Goal: Task Accomplishment & Management: Complete application form

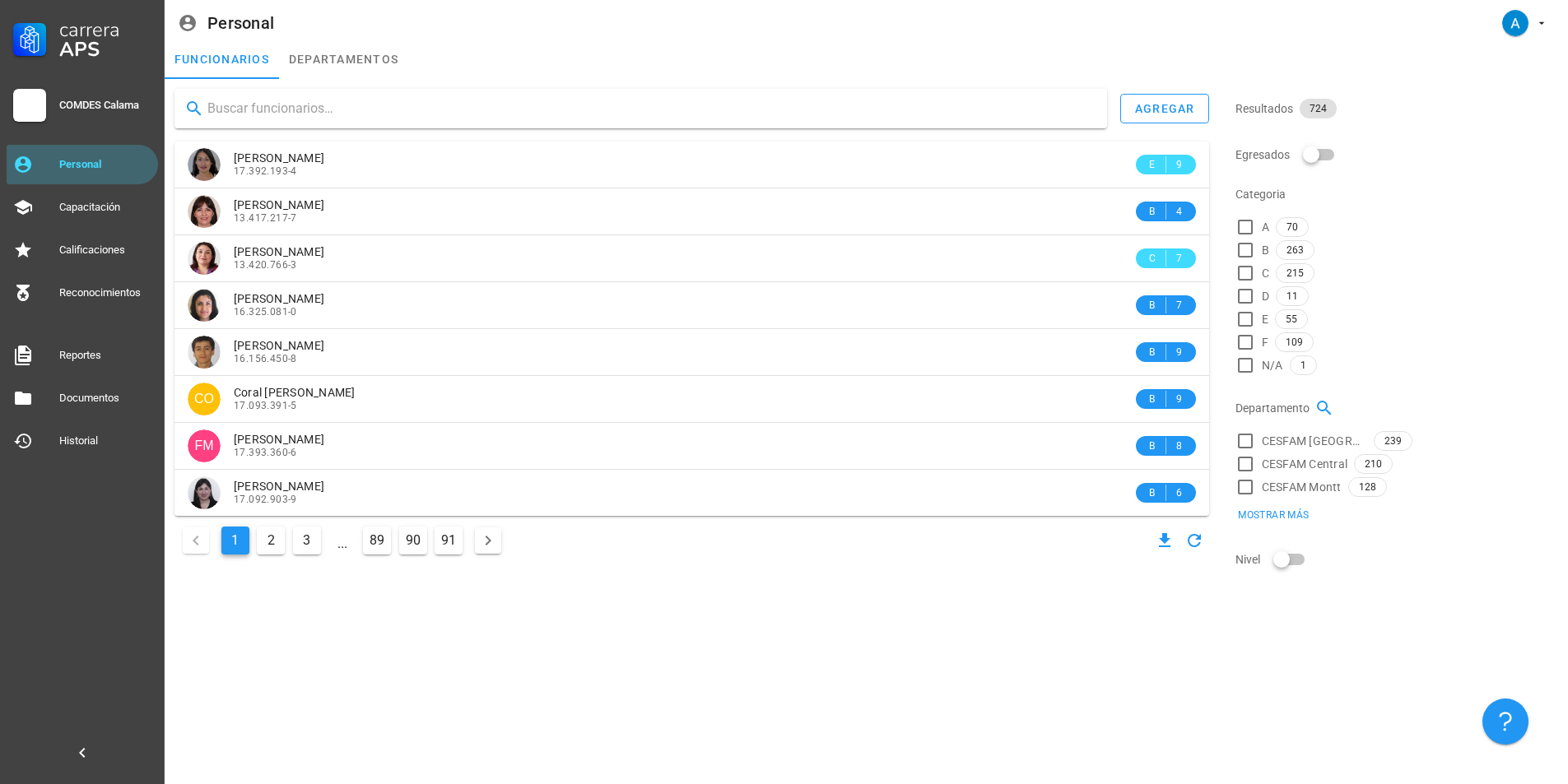
click at [313, 104] on input "text" at bounding box center [650, 108] width 886 height 26
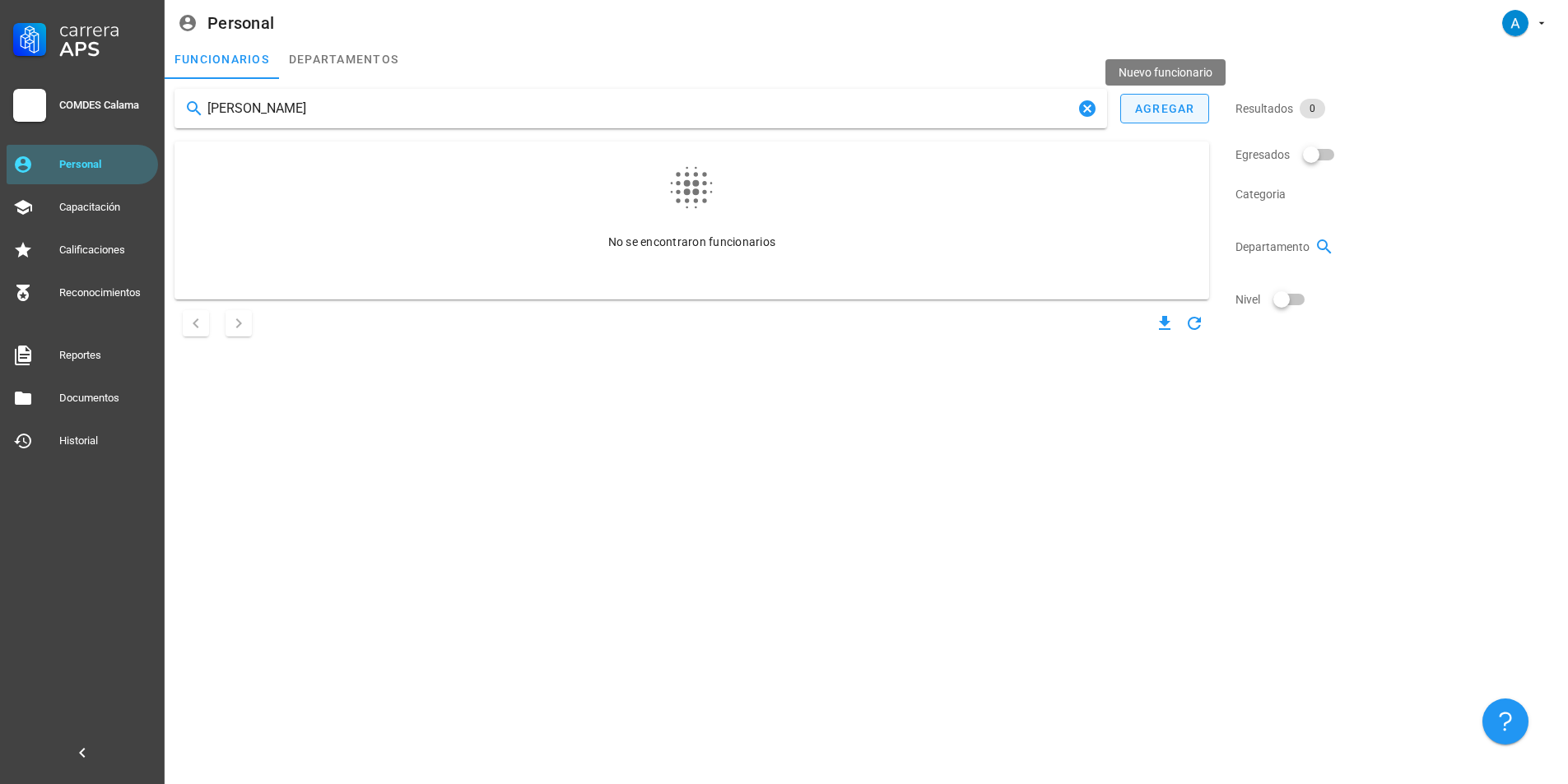
type input "[PERSON_NAME]"
click at [1147, 108] on div "agregar" at bounding box center [1165, 109] width 61 height 13
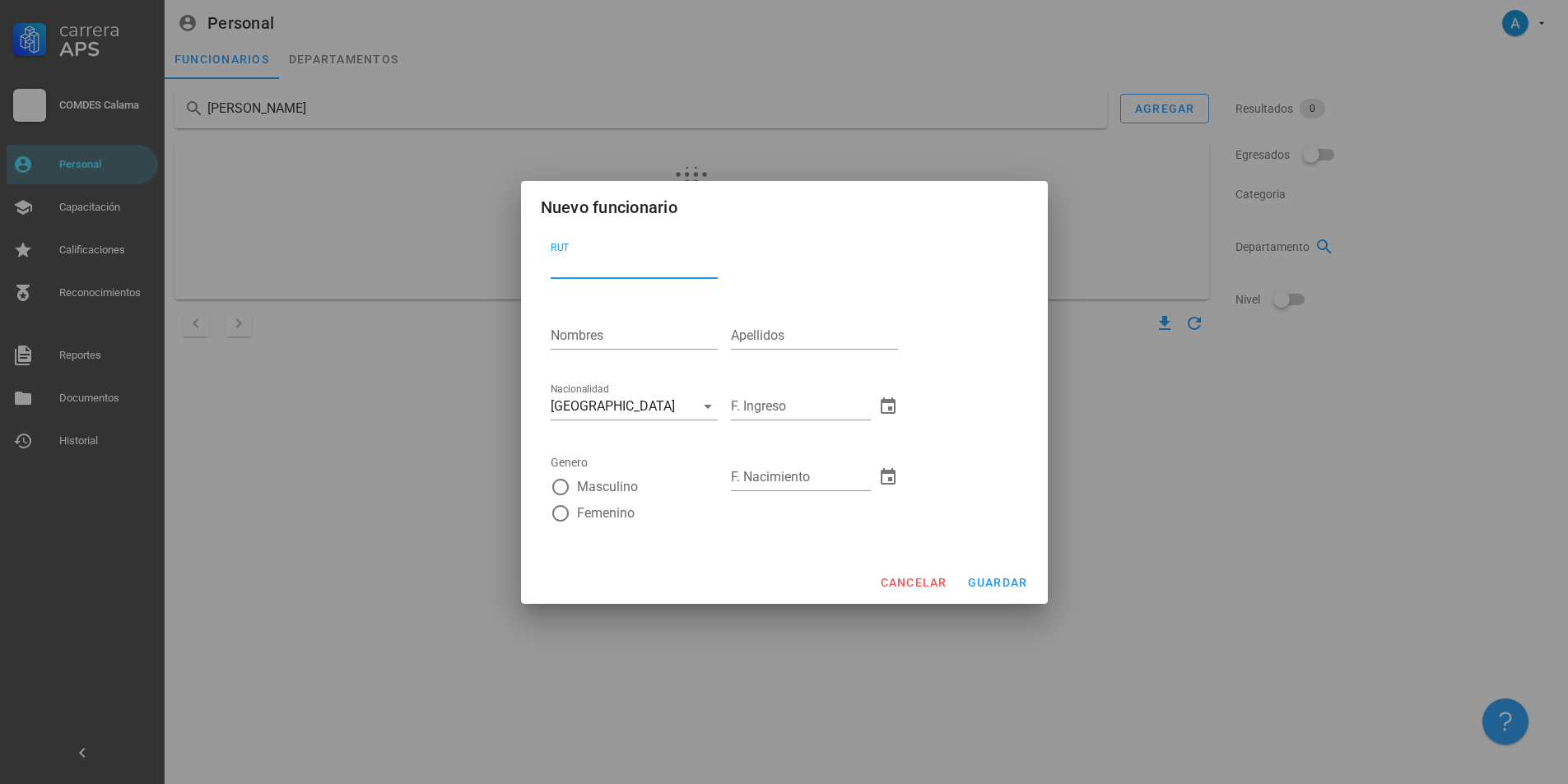
click at [606, 259] on input "RUT" at bounding box center [634, 264] width 167 height 26
type input "20.098.726-8"
click at [583, 330] on input "Nombres" at bounding box center [634, 335] width 167 height 26
type input "[PERSON_NAME]"
click at [755, 334] on input "Apellidos" at bounding box center [815, 335] width 167 height 26
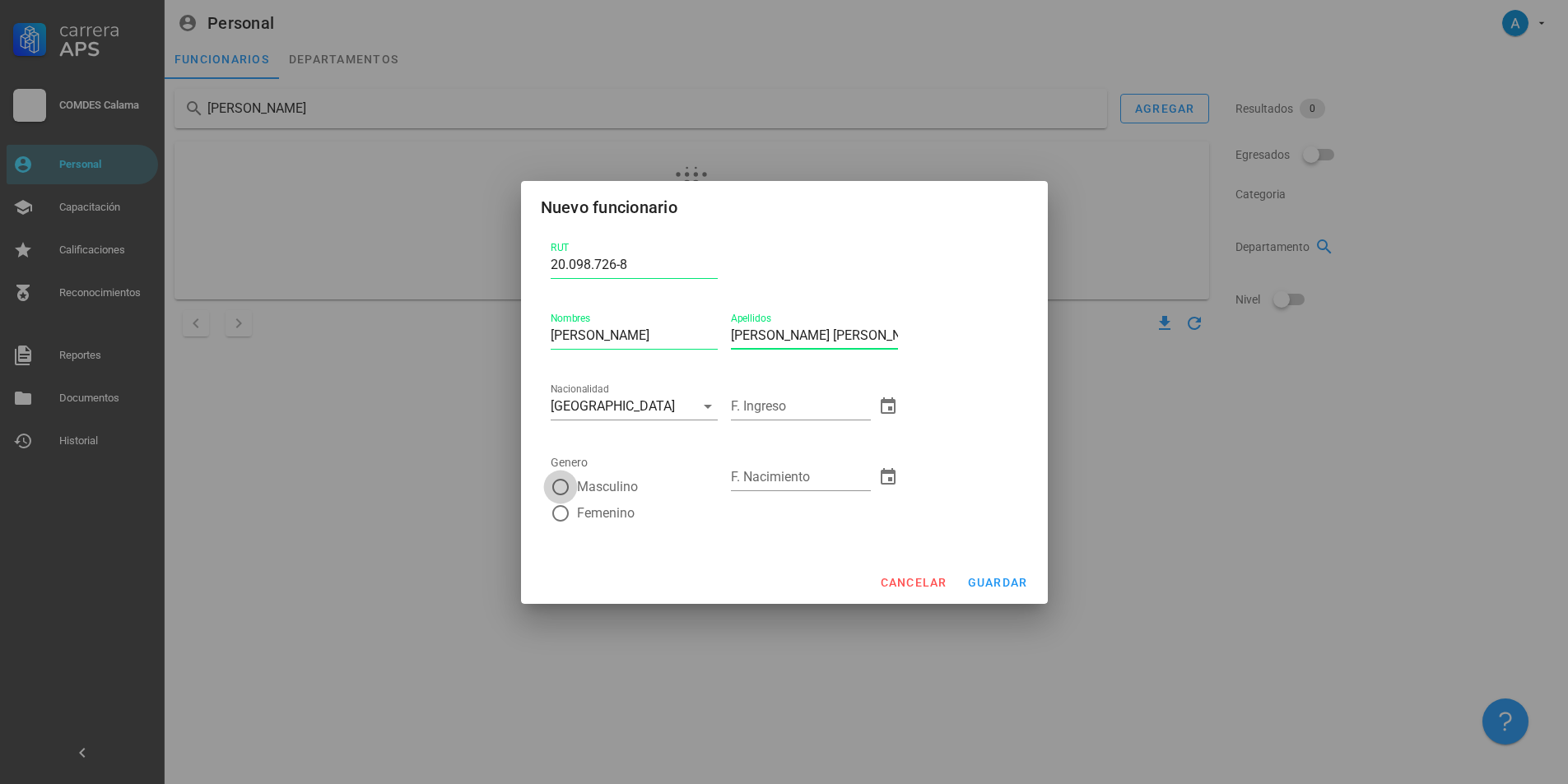
type input "[PERSON_NAME] [PERSON_NAME]"
click at [557, 489] on div at bounding box center [560, 487] width 28 height 28
radio input "true"
click at [774, 408] on input "F. Ingreso" at bounding box center [801, 406] width 140 height 26
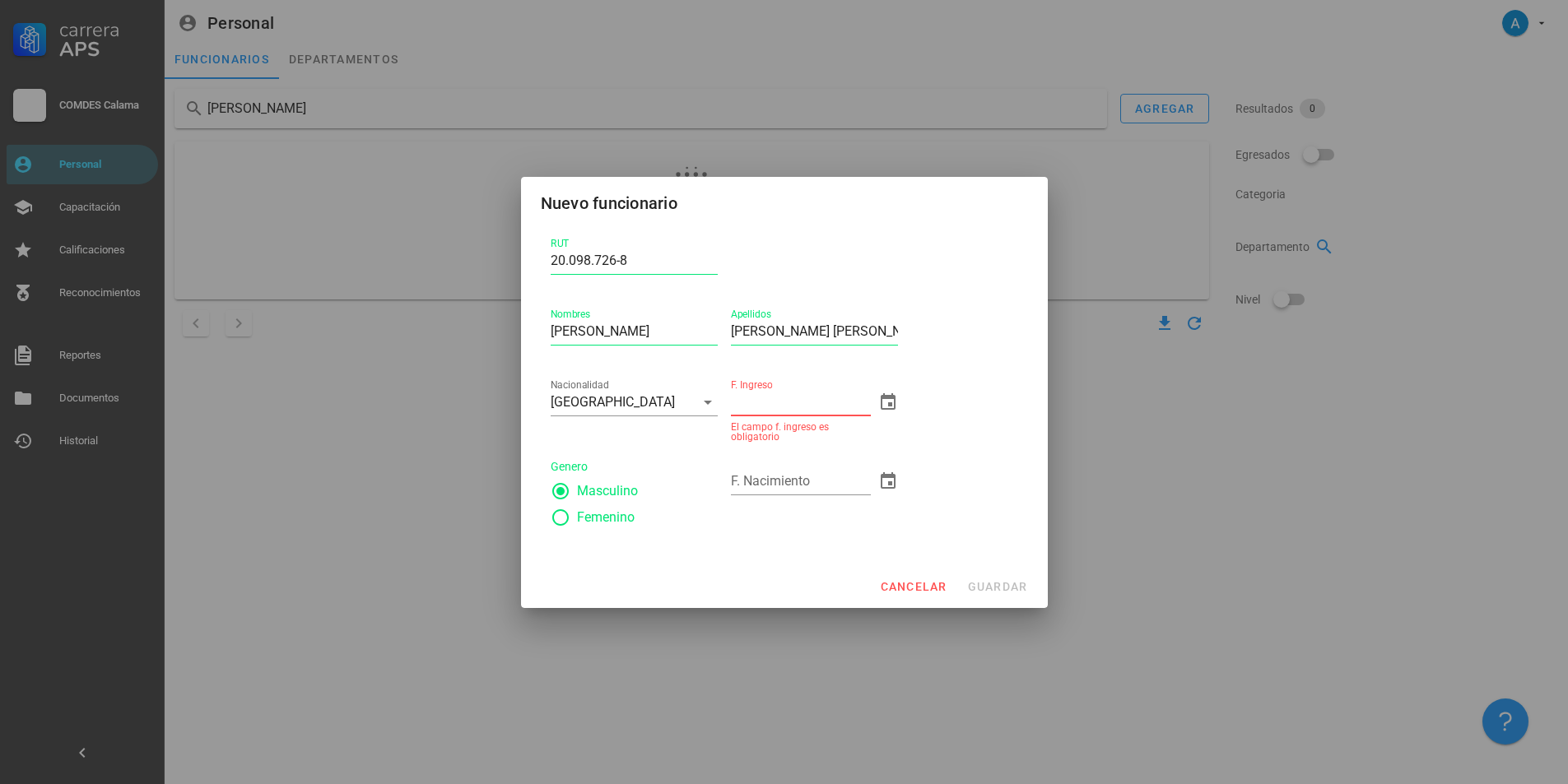
paste input "[DATE]."
type input "[DATE]"
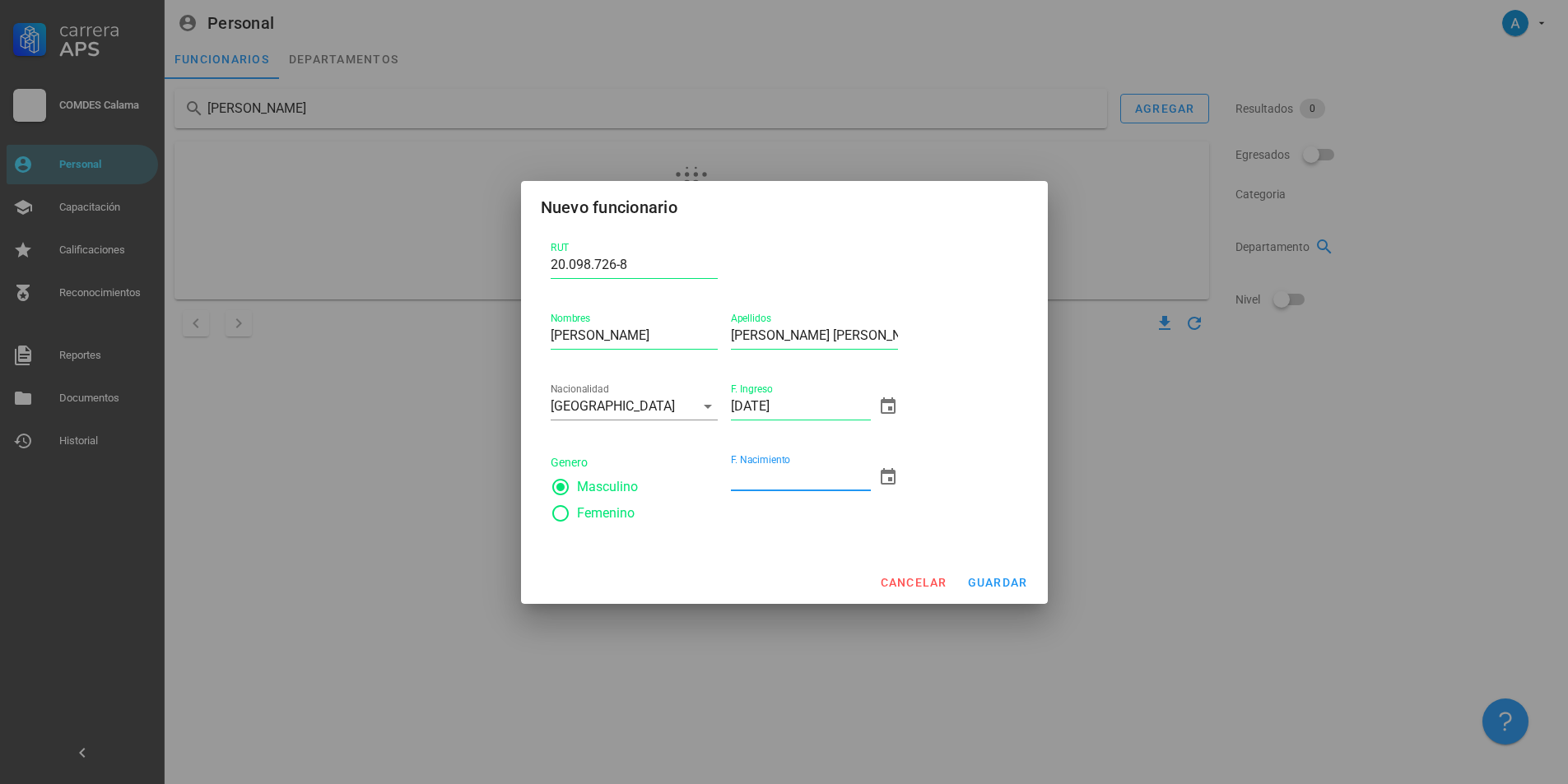
click at [759, 489] on input "F. Nacimiento" at bounding box center [801, 477] width 140 height 26
type input "[DATE]"
click at [982, 577] on span "guardar" at bounding box center [998, 583] width 61 height 13
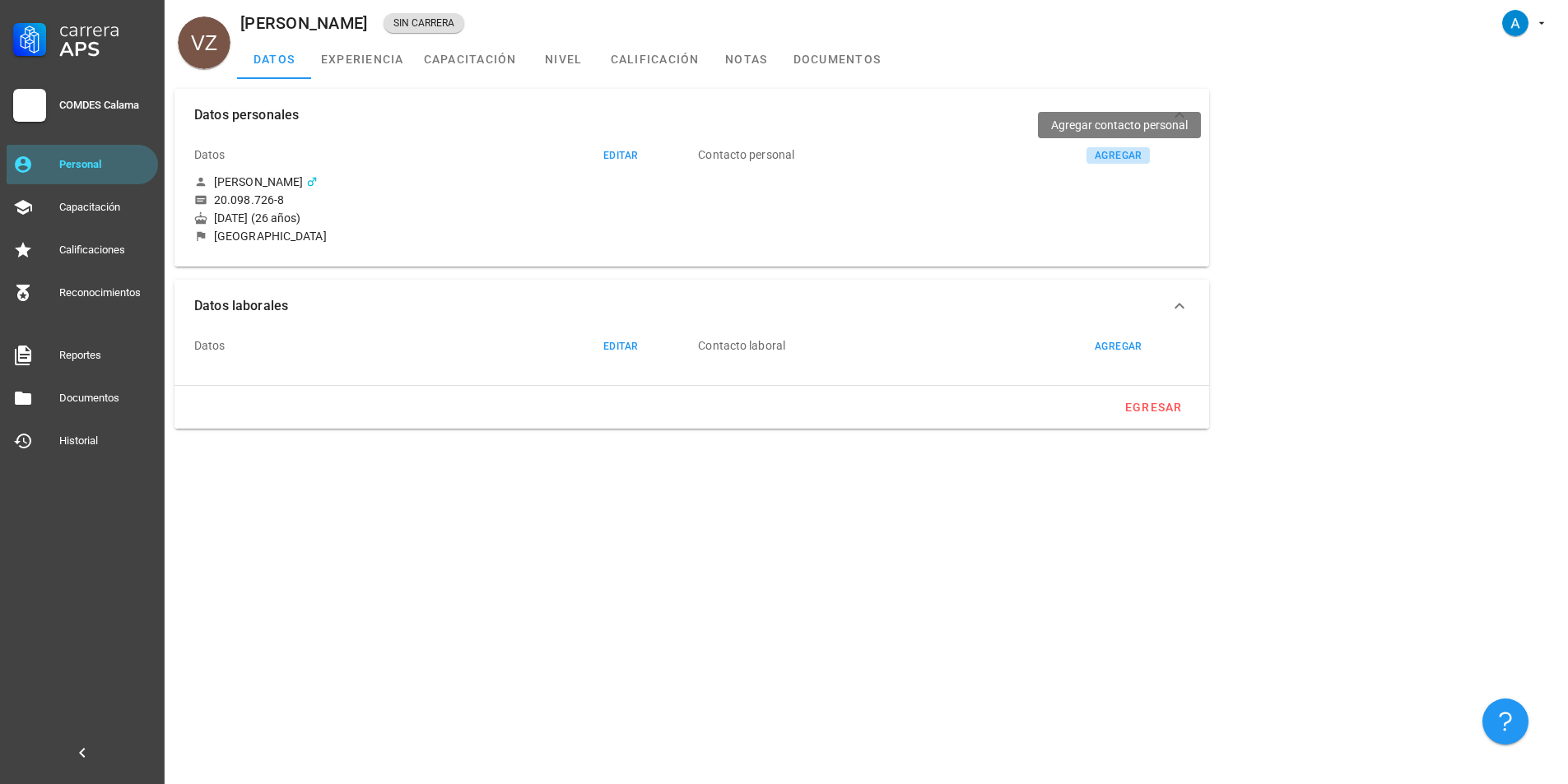
click at [1118, 157] on div "agregar" at bounding box center [1118, 155] width 48 height 12
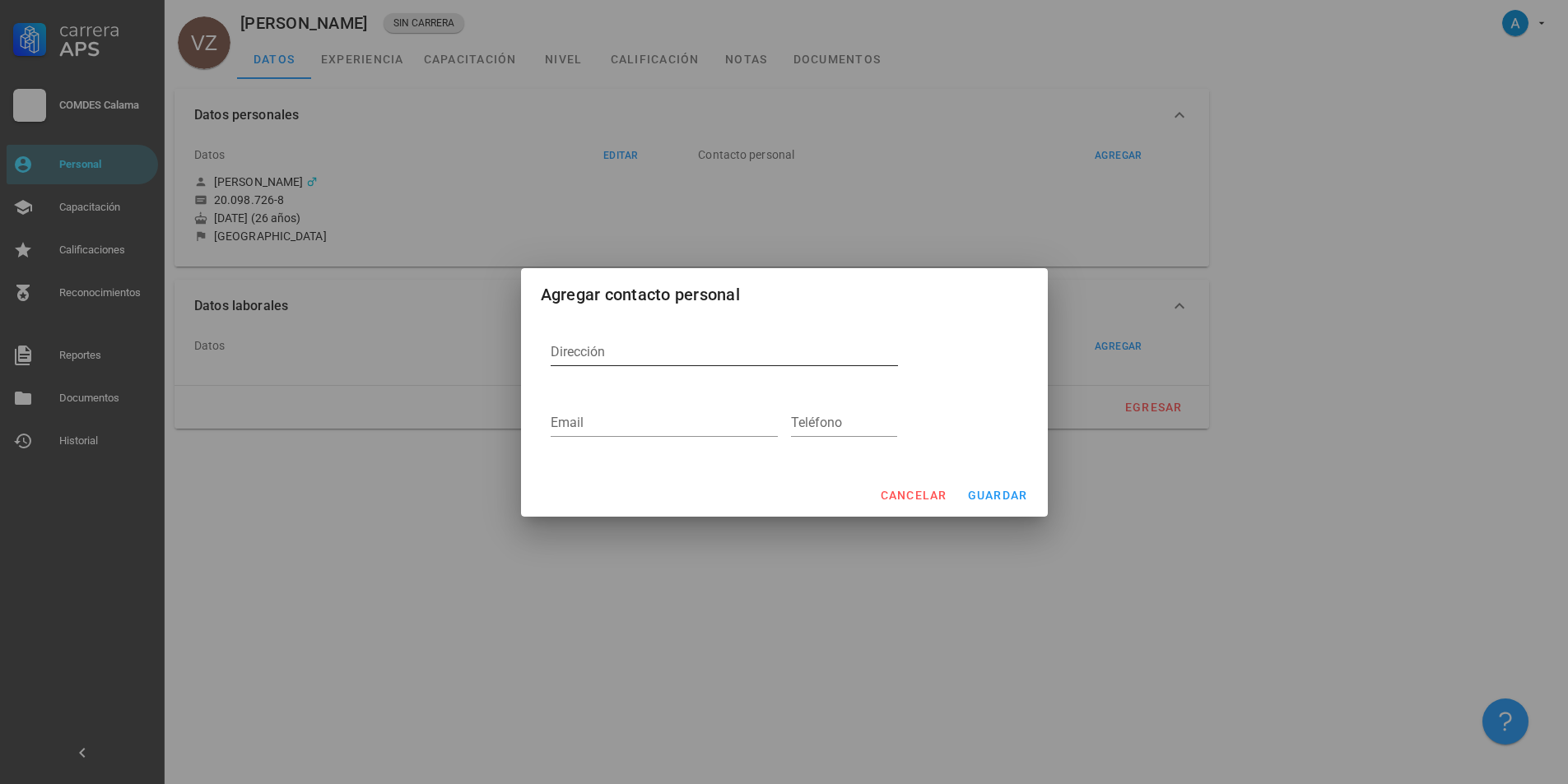
click at [603, 343] on textarea "Dirección" at bounding box center [724, 352] width 348 height 26
paste textarea "[STREET_ADDRESS][PERSON_NAME]"
type textarea "[STREET_ADDRESS][PERSON_NAME]"
click at [991, 494] on span "guardar" at bounding box center [998, 495] width 61 height 13
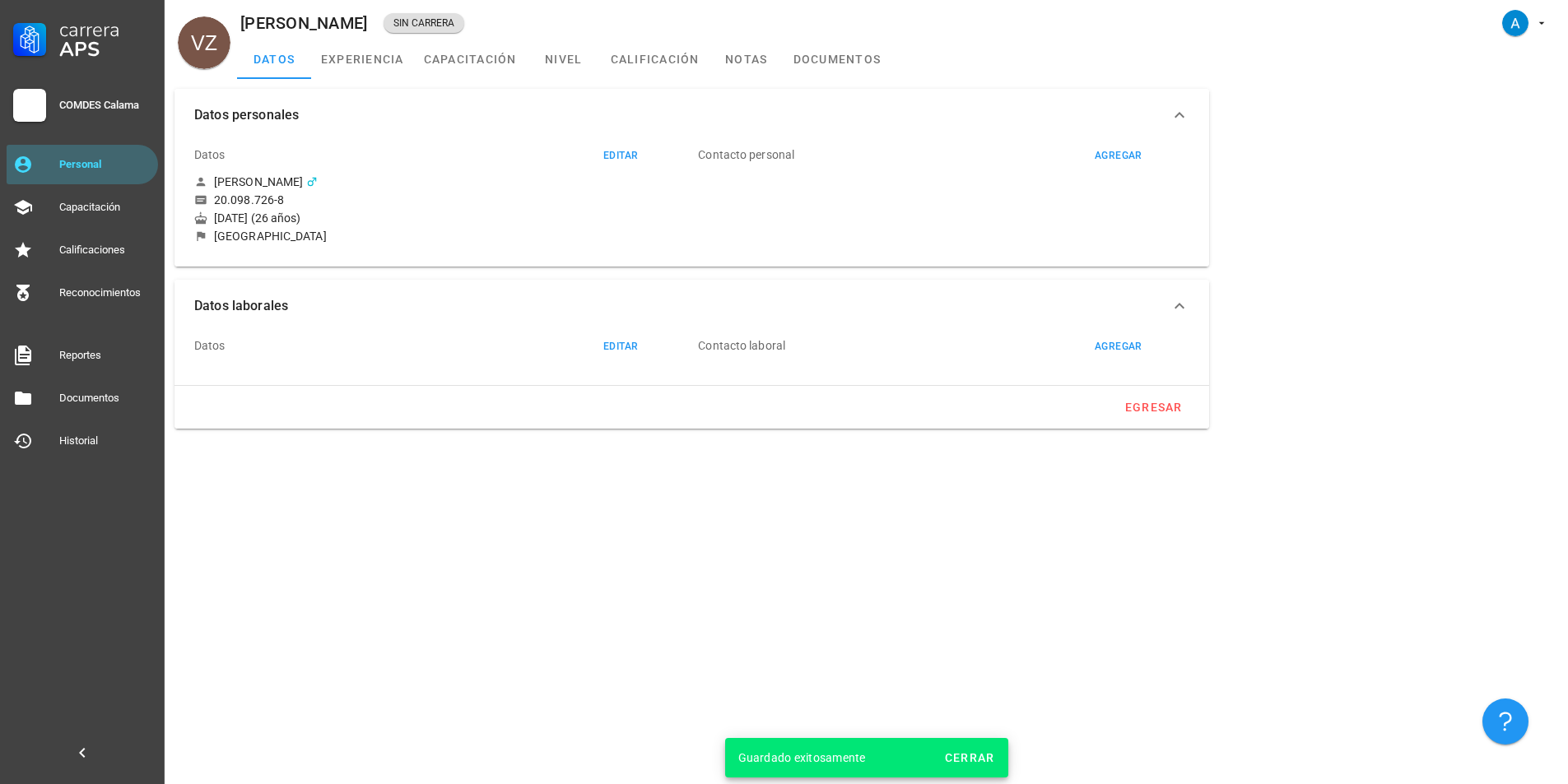
type textarea "[STREET_ADDRESS][PERSON_NAME]"
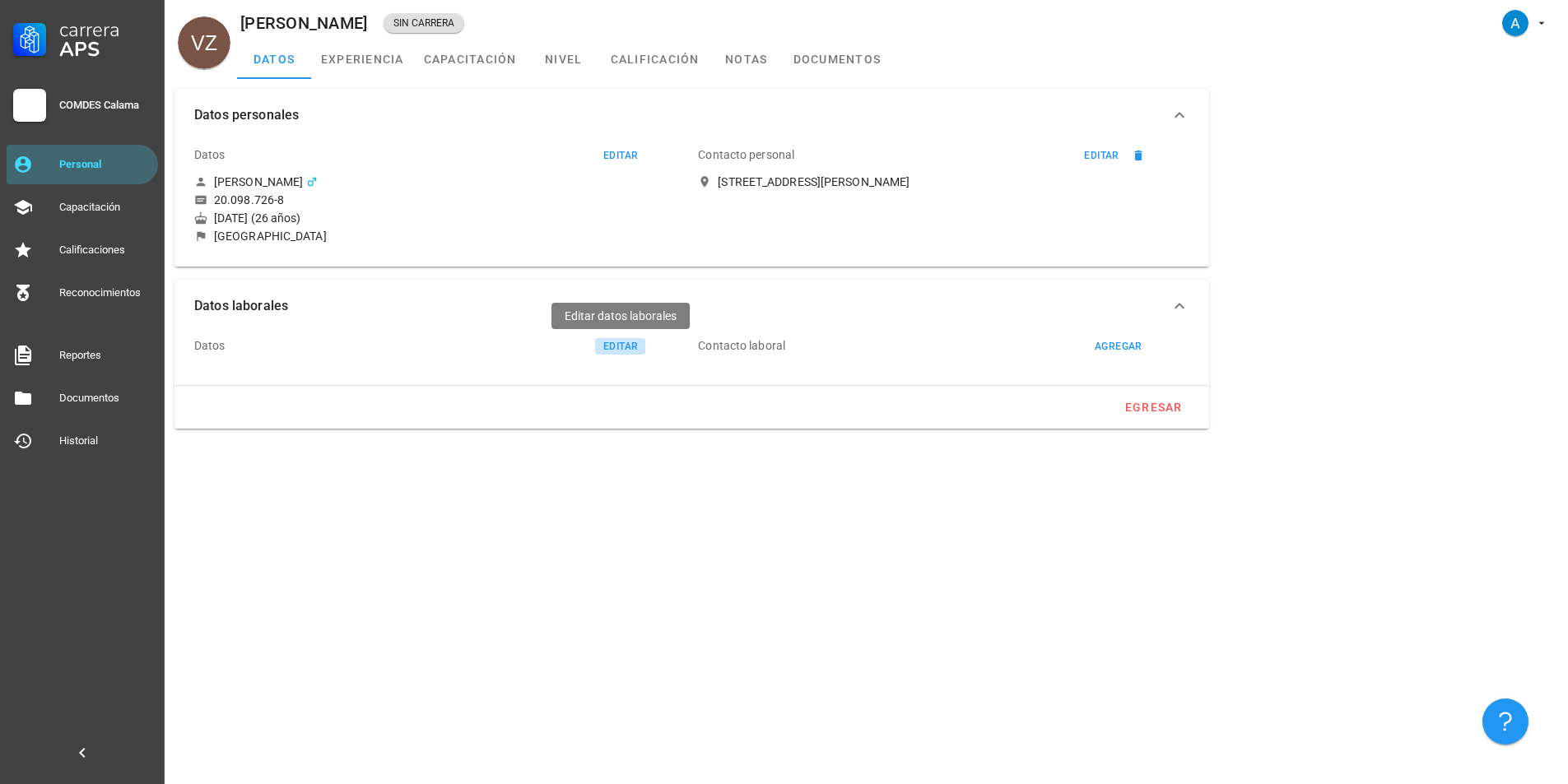
click at [628, 344] on div "editar" at bounding box center [620, 346] width 35 height 12
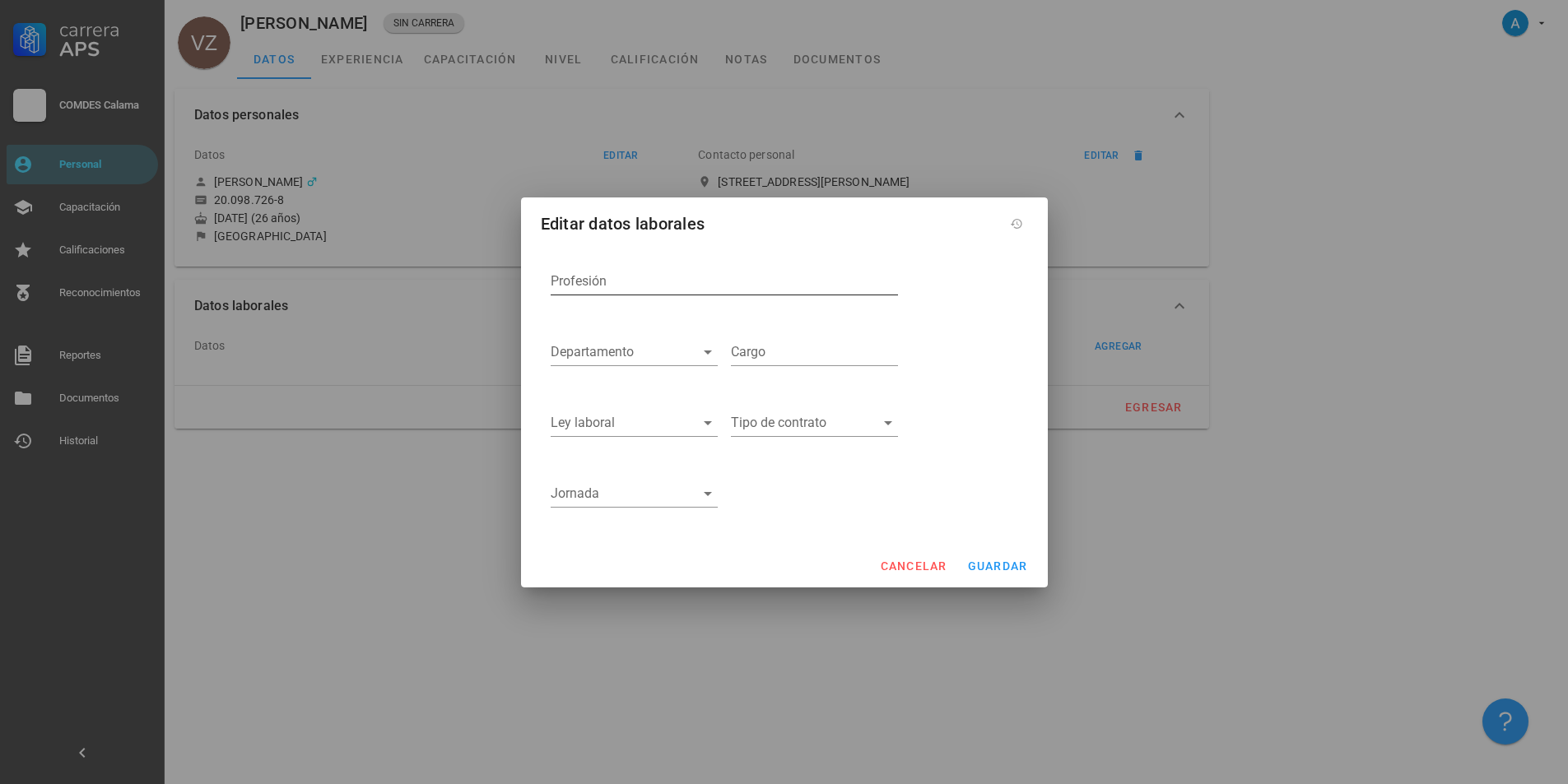
click at [629, 279] on input "Profesión" at bounding box center [724, 281] width 348 height 26
type input "Médico Cirujano"
click at [708, 359] on icon at bounding box center [708, 352] width 20 height 20
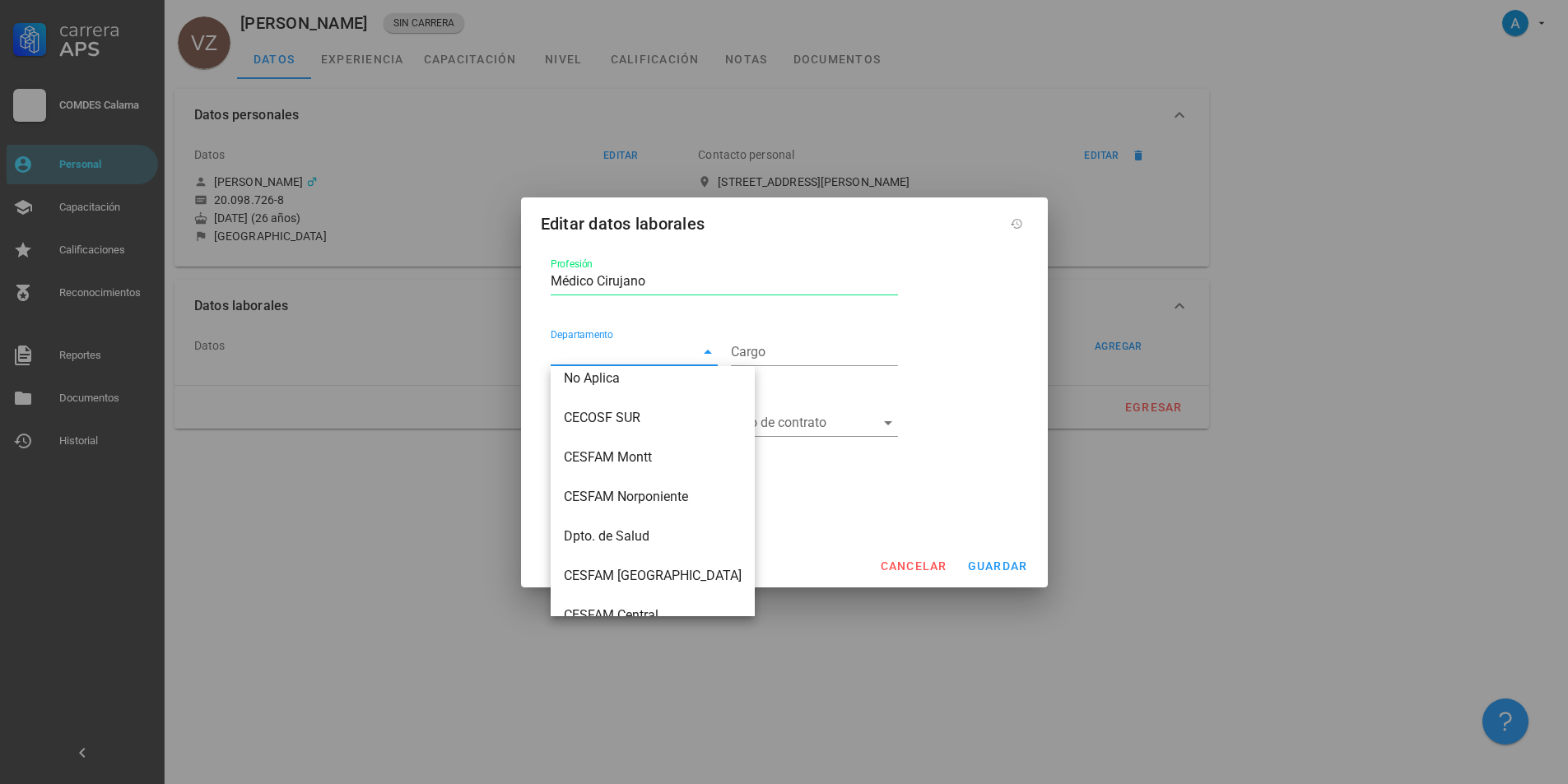
scroll to position [182, 0]
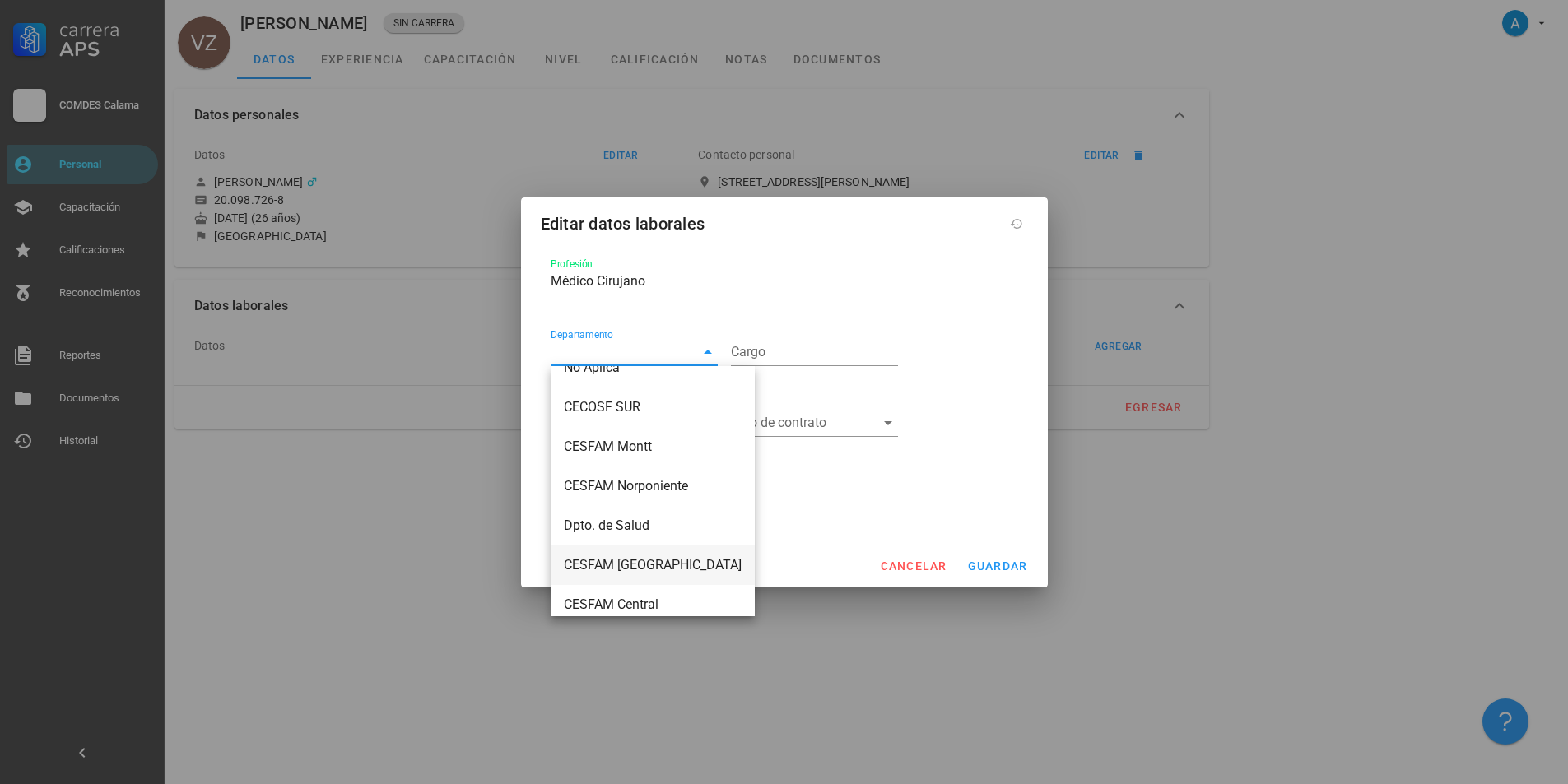
click at [658, 568] on div "CESFAM [GEOGRAPHIC_DATA]" at bounding box center [653, 564] width 178 height 15
type input "CESFAM [GEOGRAPHIC_DATA]"
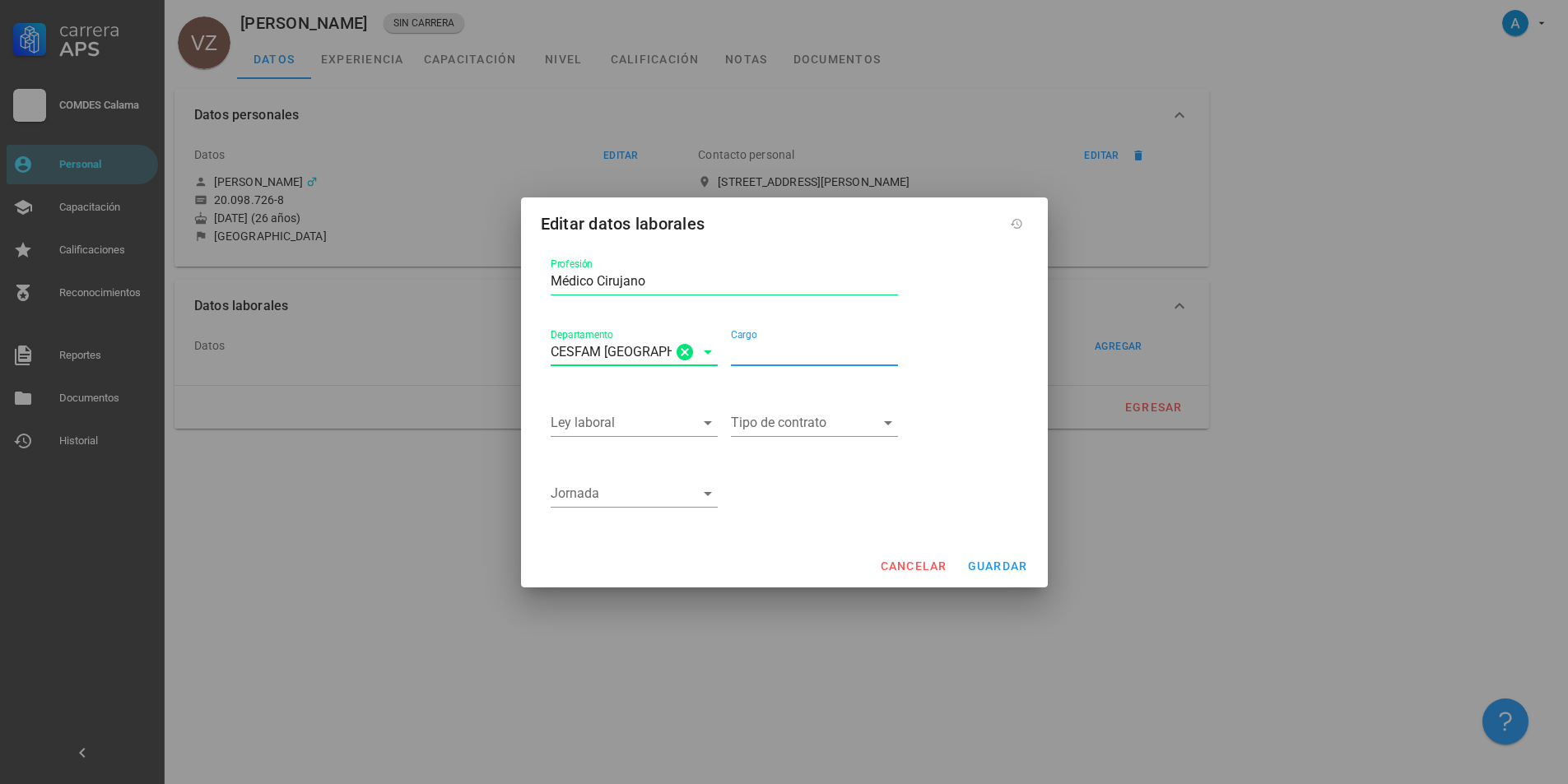
click at [780, 350] on input "Cargo" at bounding box center [815, 352] width 167 height 26
click at [709, 429] on icon at bounding box center [708, 423] width 20 height 20
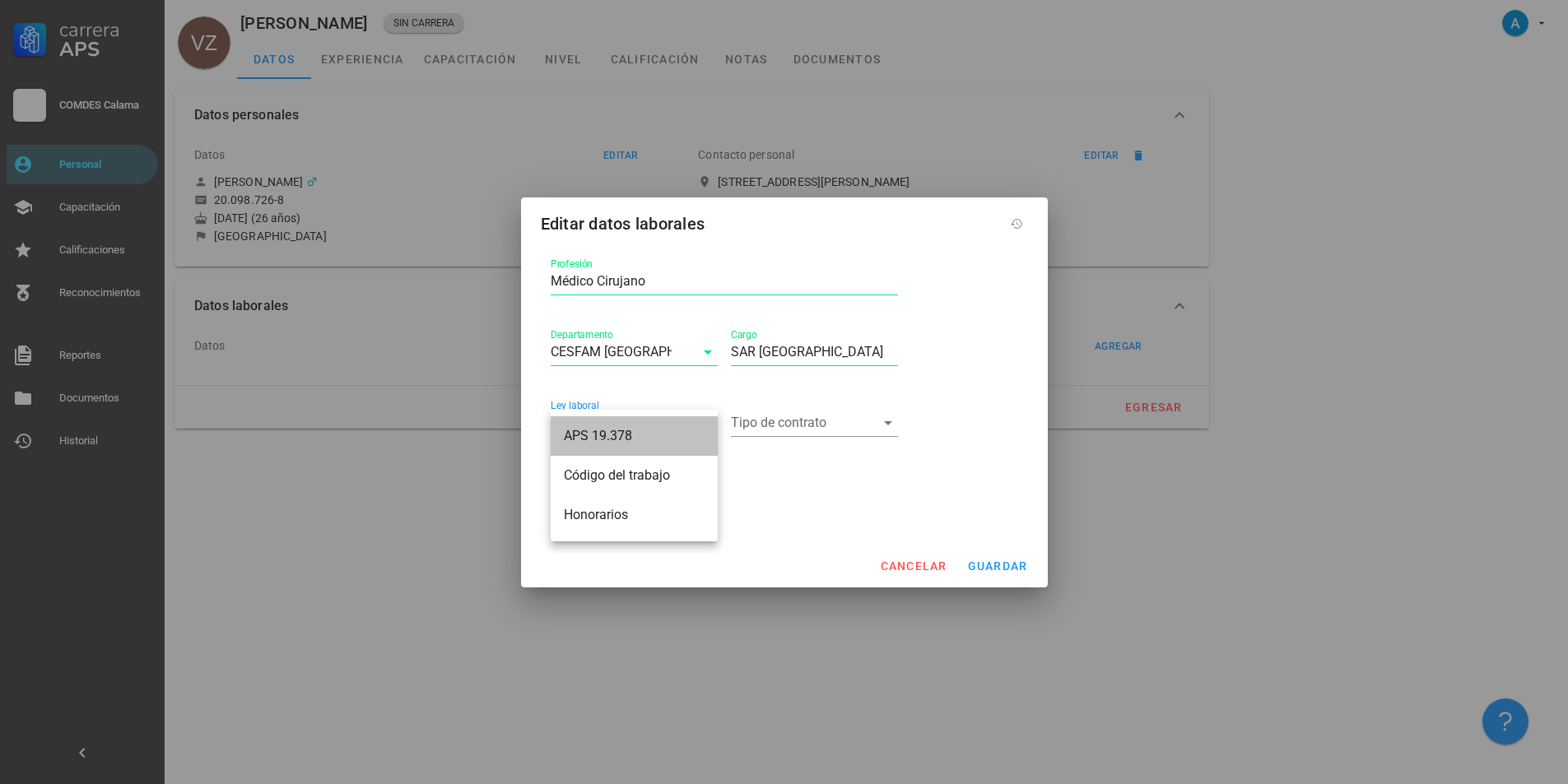
click at [632, 436] on div "APS 19.378" at bounding box center [634, 436] width 141 height 15
click at [882, 437] on div "Tipo de contrato" at bounding box center [815, 431] width 167 height 44
click at [889, 421] on icon at bounding box center [887, 423] width 8 height 4
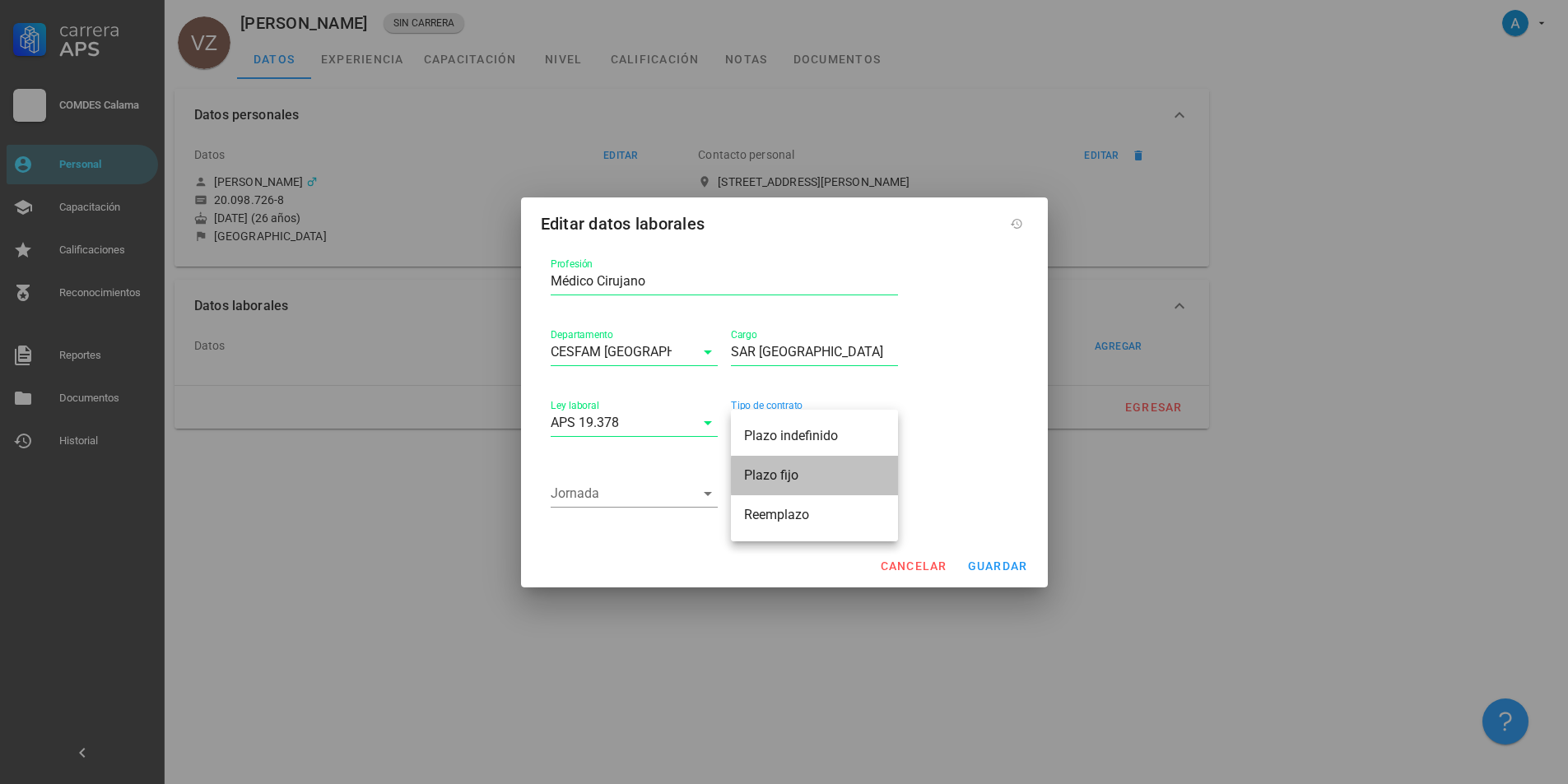
click at [774, 478] on div "Plazo fijo" at bounding box center [815, 475] width 141 height 15
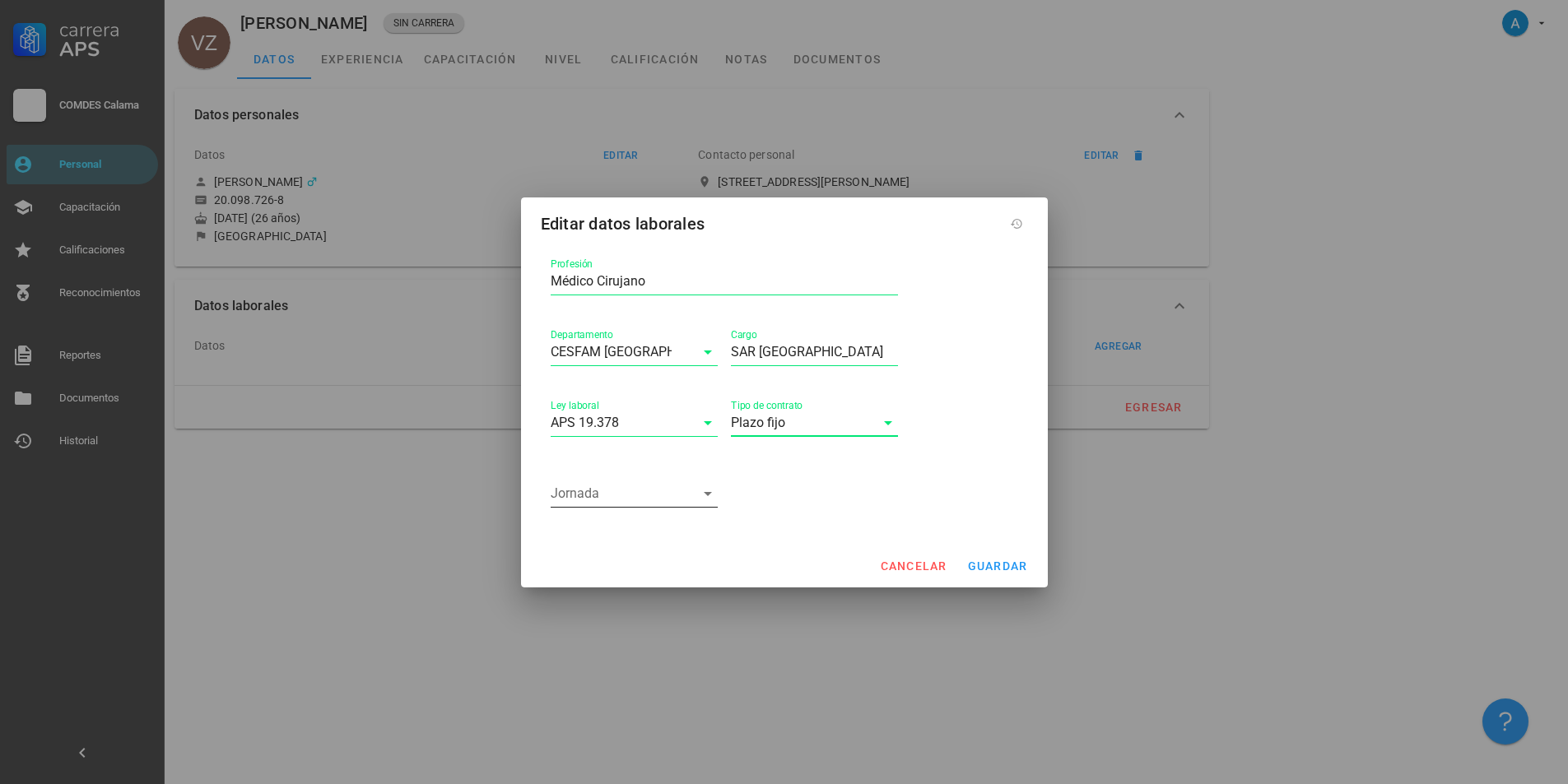
click at [708, 498] on icon at bounding box center [708, 494] width 20 height 20
click at [707, 356] on icon at bounding box center [708, 352] width 20 height 20
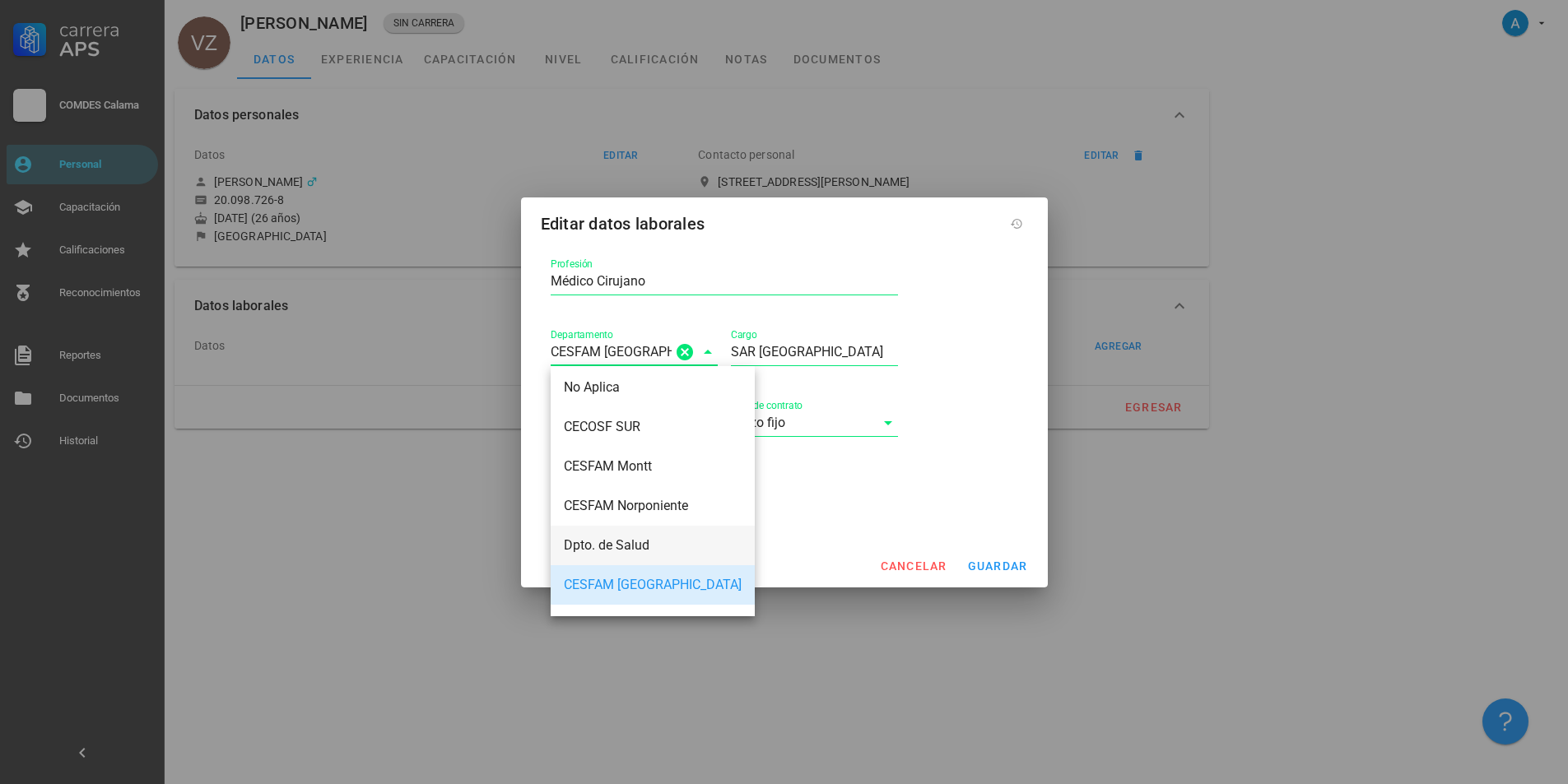
scroll to position [164, 0]
click at [700, 321] on div "Departamento CESFAM [GEOGRAPHIC_DATA]" at bounding box center [634, 355] width 181 height 71
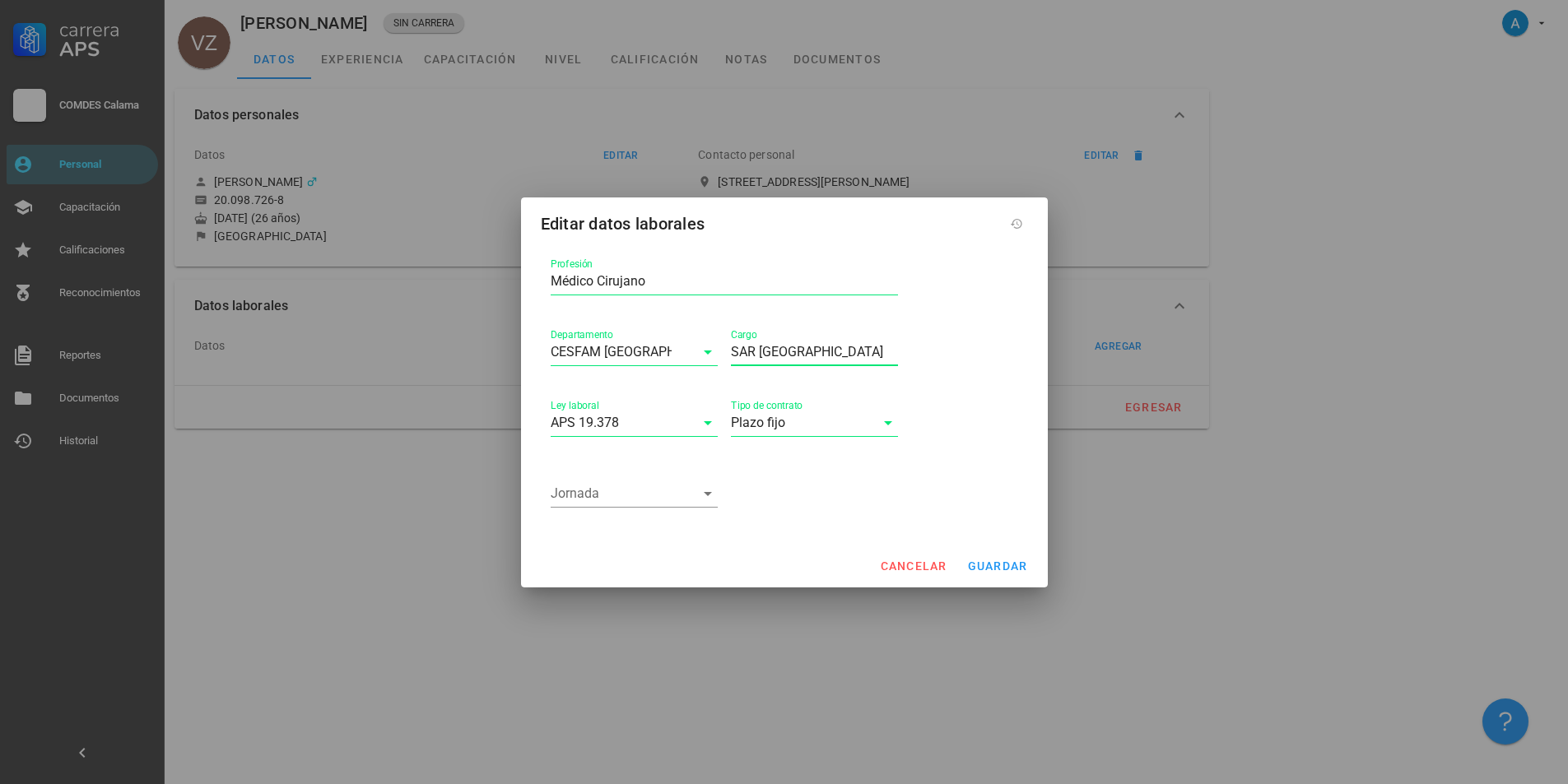
click at [731, 348] on input "SAR [GEOGRAPHIC_DATA]" at bounding box center [815, 352] width 167 height 26
click at [830, 349] on input "(SAR [GEOGRAPHIC_DATA]" at bounding box center [815, 352] width 167 height 26
type input "(SAR [GEOGRAPHIC_DATA])"
click at [706, 491] on icon at bounding box center [708, 494] width 20 height 20
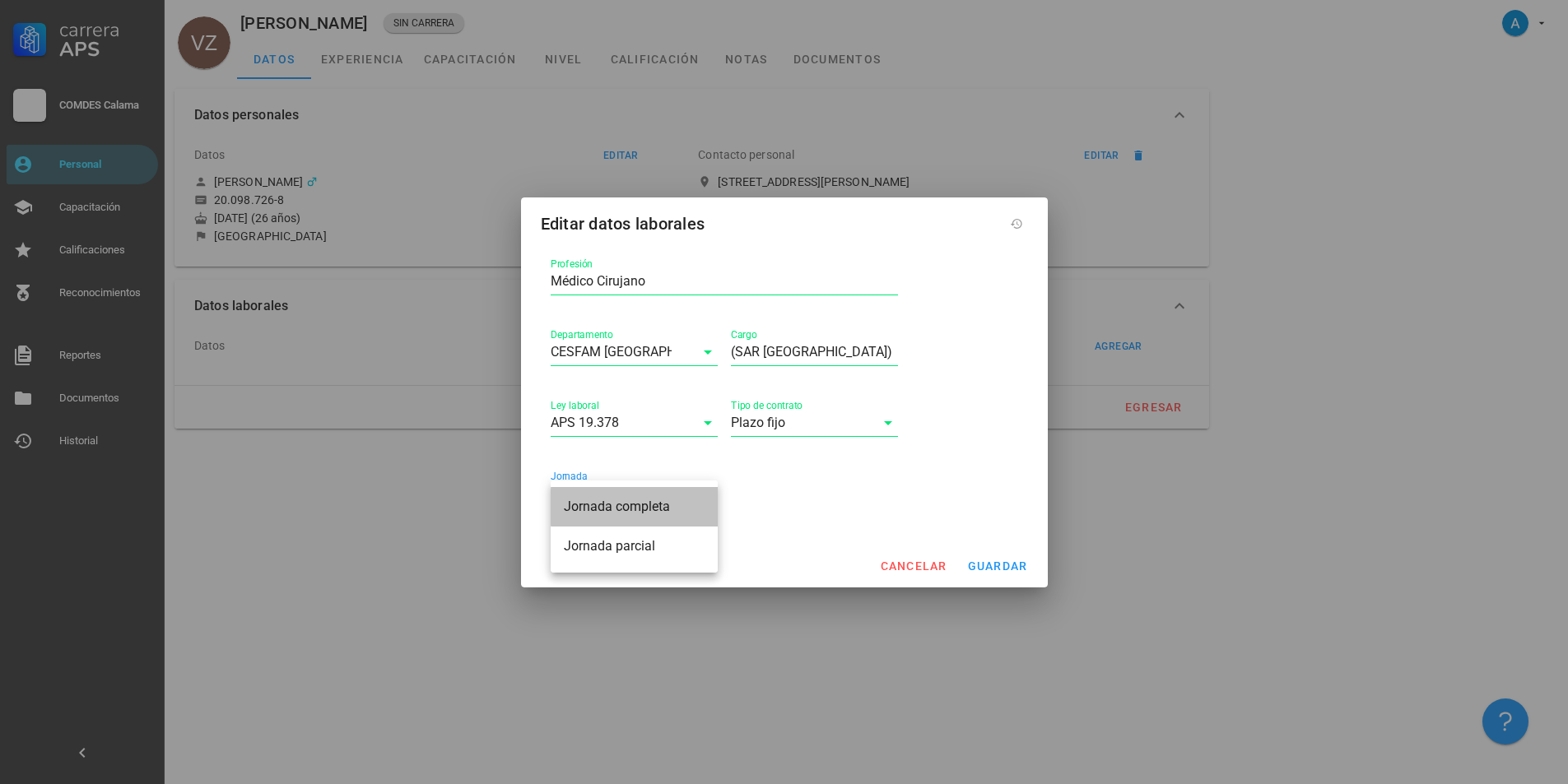
click at [673, 508] on div "Jornada completa" at bounding box center [634, 506] width 141 height 15
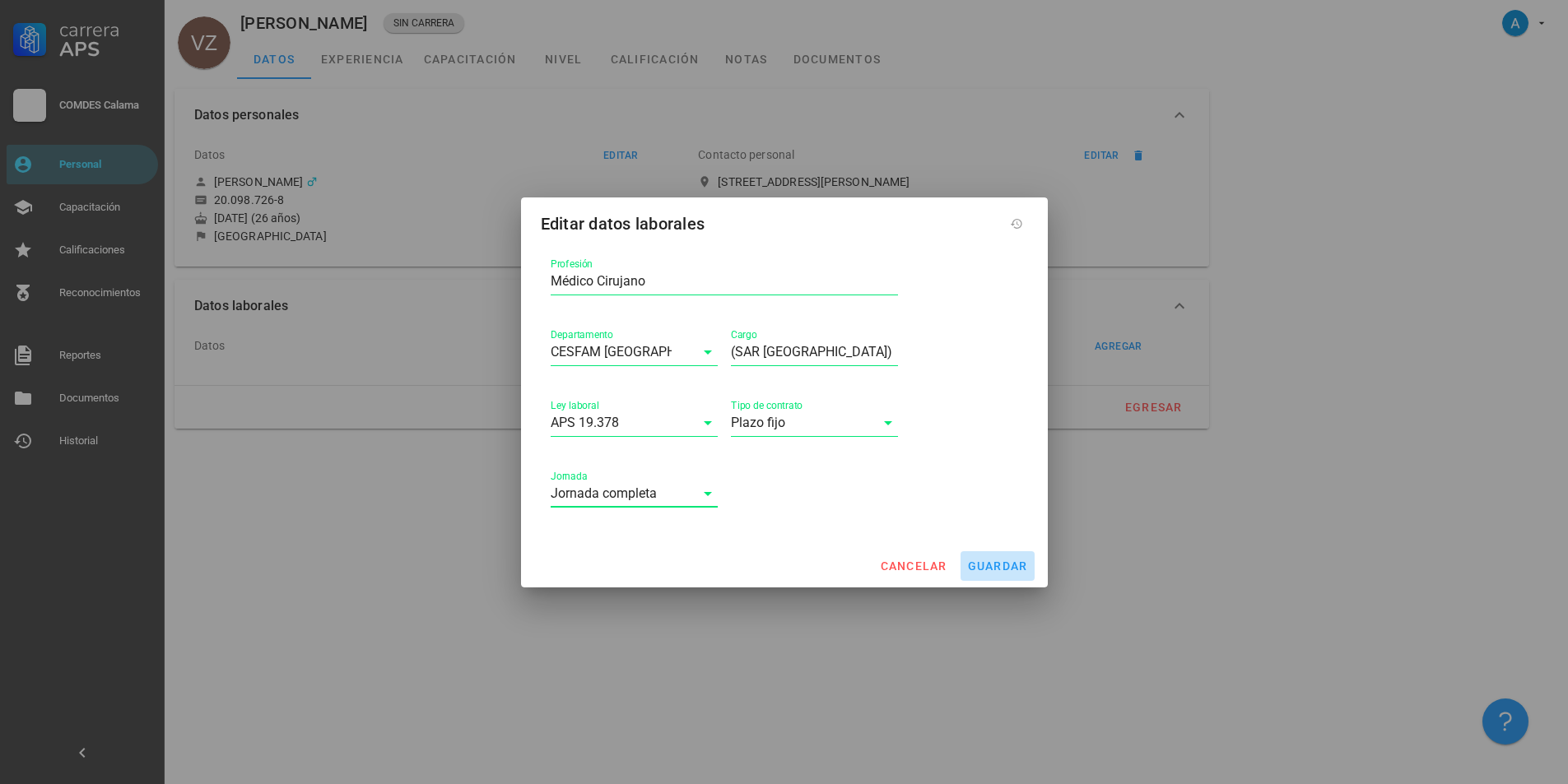
click at [993, 568] on span "guardar" at bounding box center [998, 566] width 61 height 13
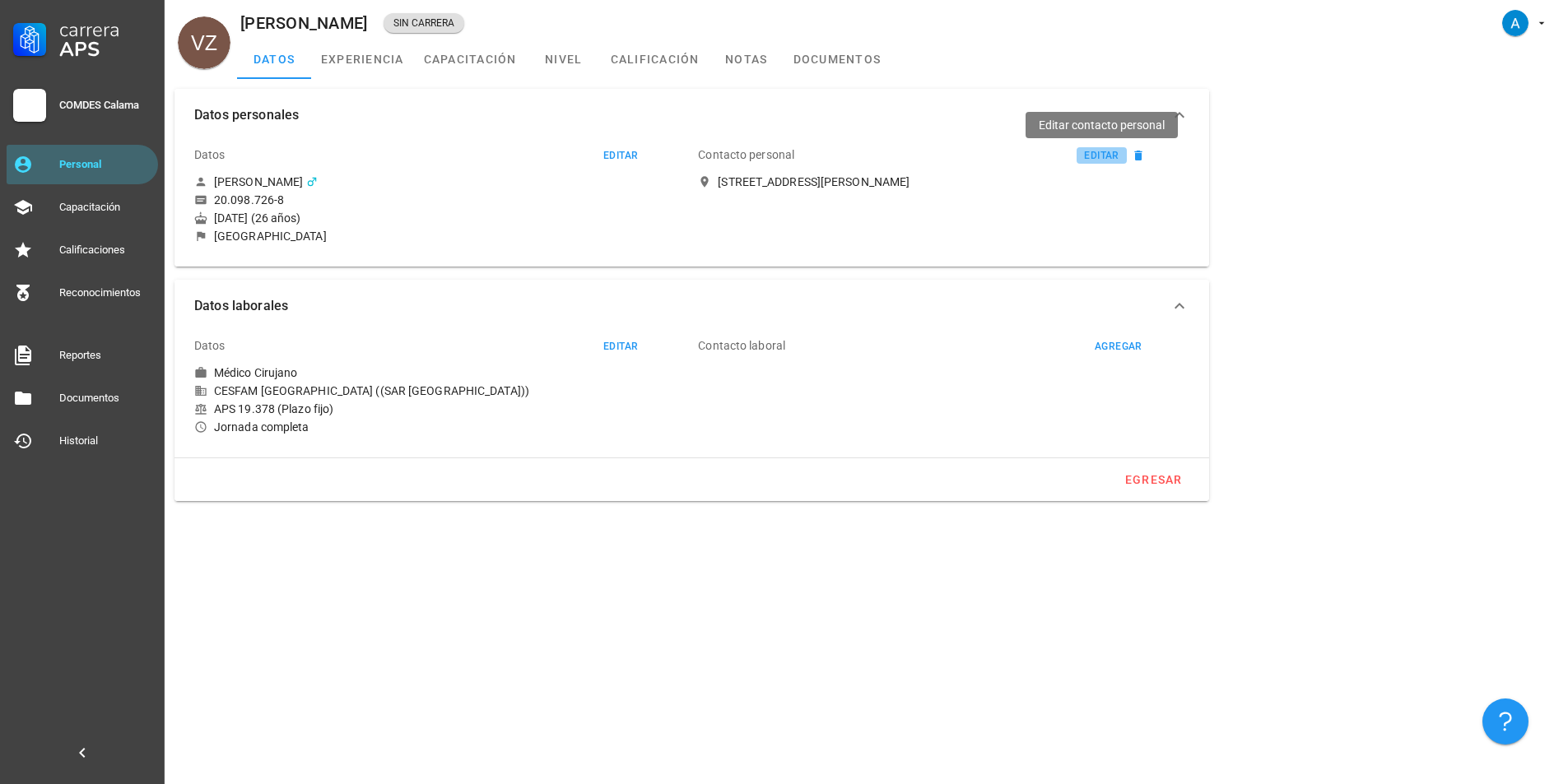
click at [1098, 155] on div "editar" at bounding box center [1100, 155] width 35 height 12
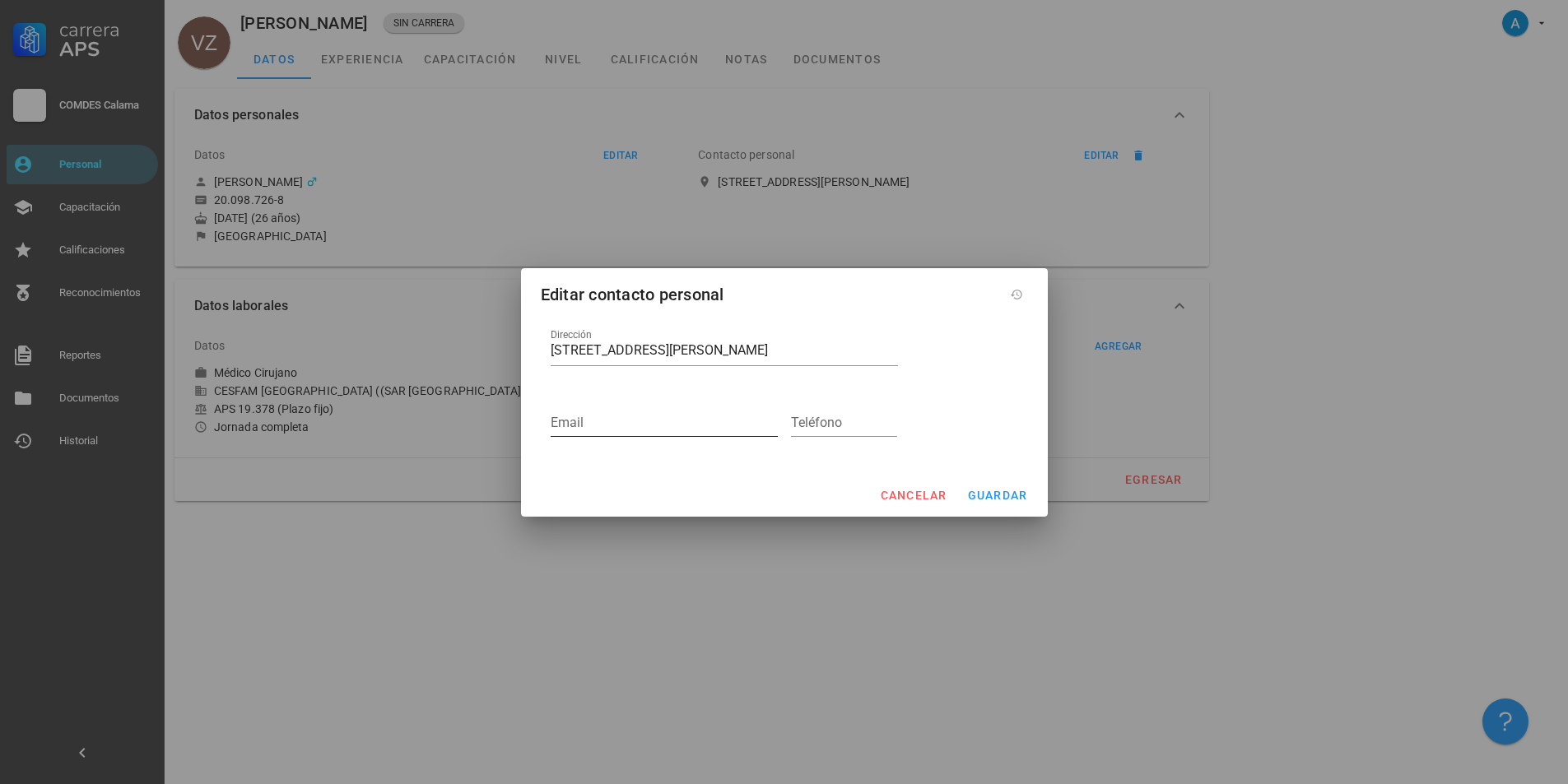
click at [627, 428] on input "Email" at bounding box center [664, 422] width 227 height 26
paste input "[PERSON_NAME][EMAIL_ADDRESS][PERSON_NAME][DOMAIN_NAME]"
type input "[PERSON_NAME][EMAIL_ADDRESS][PERSON_NAME][DOMAIN_NAME]"
click at [855, 427] on input "Teléfono" at bounding box center [844, 422] width 107 height 26
paste input "942664378"
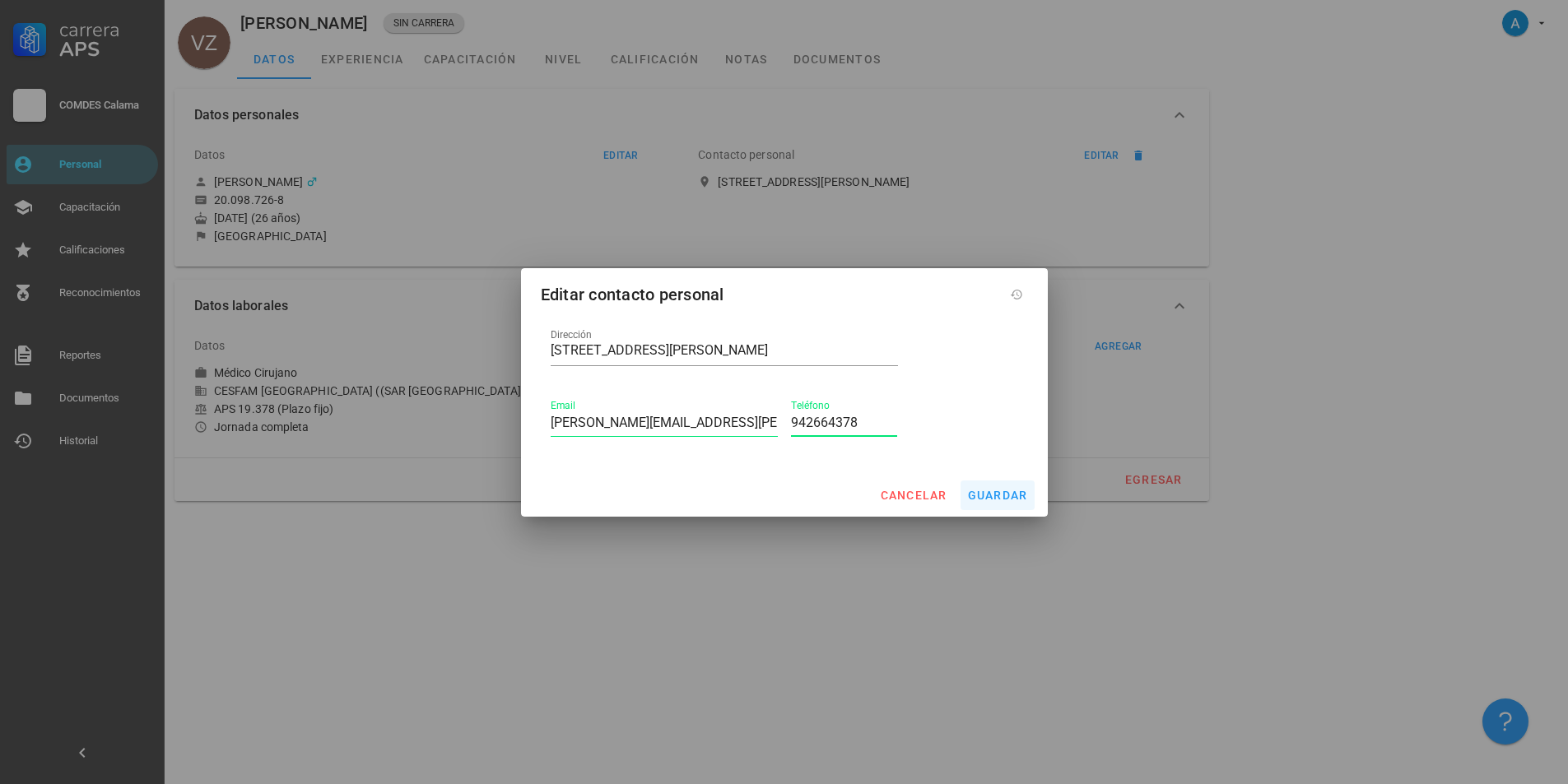
type input "942664378"
click at [997, 498] on span "guardar" at bounding box center [998, 495] width 61 height 13
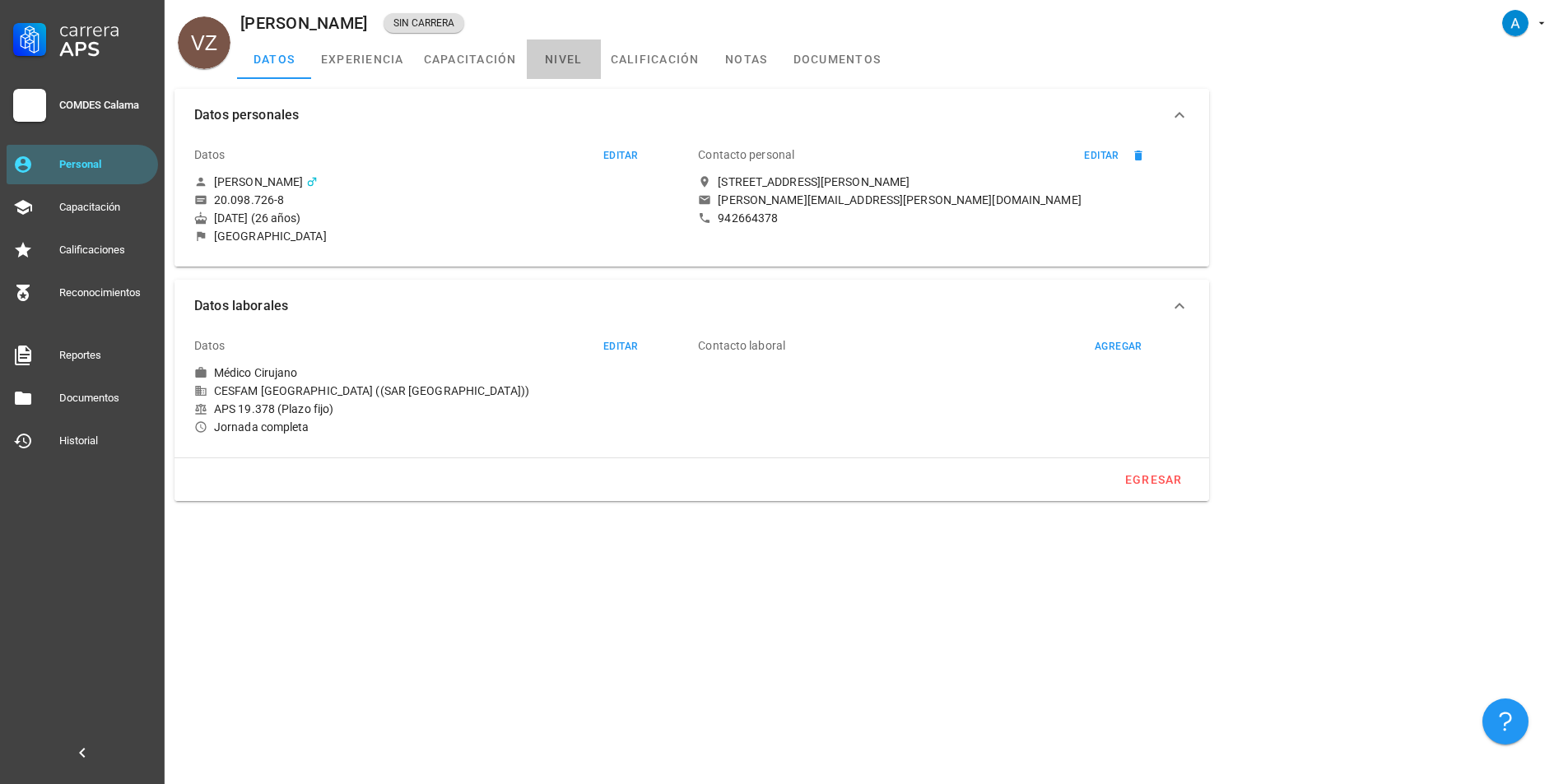
click at [580, 55] on link "nivel" at bounding box center [564, 59] width 74 height 40
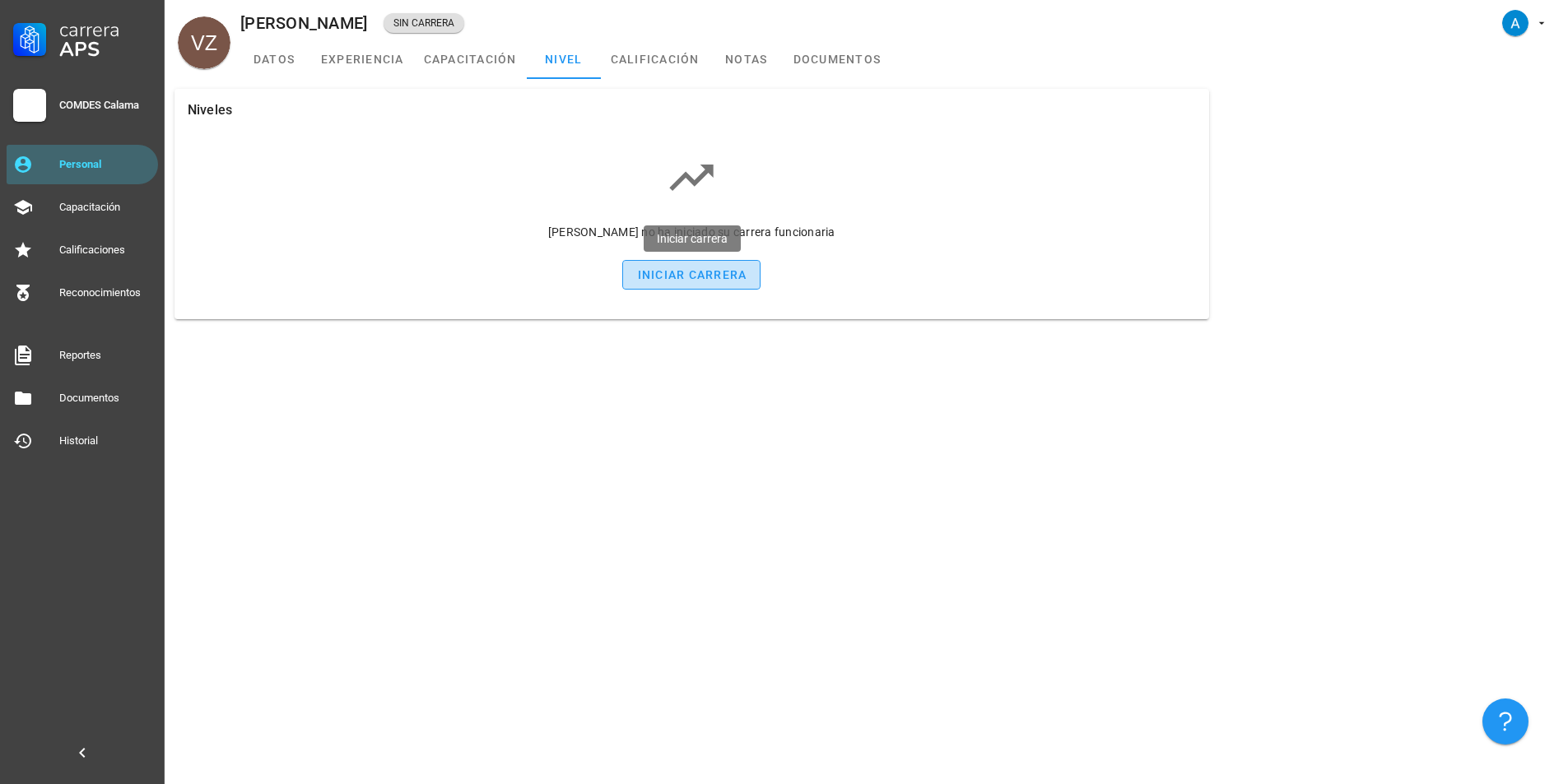
click at [714, 270] on div "iniciar carrera" at bounding box center [691, 275] width 110 height 13
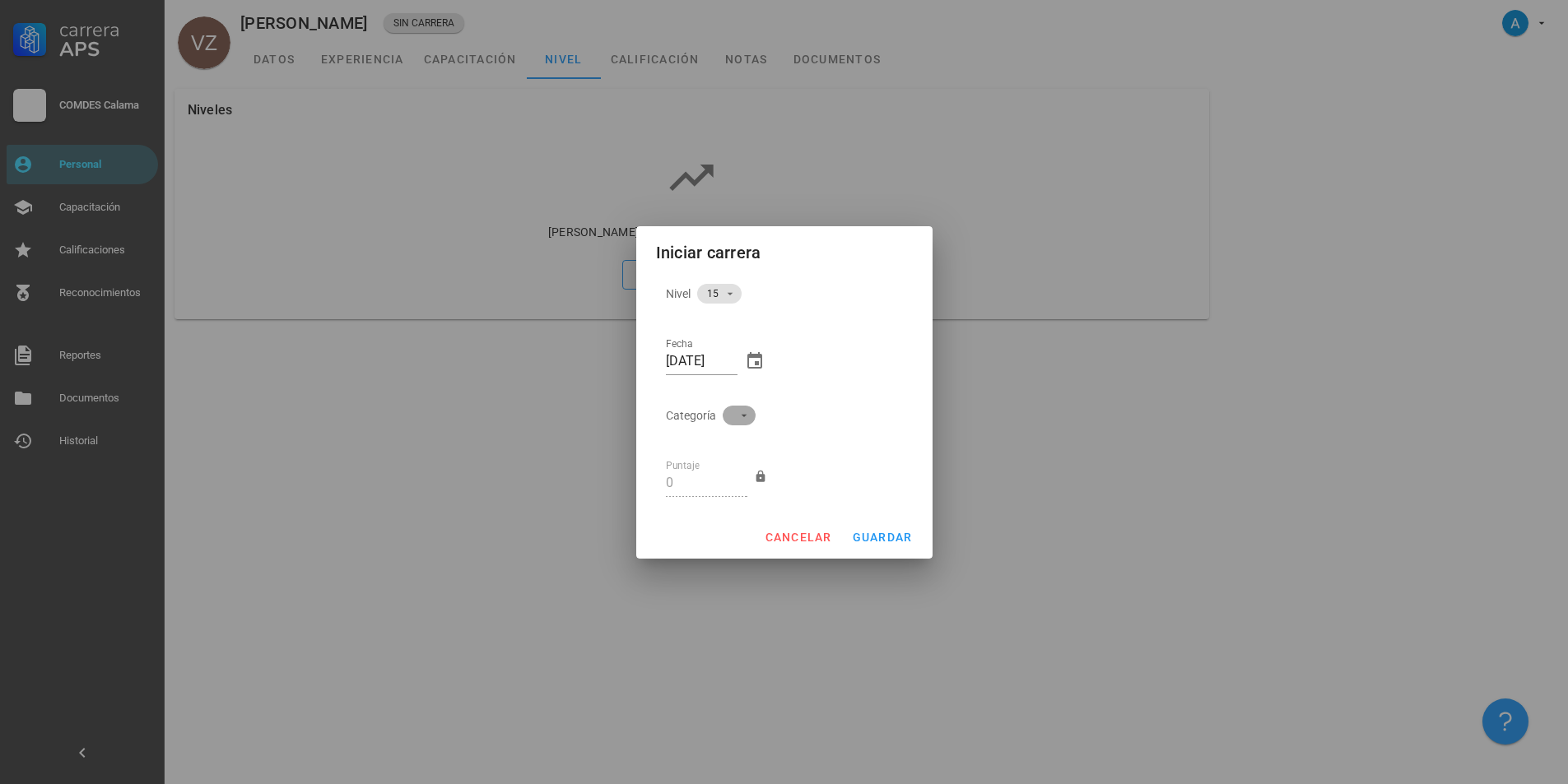
click at [739, 418] on icon at bounding box center [744, 416] width 13 height 13
click at [730, 428] on div "A" at bounding box center [732, 431] width 20 height 15
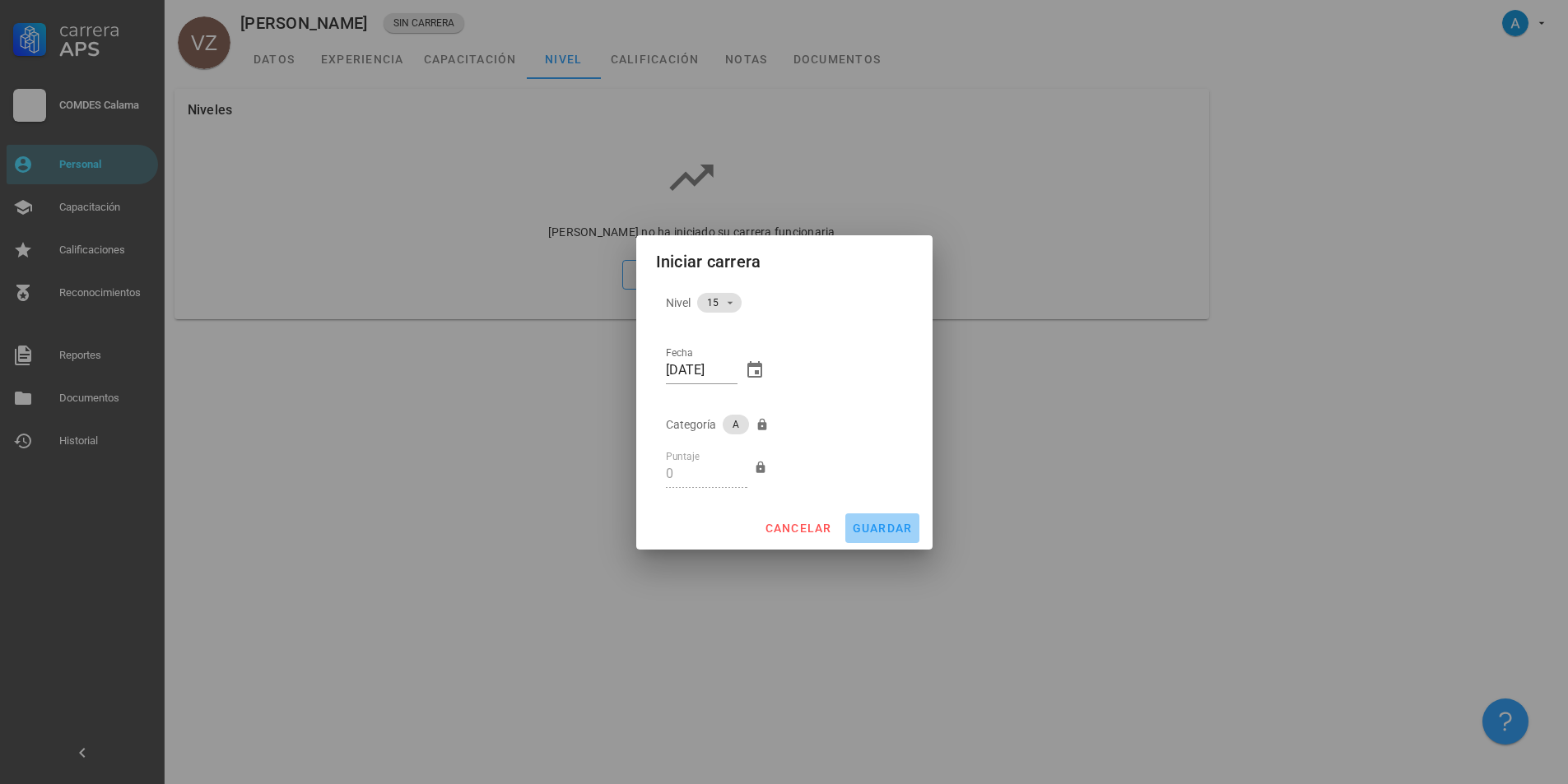
click at [886, 530] on span "guardar" at bounding box center [883, 528] width 61 height 13
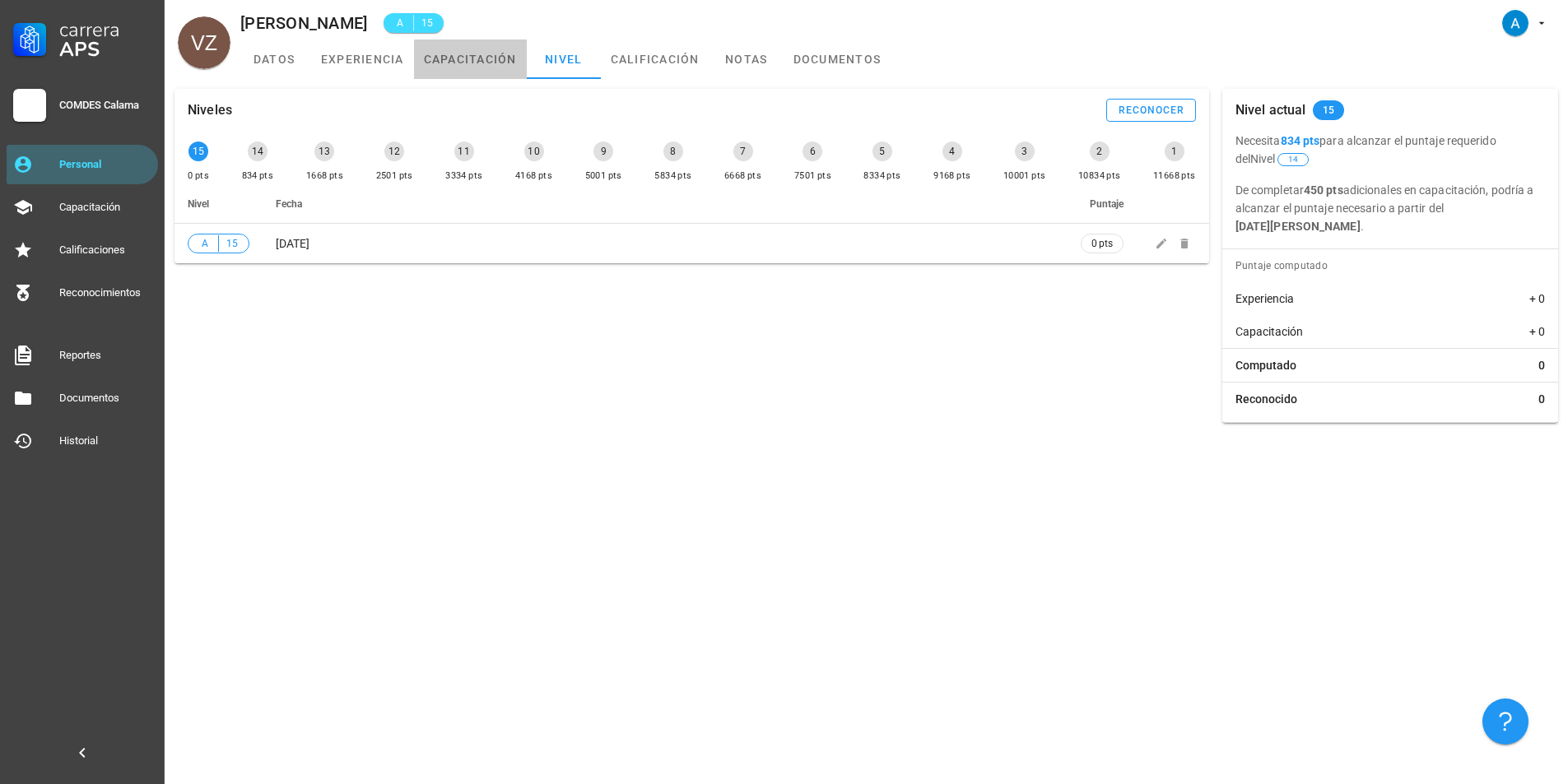
click at [455, 64] on link "capacitación" at bounding box center [471, 59] width 113 height 40
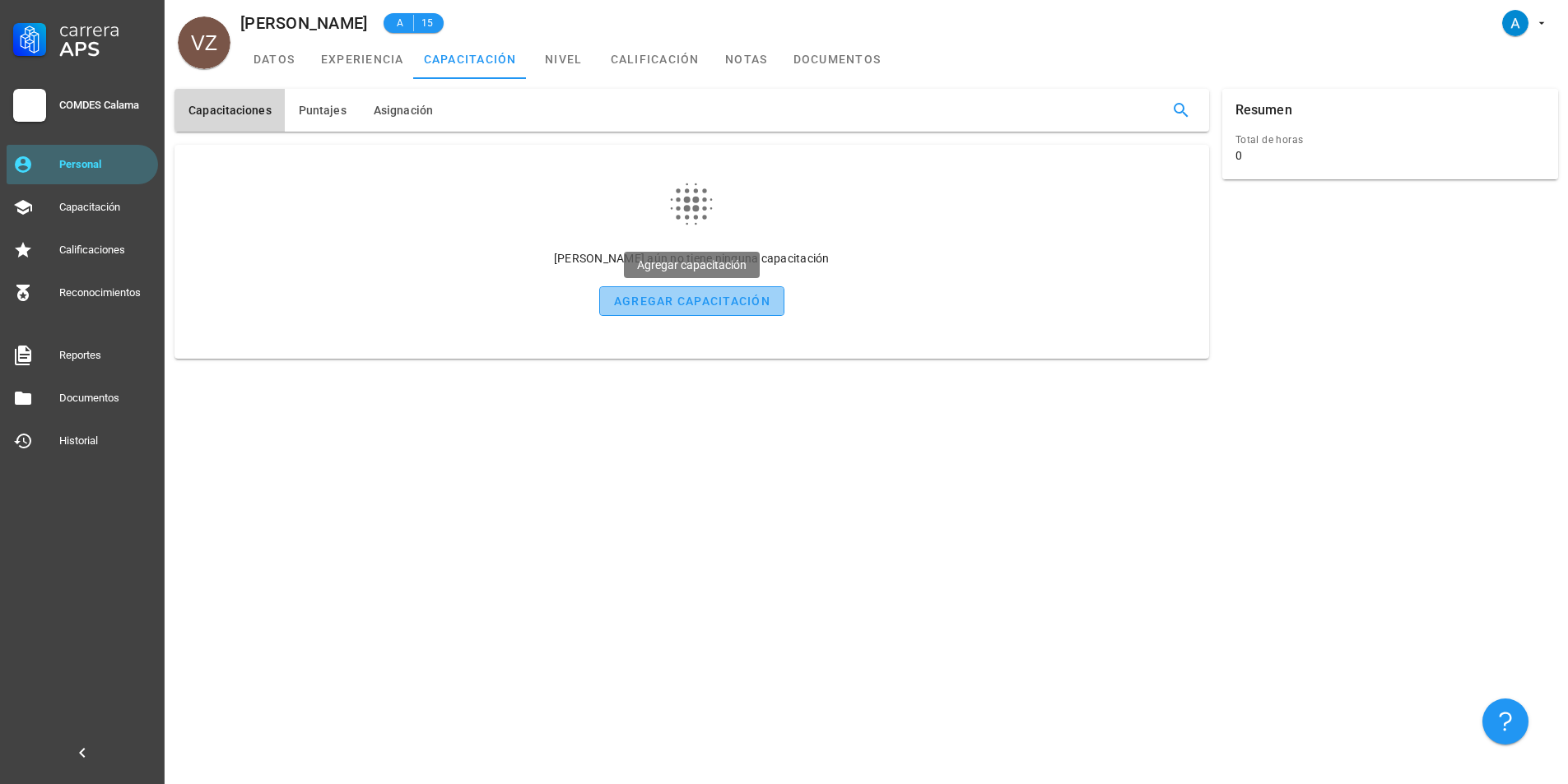
click at [650, 295] on div "agregar capacitación" at bounding box center [692, 301] width 157 height 13
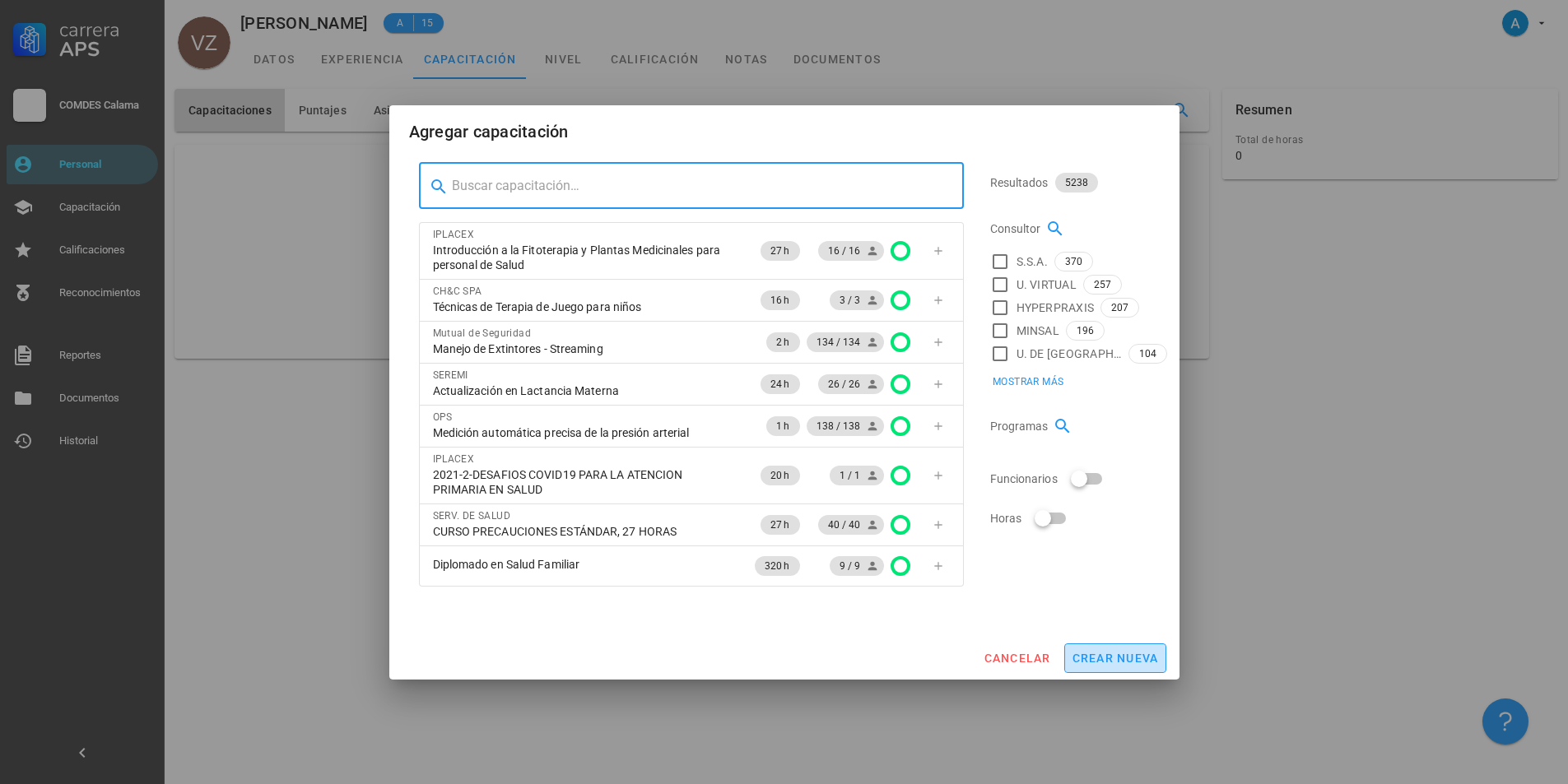
click at [1132, 665] on span "crear nueva" at bounding box center [1114, 658] width 87 height 13
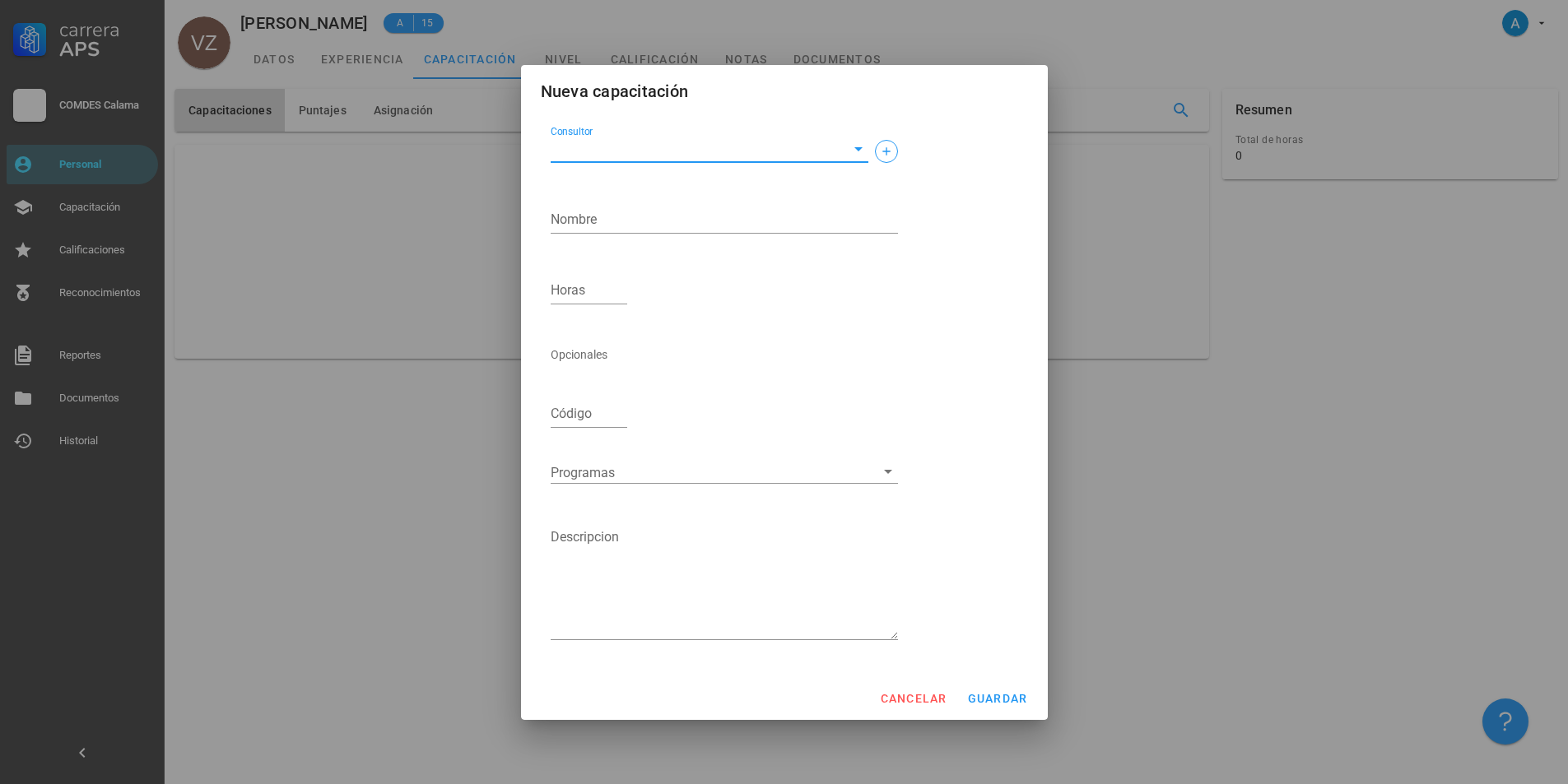
click at [626, 155] on input "Consultor" at bounding box center [696, 148] width 291 height 26
click at [647, 137] on input "Consultor" at bounding box center [696, 148] width 291 height 26
drag, startPoint x: 739, startPoint y: 156, endPoint x: 545, endPoint y: 137, distance: 194.9
click at [545, 137] on div "Consultor UA [GEOGRAPHIC_DATA] El campo consultor es obligatorio" at bounding box center [724, 151] width 360 height 71
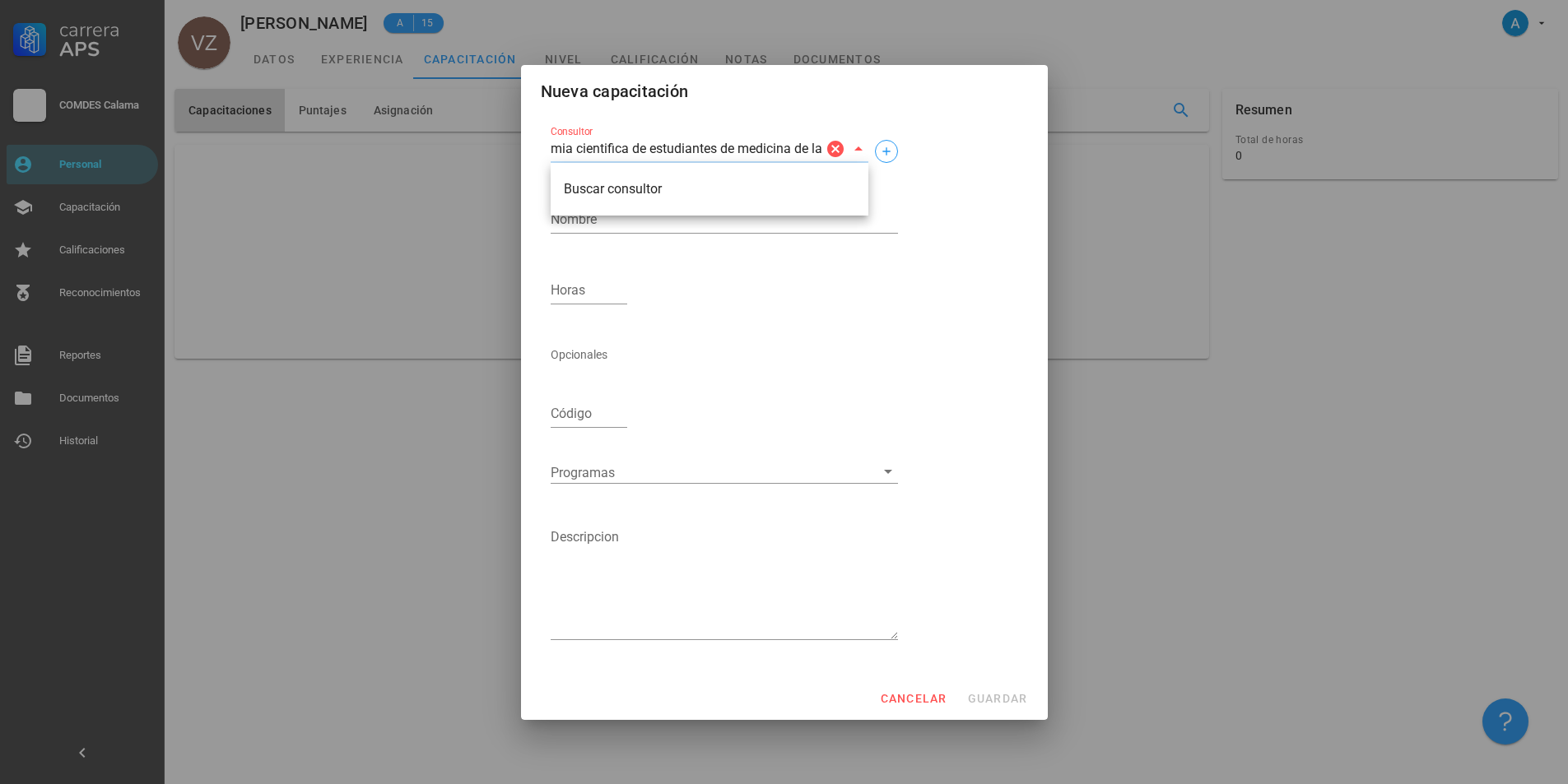
scroll to position [0, 41]
type input "academia cientifica de estudiantes de medicina de la"
click at [887, 145] on icon "button" at bounding box center [886, 151] width 13 height 13
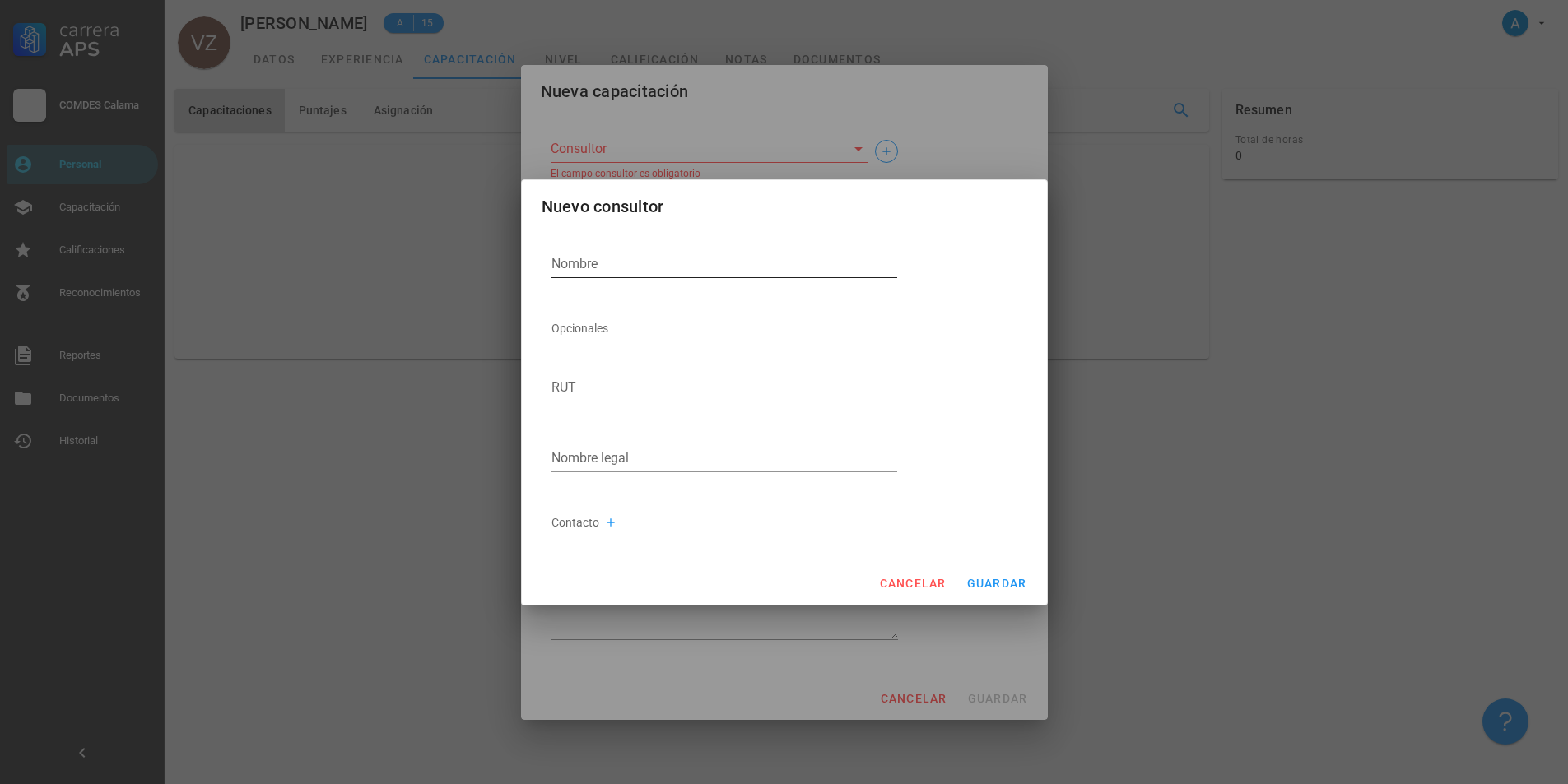
click at [630, 267] on textarea "Nombre" at bounding box center [725, 264] width 347 height 26
drag, startPoint x: 567, startPoint y: 263, endPoint x: 551, endPoint y: 260, distance: 16.3
click at [551, 260] on textarea "UA [GEOGRAPHIC_DATA]" at bounding box center [725, 264] width 347 height 26
type textarea "[GEOGRAPHIC_DATA]"
click at [938, 582] on span "cancelar" at bounding box center [912, 583] width 67 height 13
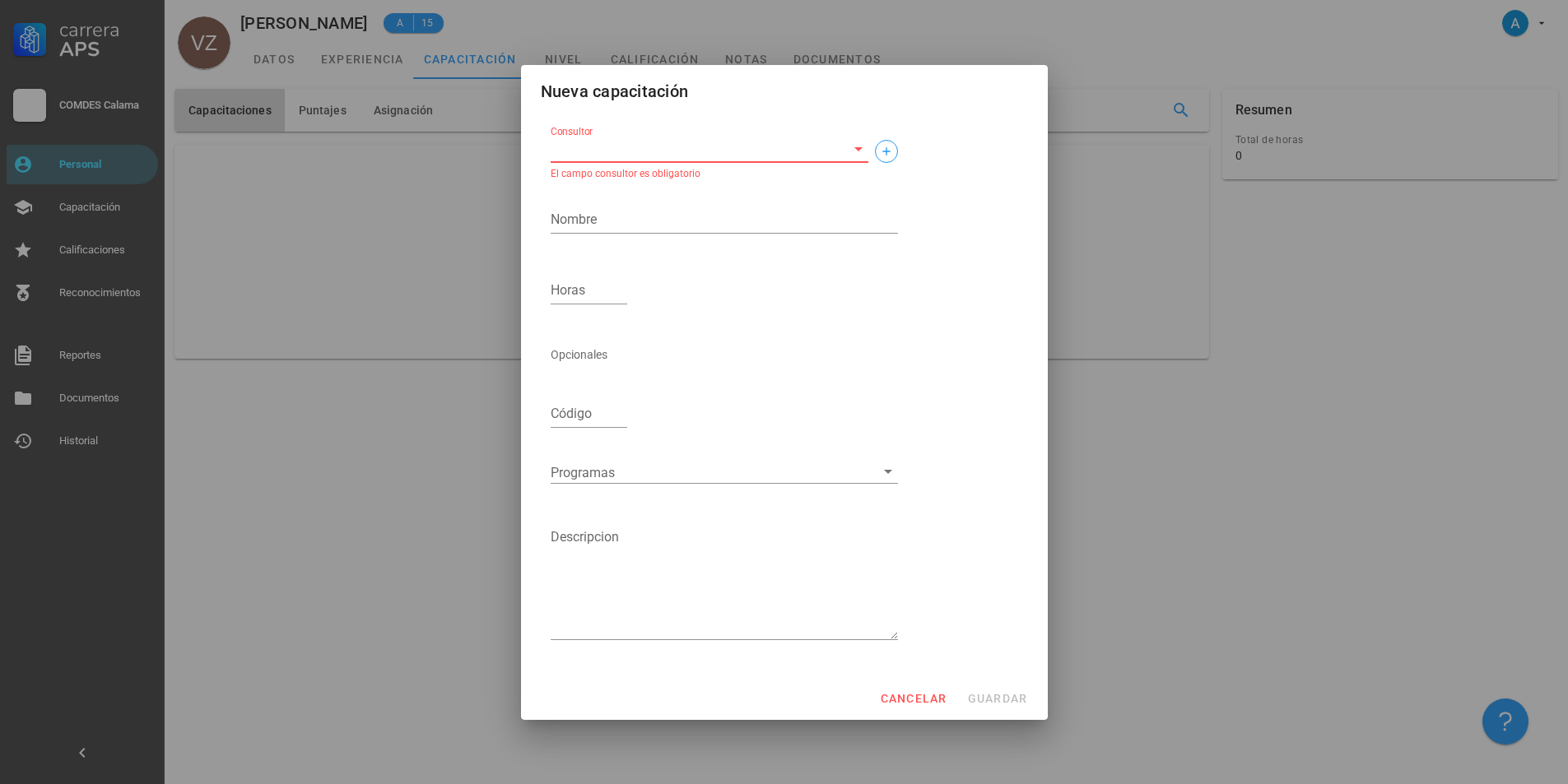
click at [650, 158] on input "Consultor" at bounding box center [696, 148] width 291 height 26
click at [646, 133] on div "Consultor El campo consultor es obligatorio" at bounding box center [709, 153] width 318 height 54
click at [600, 143] on input "Consultor" at bounding box center [696, 148] width 291 height 26
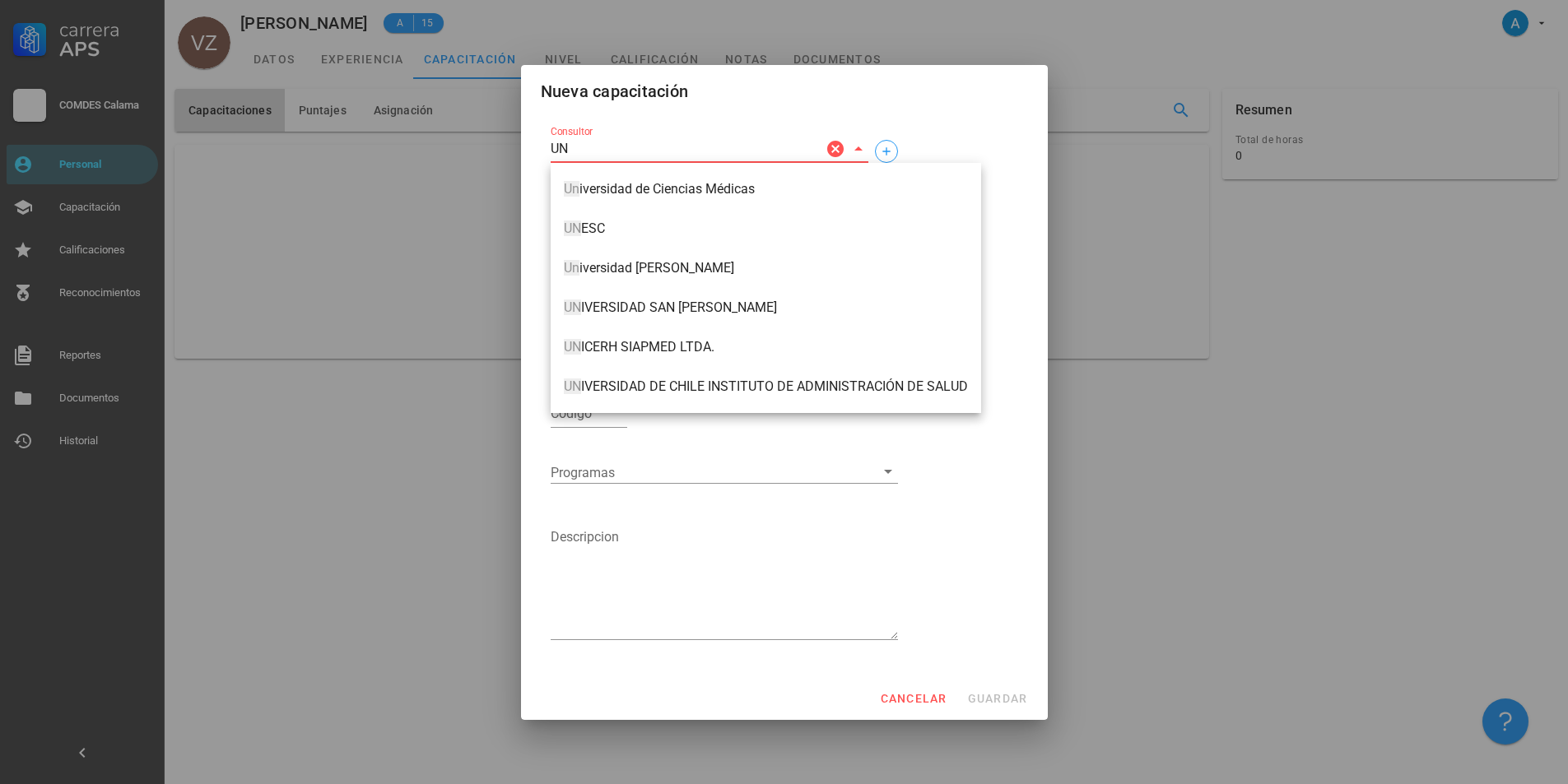
type input "U"
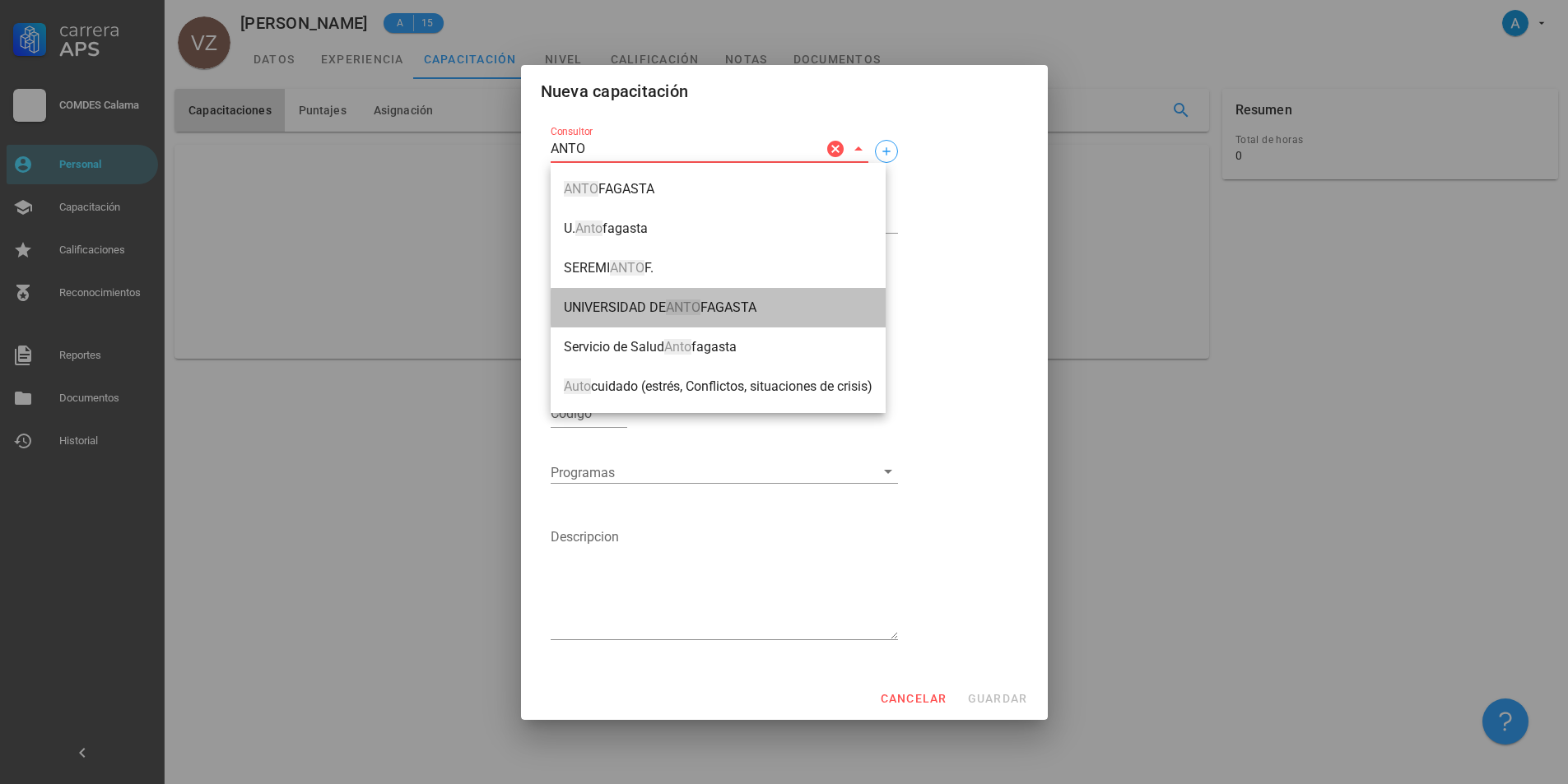
click at [683, 312] on mark "ANTO" at bounding box center [683, 307] width 34 height 15
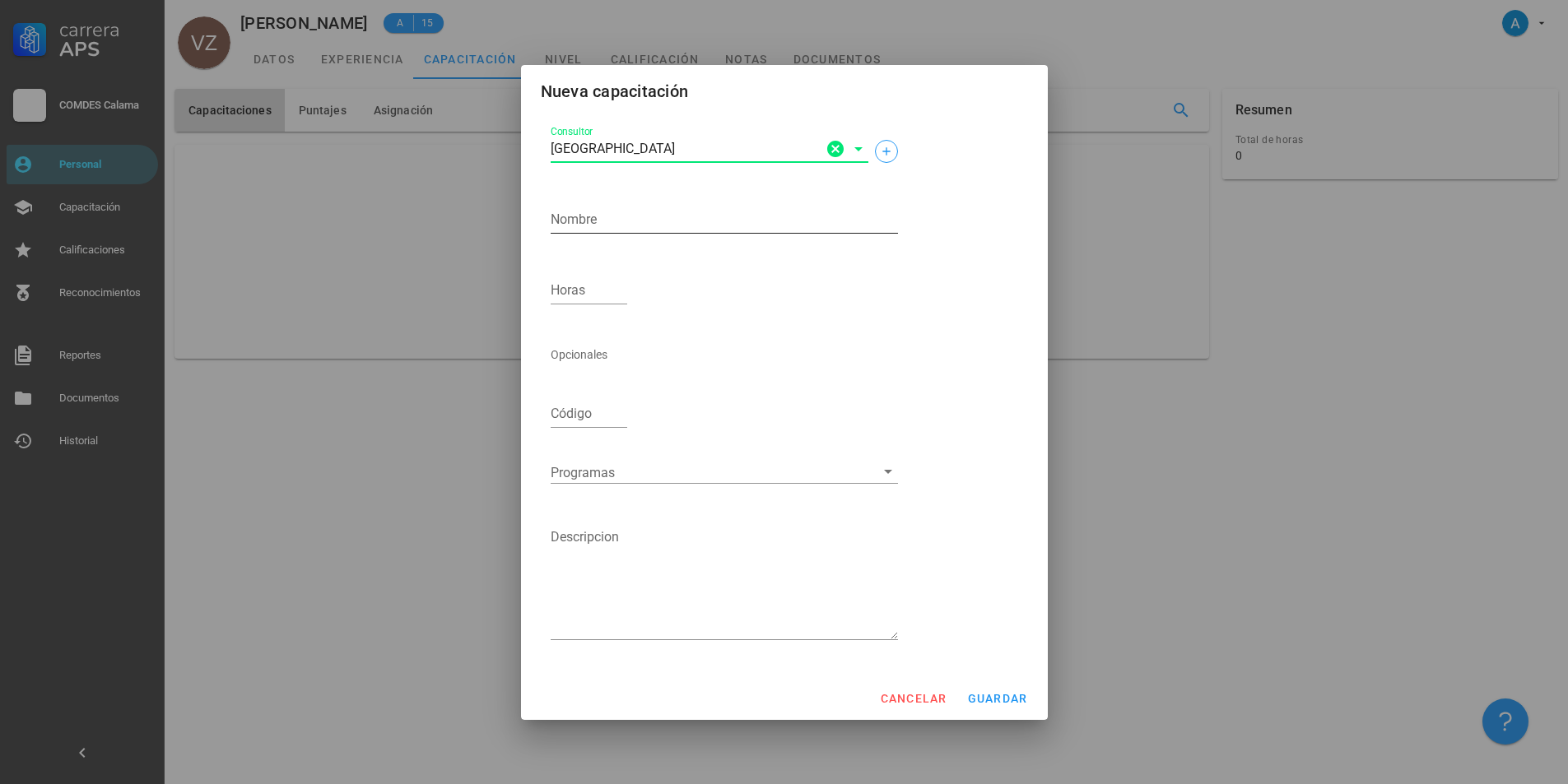
type input "[GEOGRAPHIC_DATA]"
click at [644, 219] on textarea "Nombre" at bounding box center [724, 219] width 348 height 26
type textarea "1° Curso de Medicina Interna"
click at [598, 299] on input "Horas" at bounding box center [589, 290] width 77 height 26
type input "40"
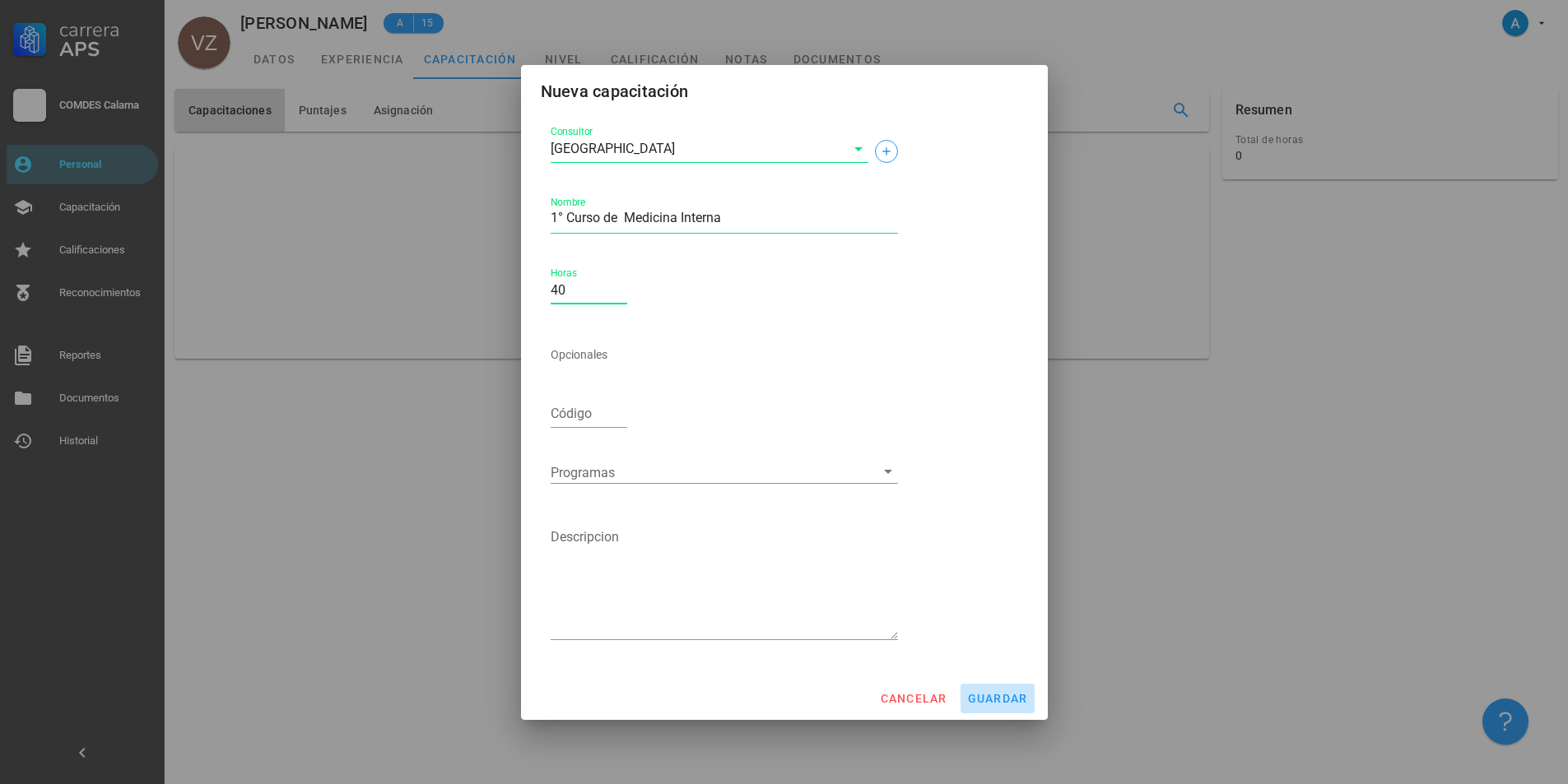
click at [1016, 705] on button "guardar" at bounding box center [998, 699] width 74 height 30
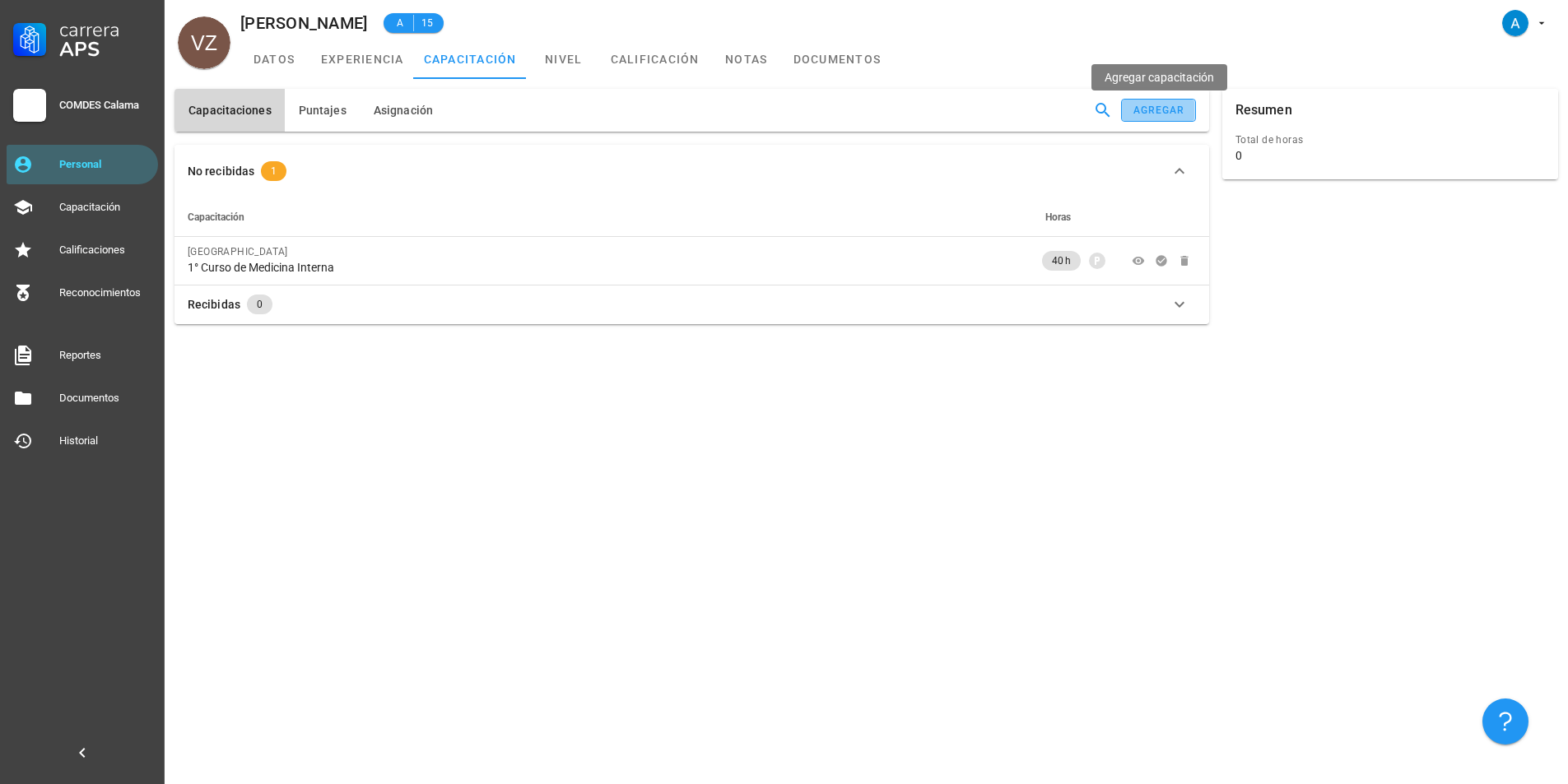
click at [1178, 108] on div "agregar" at bounding box center [1158, 110] width 53 height 12
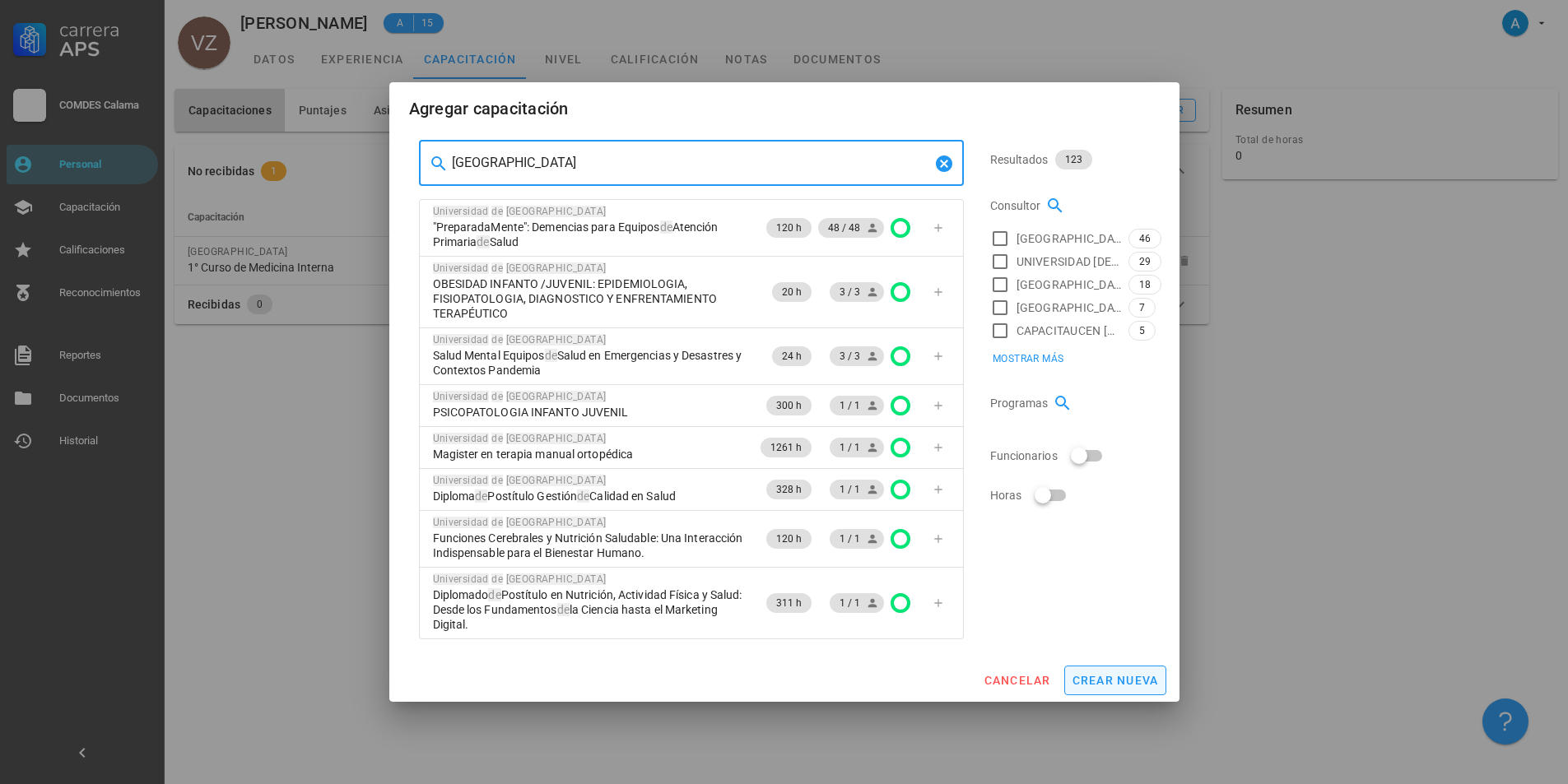
type input "[GEOGRAPHIC_DATA]"
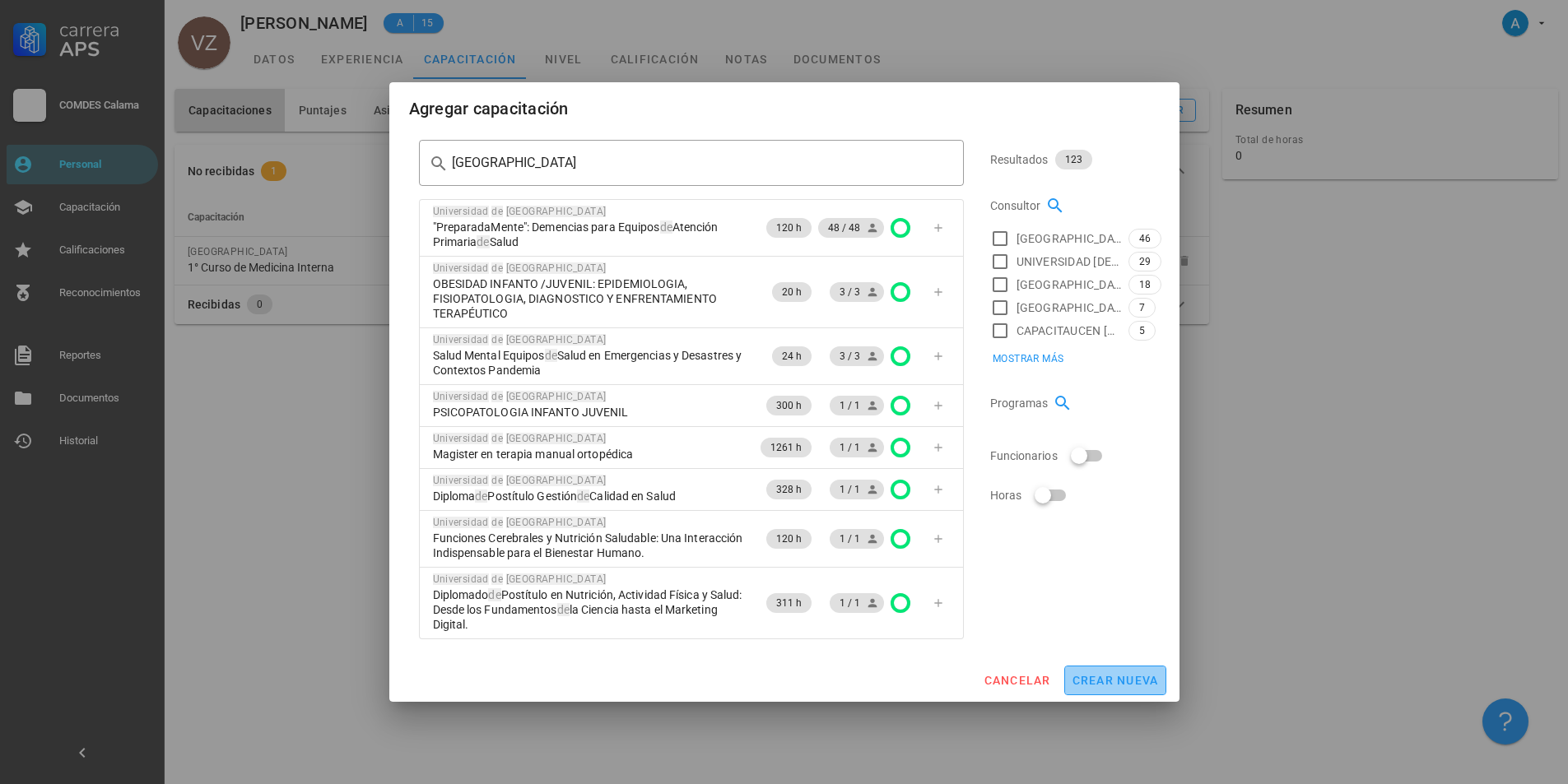
click at [1101, 682] on span "crear nueva" at bounding box center [1114, 681] width 87 height 13
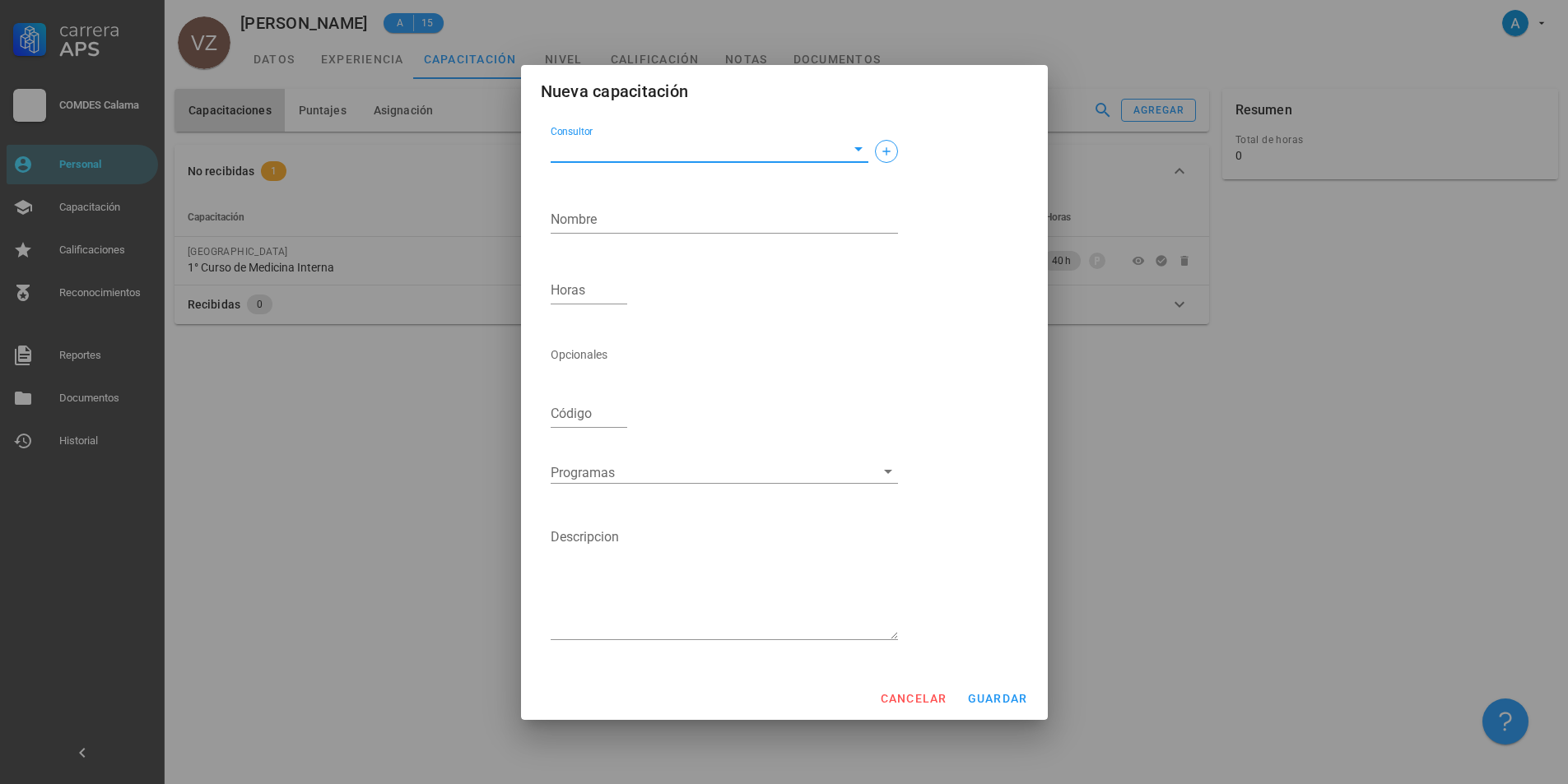
click at [645, 144] on input "Consultor" at bounding box center [696, 148] width 291 height 26
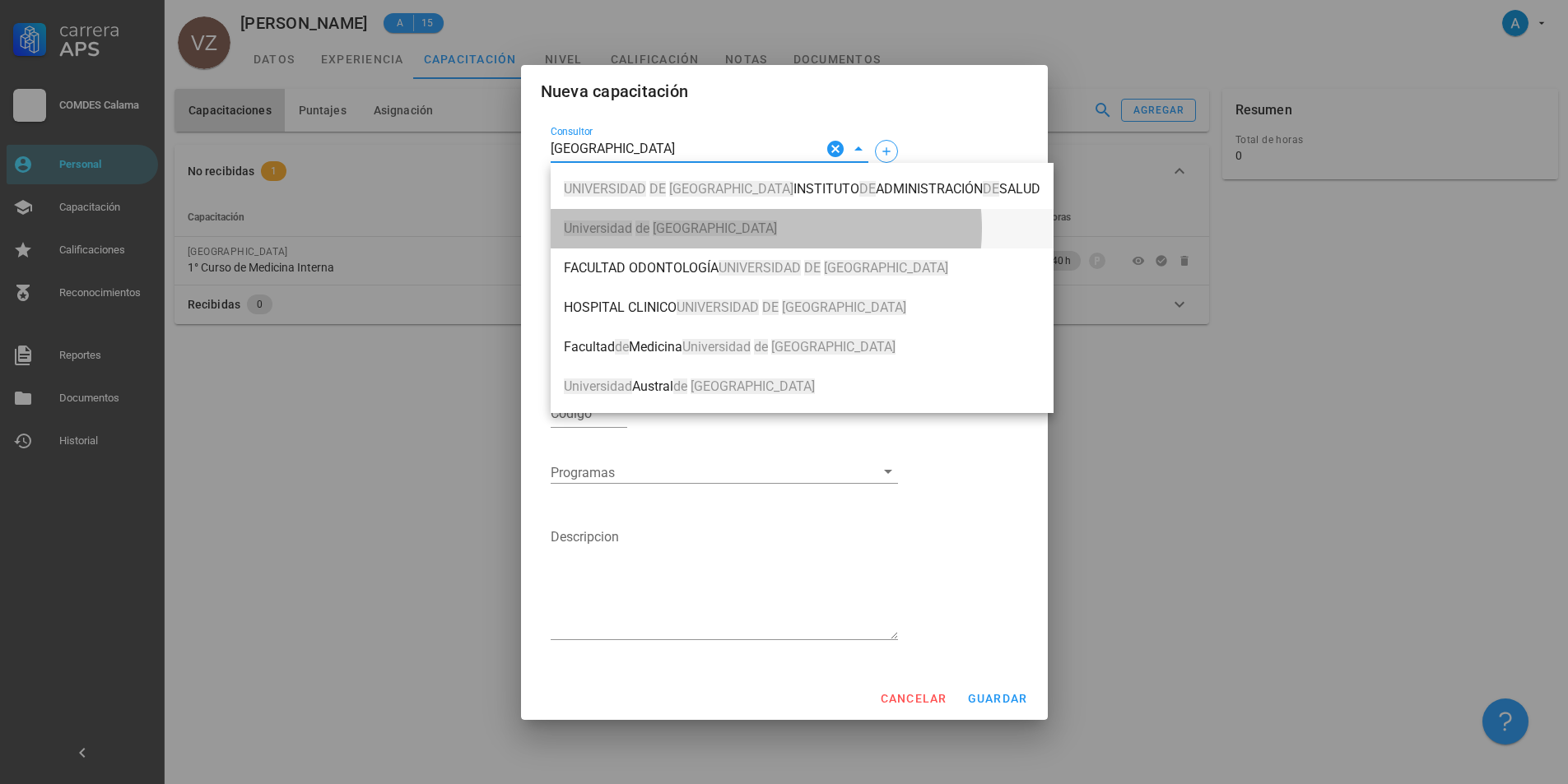
click at [648, 230] on mark "de" at bounding box center [643, 228] width 14 height 15
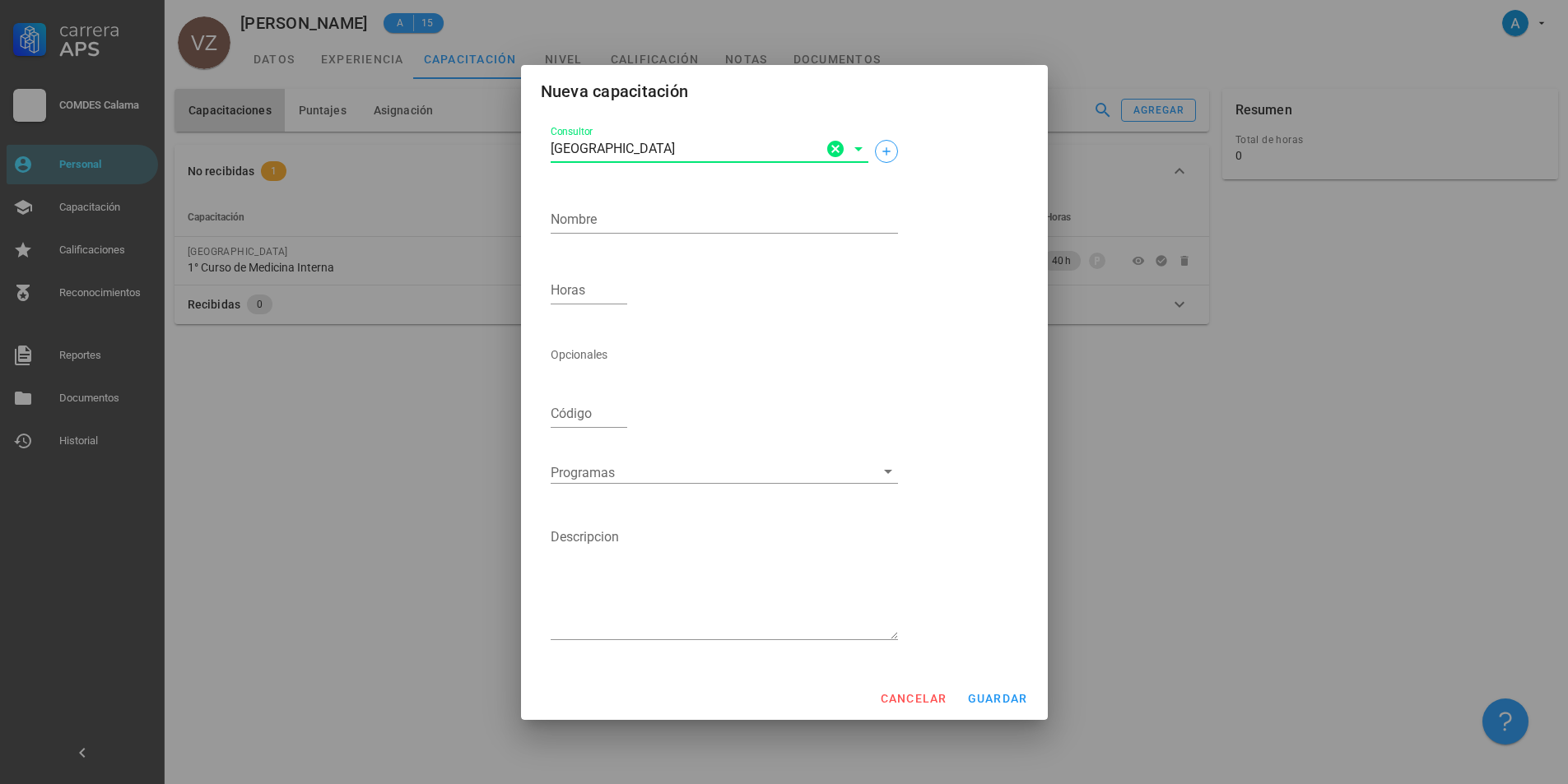
type input "[GEOGRAPHIC_DATA]"
click at [648, 230] on textarea "Nombre" at bounding box center [724, 219] width 348 height 26
type textarea "VI Curso de [MEDICAL_DATA]"
click at [600, 277] on input "Horas" at bounding box center [589, 290] width 77 height 26
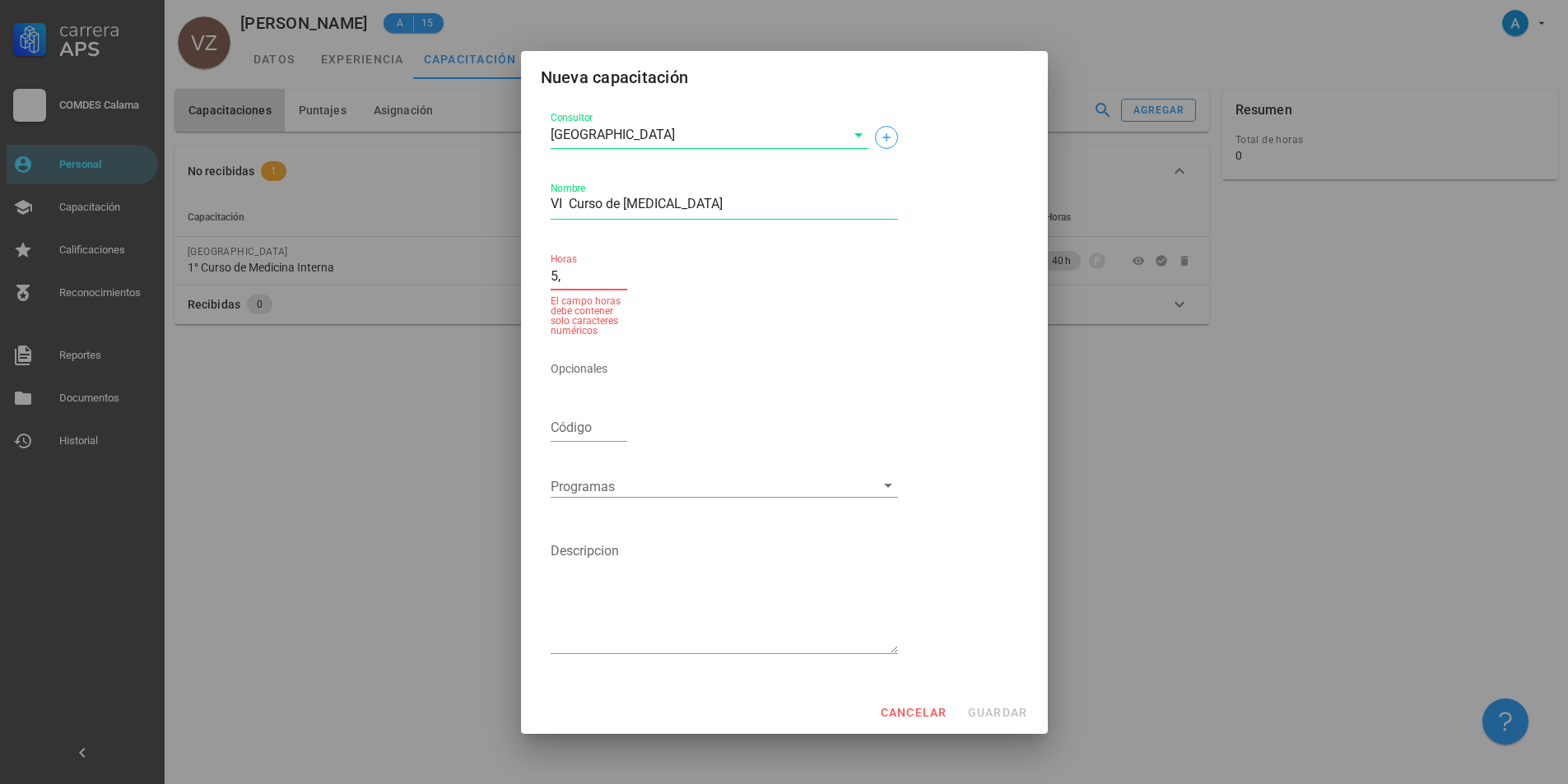
type input "5"
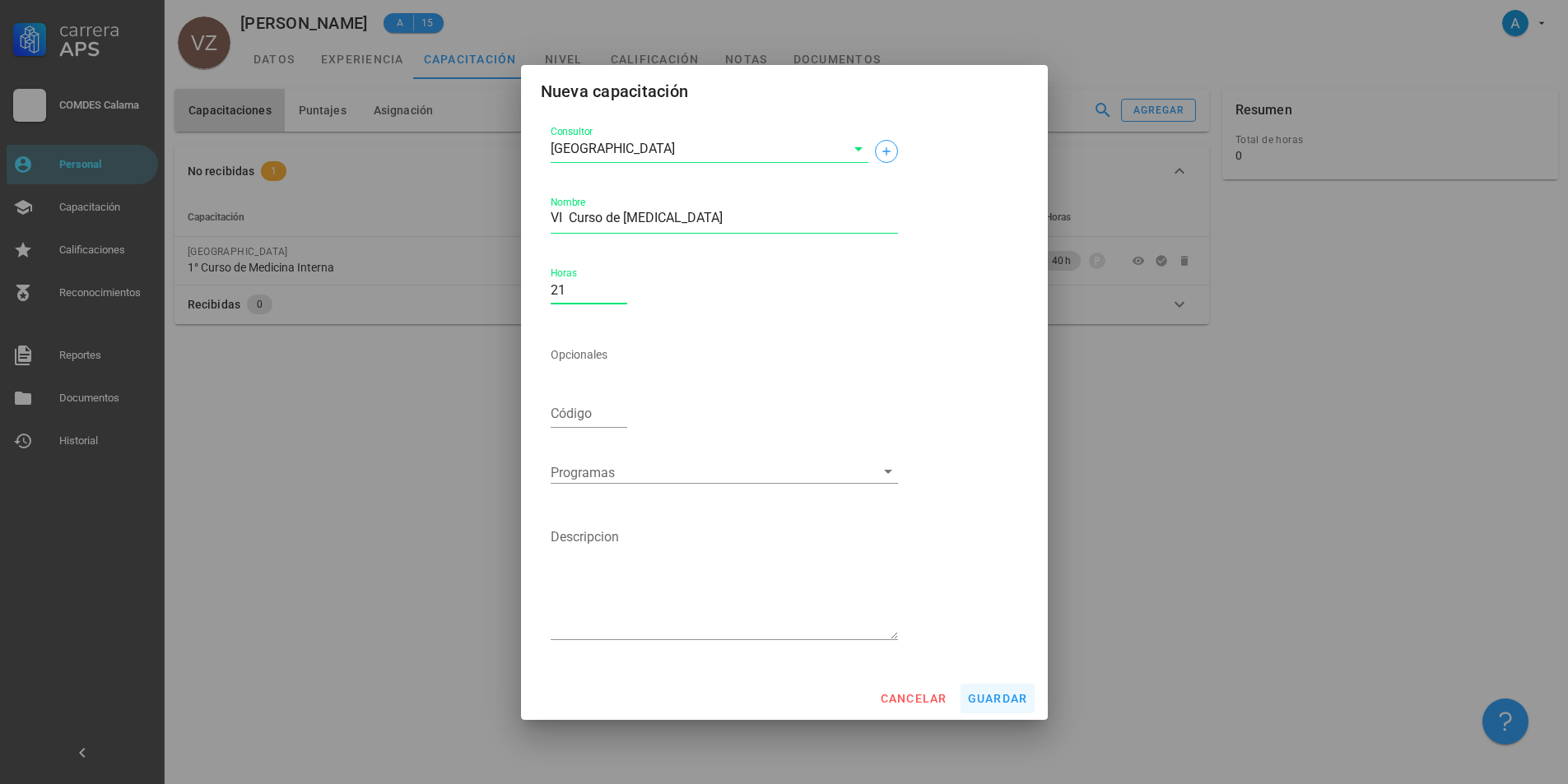
type input "21"
click at [999, 707] on button "guardar" at bounding box center [998, 699] width 74 height 30
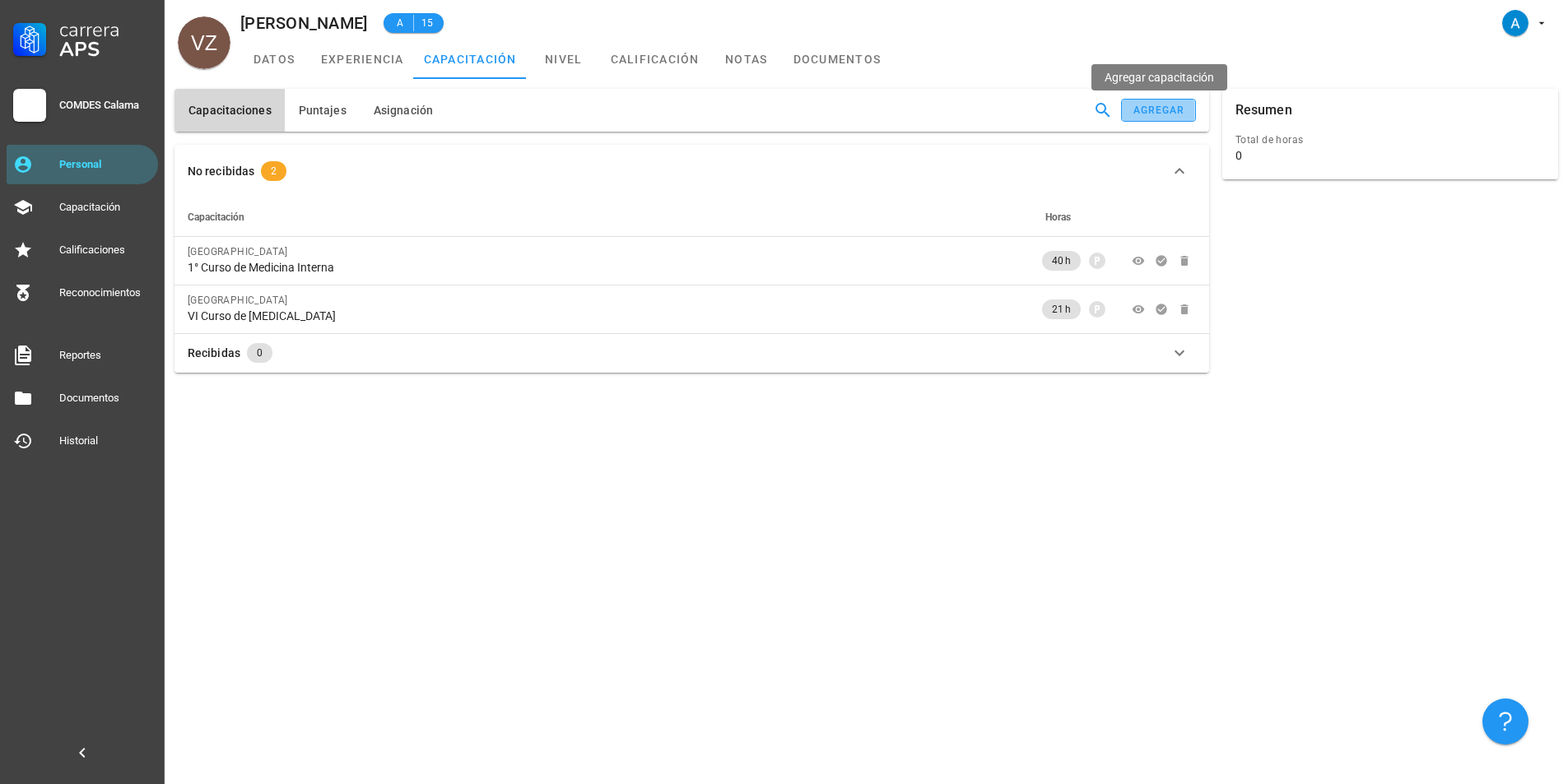
click at [1136, 107] on div "agregar" at bounding box center [1158, 110] width 53 height 12
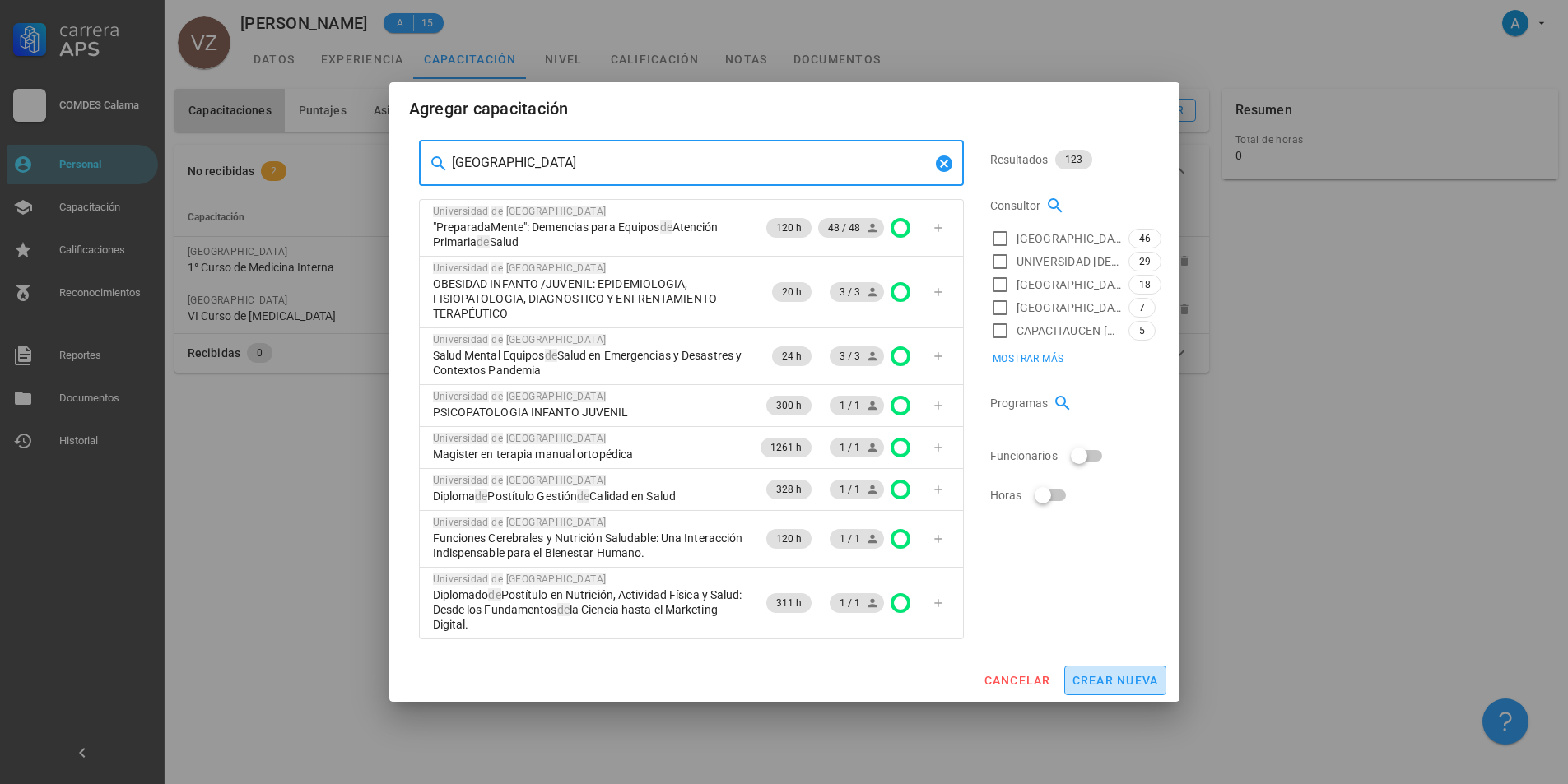
click at [1132, 675] on span "crear nueva" at bounding box center [1114, 681] width 87 height 13
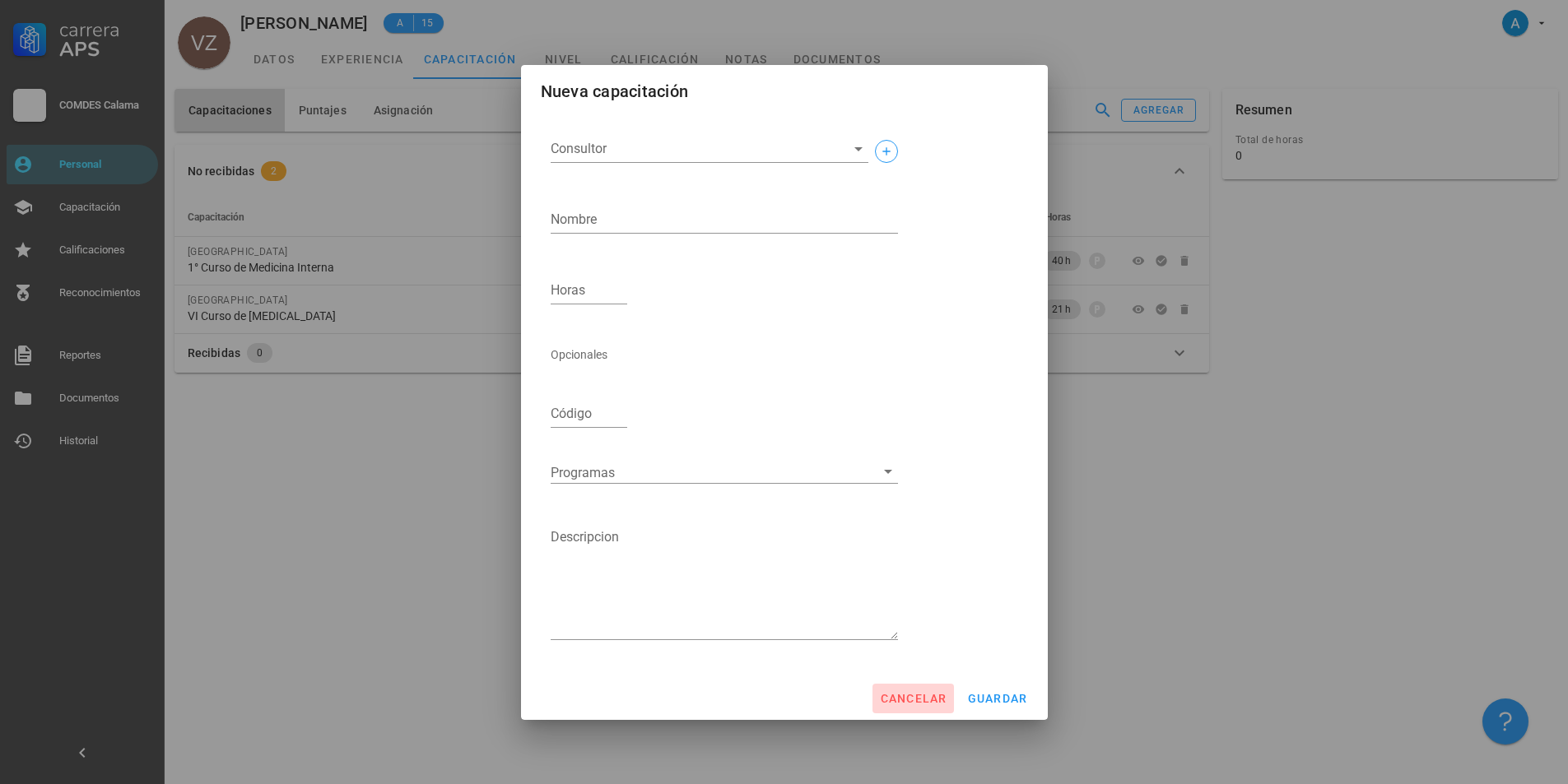
click at [938, 695] on span "cancelar" at bounding box center [912, 699] width 67 height 13
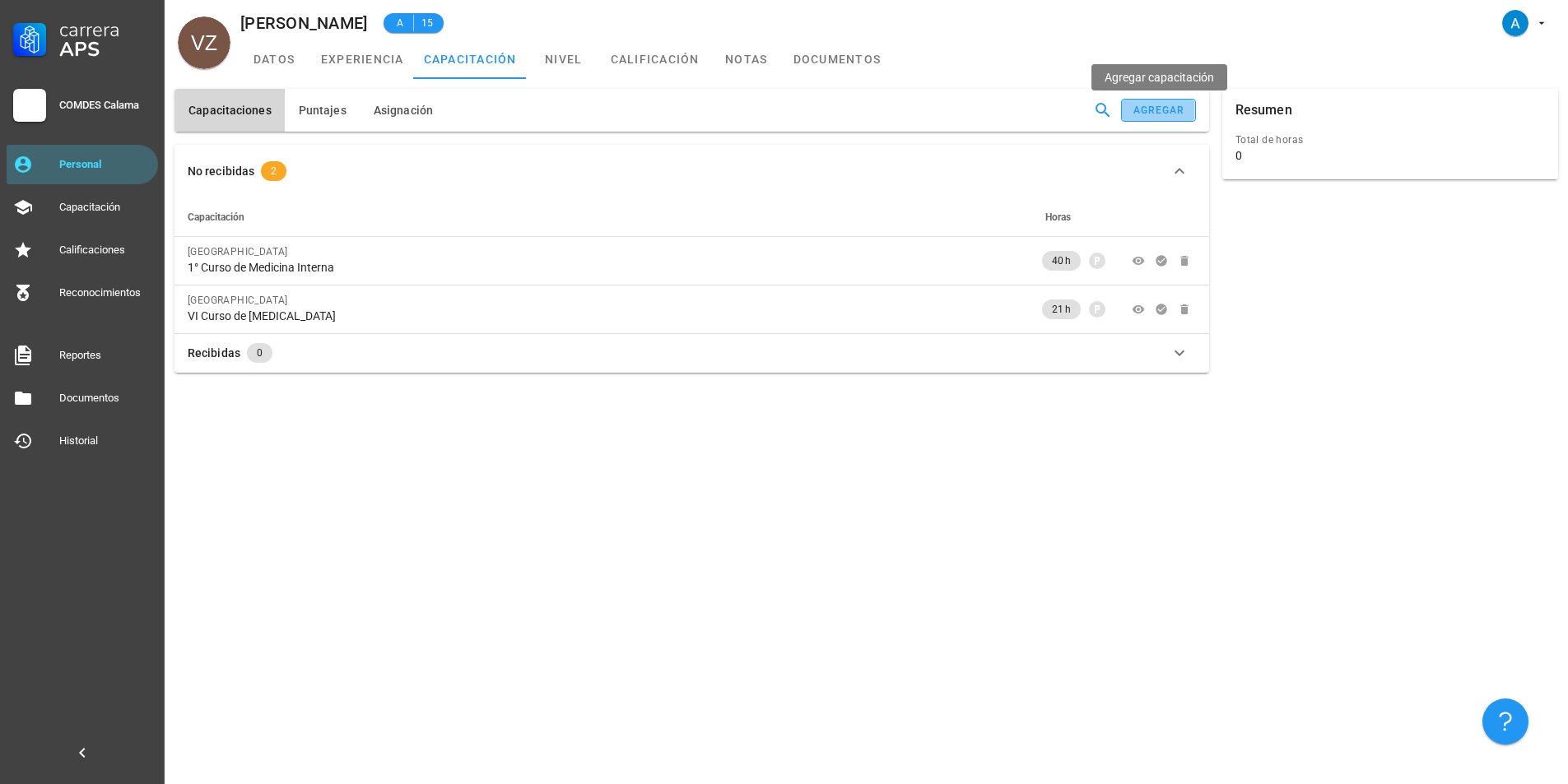
click at [1138, 110] on div "agregar" at bounding box center [1158, 110] width 53 height 12
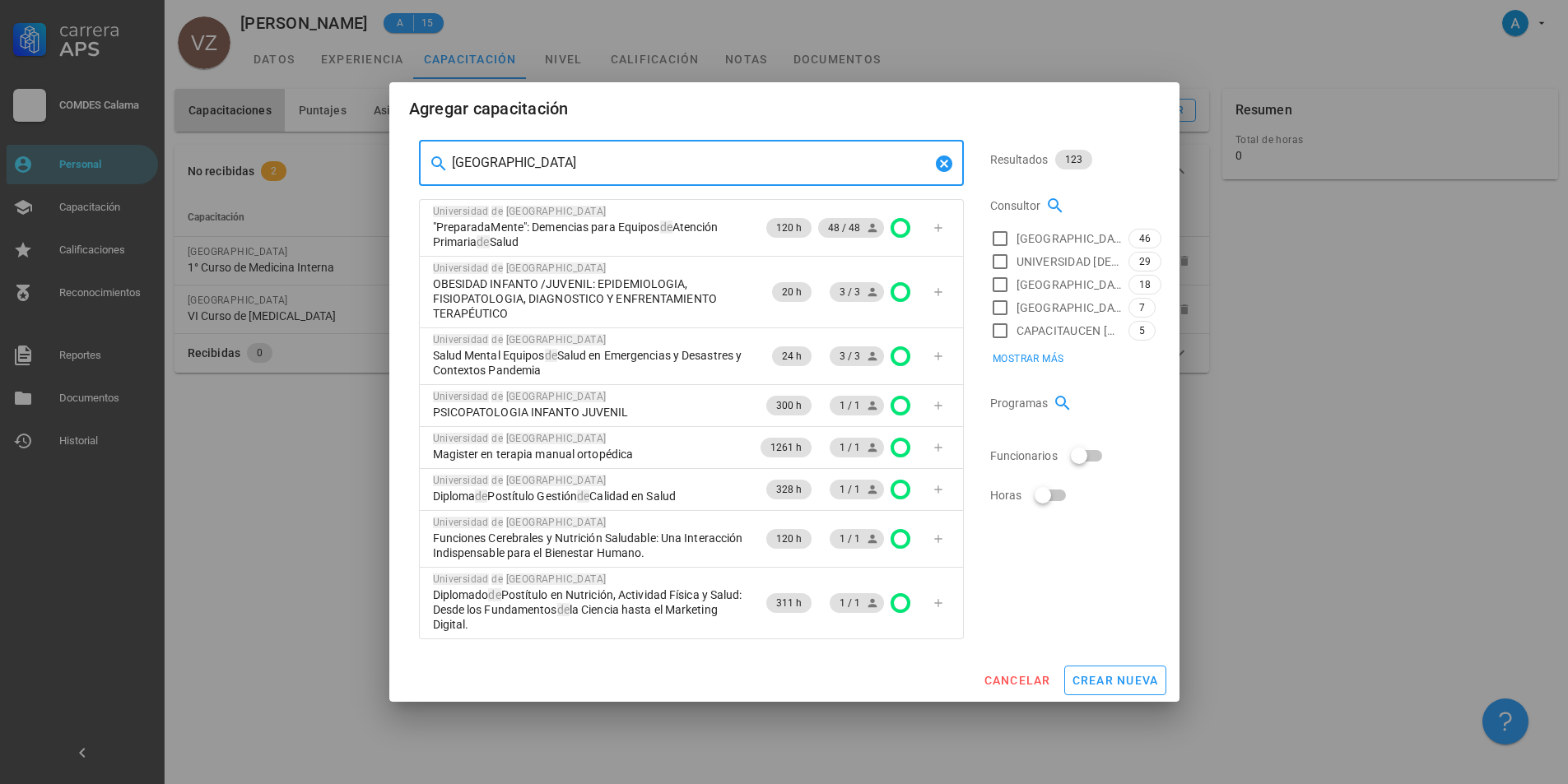
drag, startPoint x: 592, startPoint y: 163, endPoint x: 422, endPoint y: 146, distance: 170.8
click at [422, 146] on div "​ [GEOGRAPHIC_DATA]" at bounding box center [692, 163] width 545 height 46
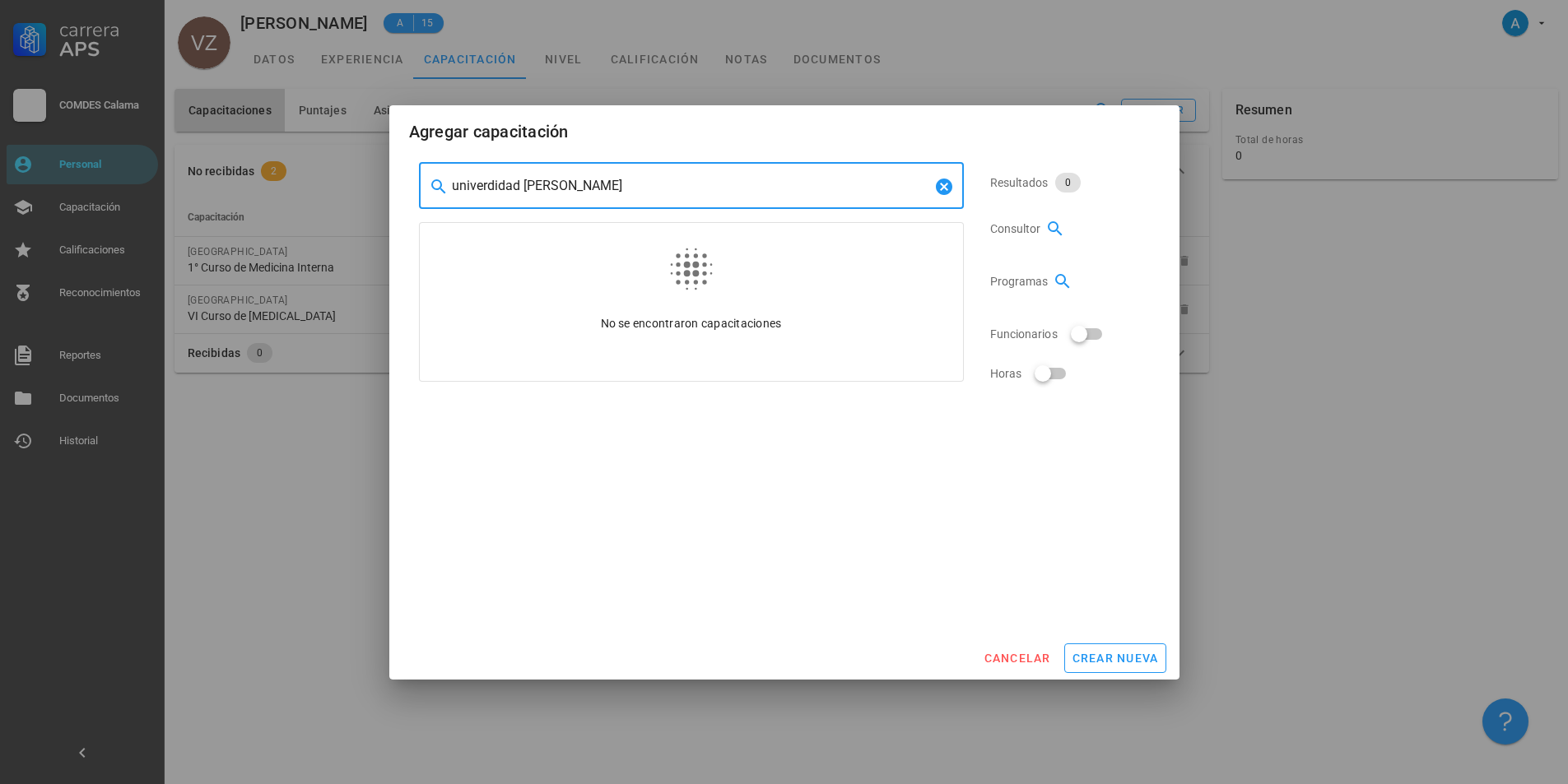
click at [489, 187] on input "univerdidad [PERSON_NAME]" at bounding box center [691, 185] width 479 height 26
click at [673, 184] on input "[GEOGRAPHIC_DATA][PERSON_NAME]" at bounding box center [691, 185] width 479 height 26
type input "[GEOGRAPHIC_DATA][PERSON_NAME]"
click at [826, 255] on div "No se encontraron capacitaciones" at bounding box center [692, 302] width 517 height 158
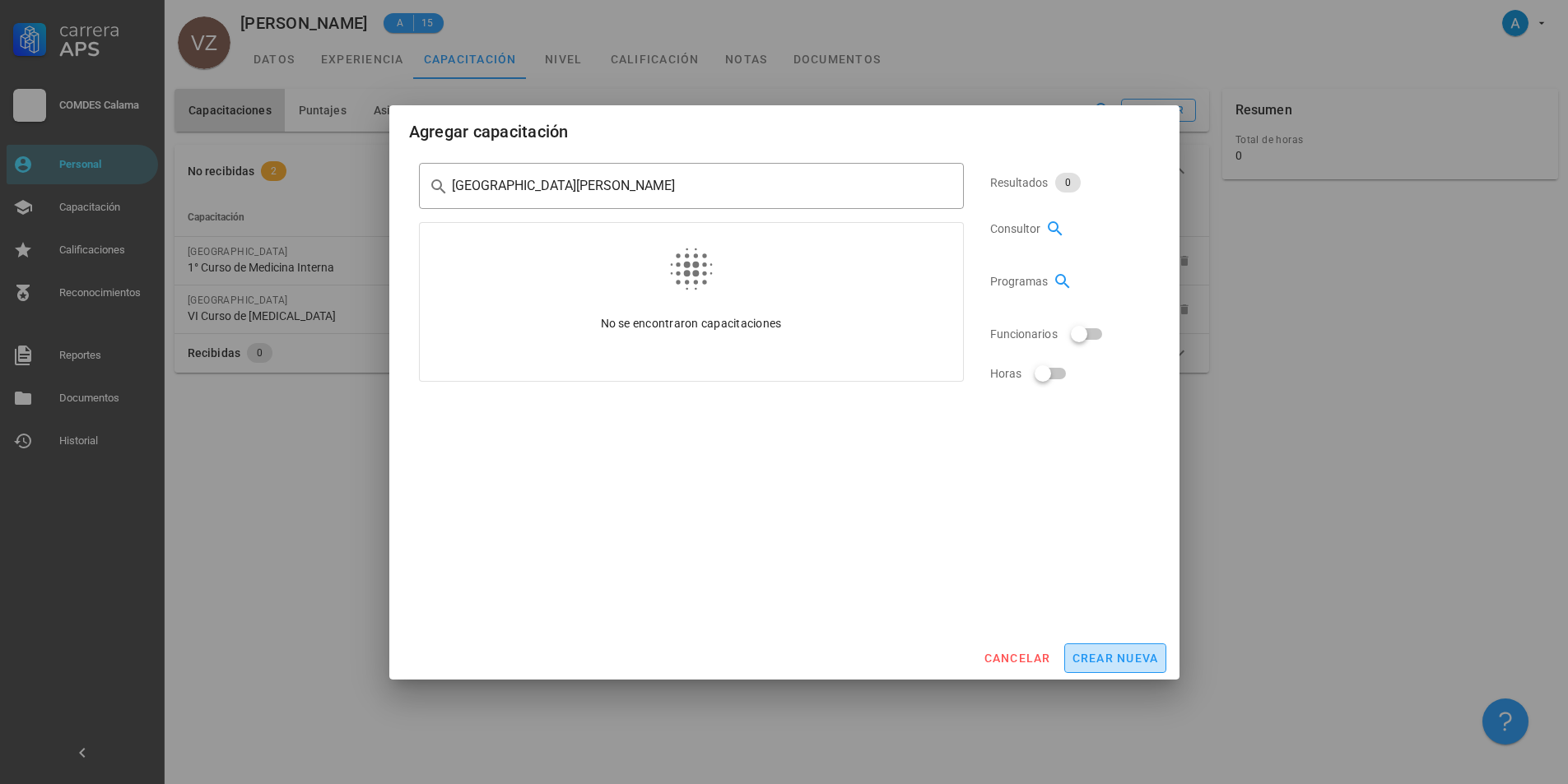
click at [1128, 665] on button "crear nueva" at bounding box center [1115, 658] width 102 height 30
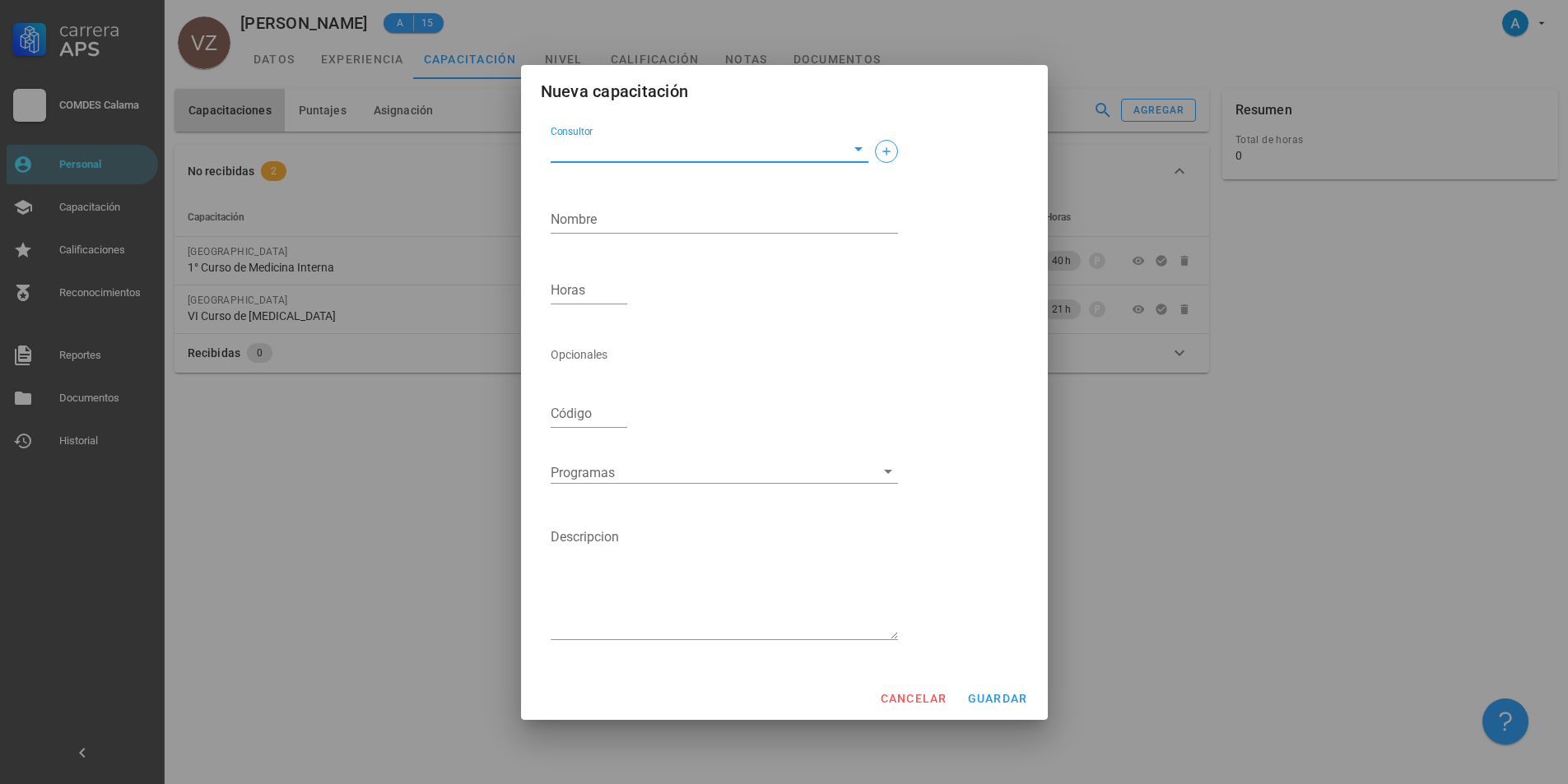
click at [627, 151] on input "Consultor" at bounding box center [696, 148] width 291 height 26
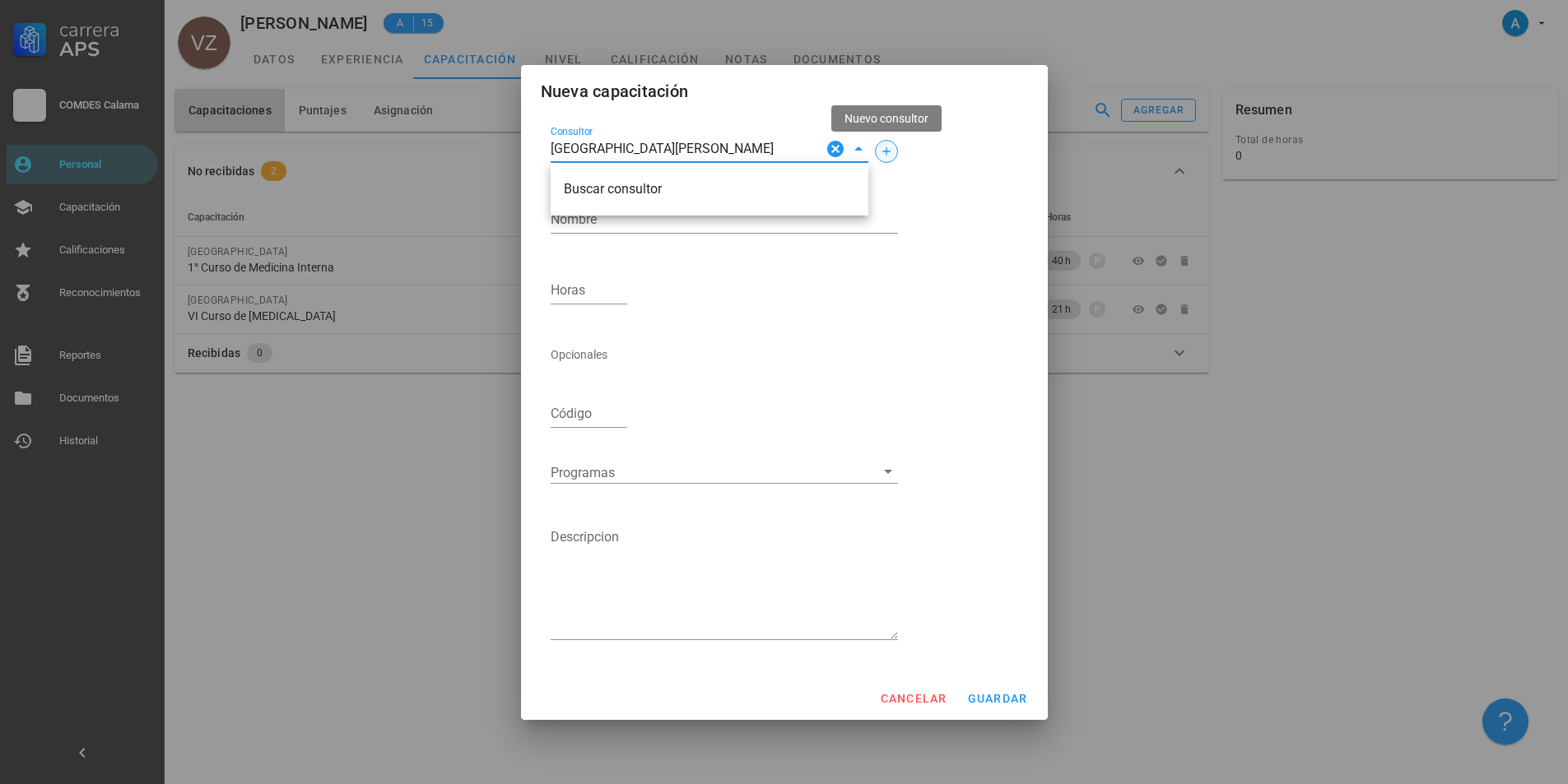
type input "[GEOGRAPHIC_DATA][PERSON_NAME]"
click at [894, 157] on span "button" at bounding box center [886, 151] width 22 height 13
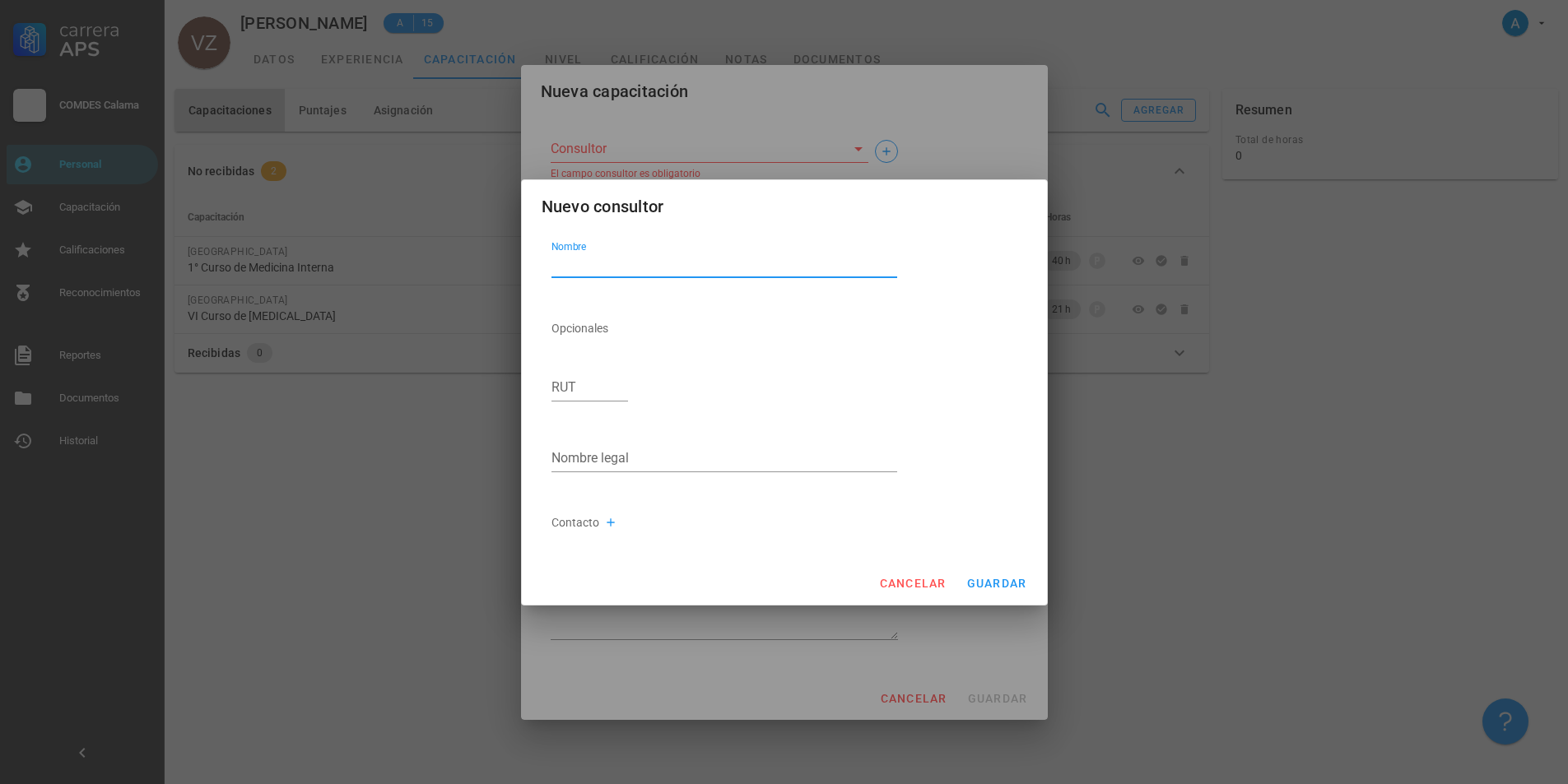
click at [639, 265] on textarea "Nombre" at bounding box center [725, 264] width 347 height 26
type textarea "[GEOGRAPHIC_DATA][PERSON_NAME]"
click at [1017, 584] on span "guardar" at bounding box center [997, 583] width 61 height 13
type input "[GEOGRAPHIC_DATA][PERSON_NAME]"
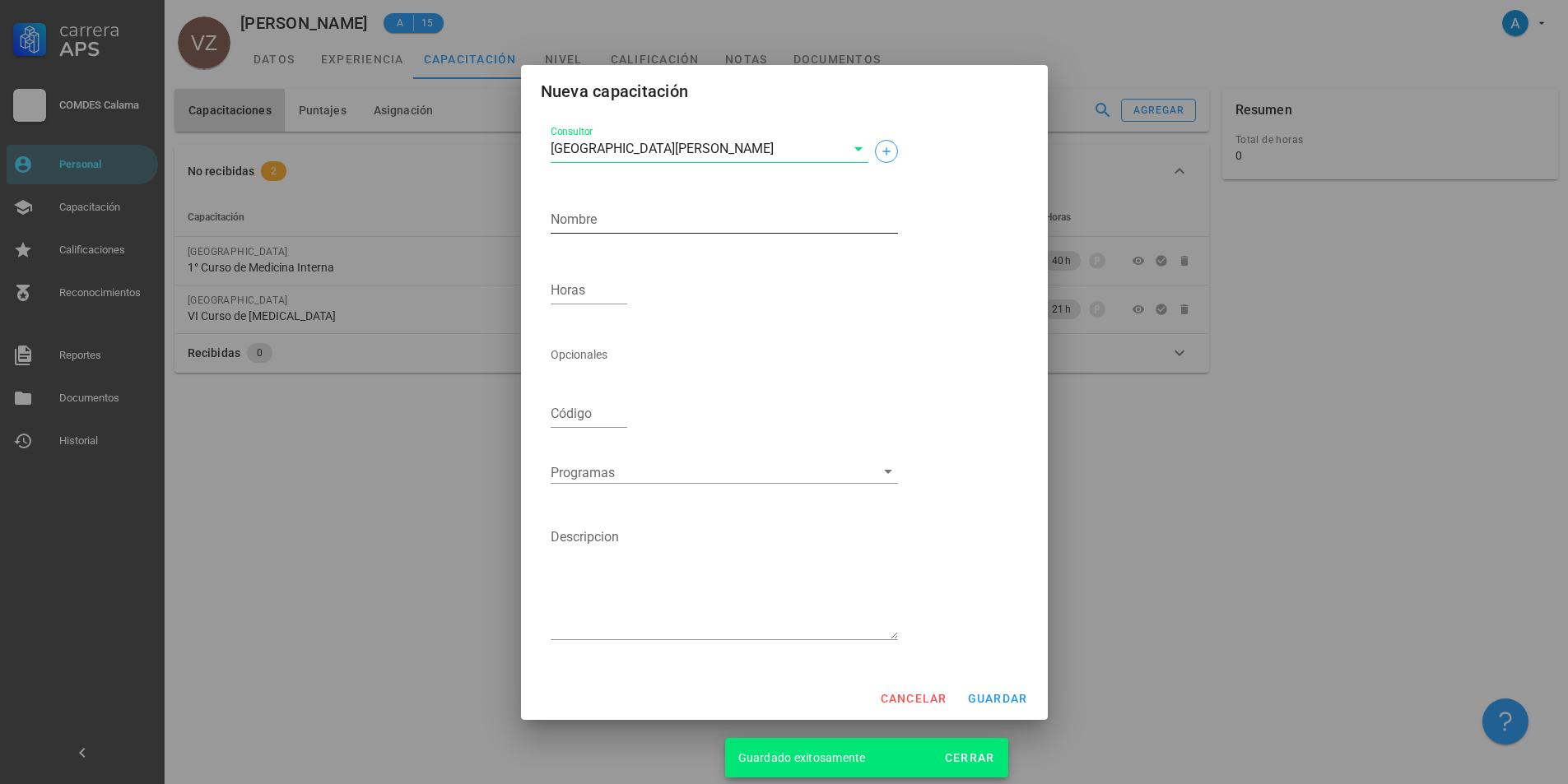
click at [640, 208] on textarea "Nombre" at bounding box center [724, 219] width 348 height 26
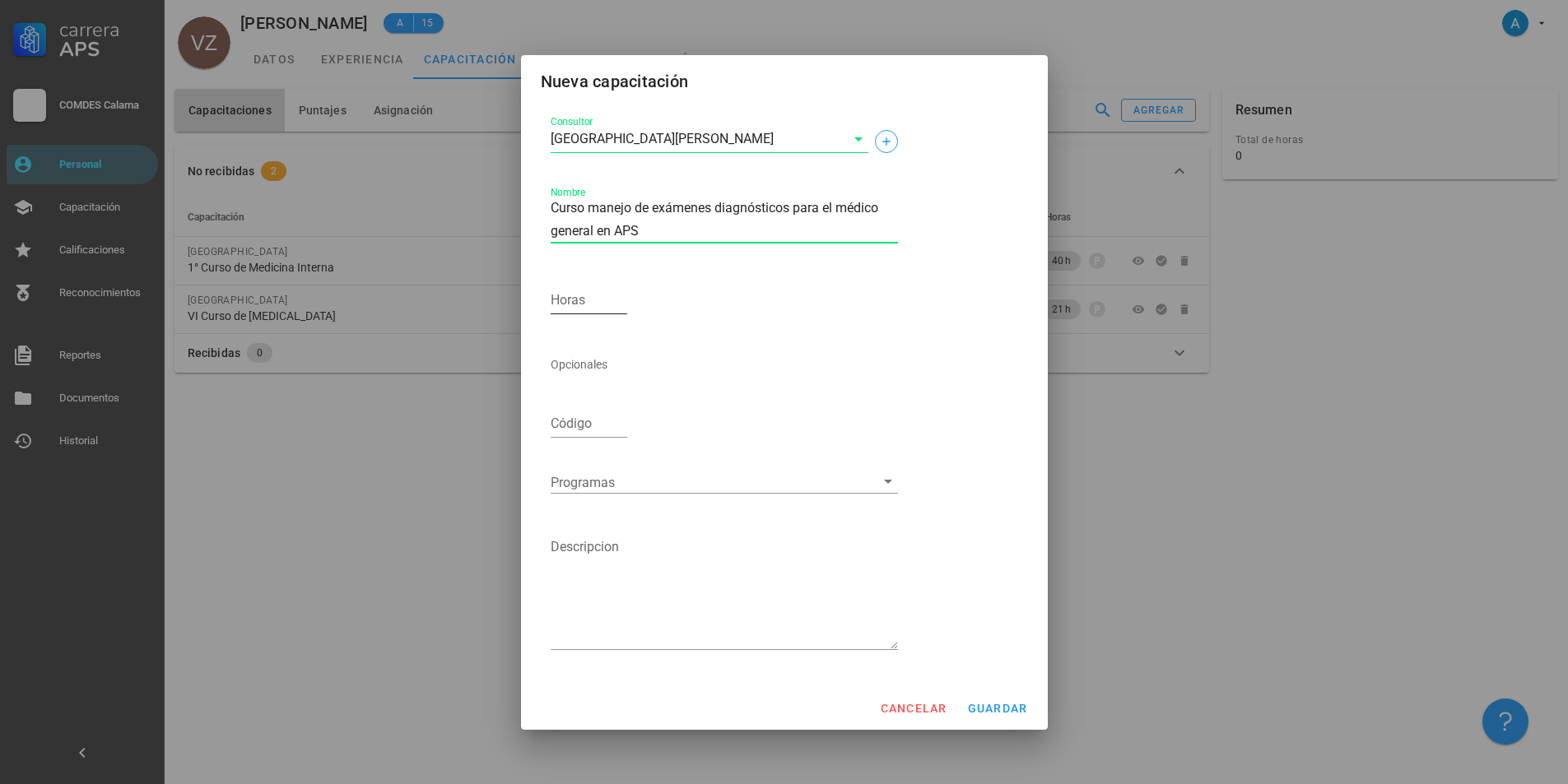
type textarea "Curso manejo de exámenes diagnósticos para el médico general en APS"
click at [576, 296] on div "Horas" at bounding box center [589, 300] width 77 height 26
type input "25"
click at [1017, 711] on span "guardar" at bounding box center [998, 709] width 61 height 13
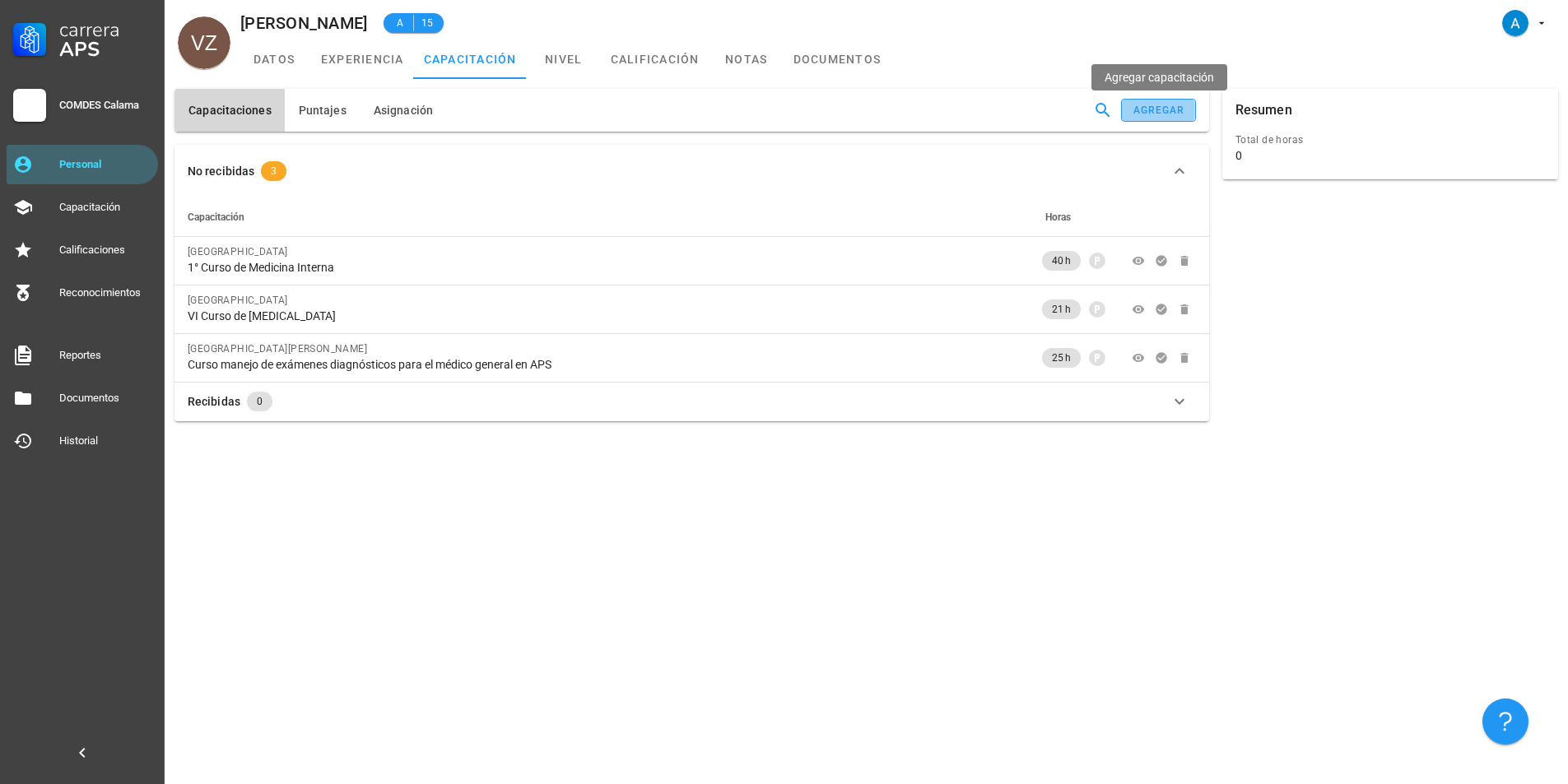
click at [1172, 114] on div "agregar" at bounding box center [1158, 110] width 53 height 12
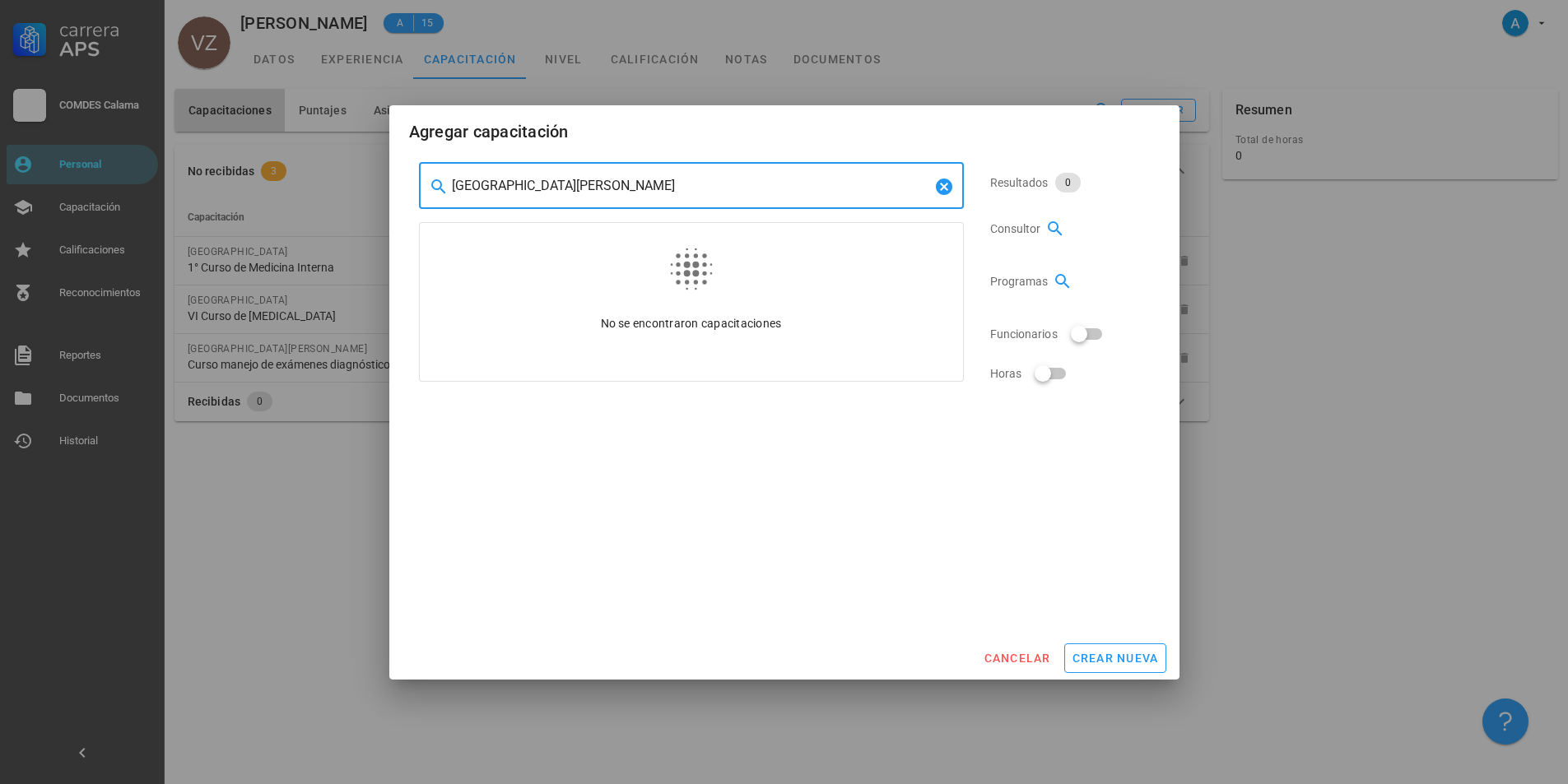
drag, startPoint x: 662, startPoint y: 190, endPoint x: 450, endPoint y: 181, distance: 212.2
click at [450, 181] on div "​ [GEOGRAPHIC_DATA][PERSON_NAME]" at bounding box center [692, 185] width 545 height 46
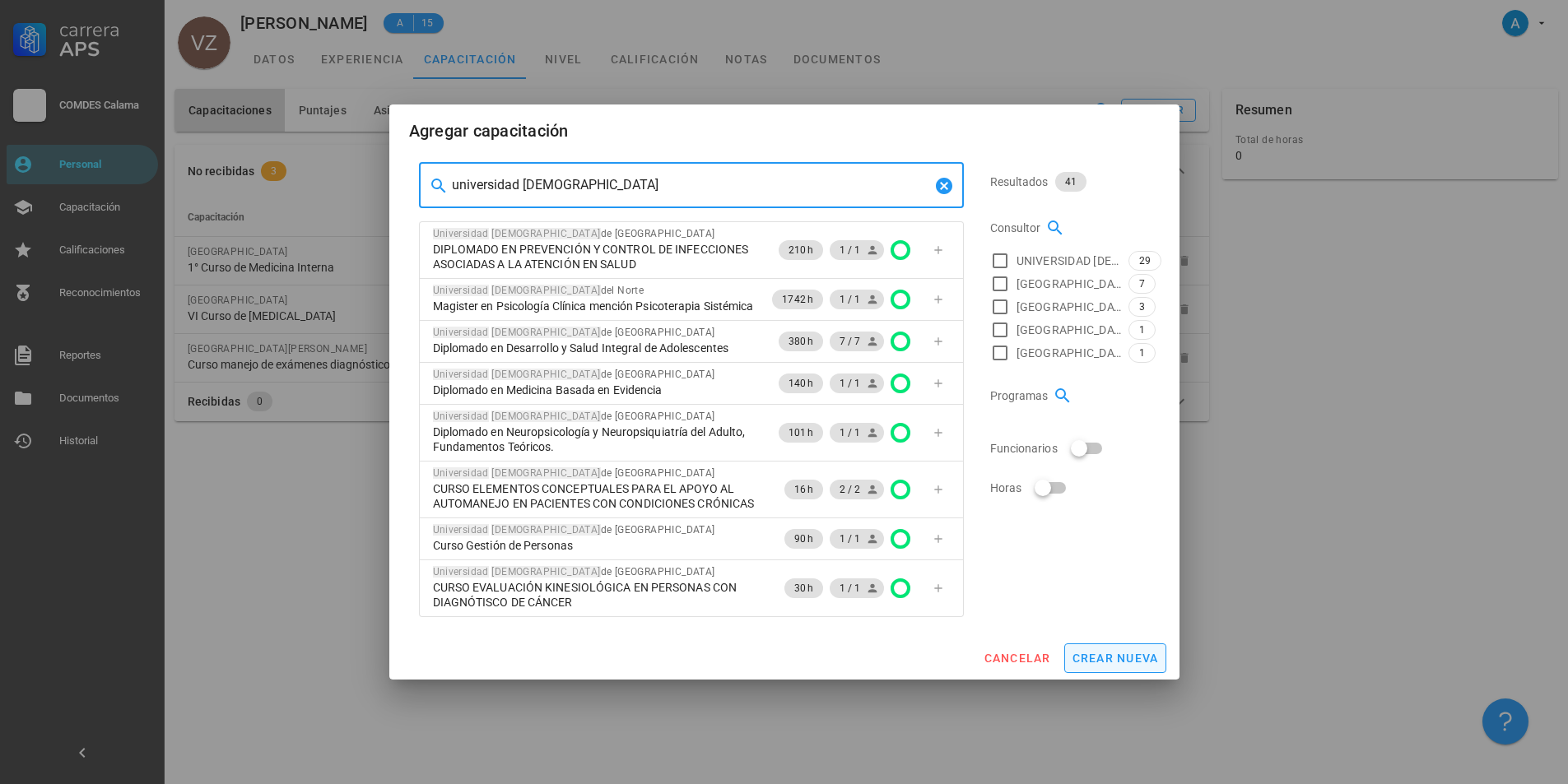
type input "universidad [DEMOGRAPHIC_DATA]"
click at [1106, 658] on span "crear nueva" at bounding box center [1114, 658] width 87 height 13
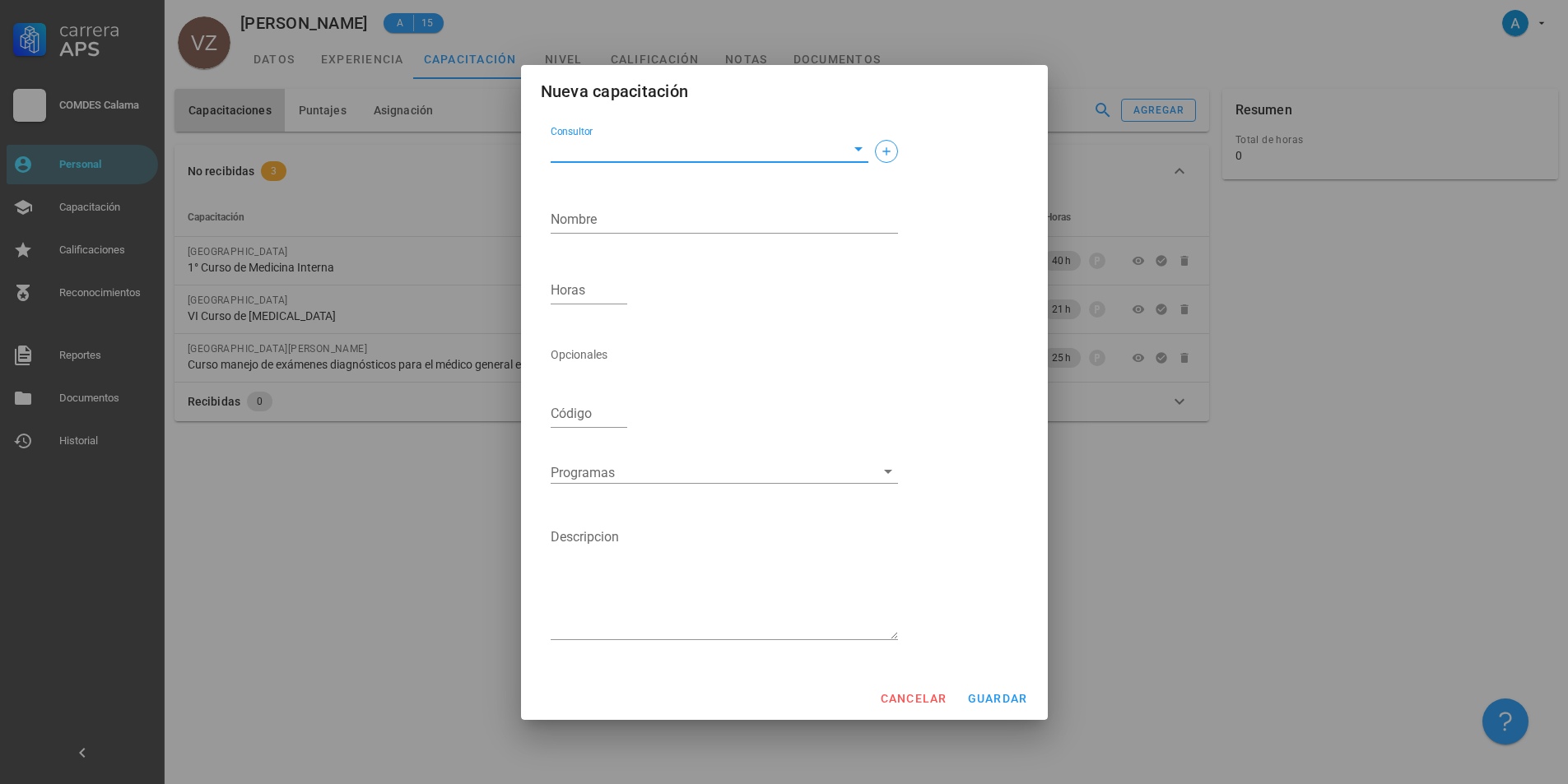
click at [596, 153] on input "Consultor" at bounding box center [696, 148] width 291 height 26
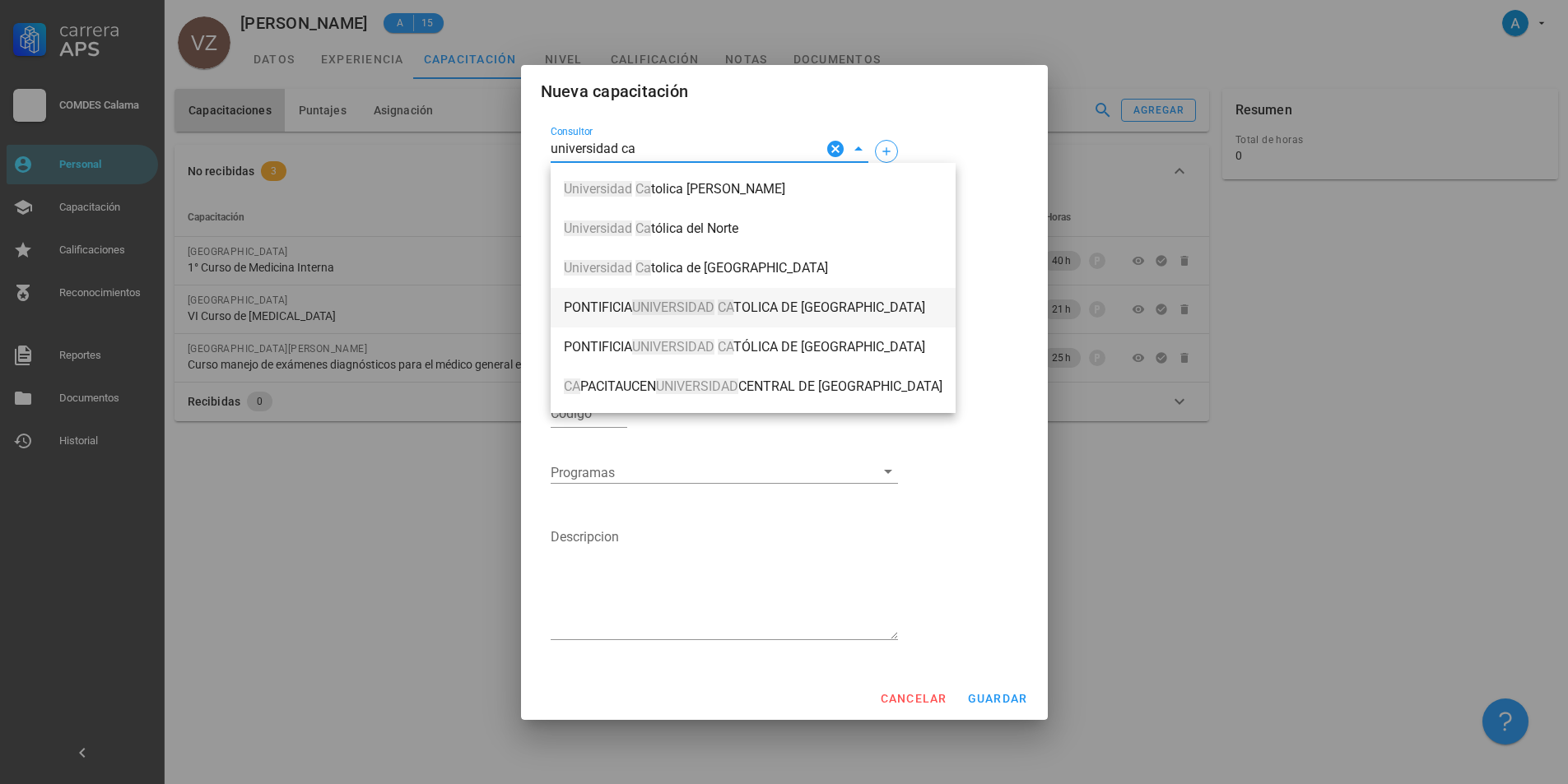
click at [714, 311] on mark "UNIVERSIDAD" at bounding box center [674, 307] width 83 height 15
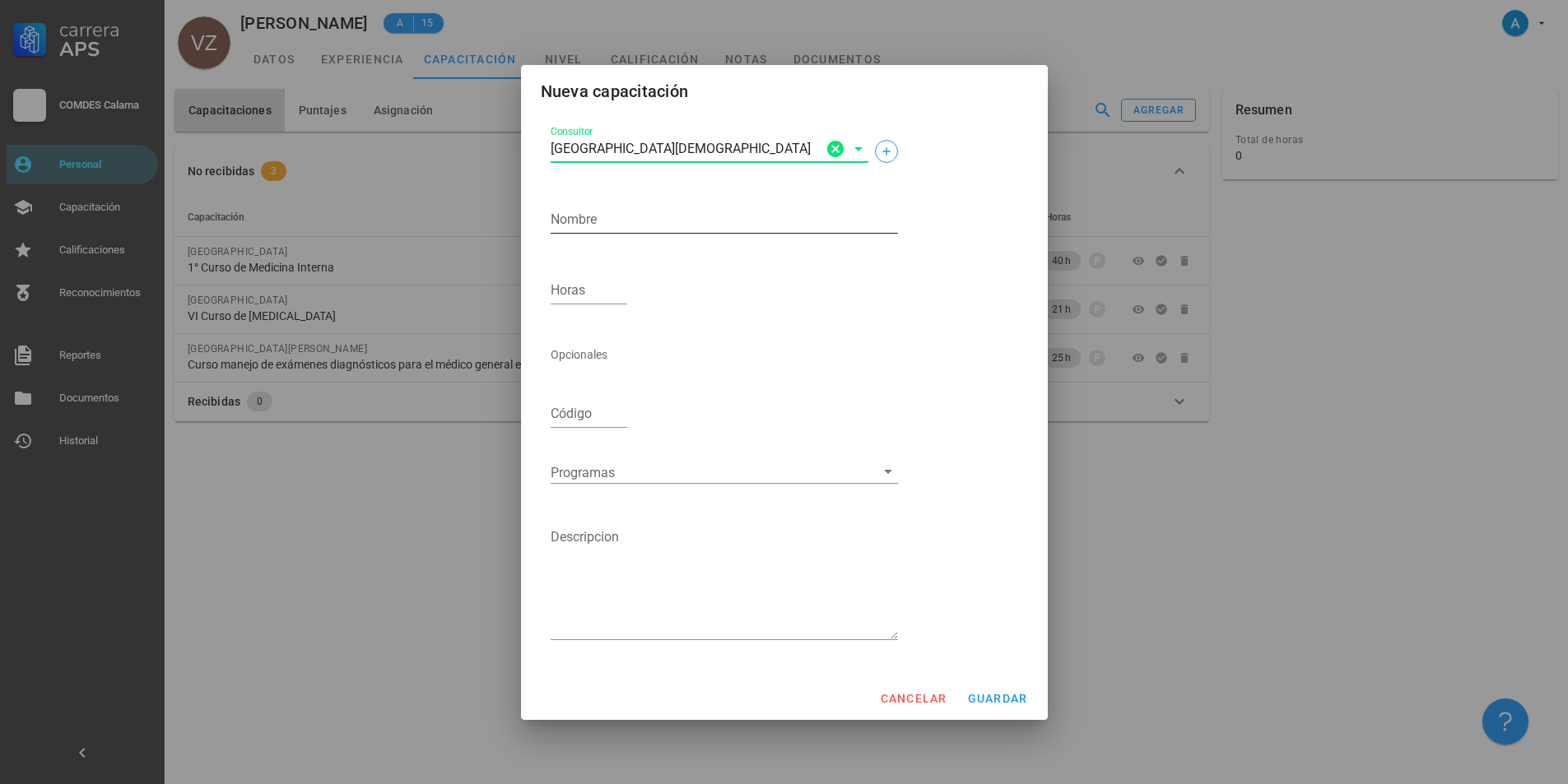
type input "[GEOGRAPHIC_DATA][DEMOGRAPHIC_DATA]"
click at [668, 219] on textarea "Nombre" at bounding box center [724, 219] width 348 height 26
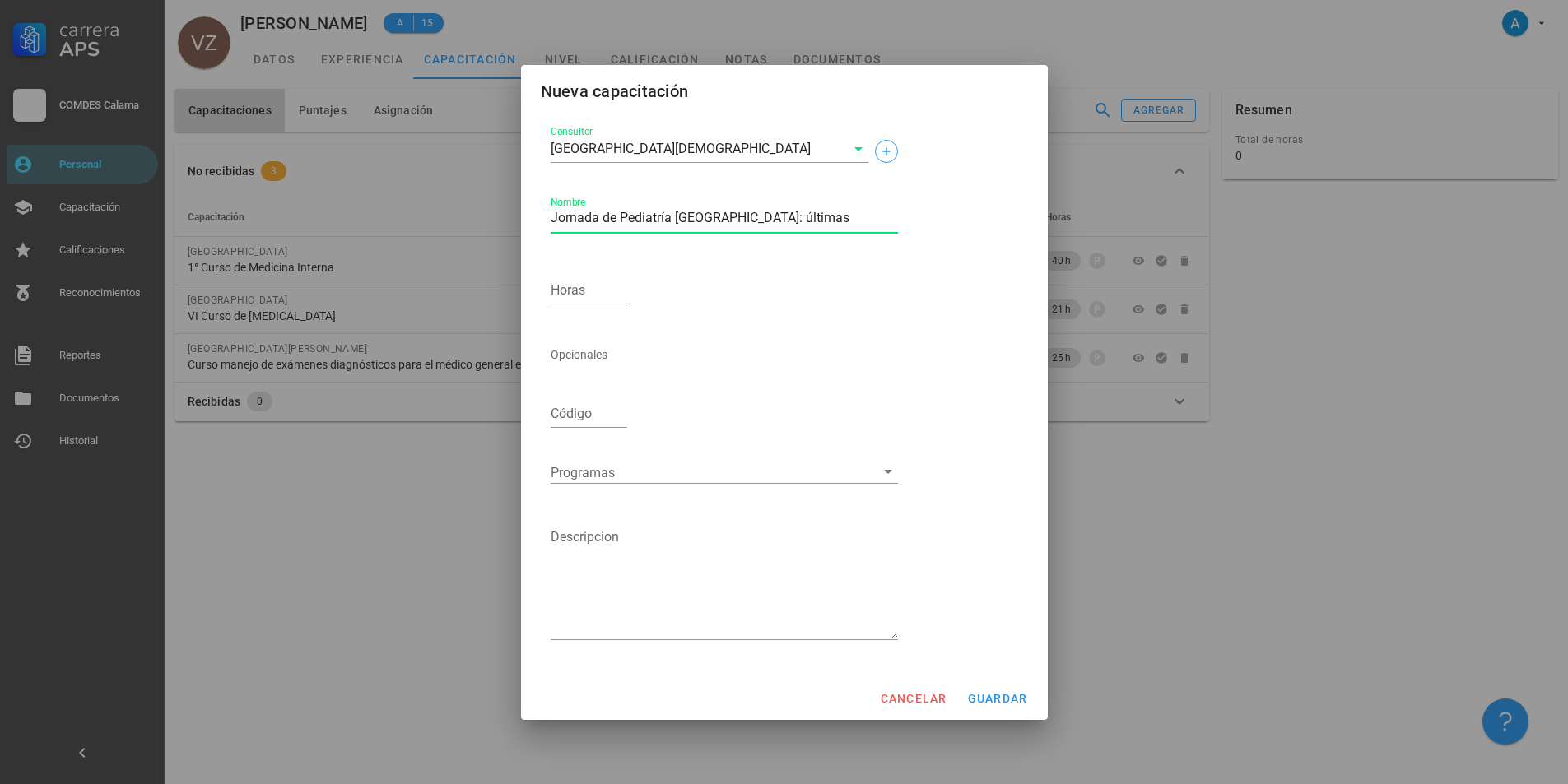
type textarea "Jornada de Pediatría [GEOGRAPHIC_DATA]: últimas actualizaciones"
click at [574, 295] on input "Horas" at bounding box center [589, 290] width 77 height 26
type input "25"
click at [1004, 709] on button "guardar" at bounding box center [998, 699] width 74 height 30
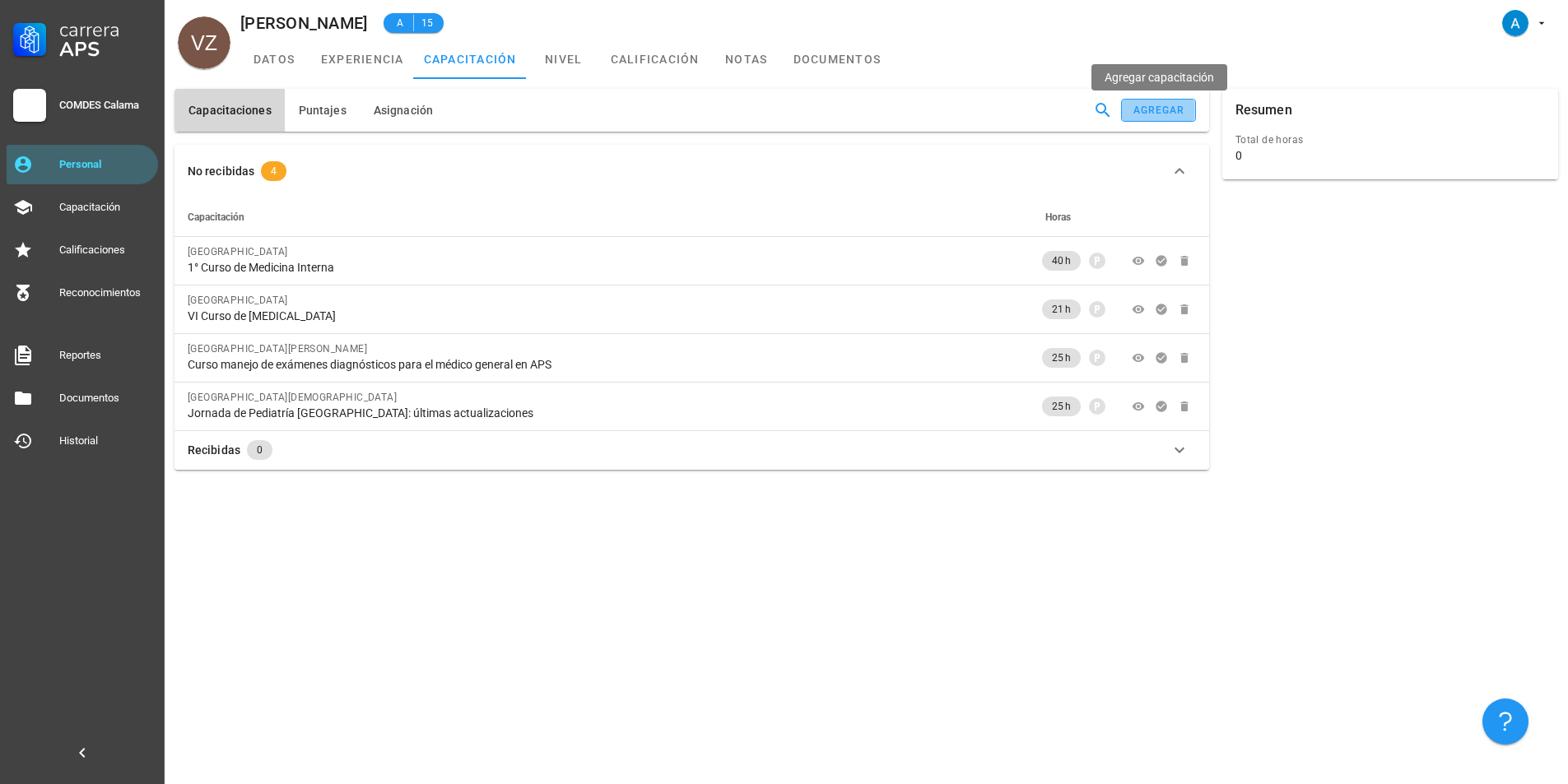
click at [1161, 115] on div "agregar" at bounding box center [1158, 110] width 53 height 12
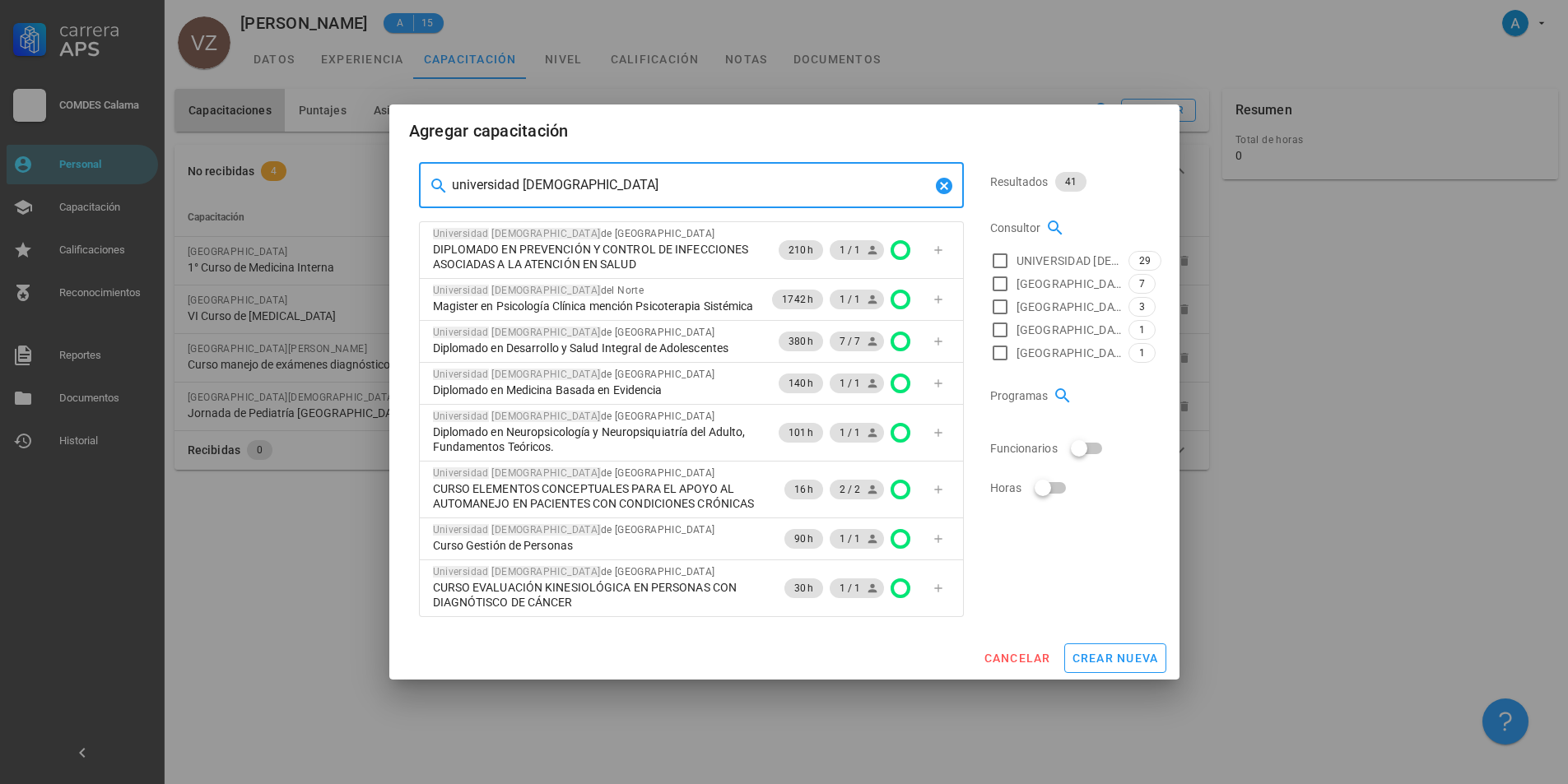
drag, startPoint x: 587, startPoint y: 173, endPoint x: 450, endPoint y: 169, distance: 137.1
click at [450, 169] on div "​ universidad [DEMOGRAPHIC_DATA]" at bounding box center [692, 185] width 545 height 46
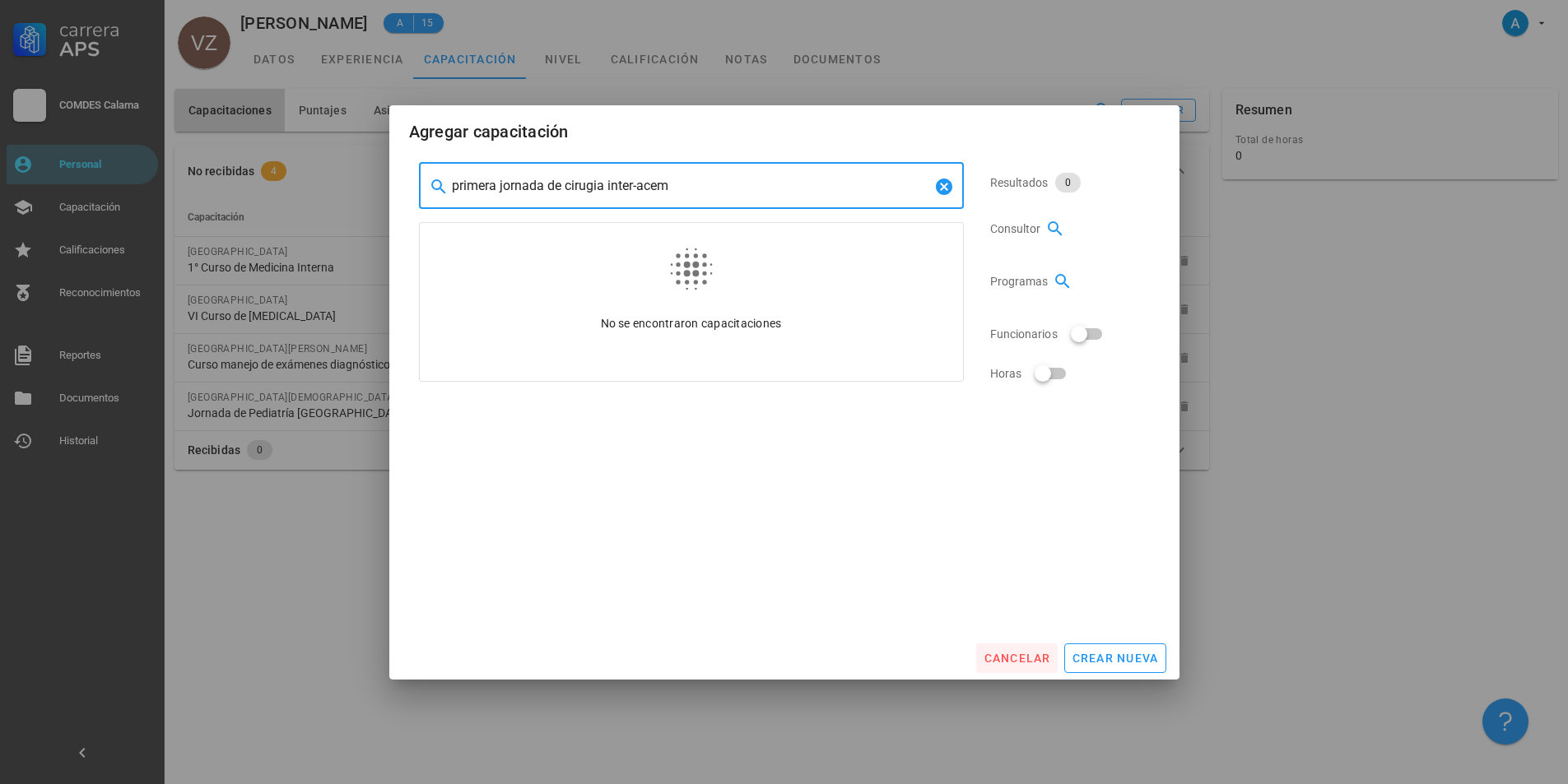
type input "primera jornada de cirugia inter-acem"
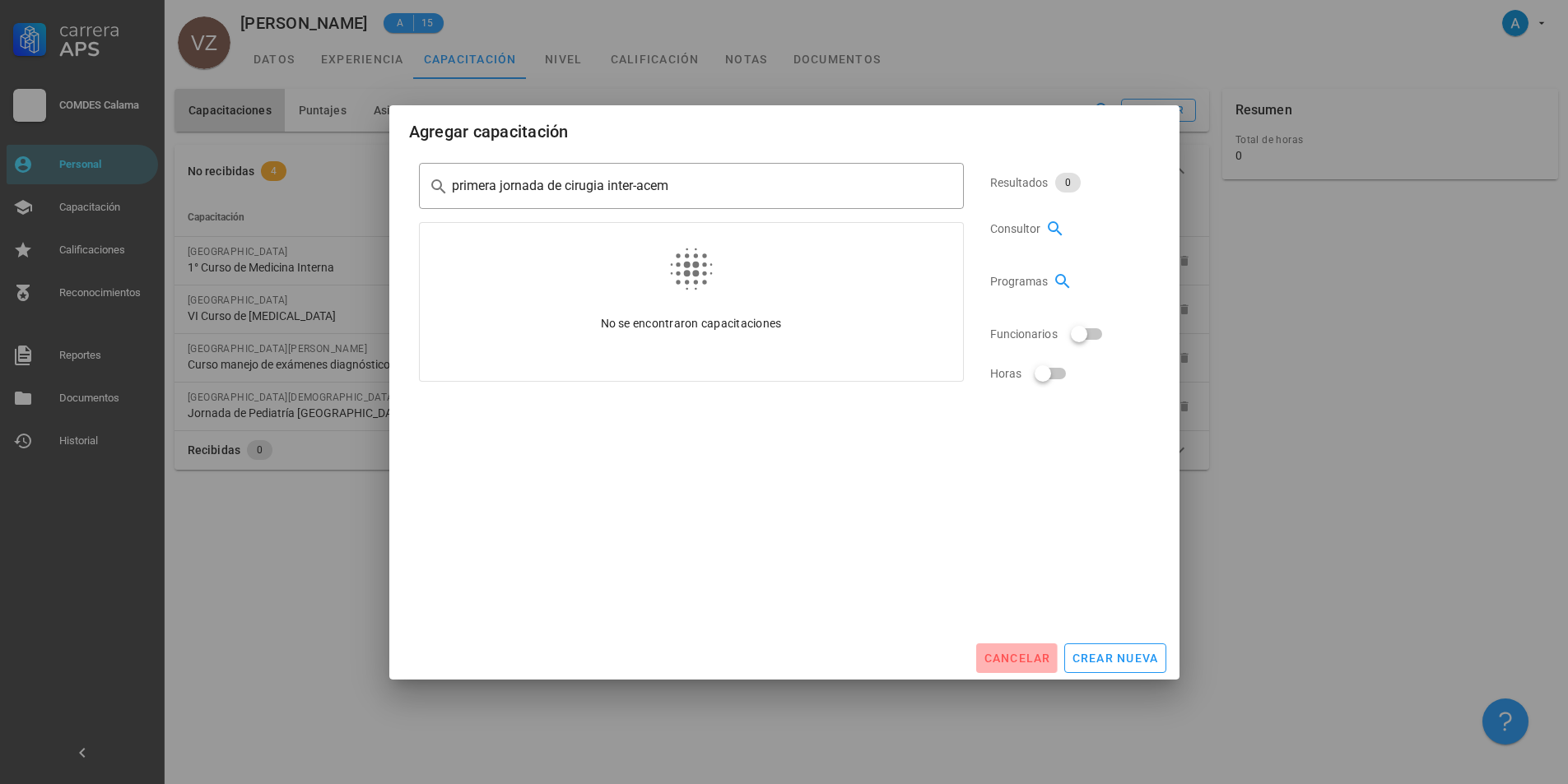
click at [1038, 652] on span "cancelar" at bounding box center [1016, 658] width 67 height 13
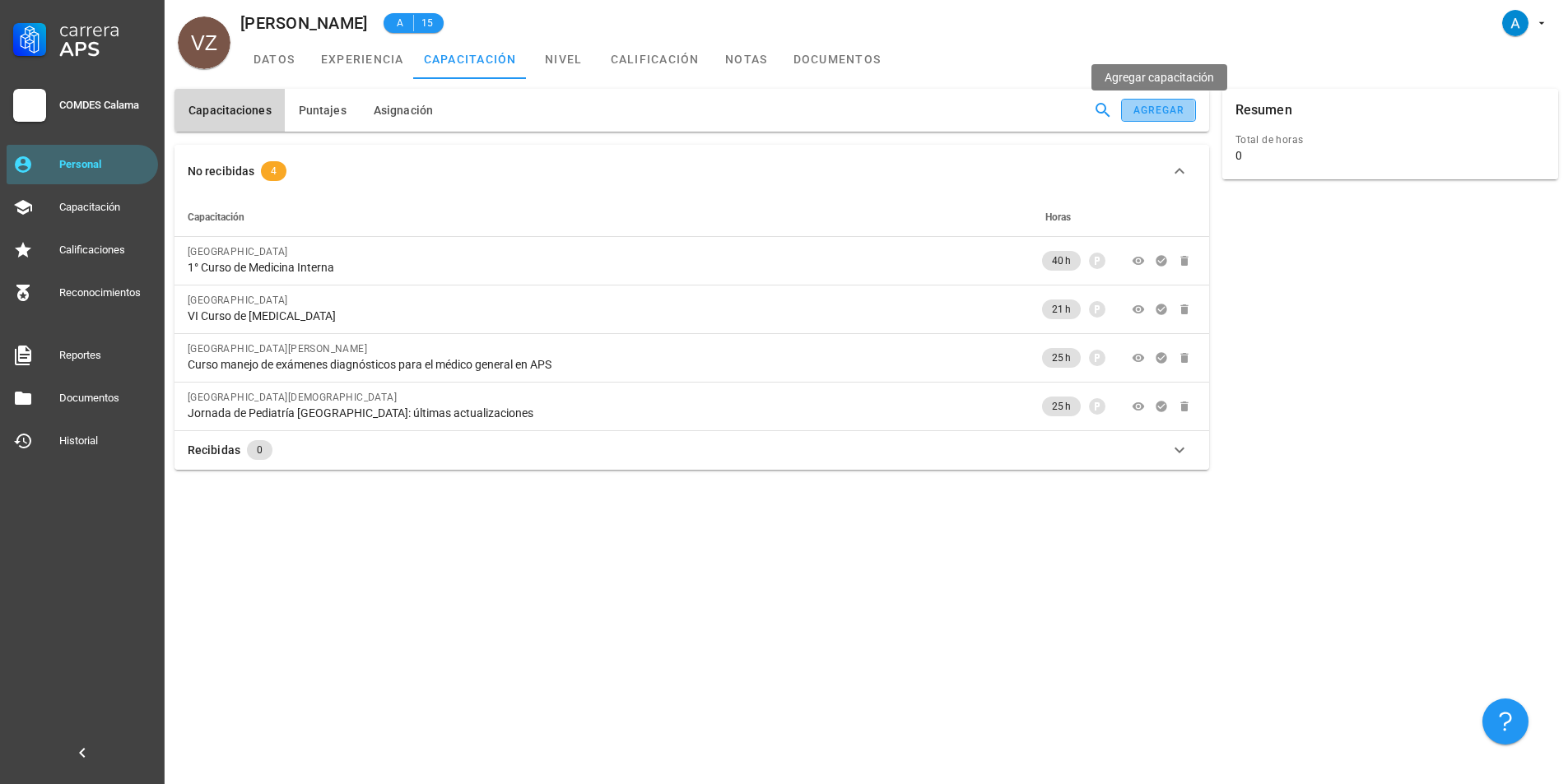
click at [1169, 106] on div "agregar" at bounding box center [1158, 110] width 53 height 12
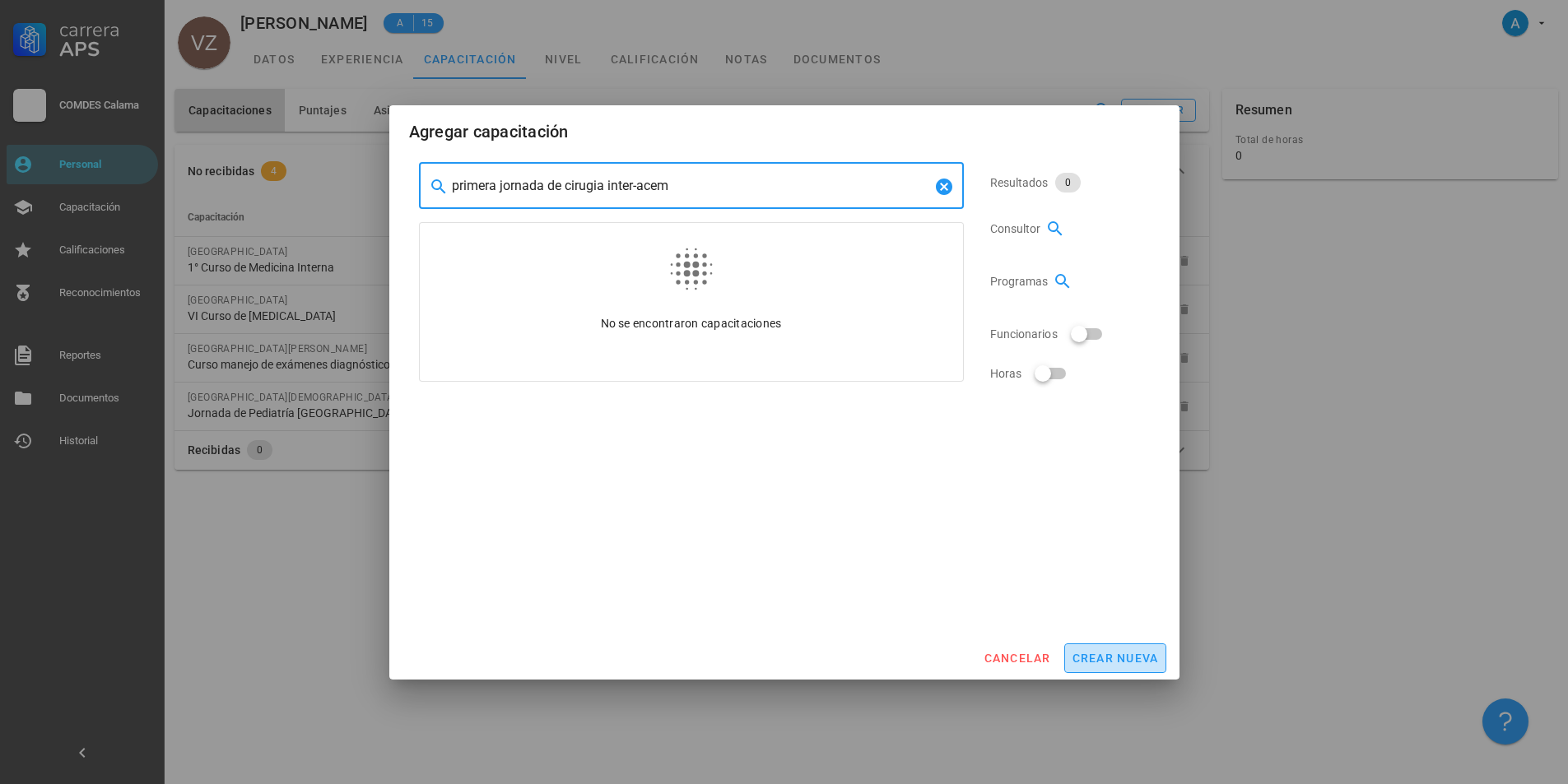
click at [1119, 654] on span "crear nueva" at bounding box center [1114, 658] width 87 height 13
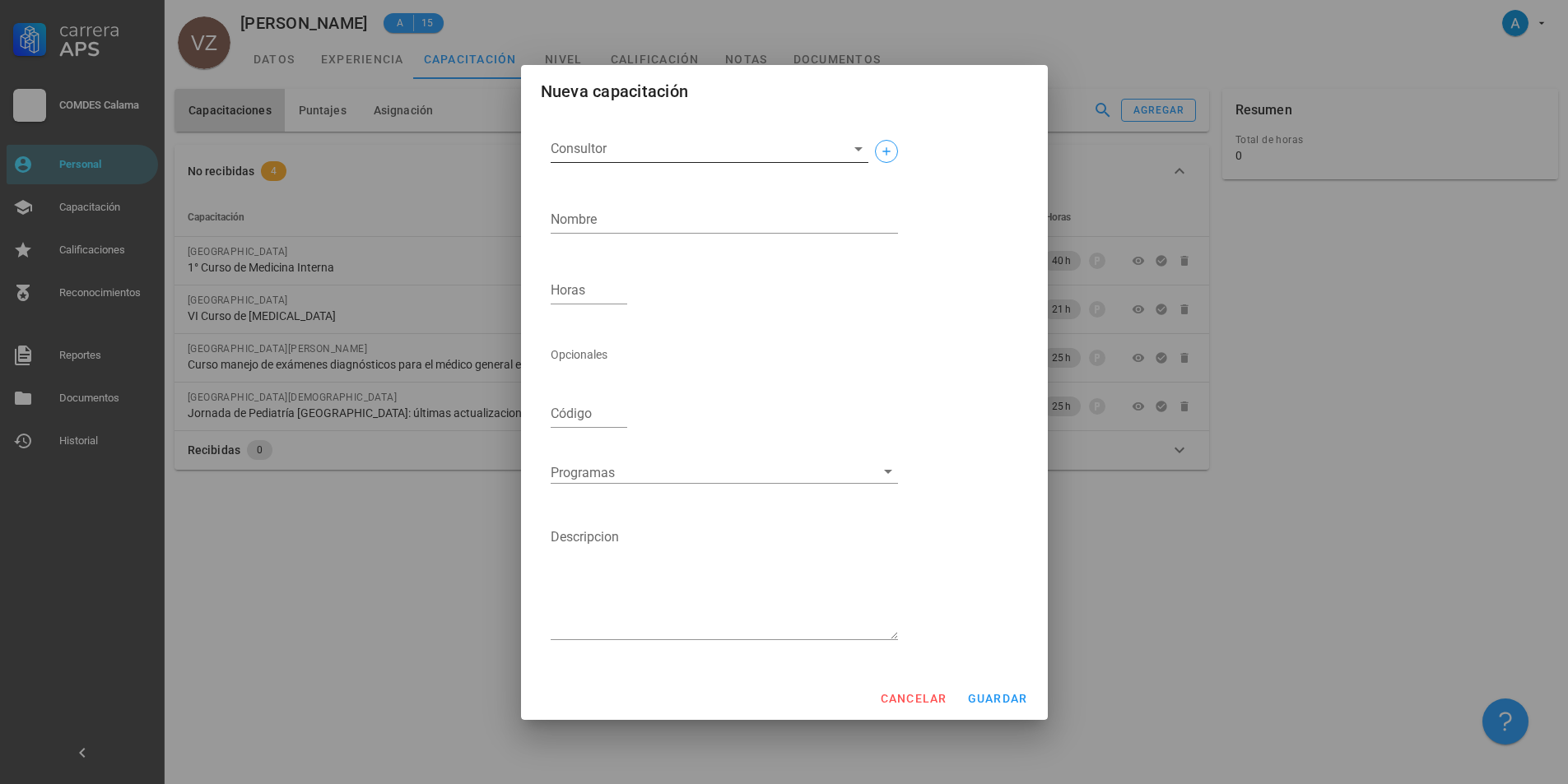
click at [603, 143] on input "Consultor" at bounding box center [696, 148] width 291 height 26
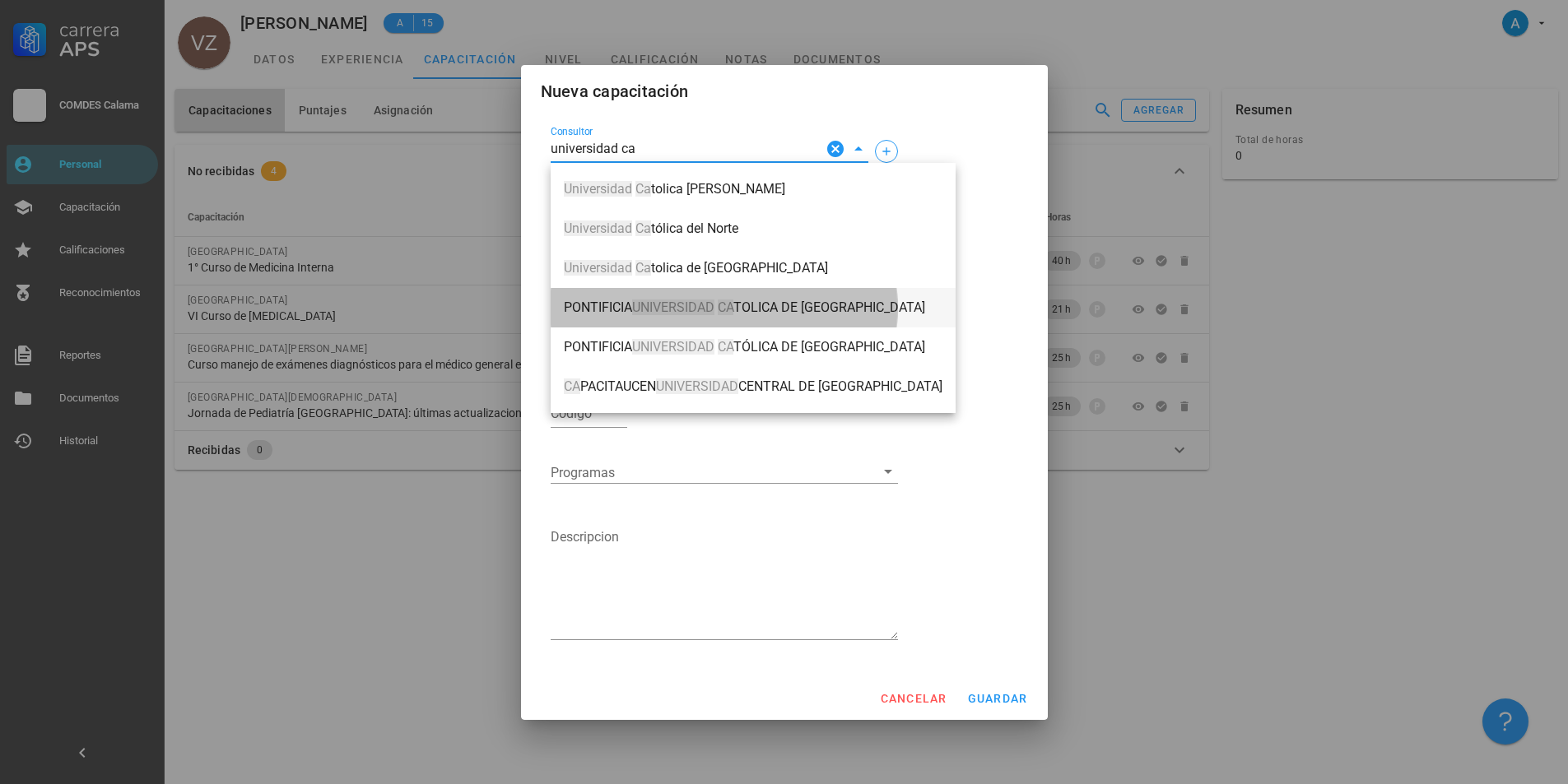
click at [696, 312] on mark "UNIVERSIDAD" at bounding box center [674, 307] width 83 height 15
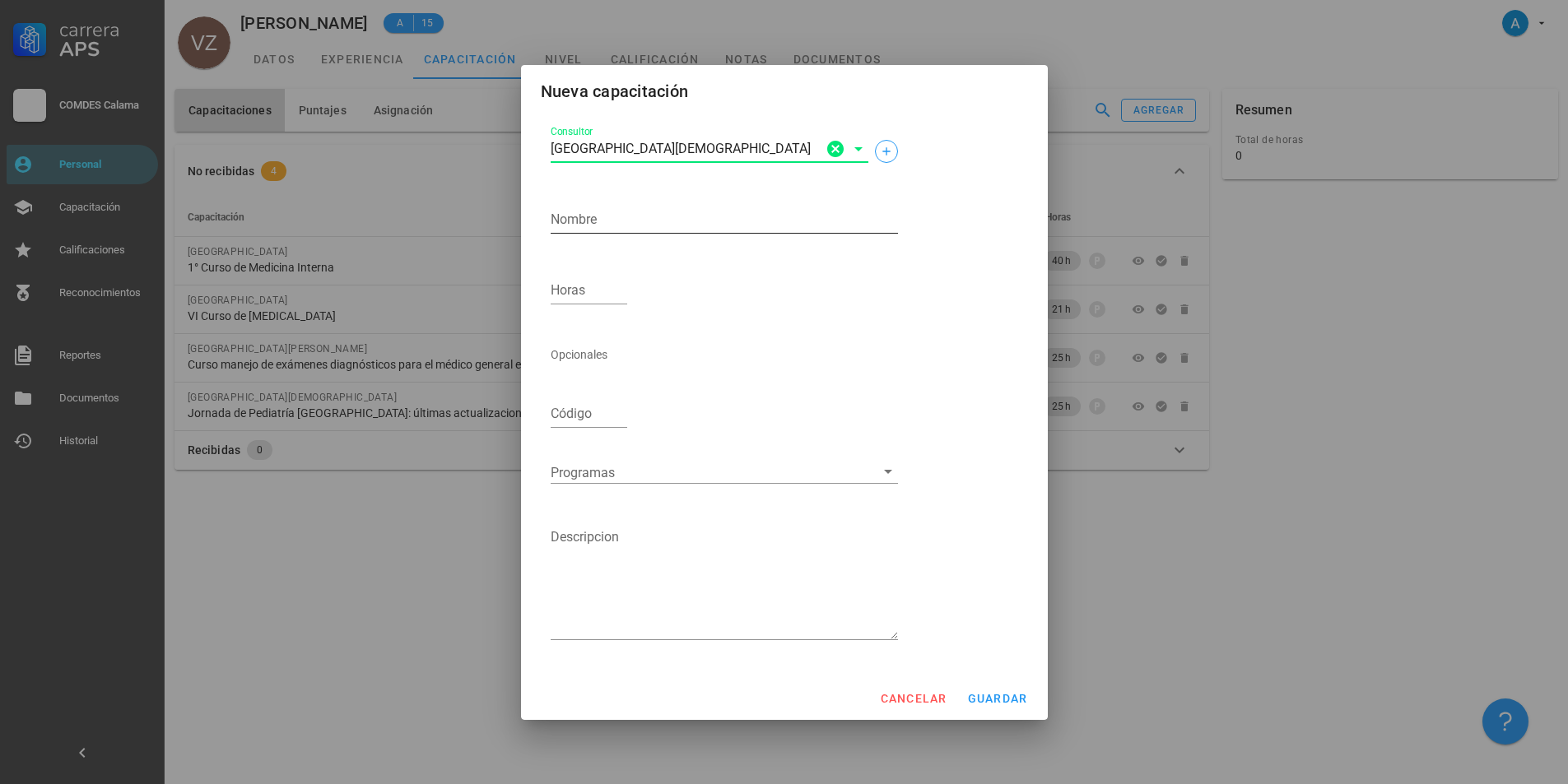
type input "[GEOGRAPHIC_DATA][DEMOGRAPHIC_DATA]"
click at [623, 216] on textarea "Nombre" at bounding box center [724, 219] width 348 height 26
type textarea "Primera Jornada de Cirugía Inter-ACEM"
click at [597, 300] on input "Horas" at bounding box center [589, 290] width 77 height 26
type input "28"
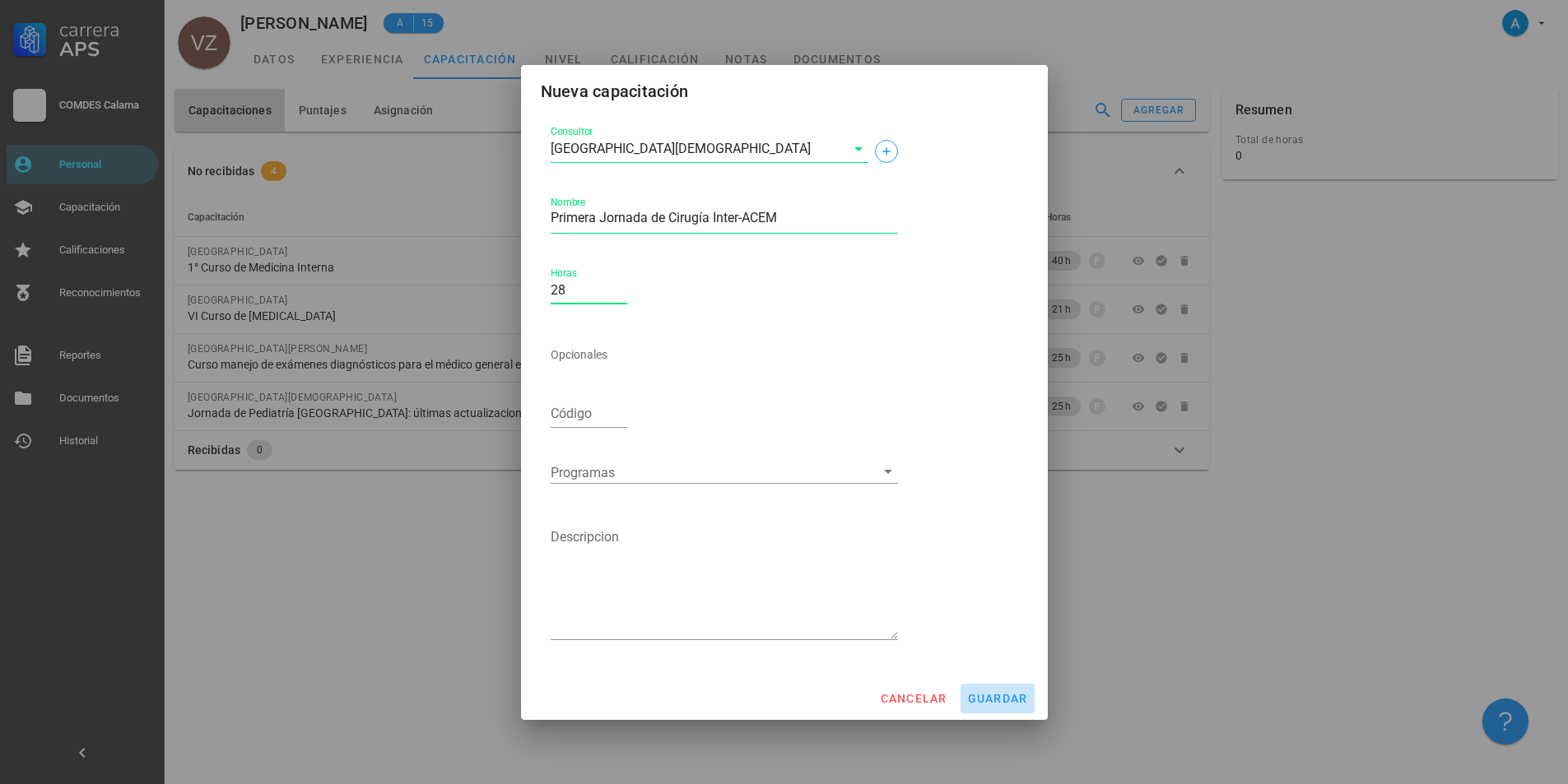
click at [981, 699] on span "guardar" at bounding box center [998, 699] width 61 height 13
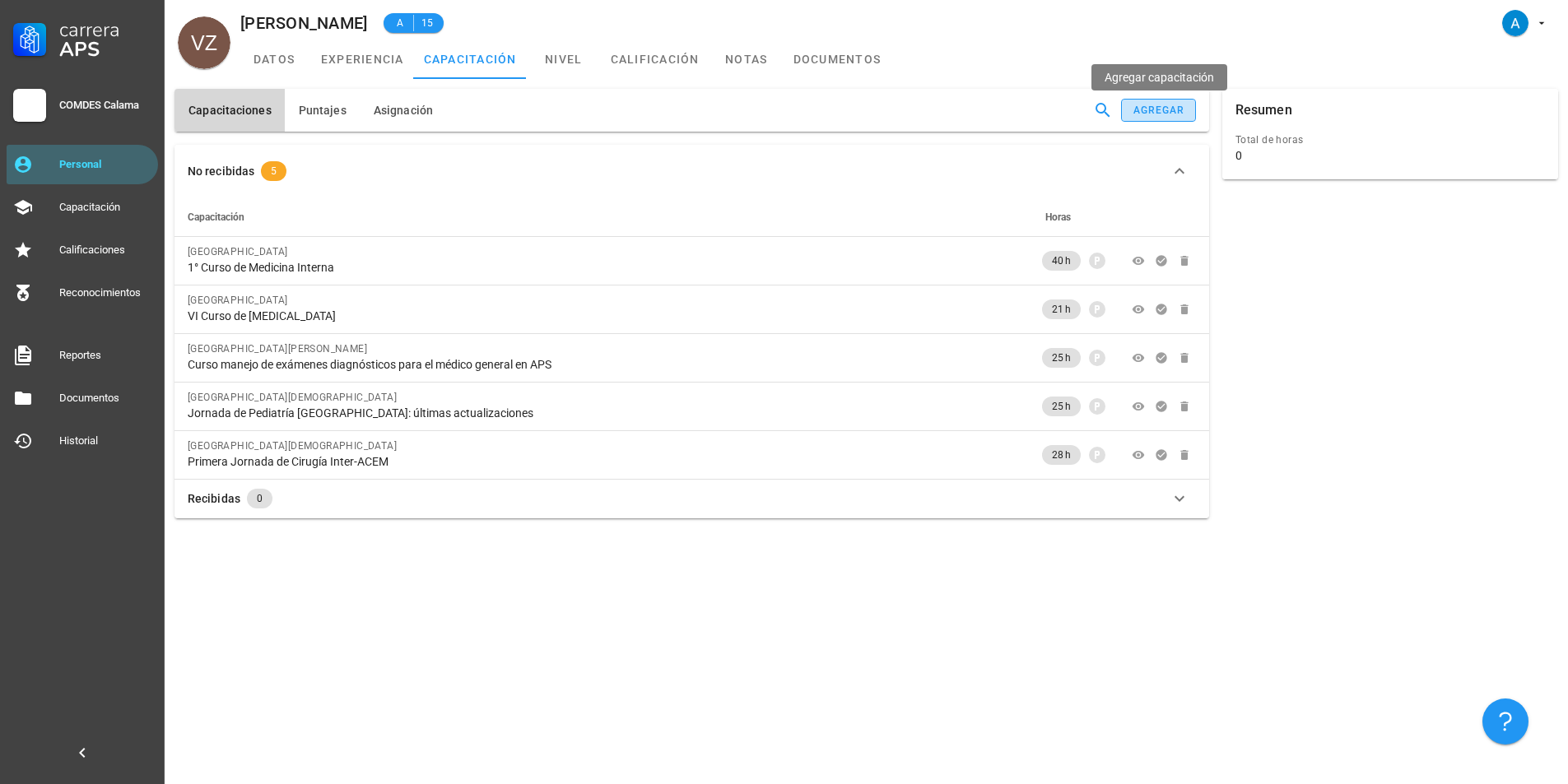
click at [1161, 107] on div "agregar" at bounding box center [1158, 110] width 53 height 12
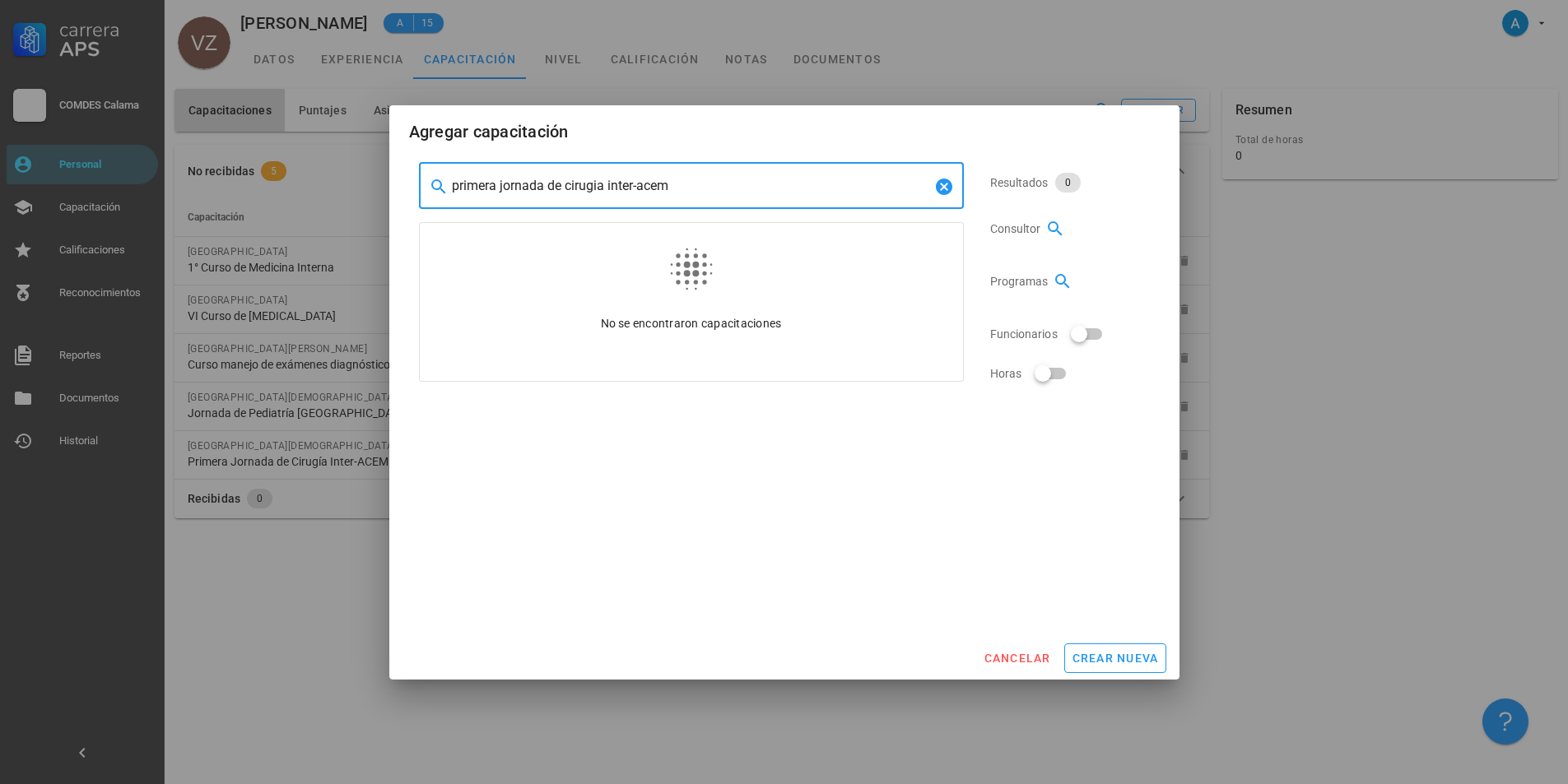
drag, startPoint x: 680, startPoint y: 198, endPoint x: 444, endPoint y: 171, distance: 237.5
click at [444, 171] on div "​ primera jornada de cirugia inter-acem" at bounding box center [692, 185] width 545 height 46
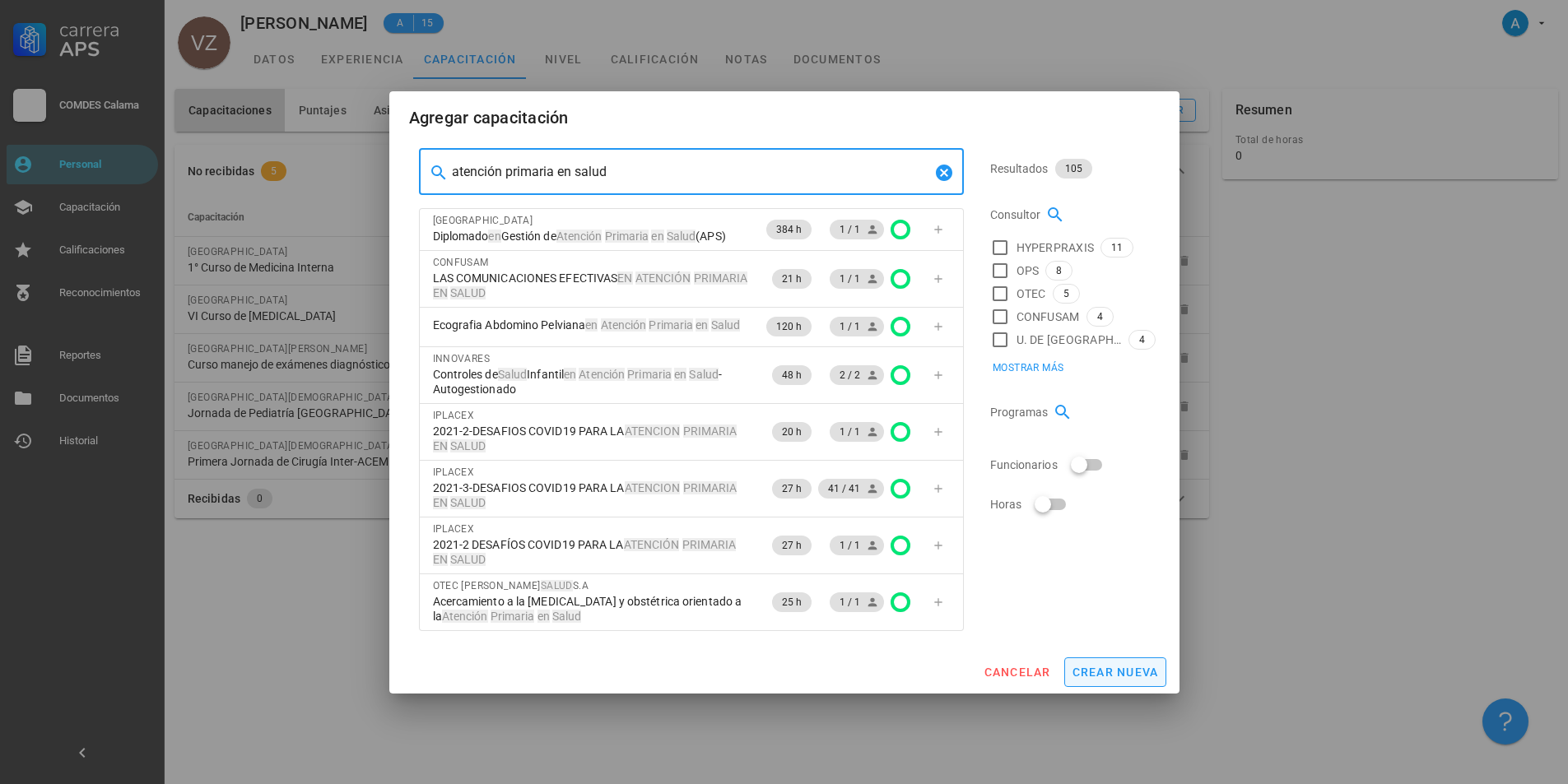
type input "atención primaria en salud"
click at [1137, 674] on span "crear nueva" at bounding box center [1114, 672] width 87 height 13
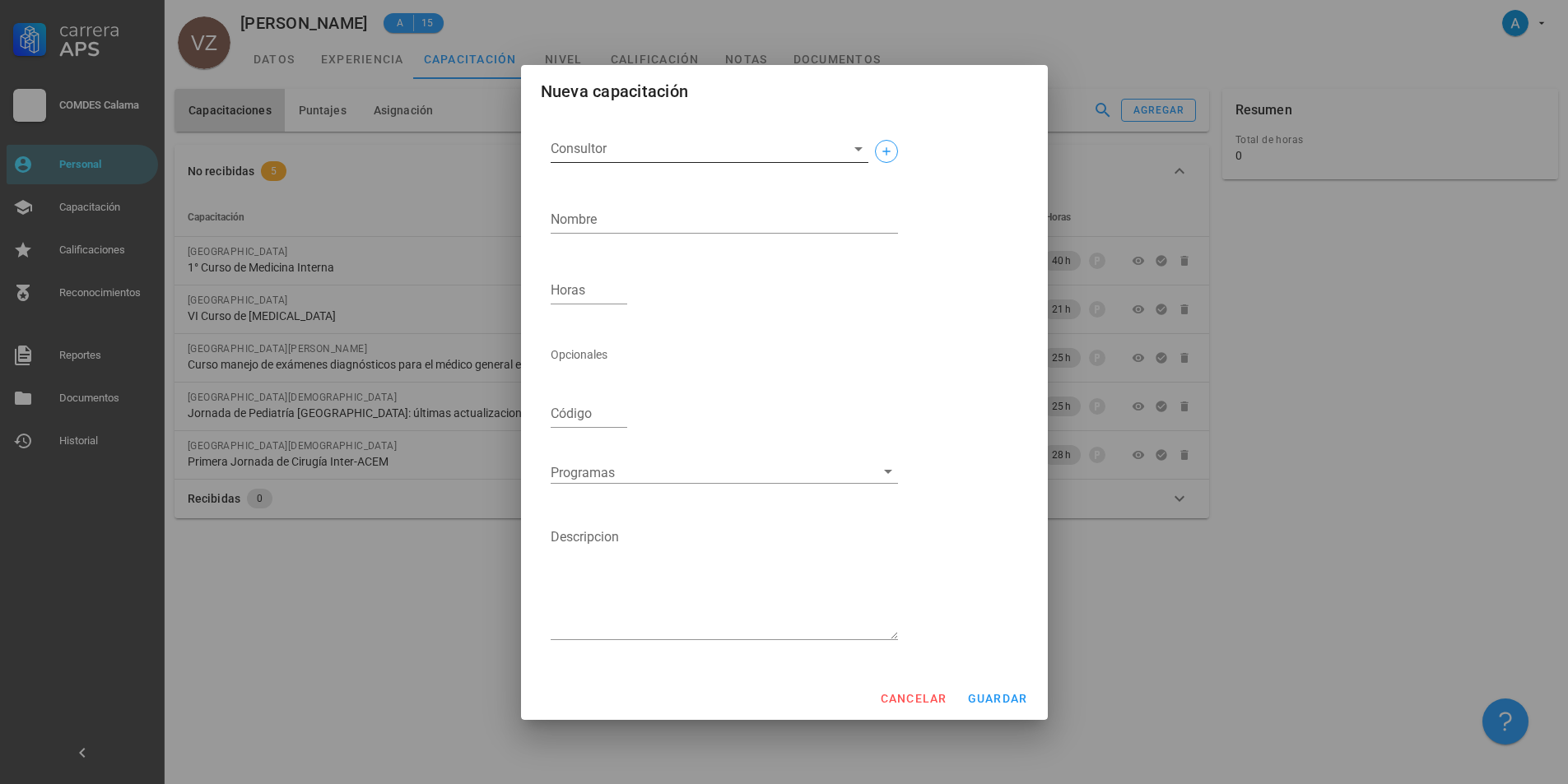
click at [612, 147] on input "Consultor" at bounding box center [696, 148] width 291 height 26
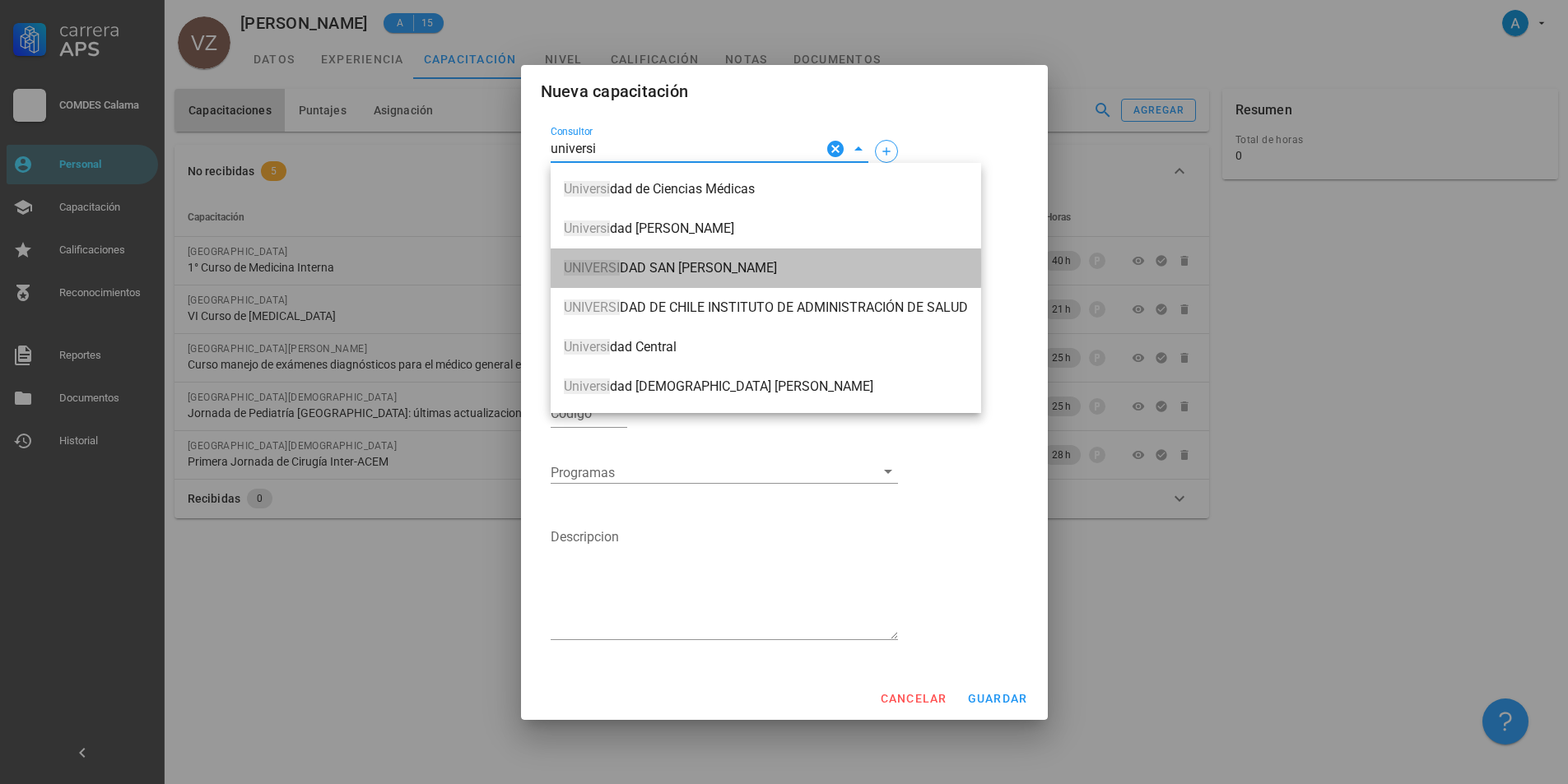
click at [658, 262] on span "UNIVERSI DAD [GEOGRAPHIC_DATA][PERSON_NAME]" at bounding box center [766, 269] width 404 height 14
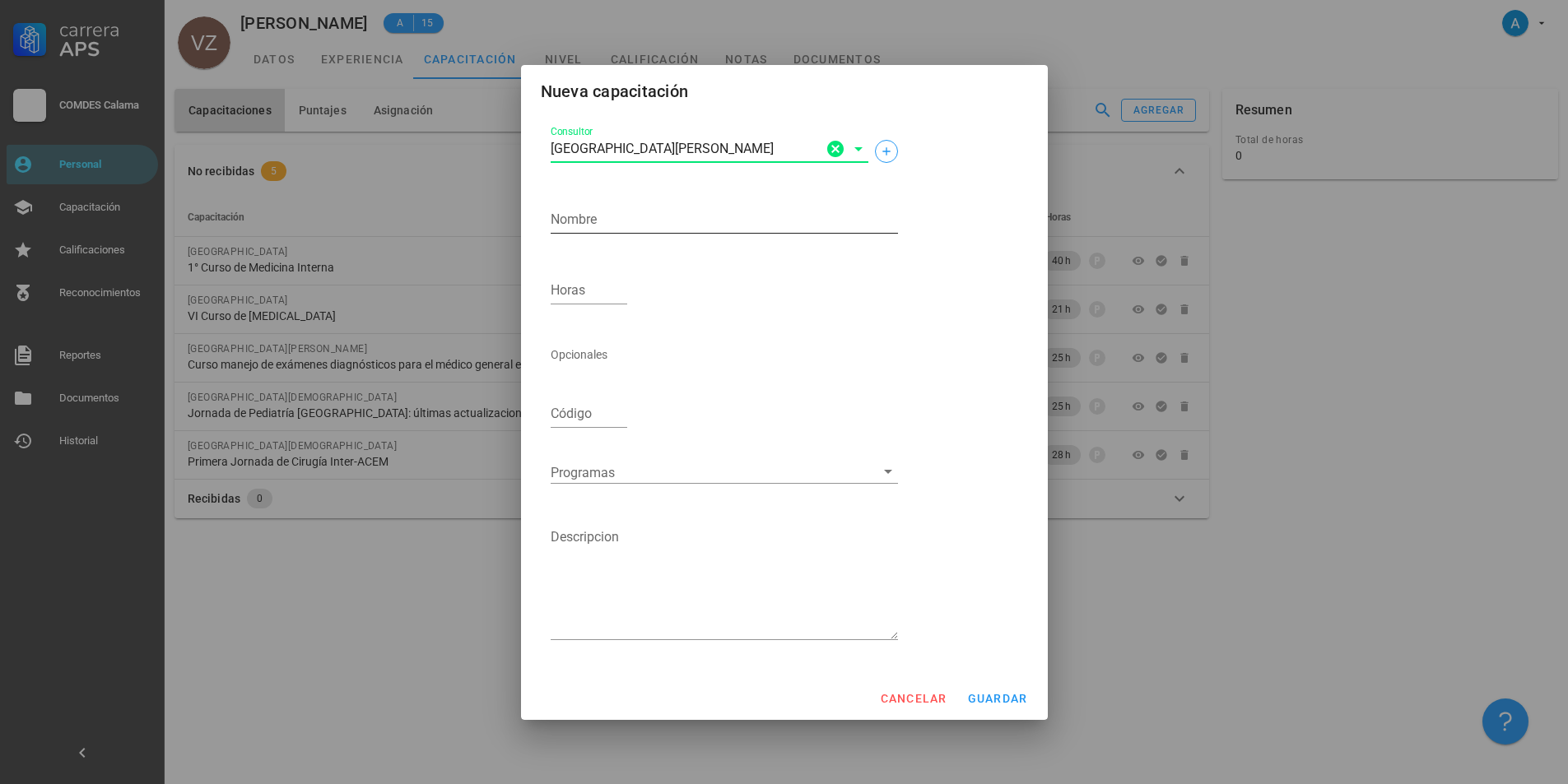
type input "[GEOGRAPHIC_DATA][PERSON_NAME]"
click at [617, 221] on textarea "Nombre" at bounding box center [724, 219] width 348 height 26
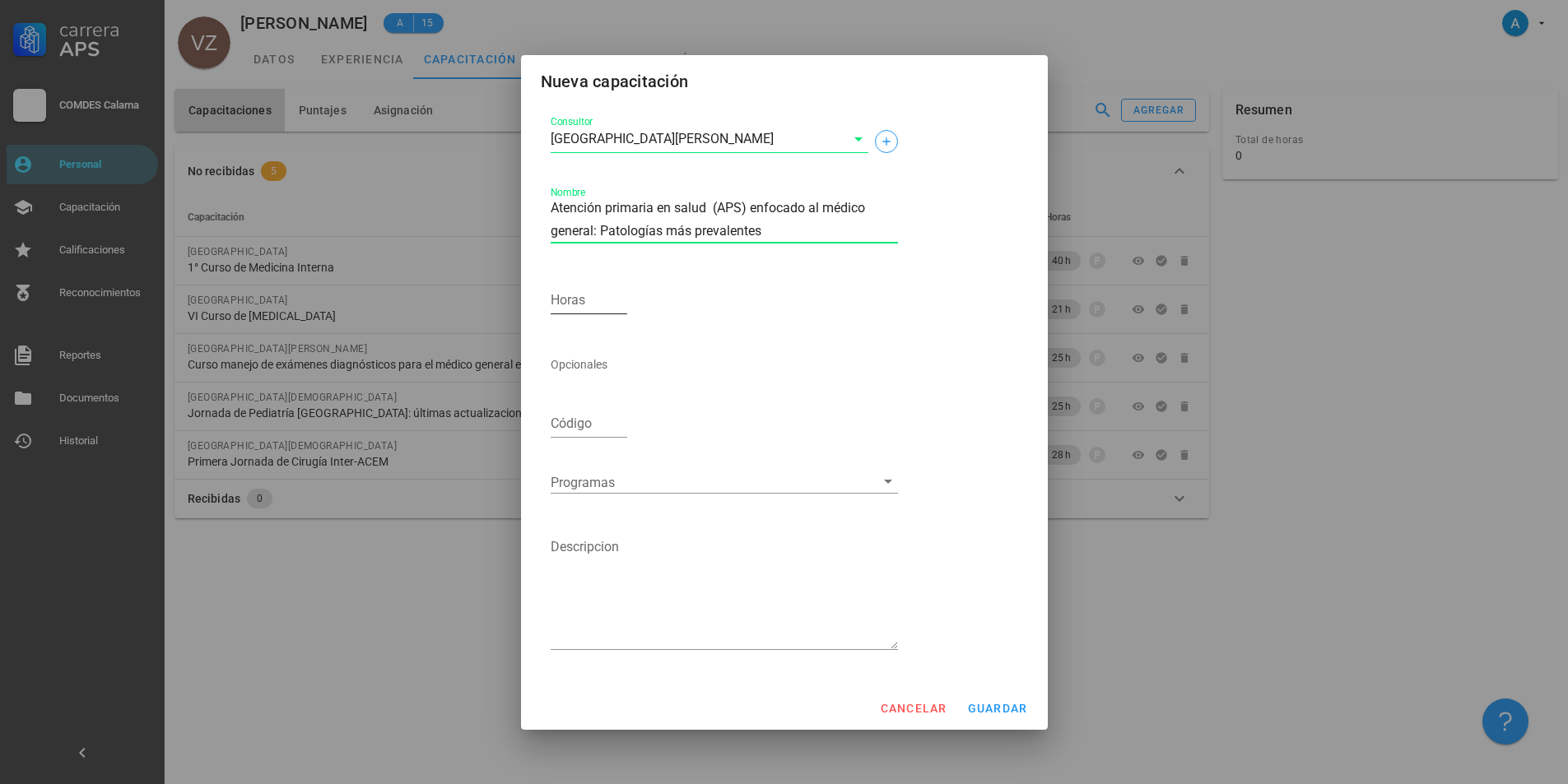
type textarea "Atención primaria en salud (APS) enfocado al médico general: Patologías más pre…"
click at [586, 302] on input "Horas" at bounding box center [589, 300] width 77 height 26
type input "28"
click at [1015, 711] on span "guardar" at bounding box center [998, 709] width 61 height 13
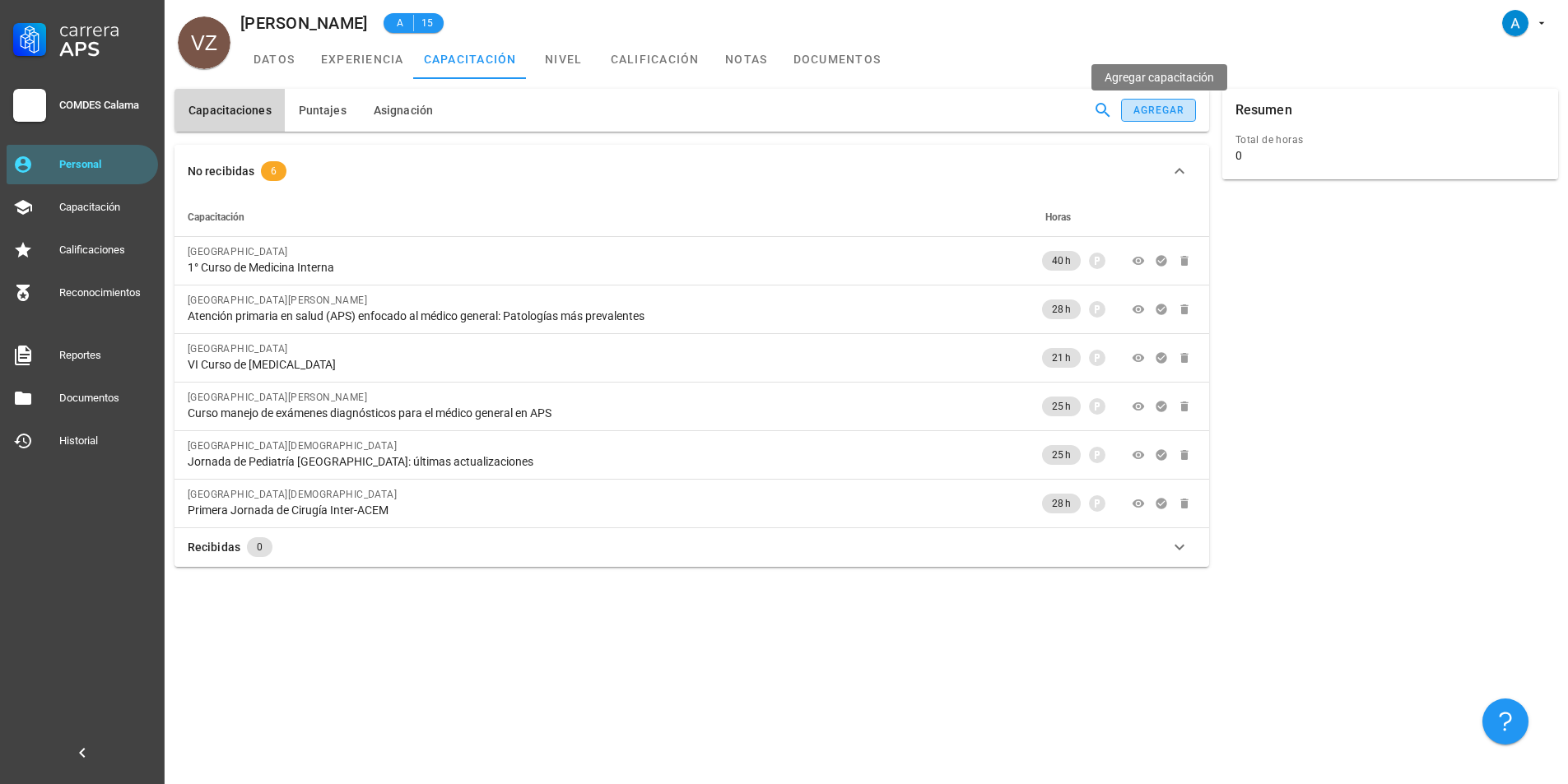
click at [1176, 111] on div "agregar" at bounding box center [1158, 110] width 53 height 12
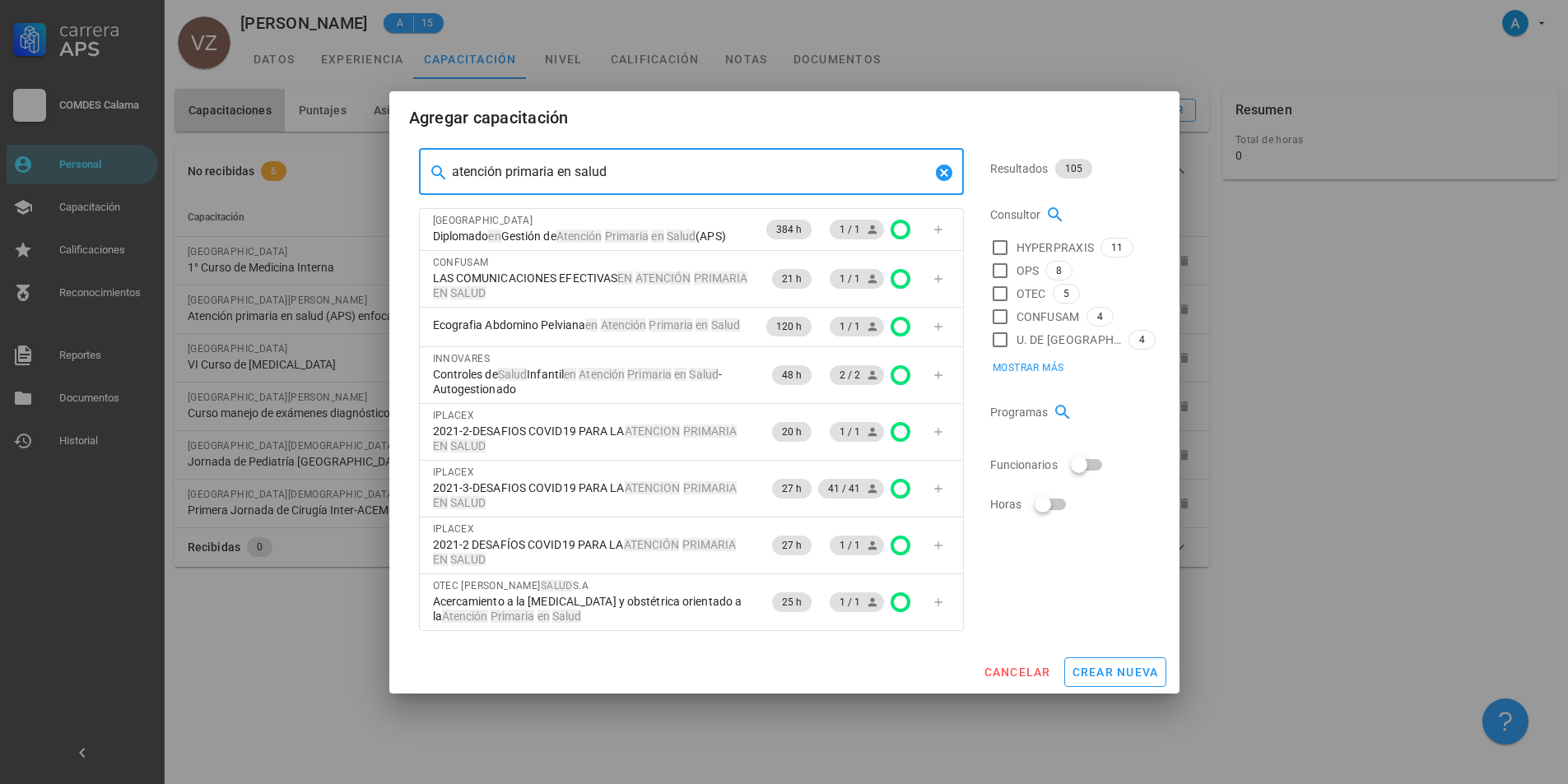
drag, startPoint x: 630, startPoint y: 177, endPoint x: 448, endPoint y: 163, distance: 182.5
click at [448, 163] on div "​ atención primaria en salud" at bounding box center [692, 172] width 545 height 46
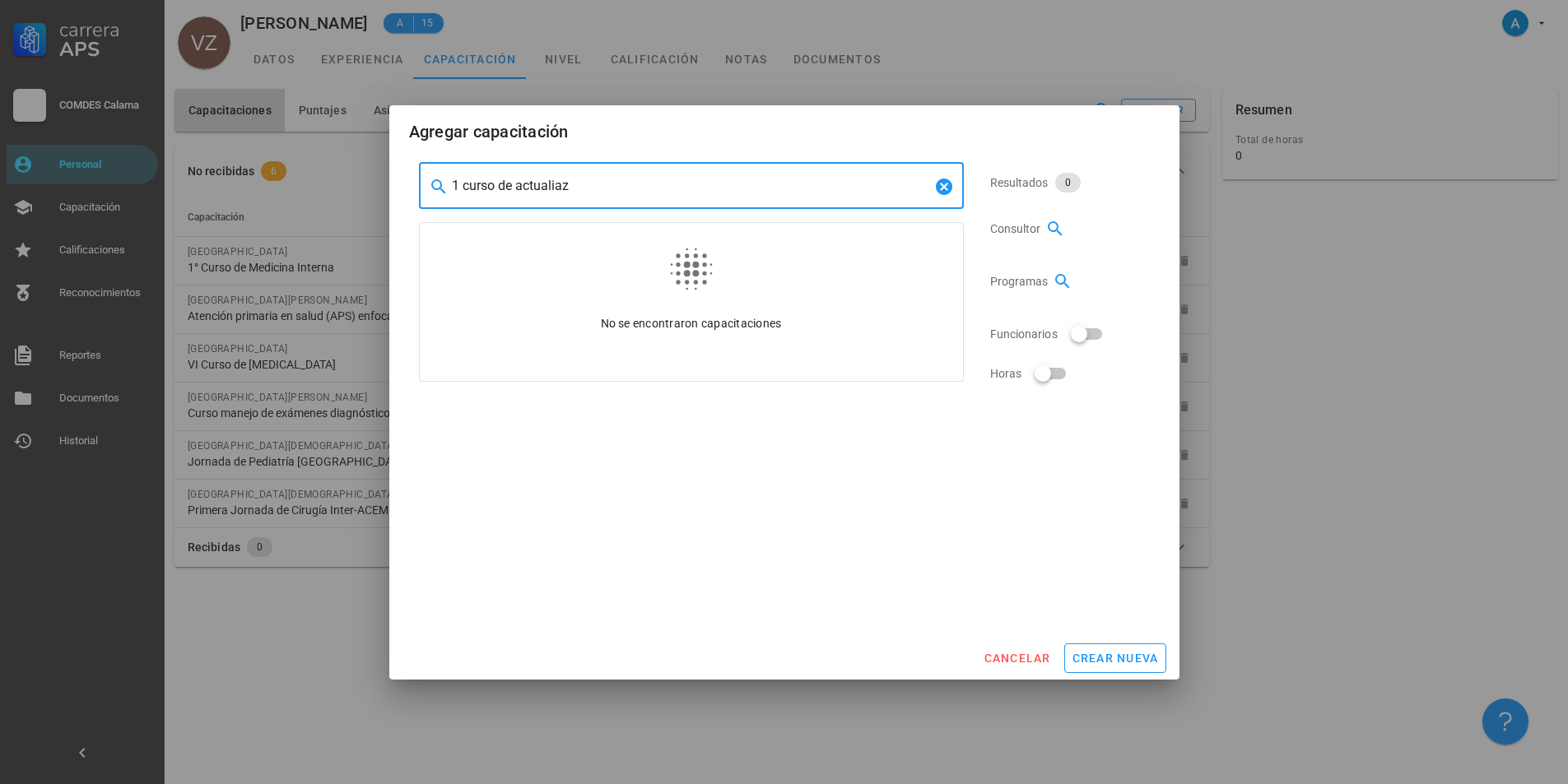
drag, startPoint x: 570, startPoint y: 189, endPoint x: 555, endPoint y: 183, distance: 16.2
click at [555, 183] on input "1 curso de actualiaz" at bounding box center [691, 185] width 479 height 26
type input "1 curso de actualización en medicina de urgencias"
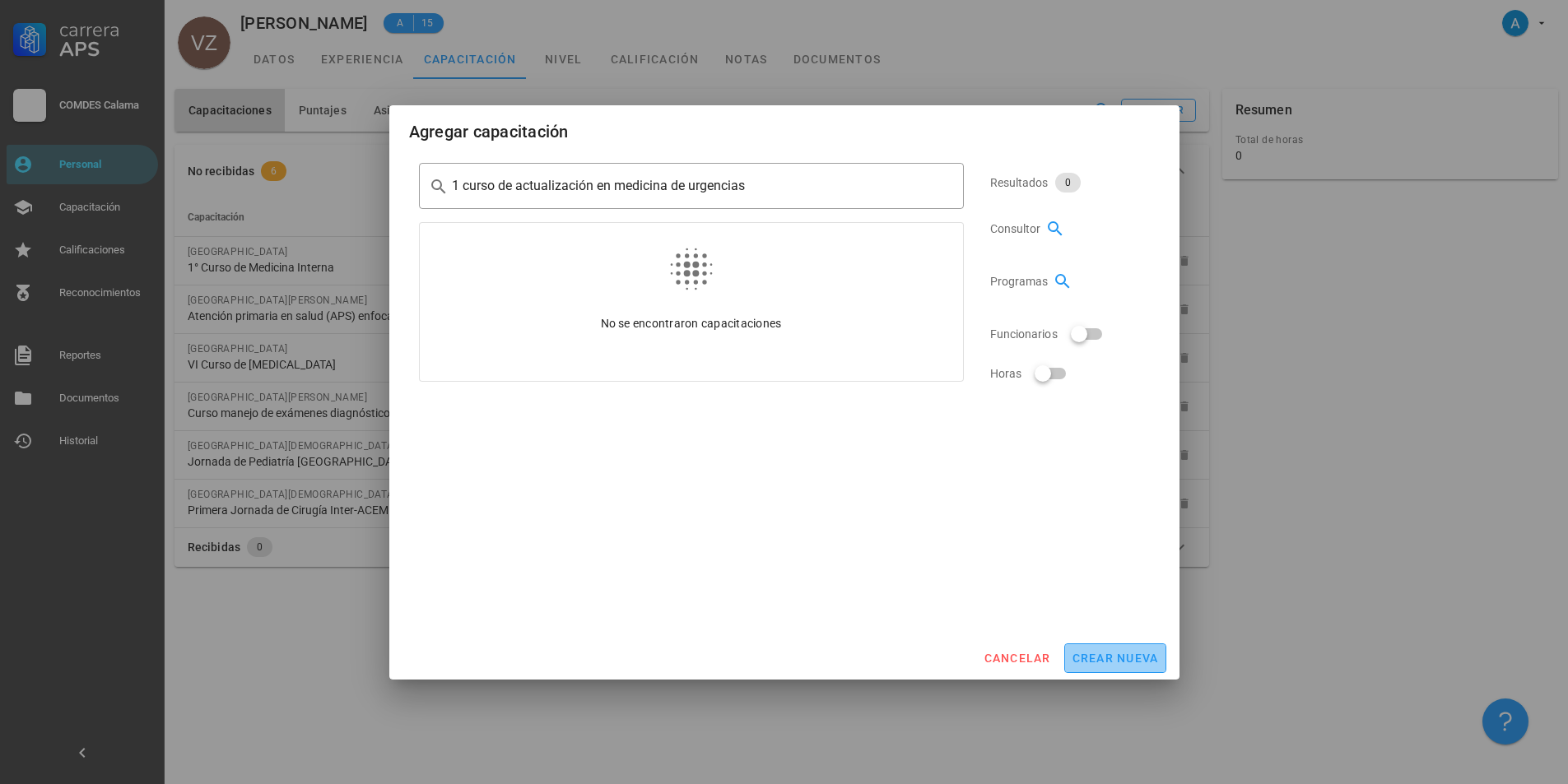
click at [1113, 658] on span "crear nueva" at bounding box center [1114, 658] width 87 height 13
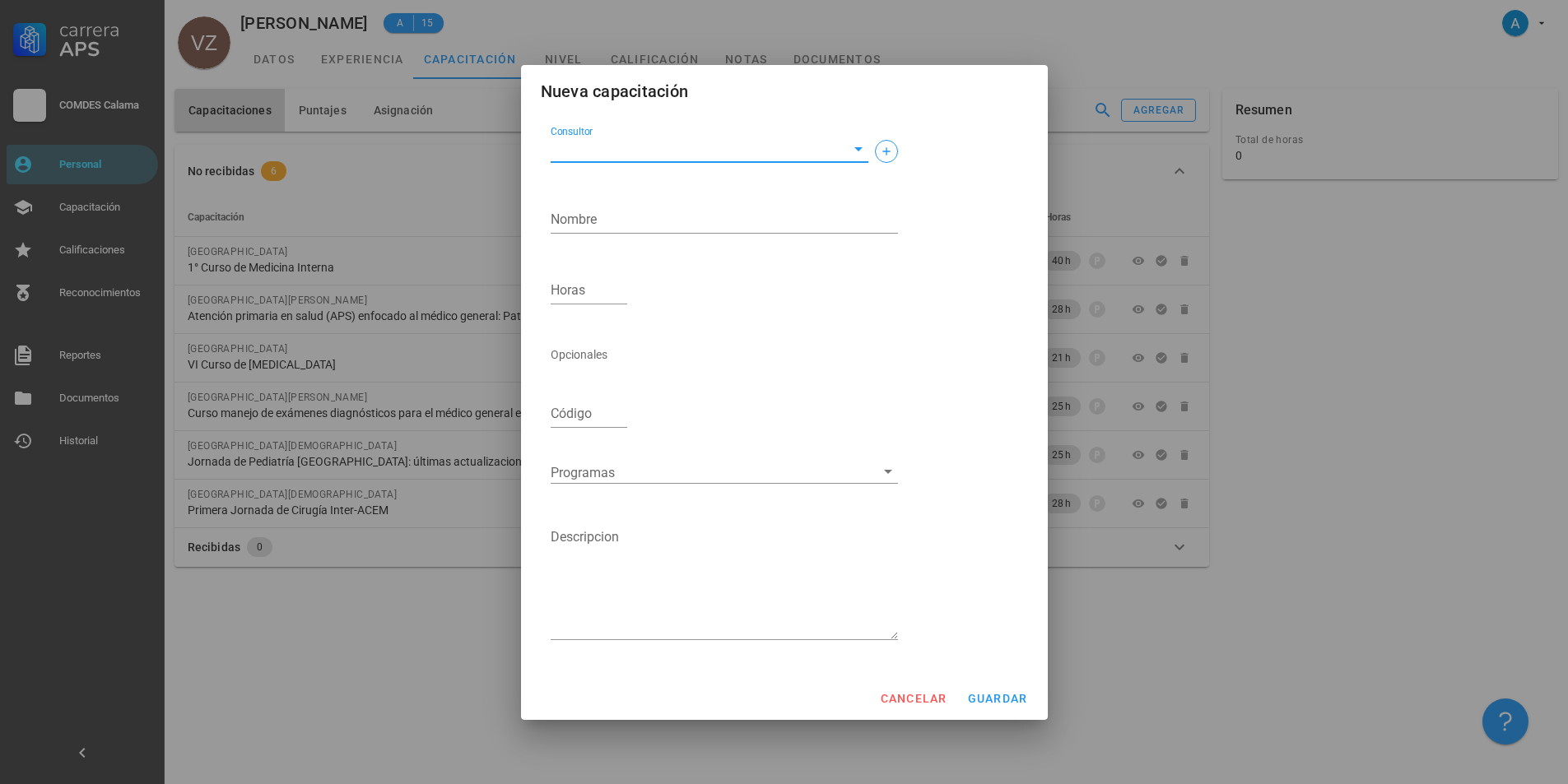
click at [634, 155] on input "Consultor" at bounding box center [696, 148] width 291 height 26
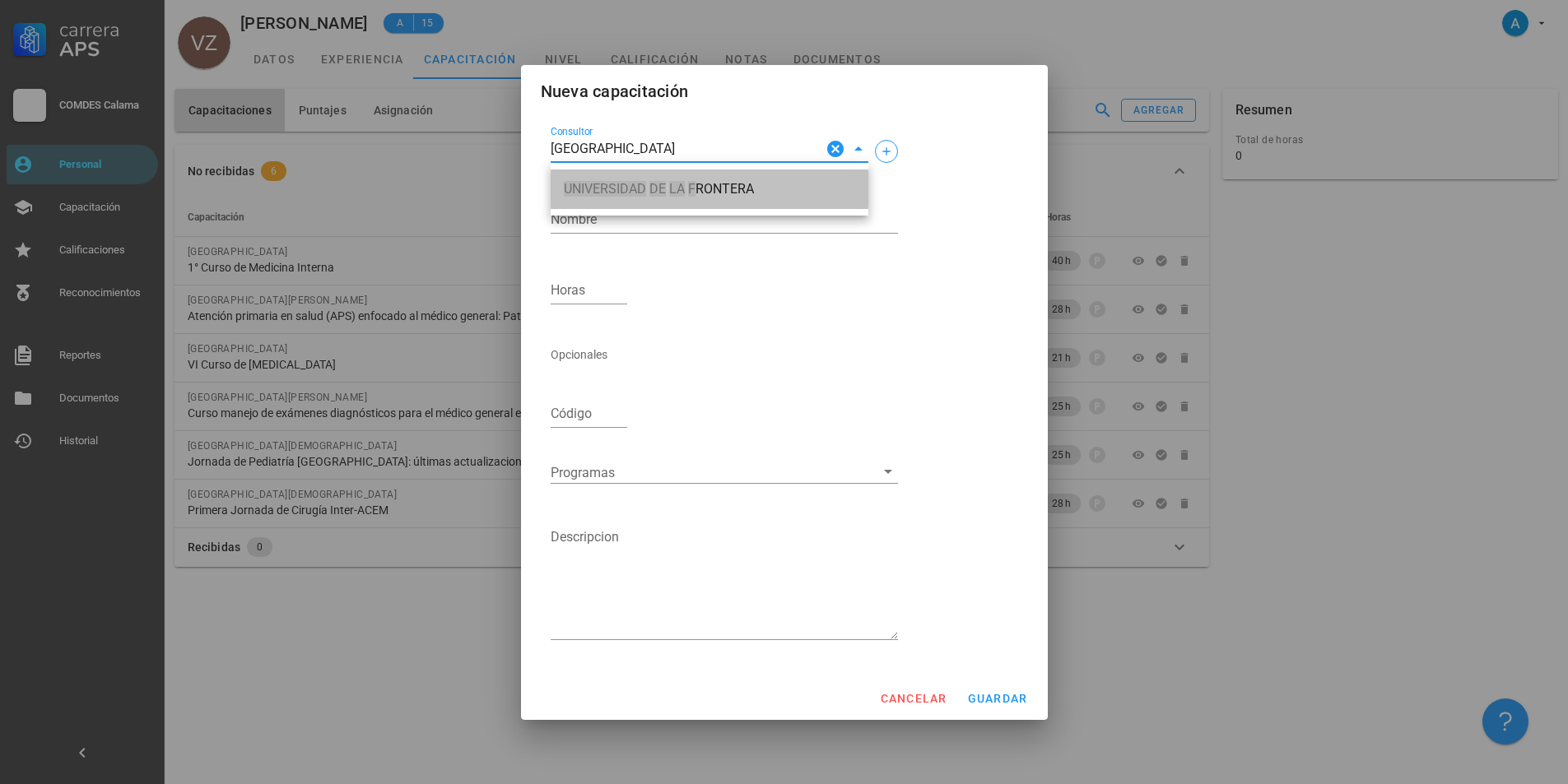
click at [712, 196] on span "[GEOGRAPHIC_DATA]" at bounding box center [709, 189] width 291 height 14
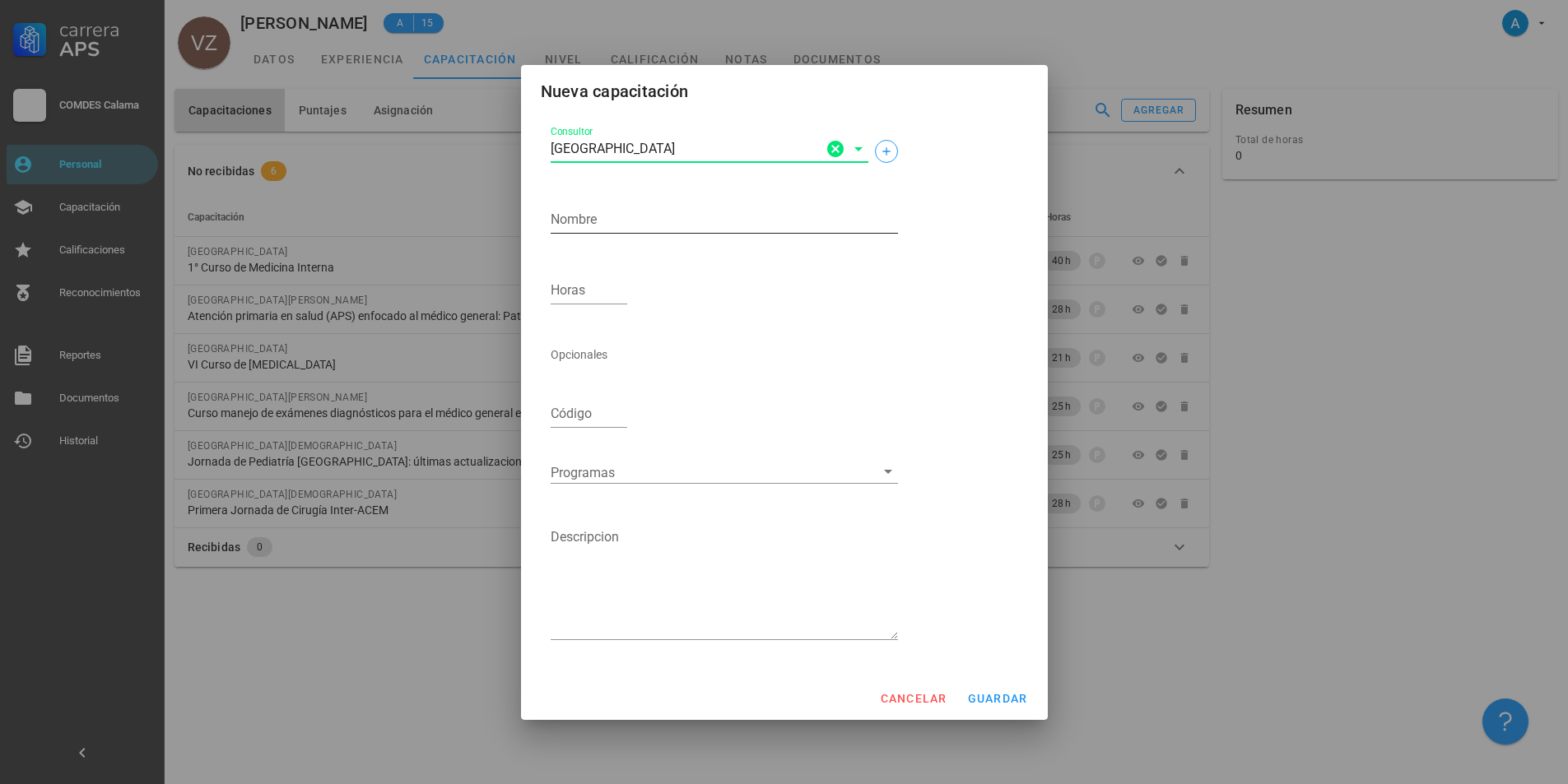
type input "[GEOGRAPHIC_DATA]"
click at [645, 221] on textarea "Nombre" at bounding box center [724, 219] width 348 height 26
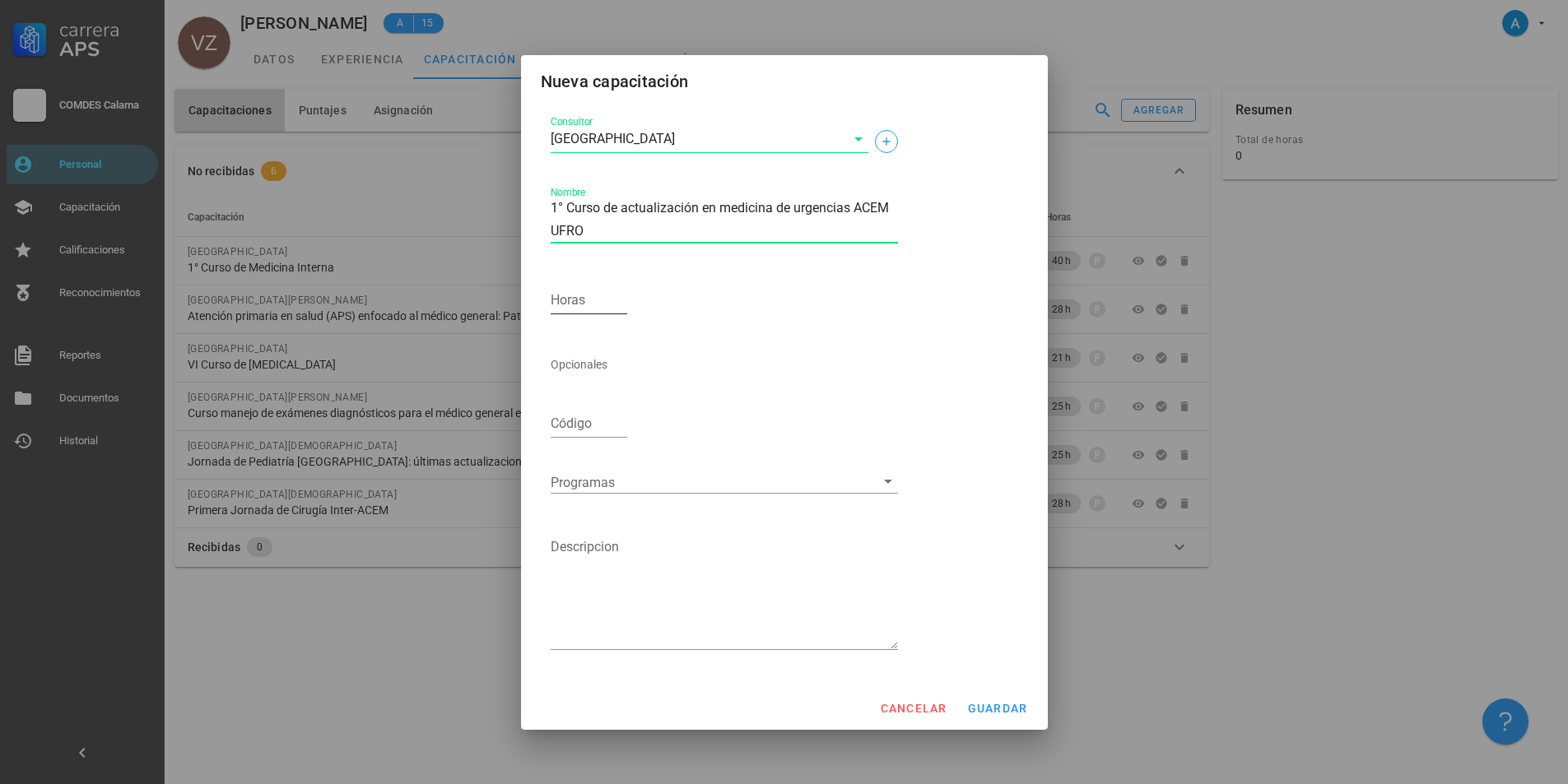
type textarea "1° Curso de actualización en medicina de urgencias ACEM UFRO"
click at [569, 304] on input "Horas" at bounding box center [589, 300] width 77 height 26
type input "60"
click at [997, 706] on span "guardar" at bounding box center [998, 709] width 61 height 13
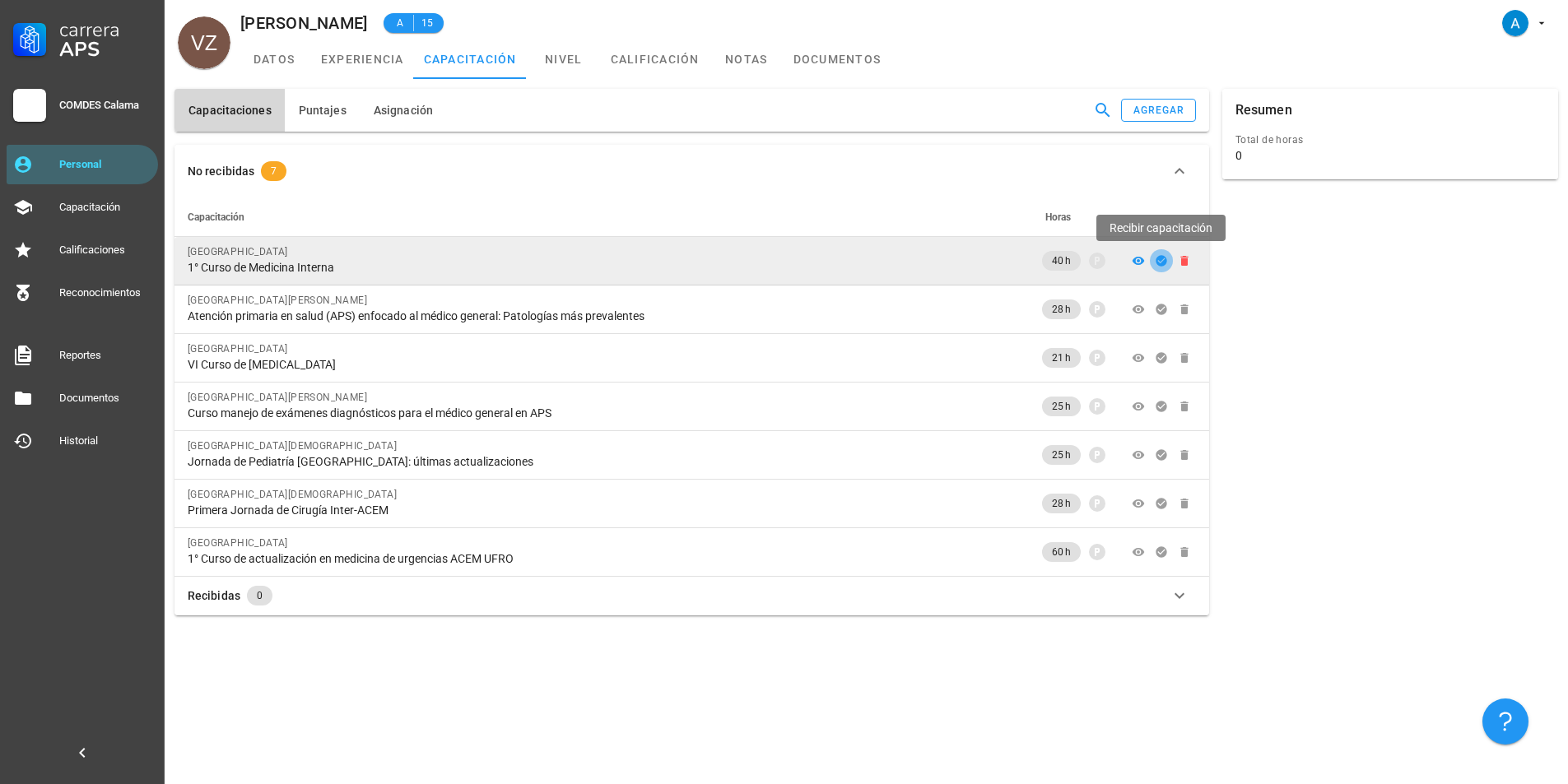
click at [1157, 260] on icon "button" at bounding box center [1161, 260] width 11 height 11
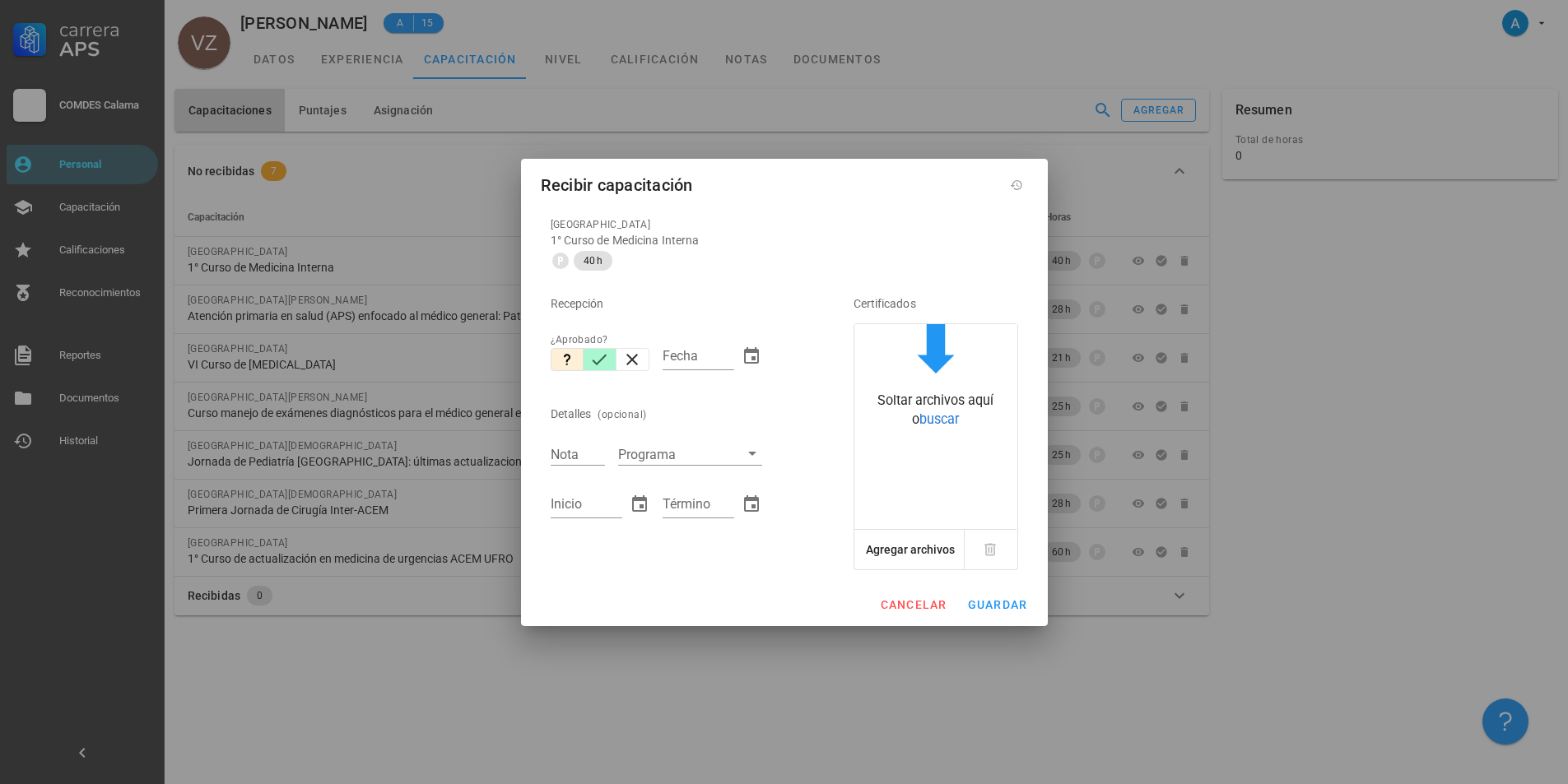
click at [596, 357] on icon "button" at bounding box center [599, 360] width 20 height 20
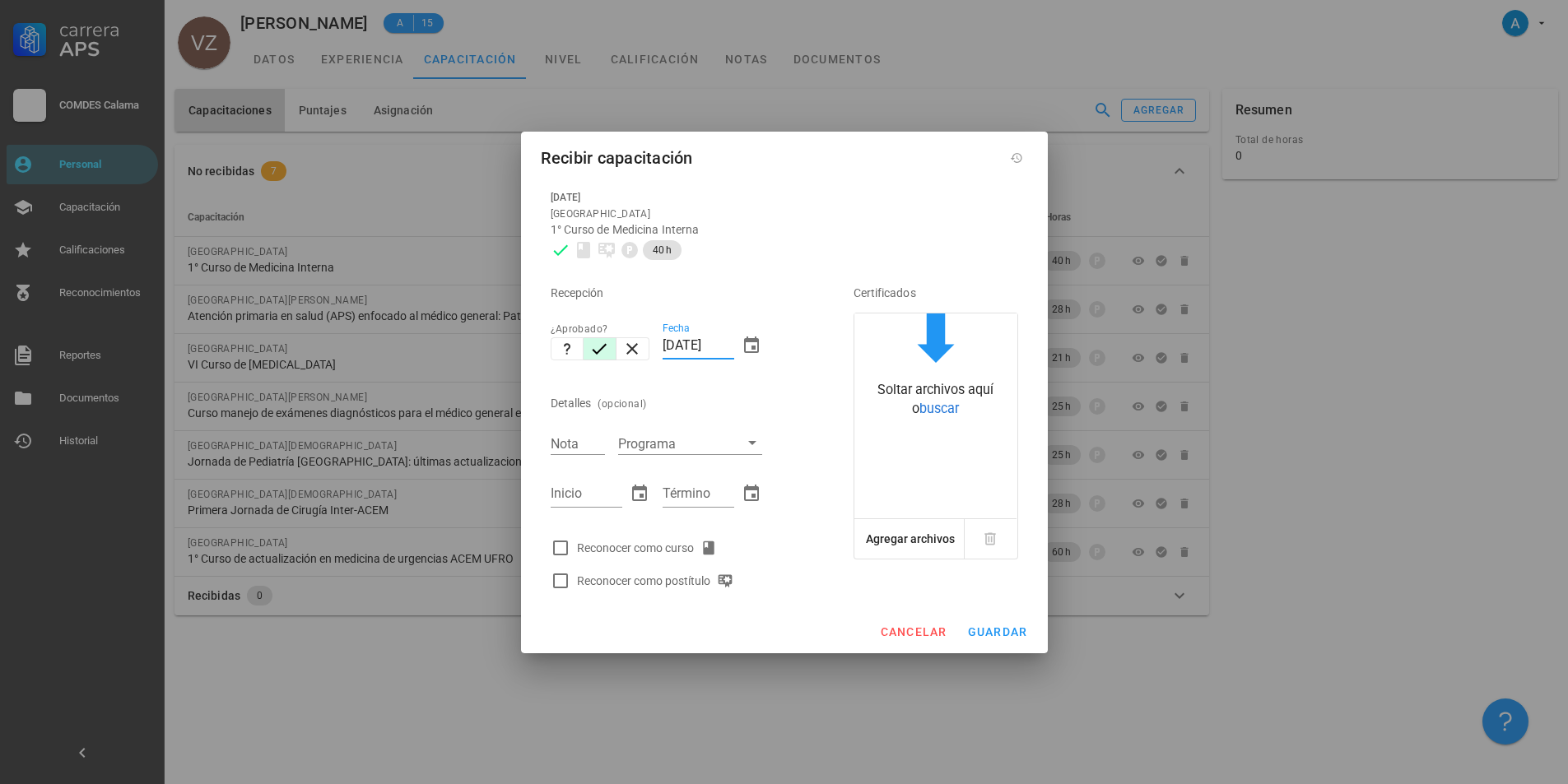
drag, startPoint x: 675, startPoint y: 347, endPoint x: 659, endPoint y: 347, distance: 16.0
click at [659, 347] on div "Fecha [DATE]" at bounding box center [712, 348] width 113 height 71
type input "[DATE]"
click at [578, 444] on input "Nota" at bounding box center [577, 444] width 54 height 22
type input "4,7"
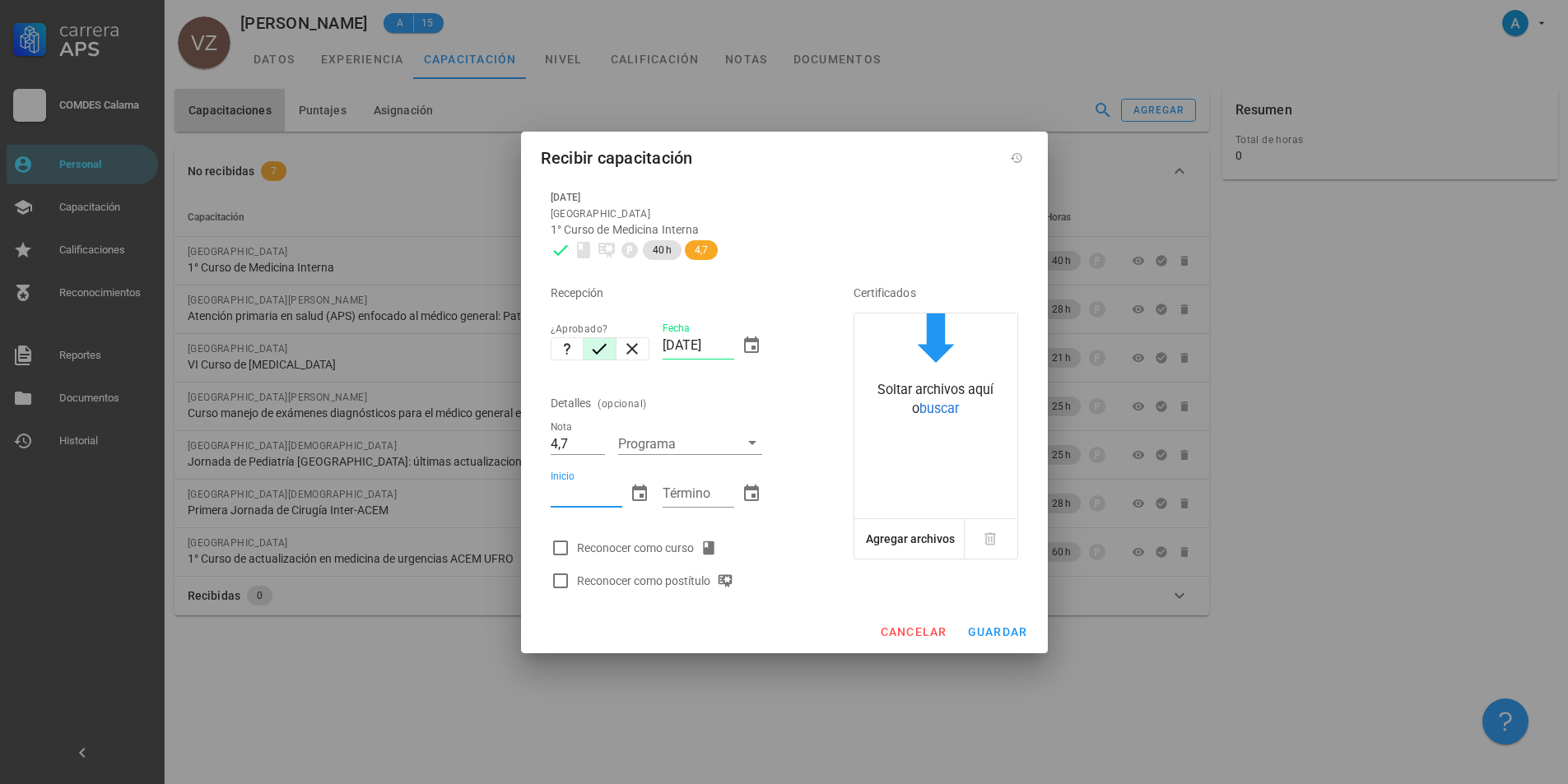
click at [575, 498] on input "Inicio" at bounding box center [586, 493] width 72 height 26
type input "[DATE]"
click at [708, 492] on input "Término" at bounding box center [699, 493] width 72 height 26
type input "[DATE]"
click at [565, 543] on div at bounding box center [560, 548] width 28 height 28
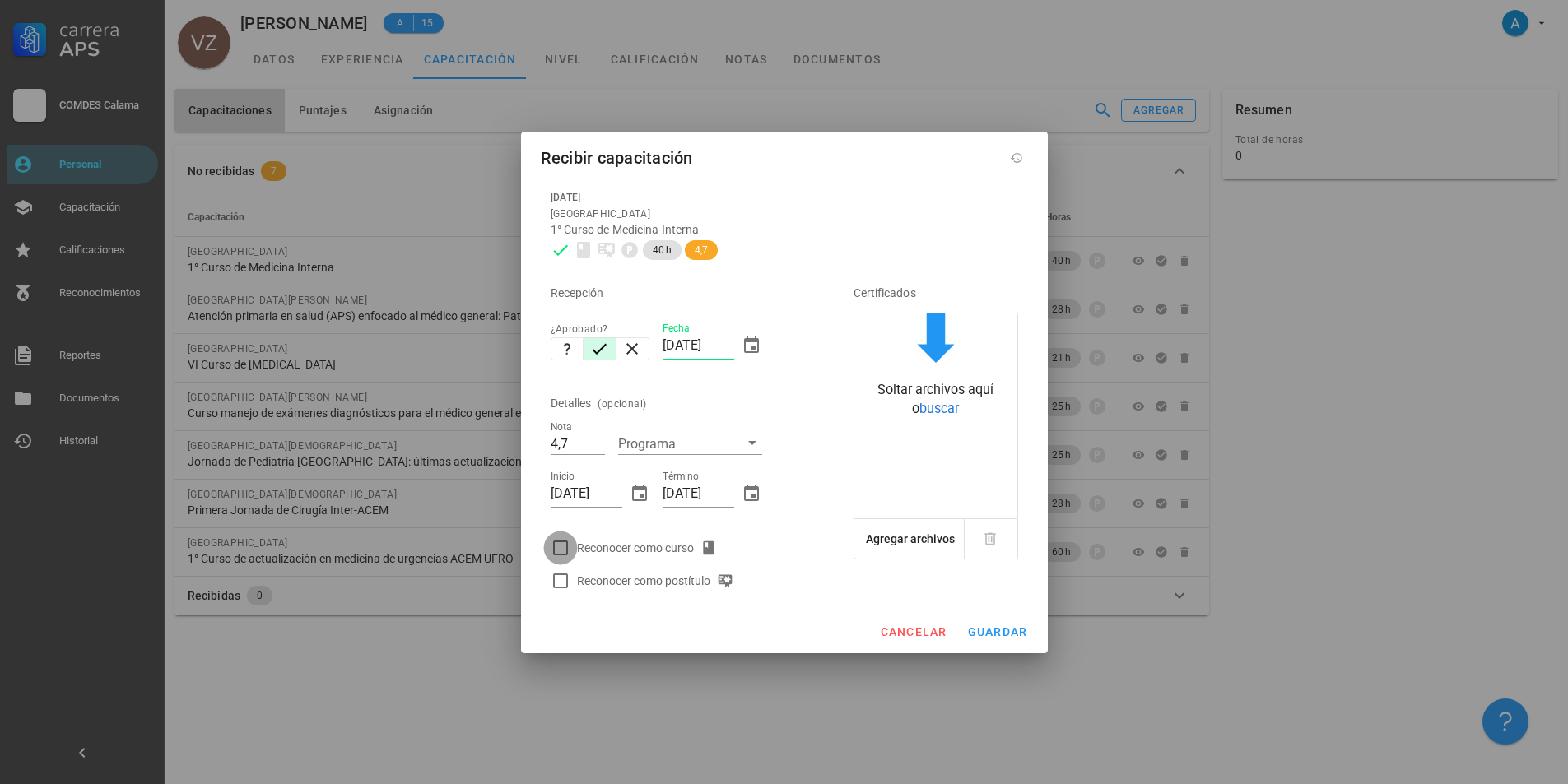
checkbox input "true"
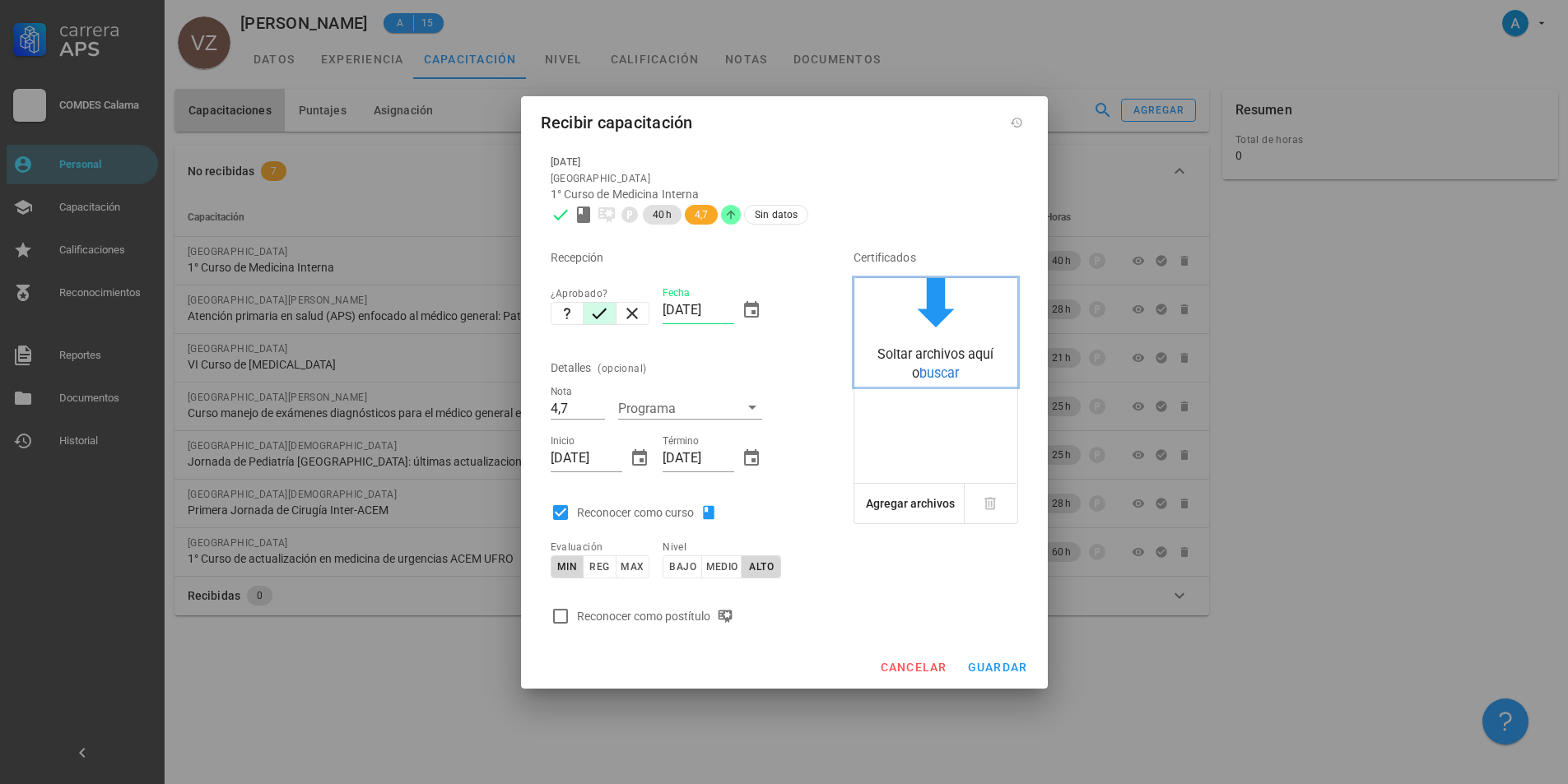
click at [920, 370] on span "buscar" at bounding box center [939, 373] width 40 height 15
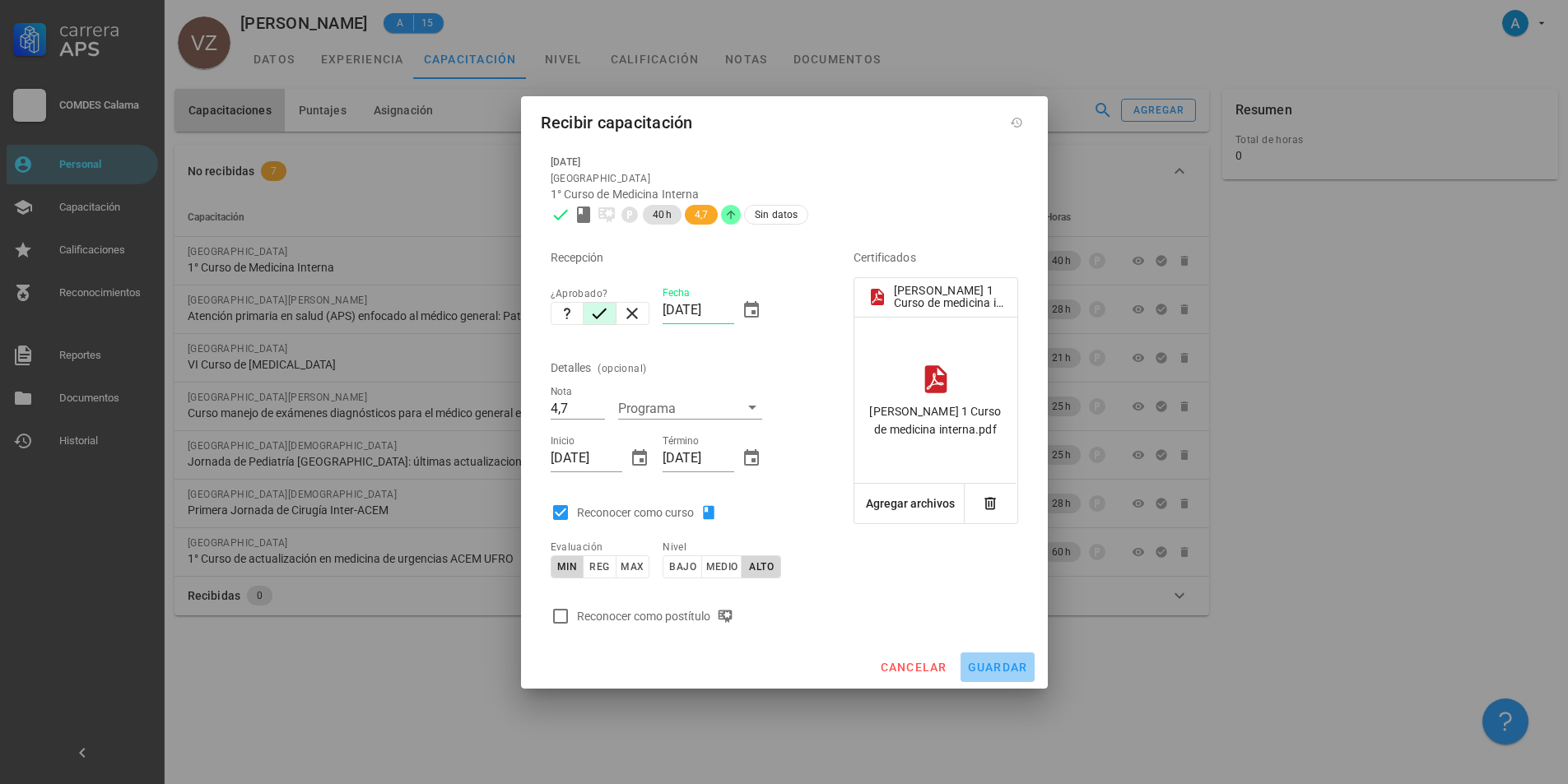
click at [987, 667] on span "guardar" at bounding box center [998, 667] width 61 height 13
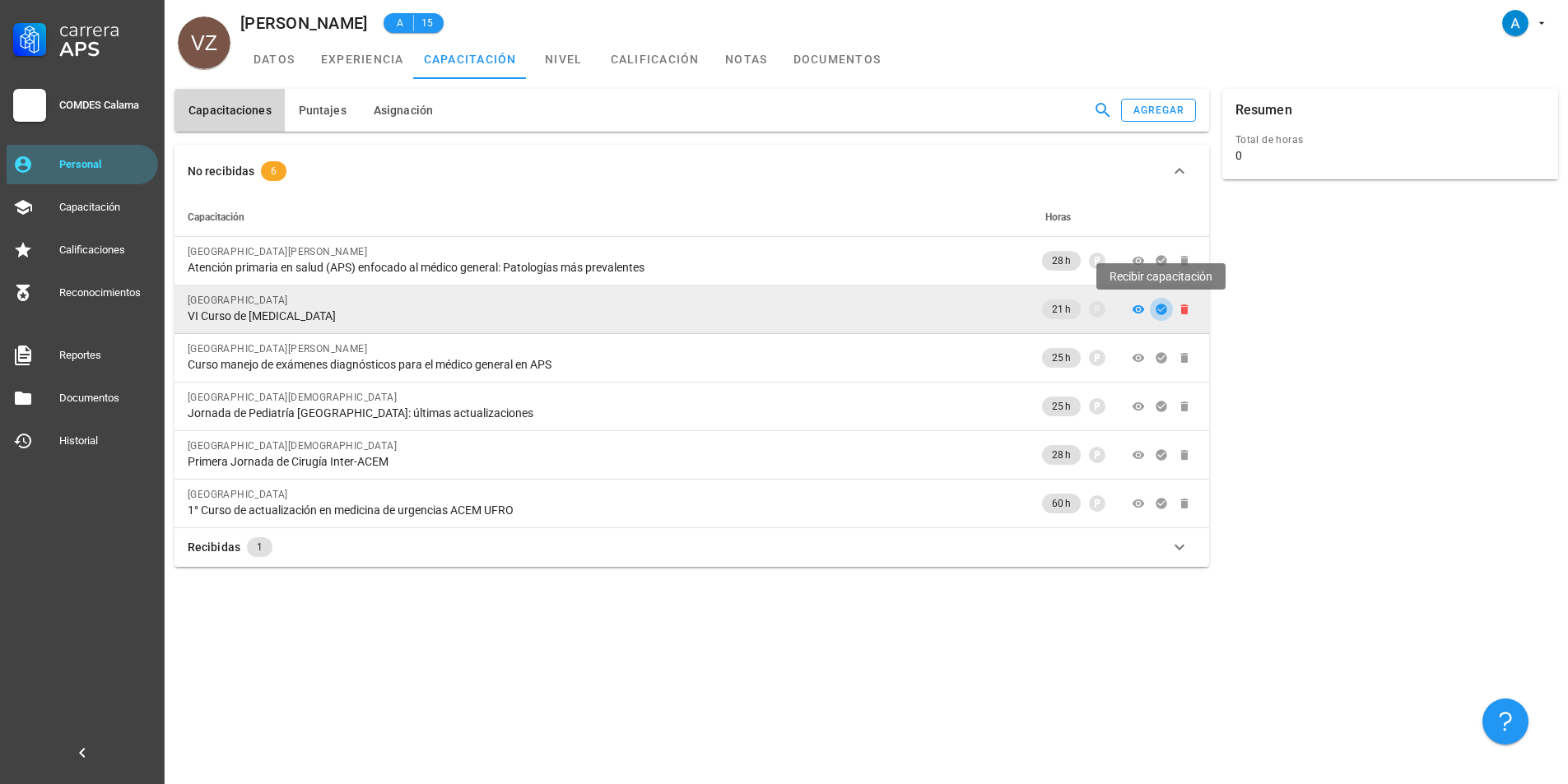
click at [1161, 311] on icon "button" at bounding box center [1161, 309] width 11 height 11
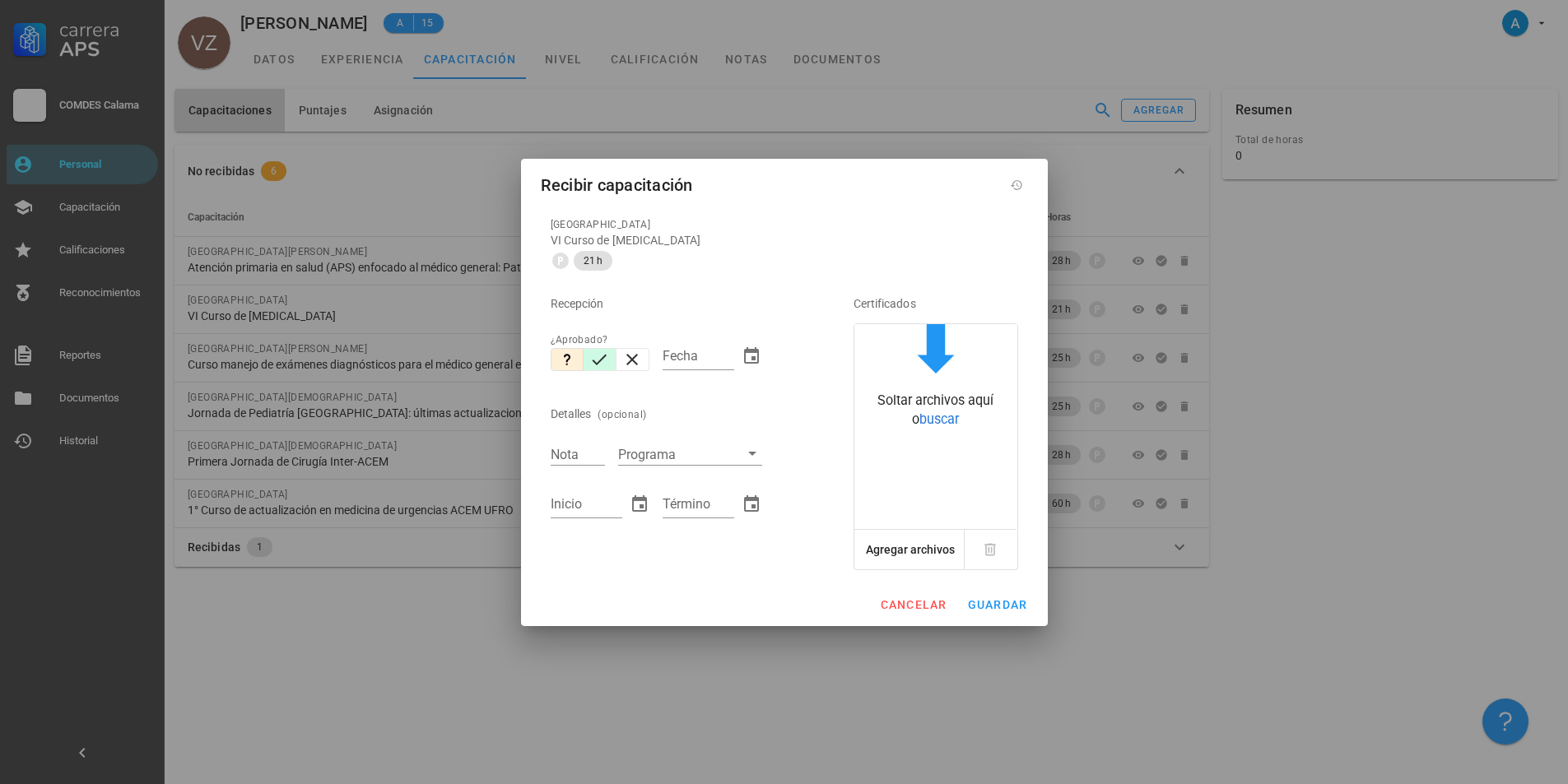
click at [603, 359] on icon "button" at bounding box center [599, 360] width 20 height 20
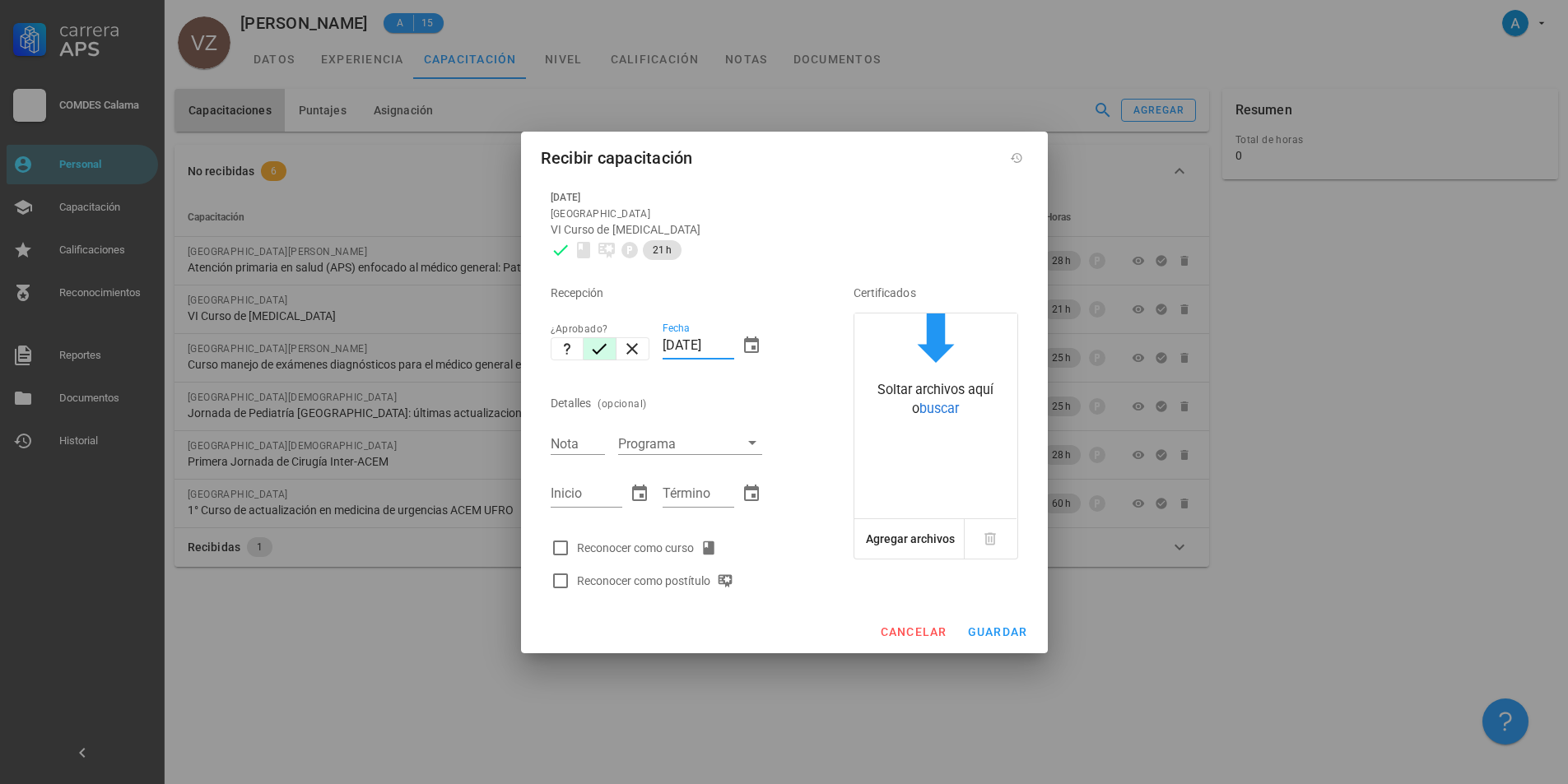
drag, startPoint x: 677, startPoint y: 348, endPoint x: 665, endPoint y: 348, distance: 12.0
click at [665, 348] on input "[DATE]" at bounding box center [699, 345] width 72 height 26
type input "[DATE]"
click at [571, 443] on input "Nota" at bounding box center [577, 444] width 54 height 22
type input "5,1"
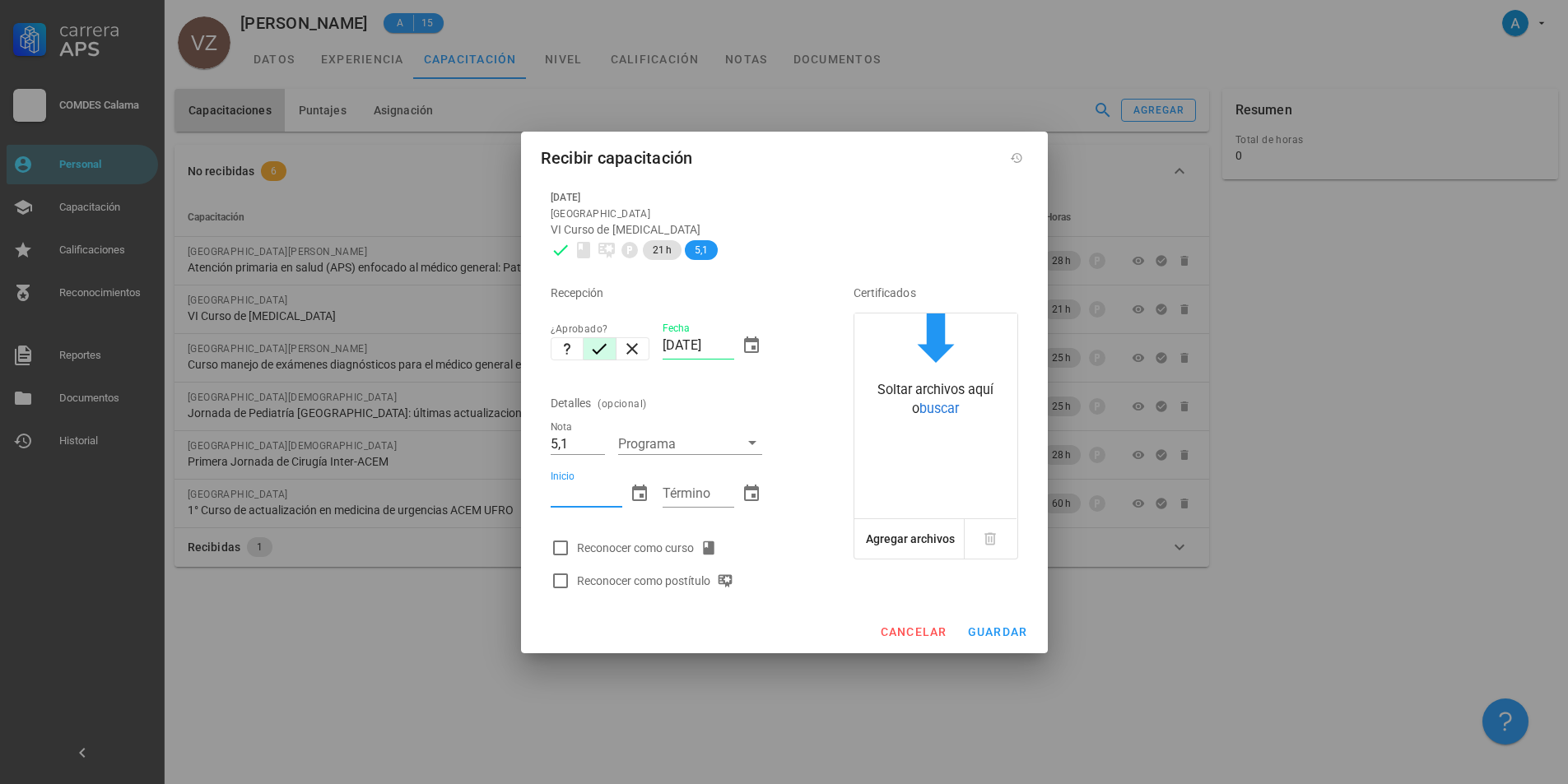
click at [576, 496] on input "Inicio" at bounding box center [586, 493] width 72 height 26
type input "[DATE]"
click at [708, 489] on input "Término" at bounding box center [699, 493] width 72 height 26
type input "[DATE]"
click at [560, 545] on div at bounding box center [560, 548] width 28 height 28
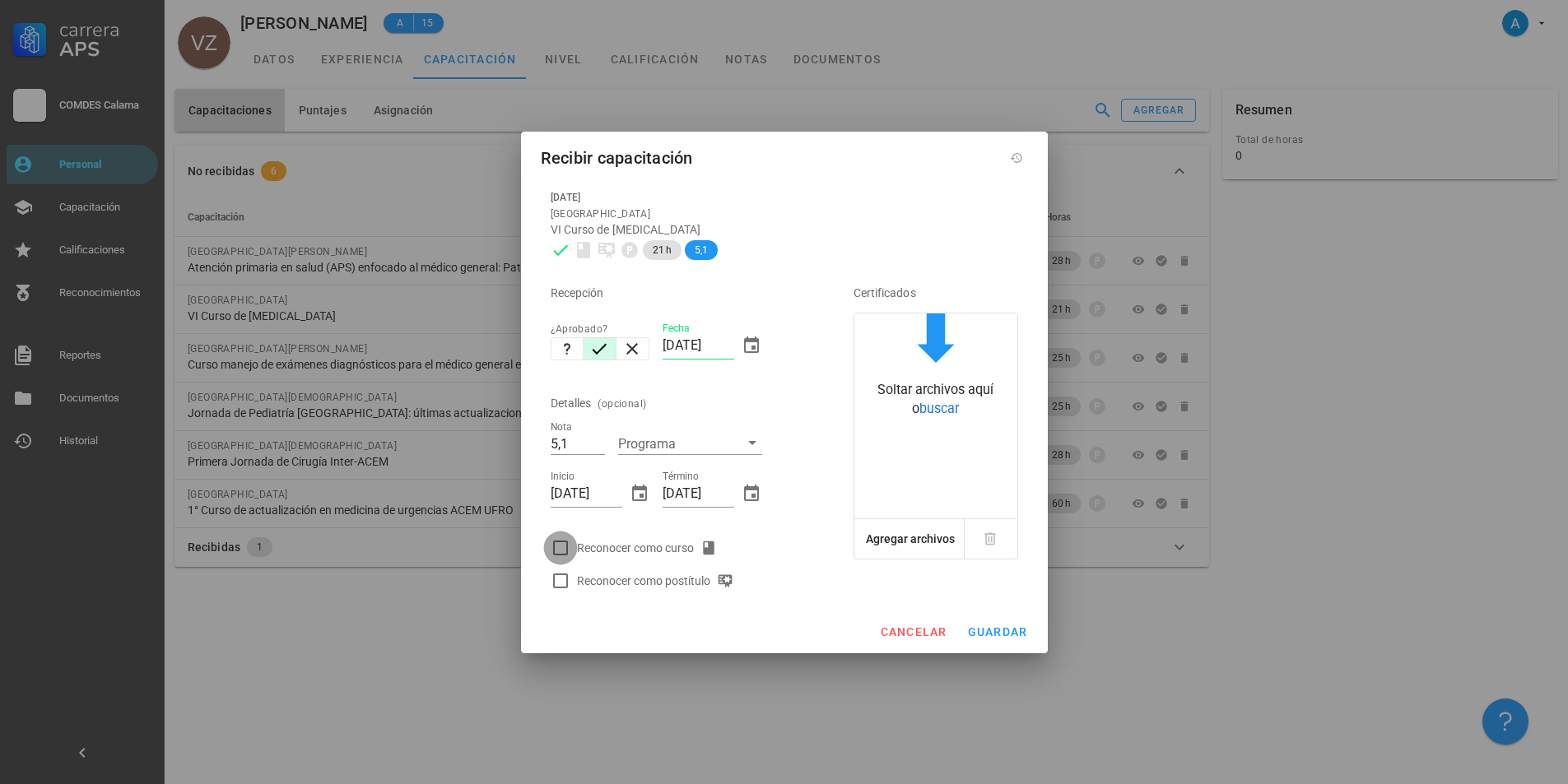
checkbox input "true"
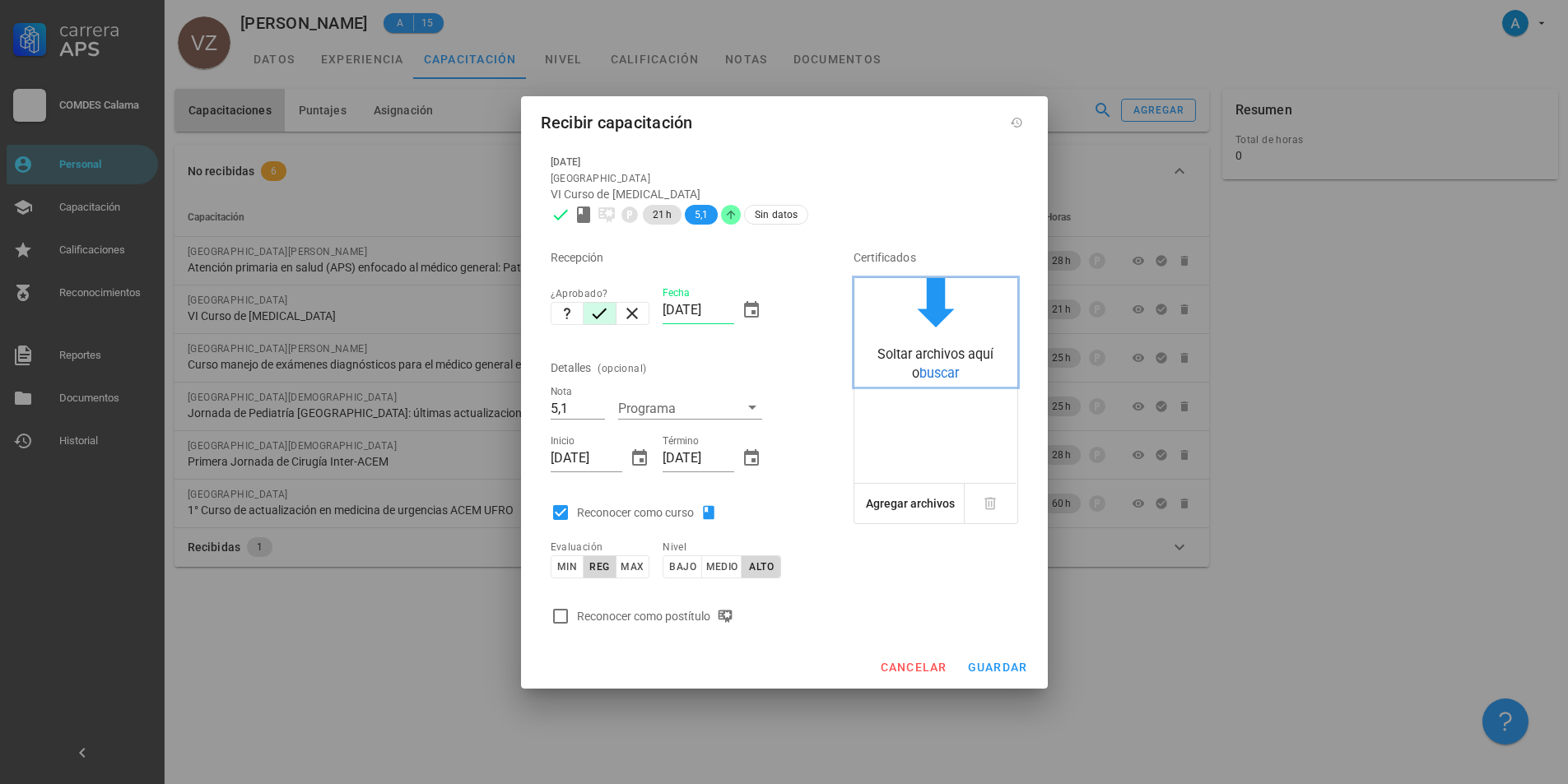
click at [920, 368] on span "buscar" at bounding box center [939, 373] width 40 height 15
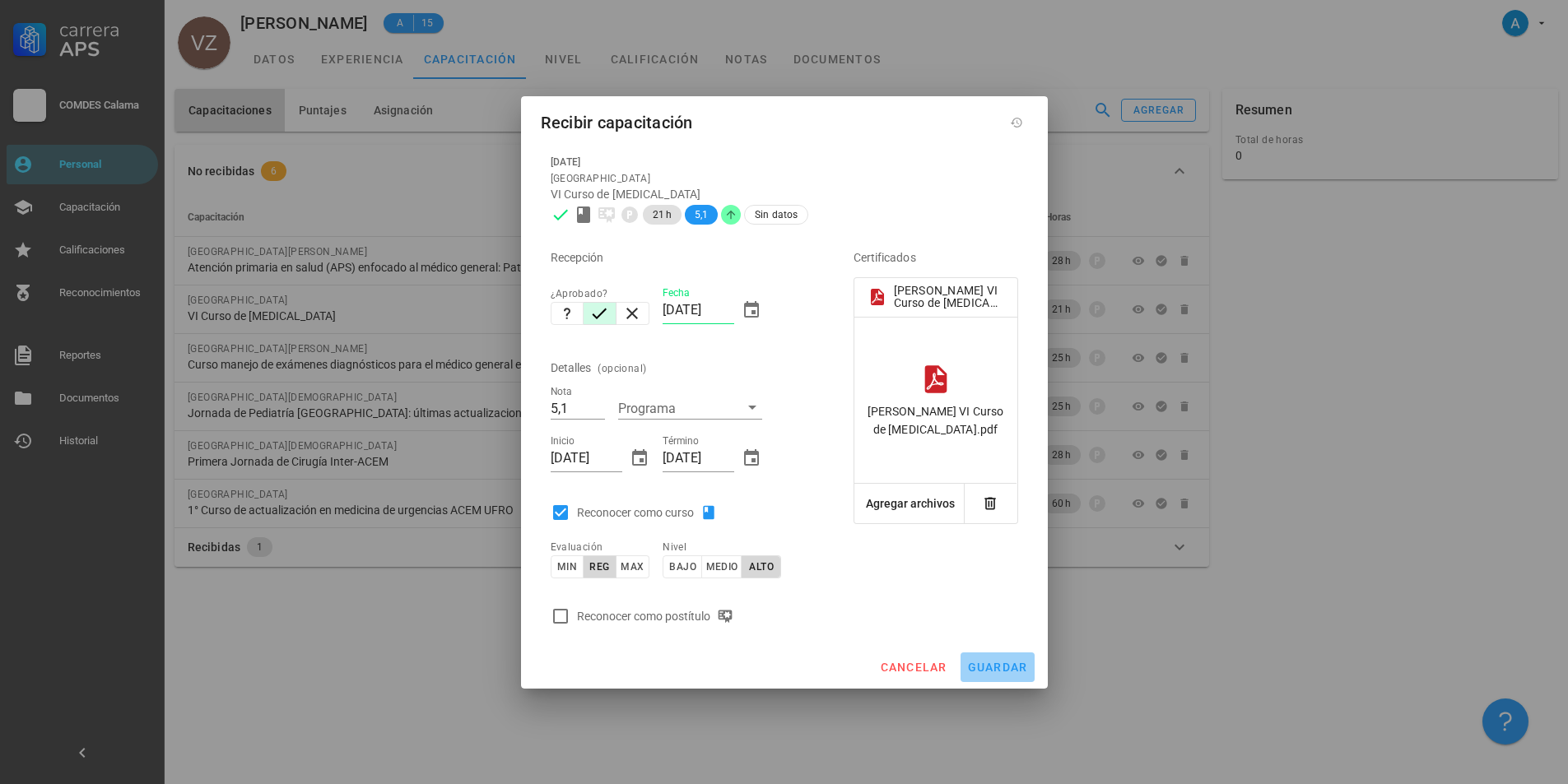
click at [1006, 674] on span "guardar" at bounding box center [998, 667] width 61 height 13
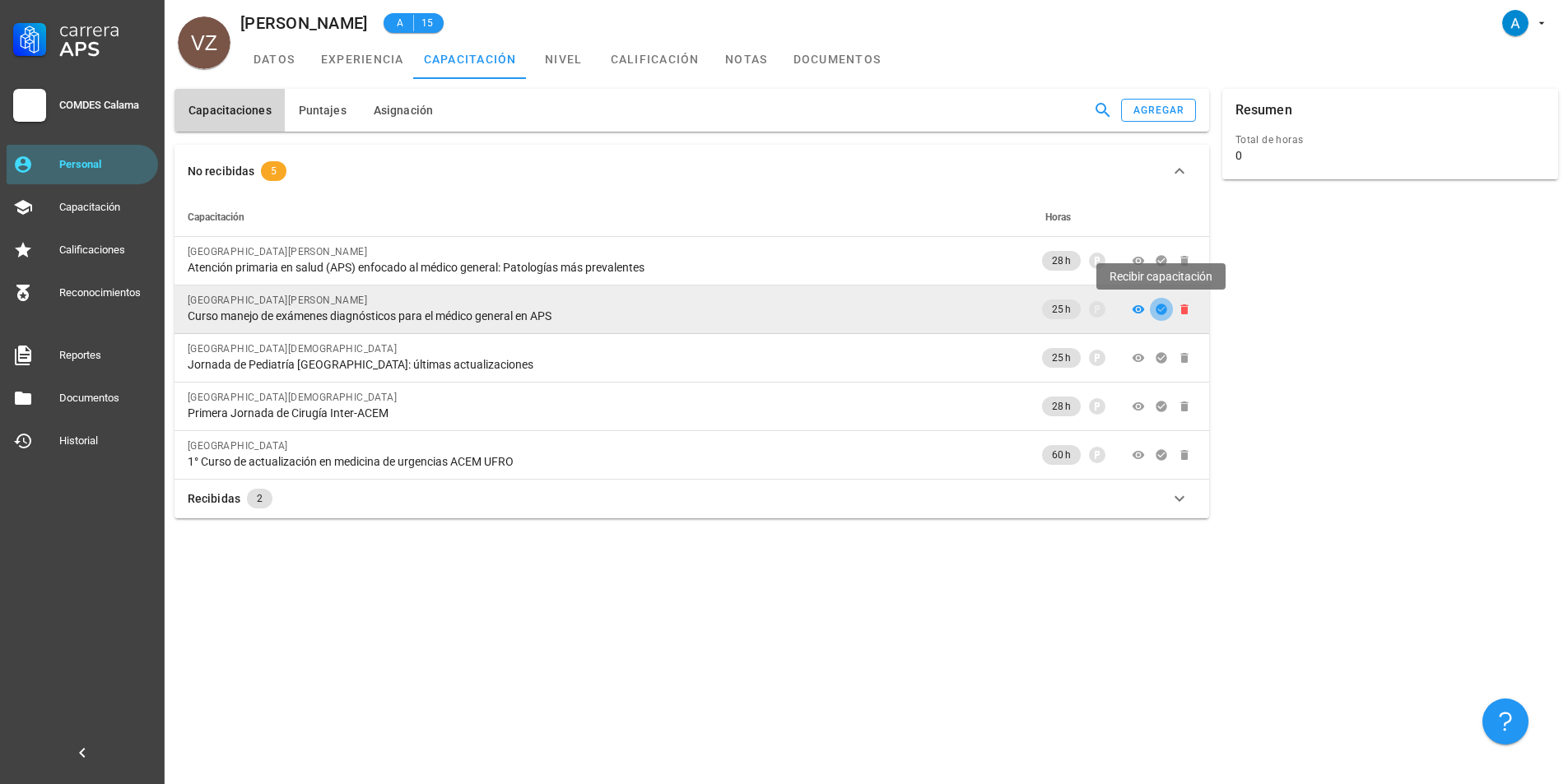
click at [1162, 309] on icon "button" at bounding box center [1161, 309] width 13 height 13
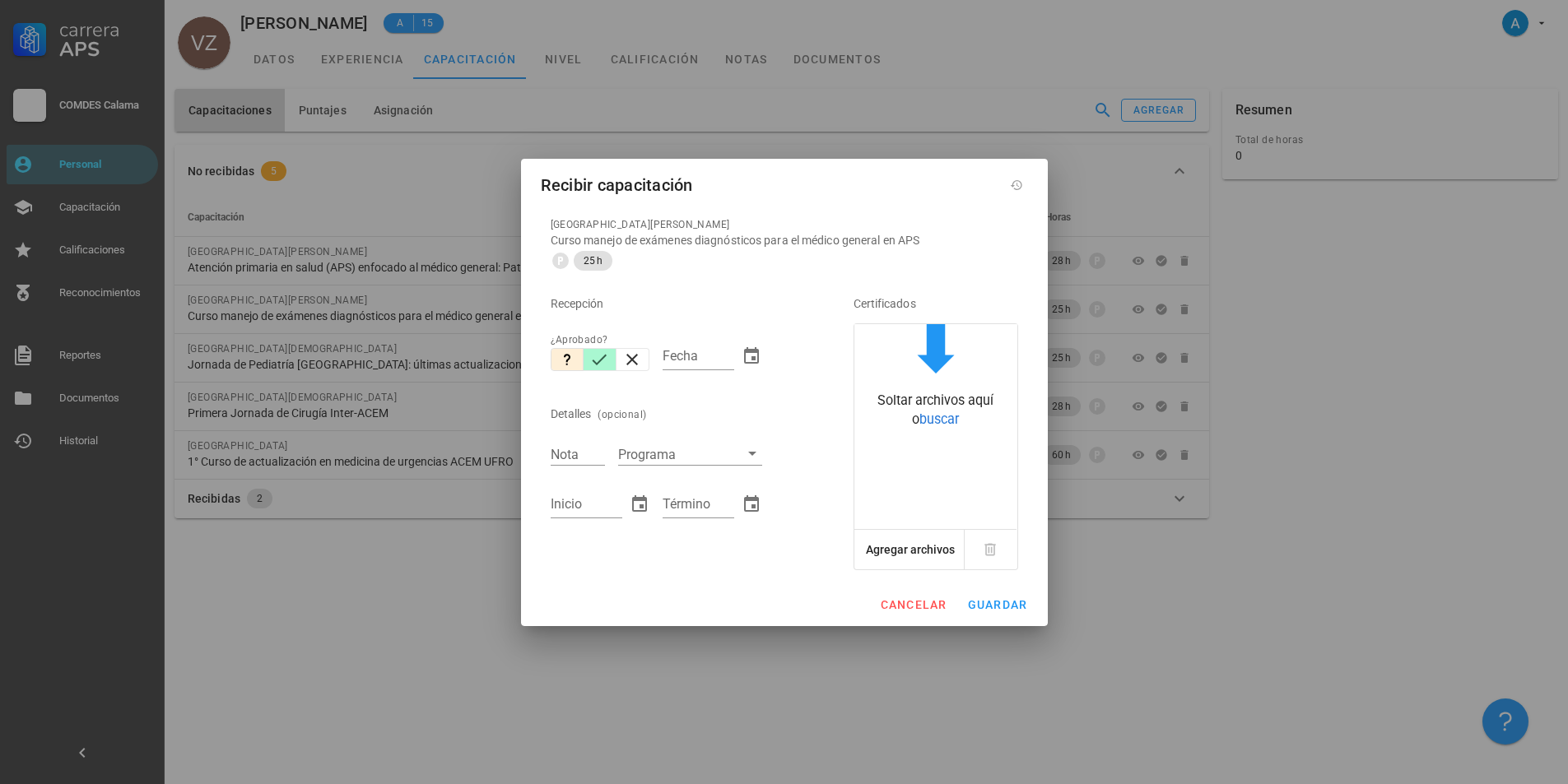
click at [603, 358] on icon "button" at bounding box center [600, 359] width 14 height 11
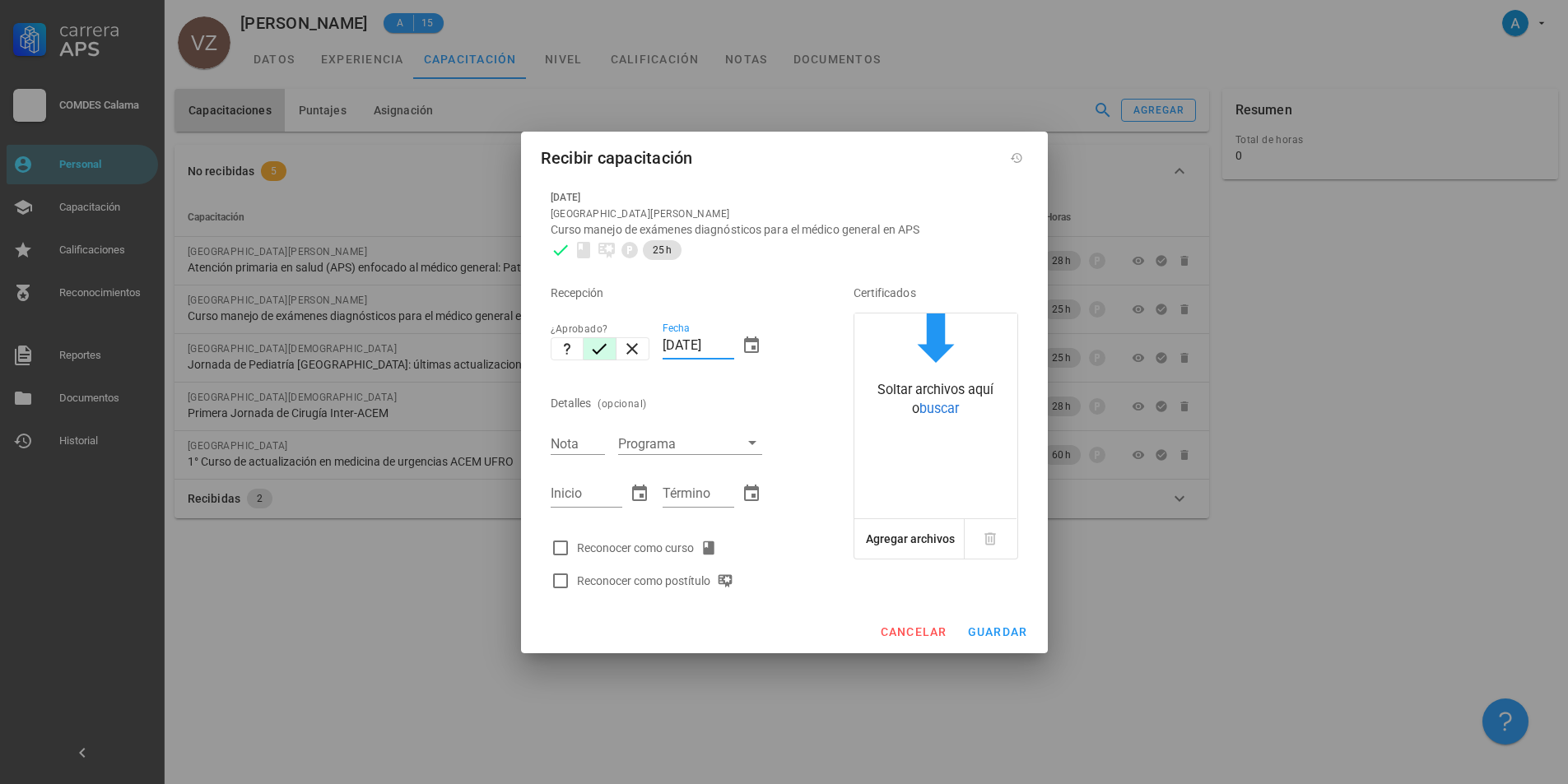
drag, startPoint x: 680, startPoint y: 343, endPoint x: 662, endPoint y: 348, distance: 18.7
click at [662, 348] on div "Fecha [DATE]" at bounding box center [712, 348] width 113 height 71
type input "[DATE]"
click at [573, 447] on input "Nota" at bounding box center [577, 444] width 54 height 22
type input "6,0"
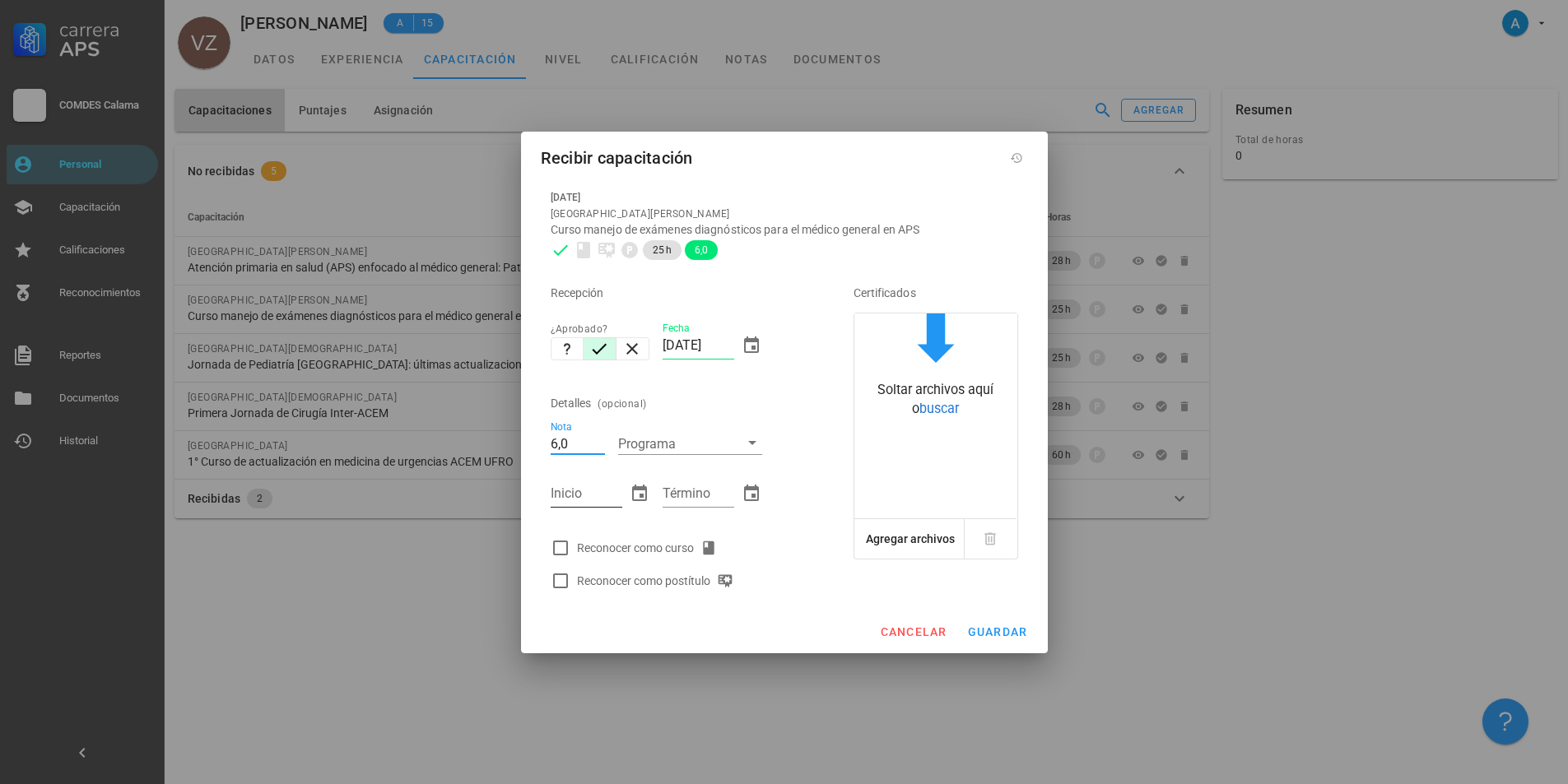
click at [569, 499] on input "Inicio" at bounding box center [586, 493] width 72 height 26
type input "[DATE]"
click at [703, 494] on input "Término" at bounding box center [699, 493] width 72 height 26
type input "[DATE]"
click at [547, 545] on div at bounding box center [560, 548] width 28 height 28
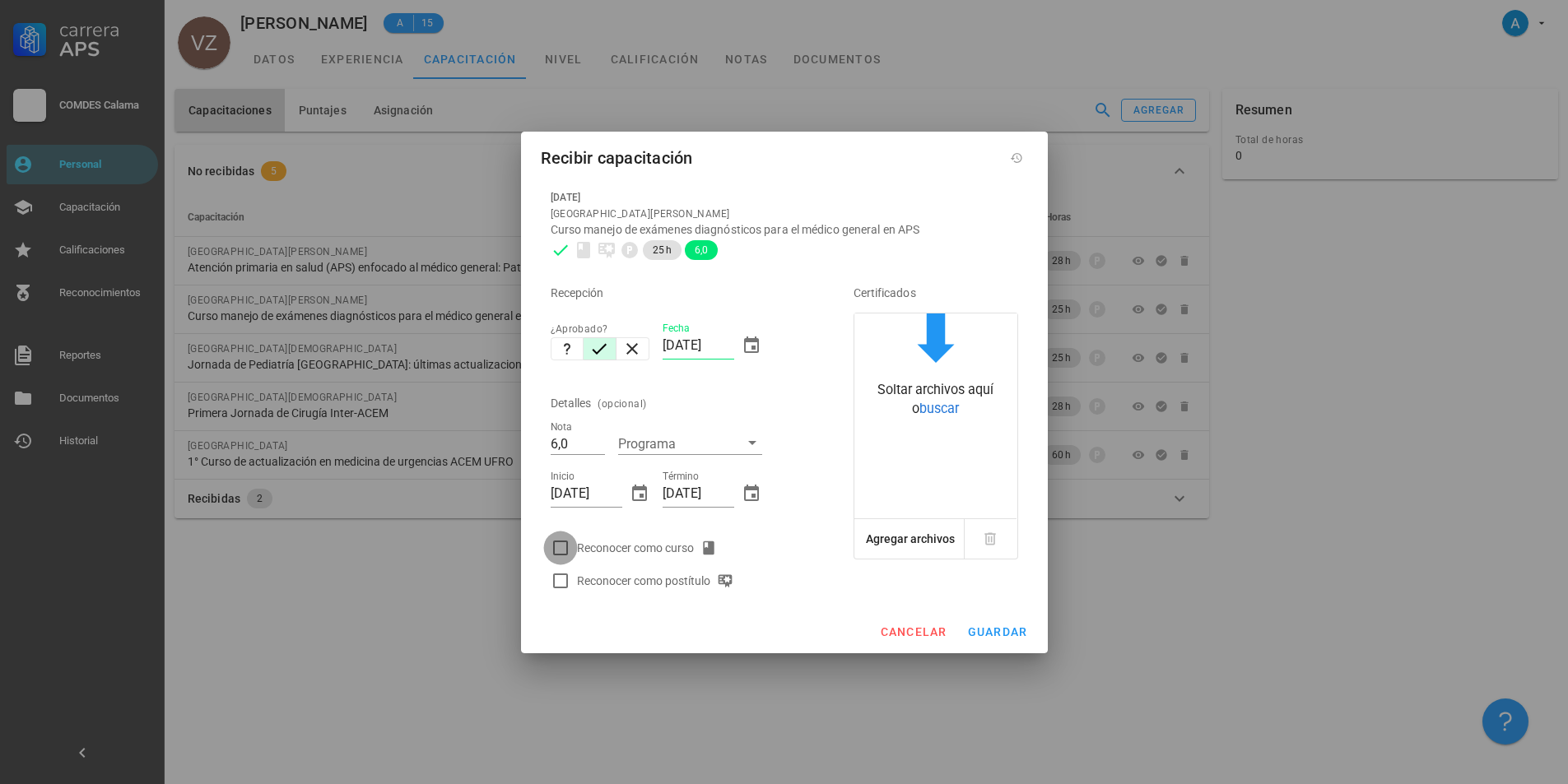
checkbox input "true"
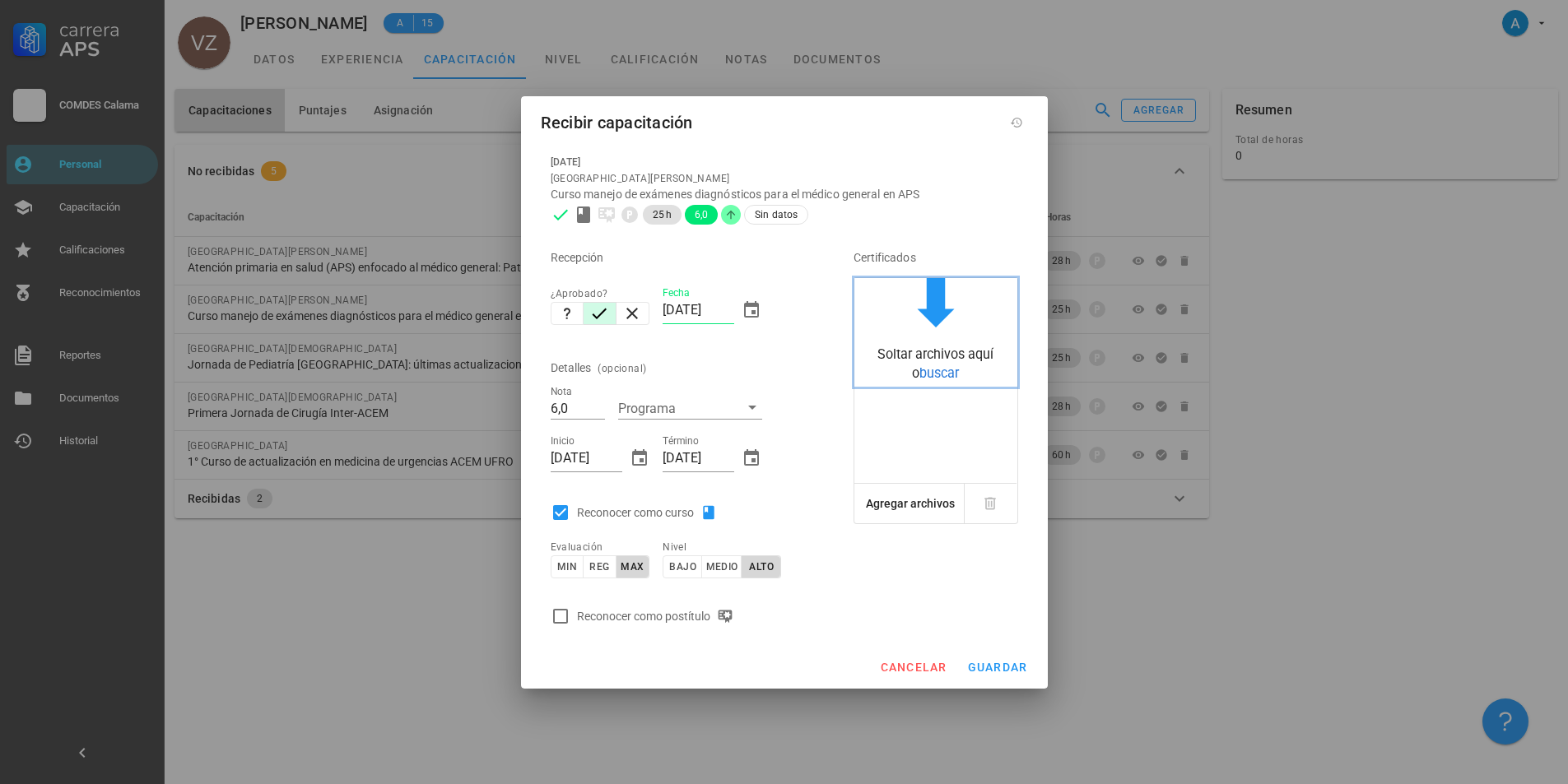
click at [930, 374] on span "buscar" at bounding box center [939, 373] width 40 height 15
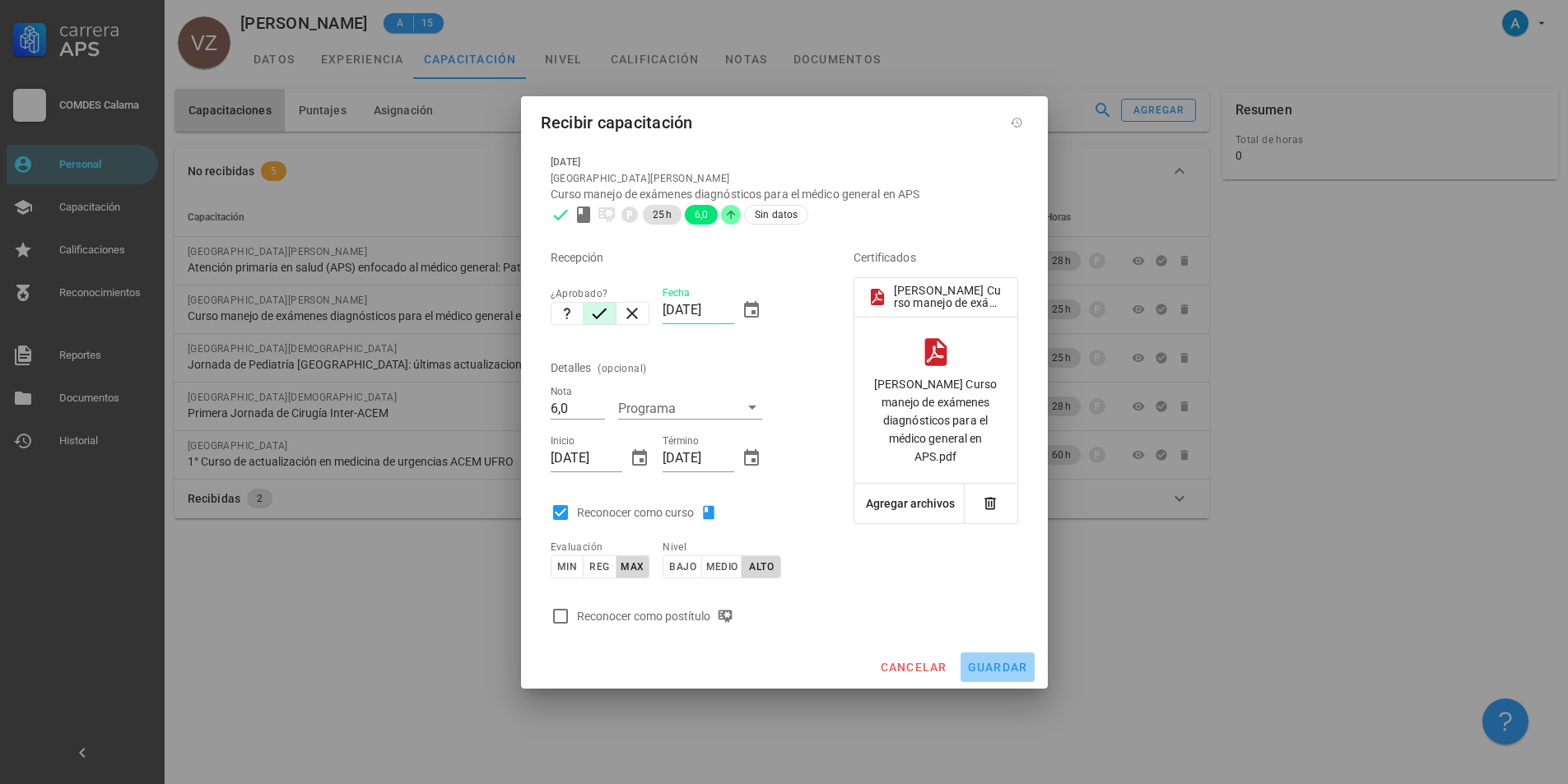
click at [983, 669] on span "guardar" at bounding box center [998, 667] width 61 height 13
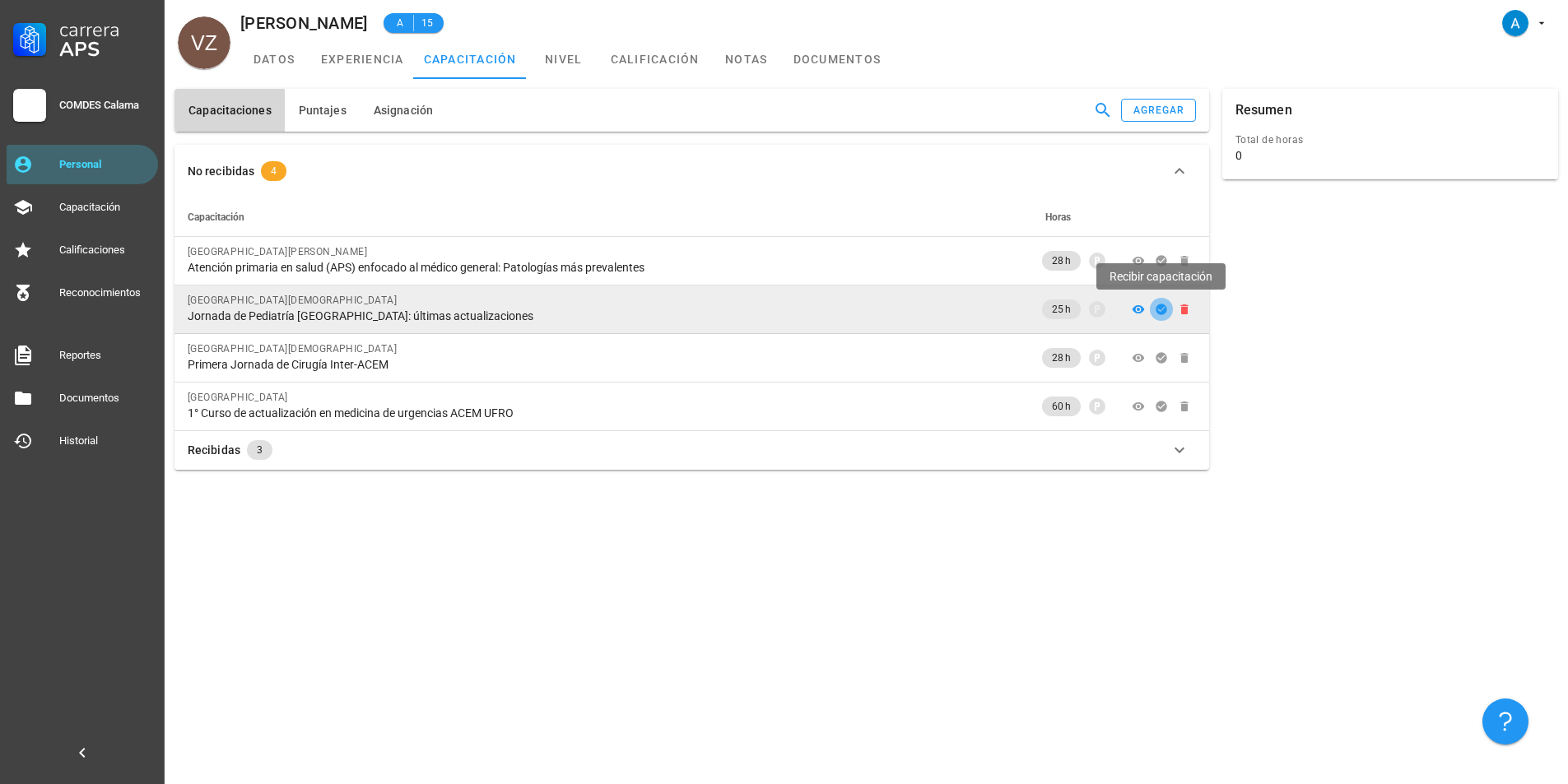
click at [1167, 310] on icon "button" at bounding box center [1161, 309] width 13 height 13
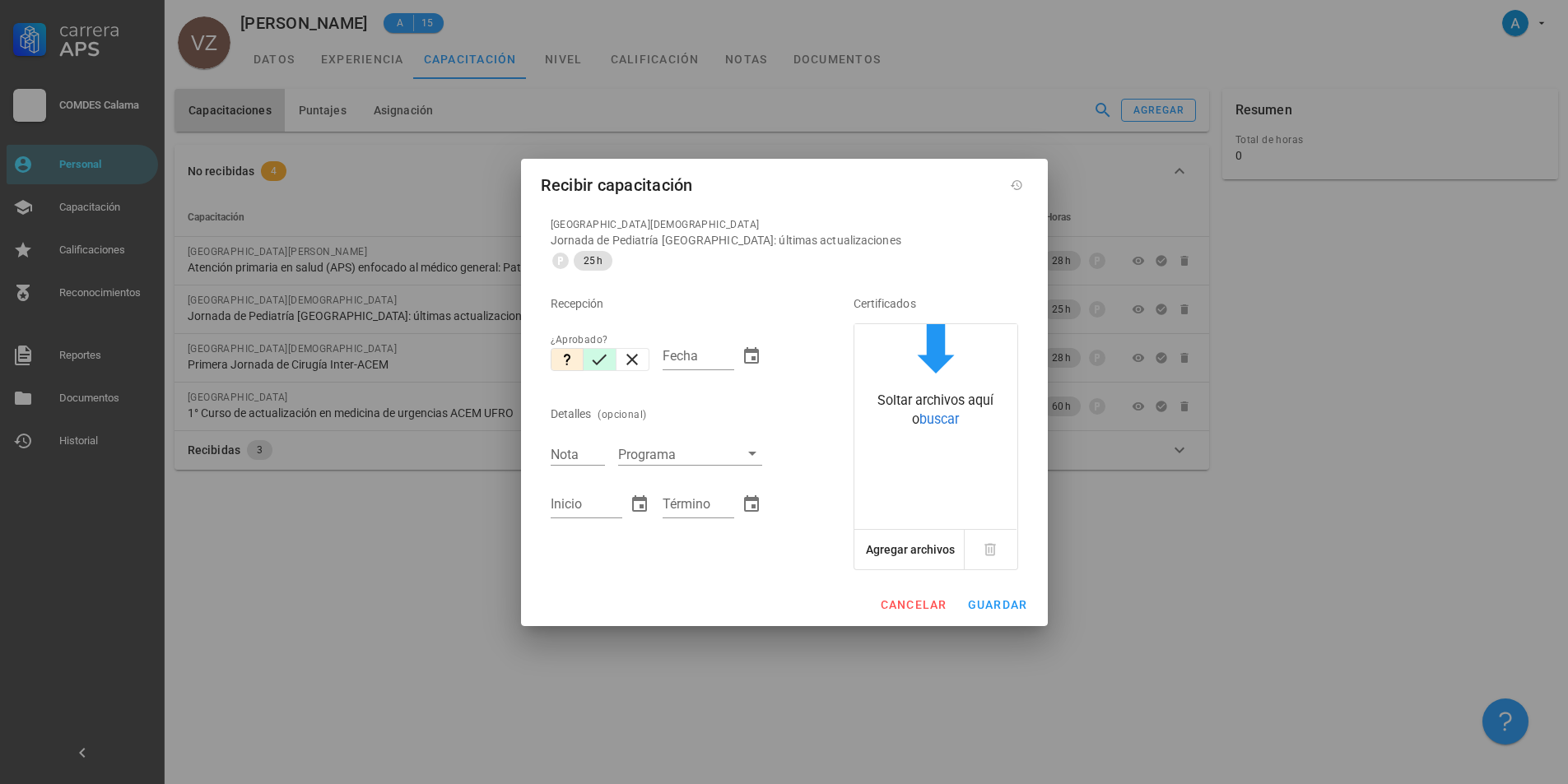
click at [597, 366] on icon "button" at bounding box center [599, 360] width 20 height 20
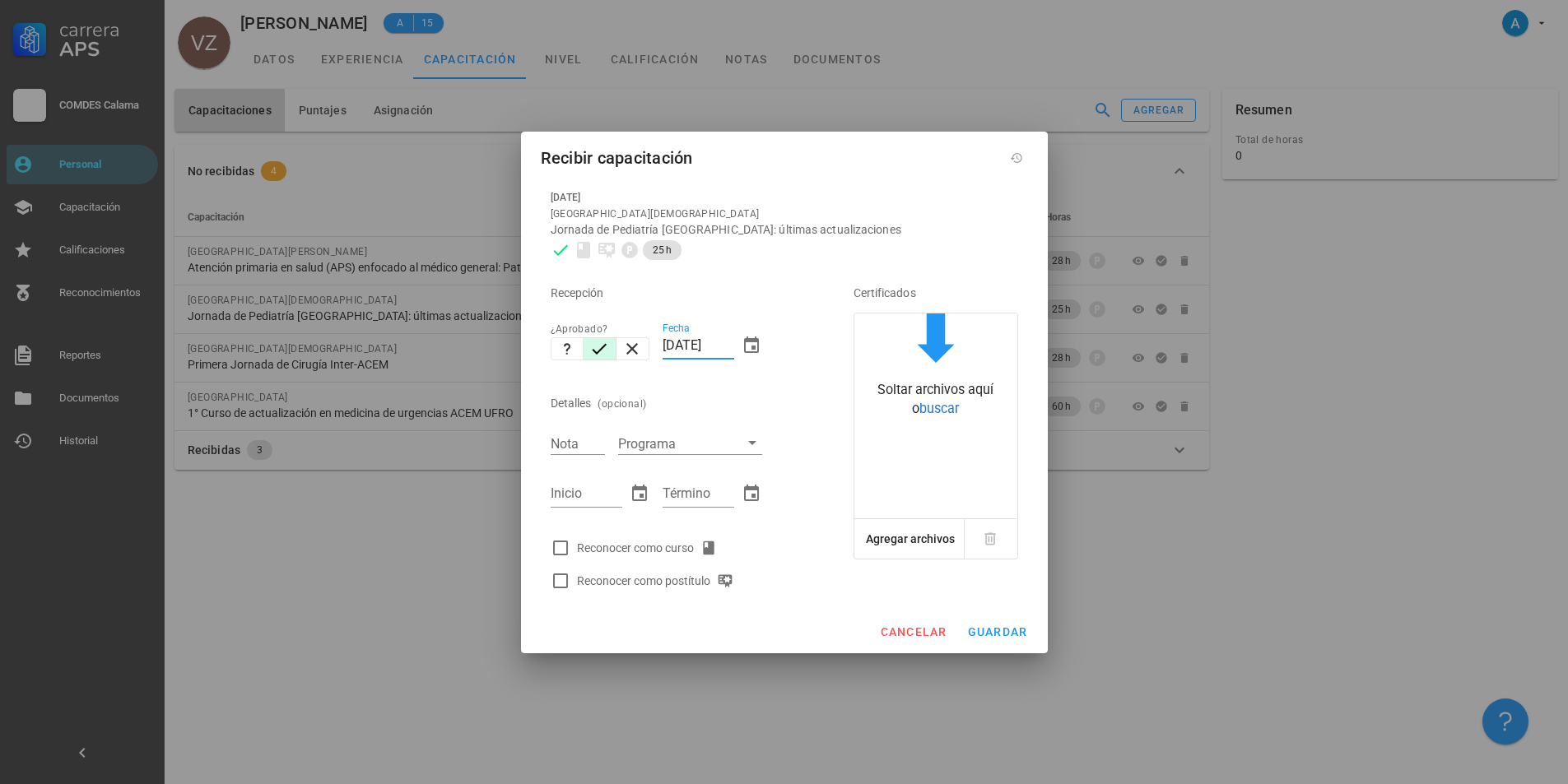
drag, startPoint x: 677, startPoint y: 347, endPoint x: 659, endPoint y: 343, distance: 18.4
click at [659, 343] on div "Fecha [DATE]" at bounding box center [712, 348] width 113 height 71
type input "[DATE]"
click at [559, 444] on input "Nota" at bounding box center [577, 444] width 54 height 22
type input "6,2"
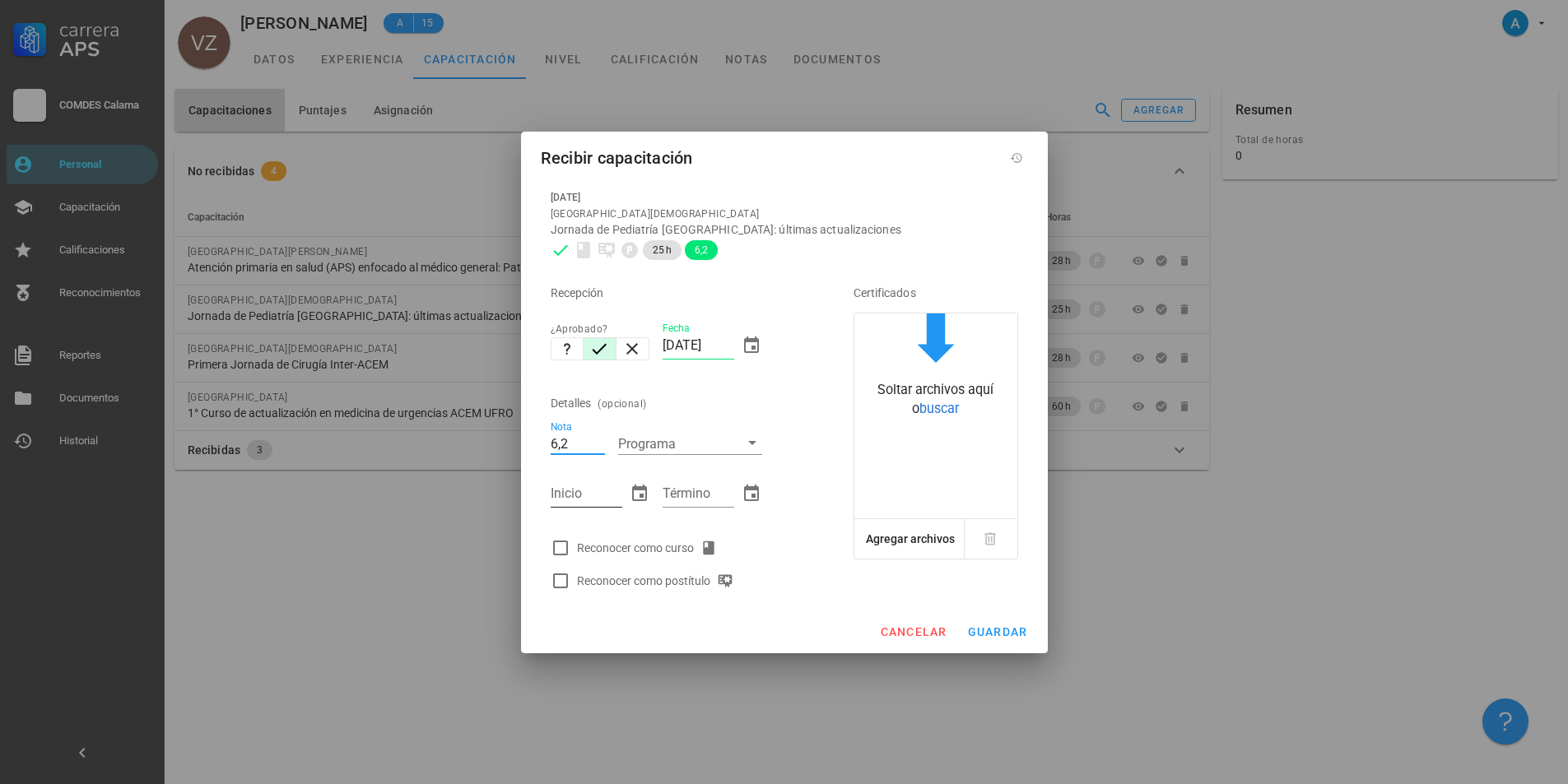
click at [557, 494] on input "Inicio" at bounding box center [586, 493] width 72 height 26
type input "[DATE]"
click at [705, 498] on input "Término" at bounding box center [699, 493] width 72 height 26
type input "[DATE]"
click at [558, 545] on div at bounding box center [560, 548] width 28 height 28
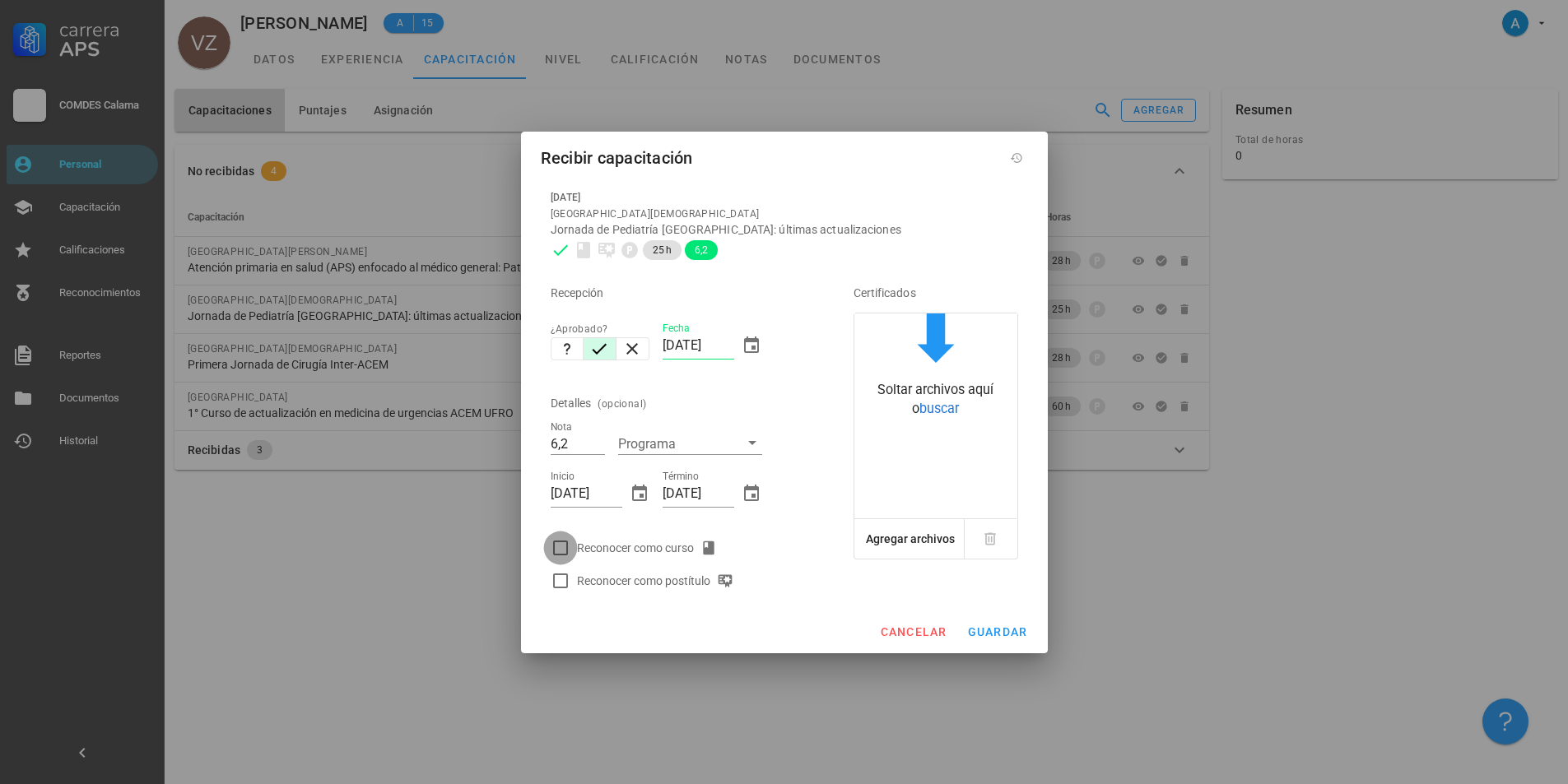
checkbox input "true"
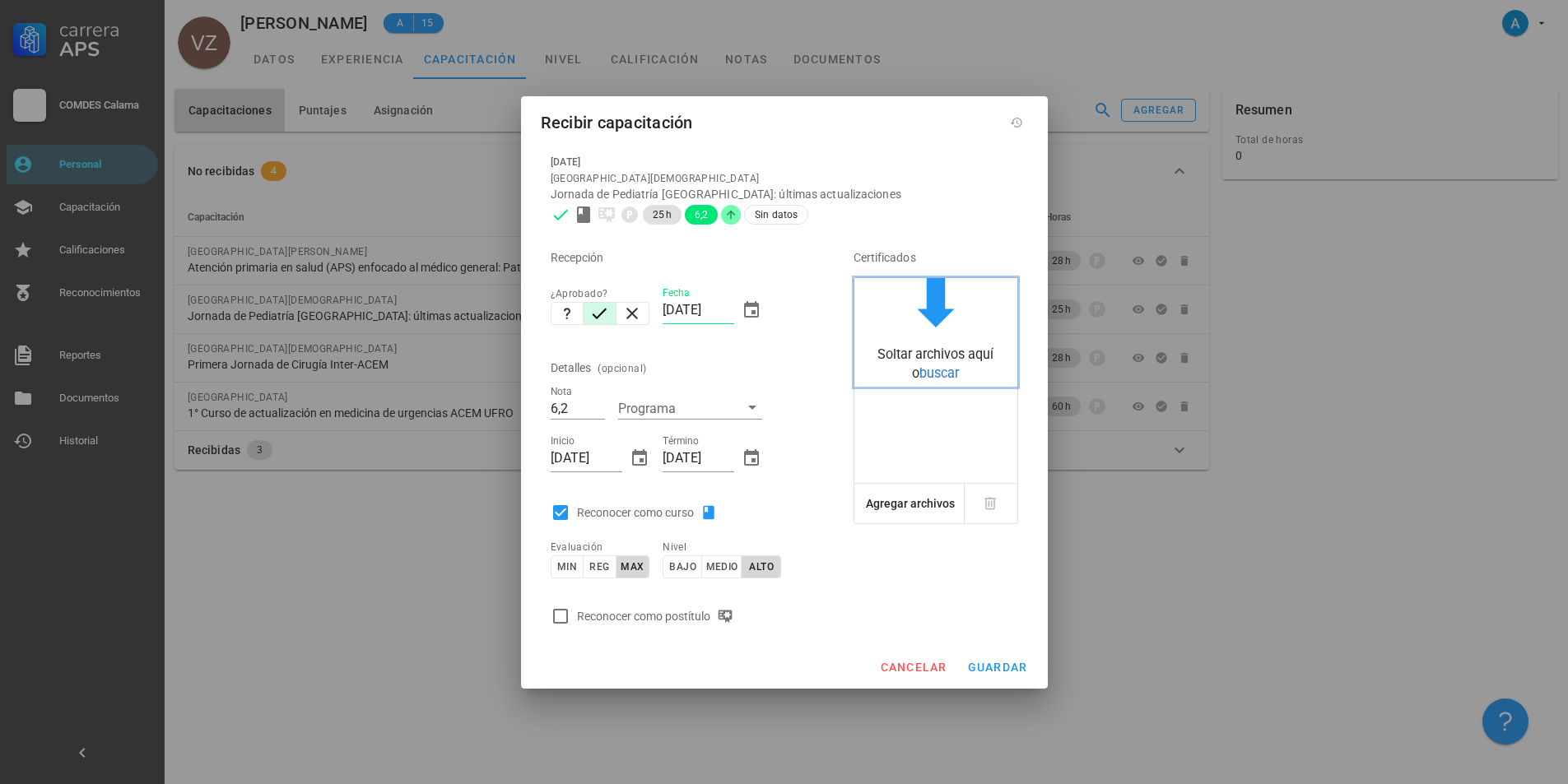
click at [942, 374] on span "buscar" at bounding box center [939, 373] width 40 height 15
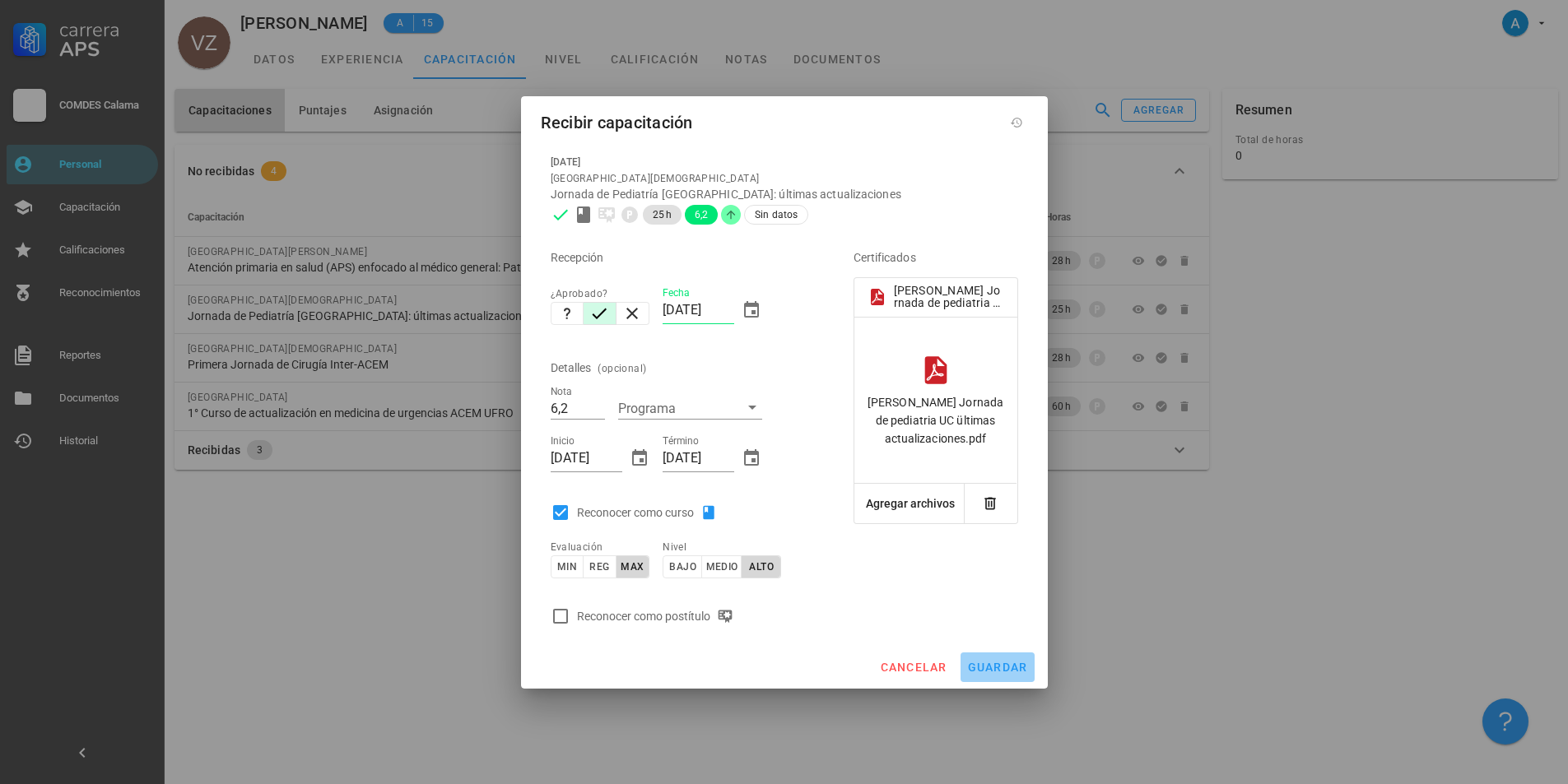
click at [997, 670] on span "guardar" at bounding box center [998, 667] width 61 height 13
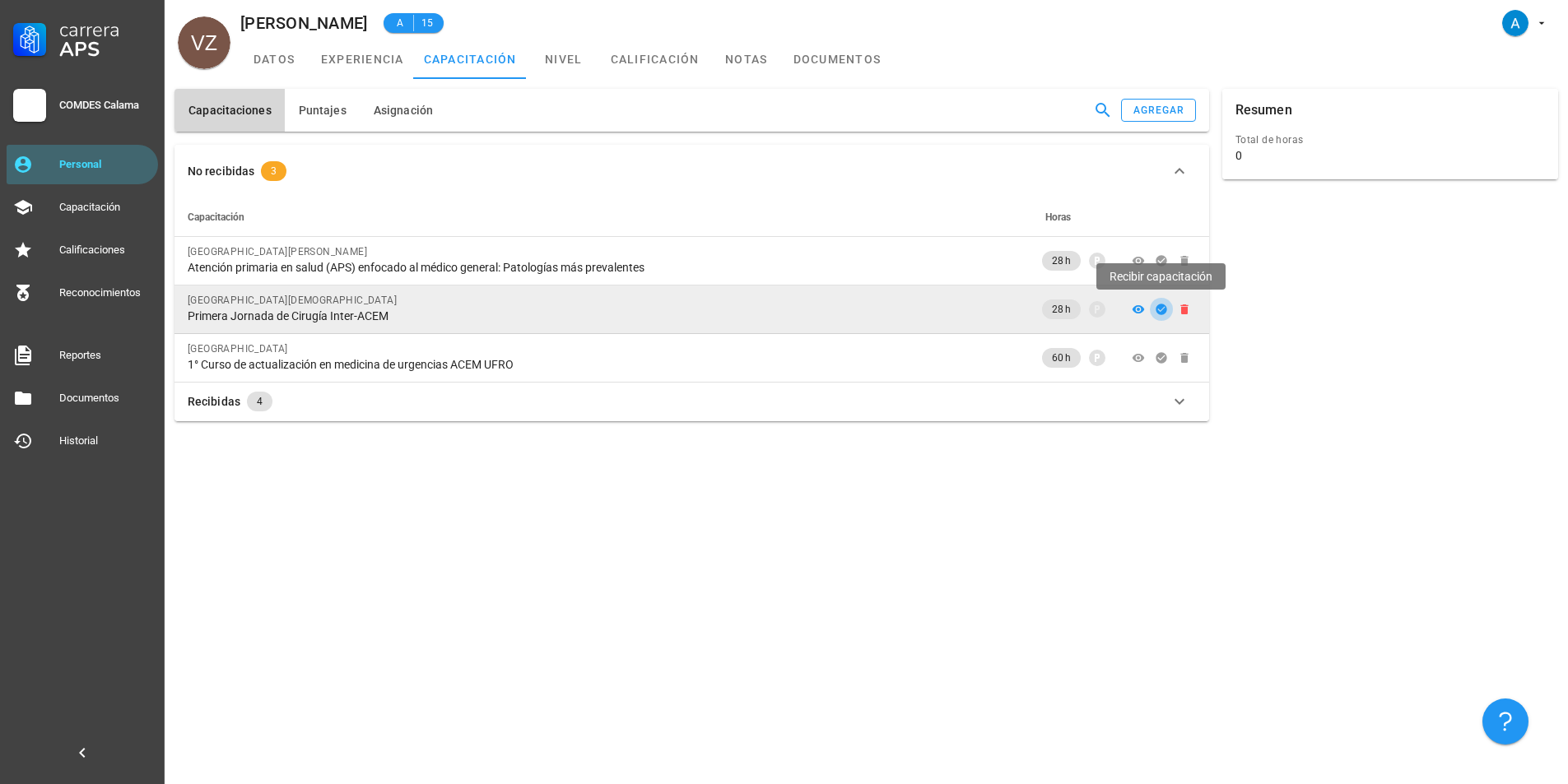
click at [1157, 314] on icon "button" at bounding box center [1161, 309] width 13 height 13
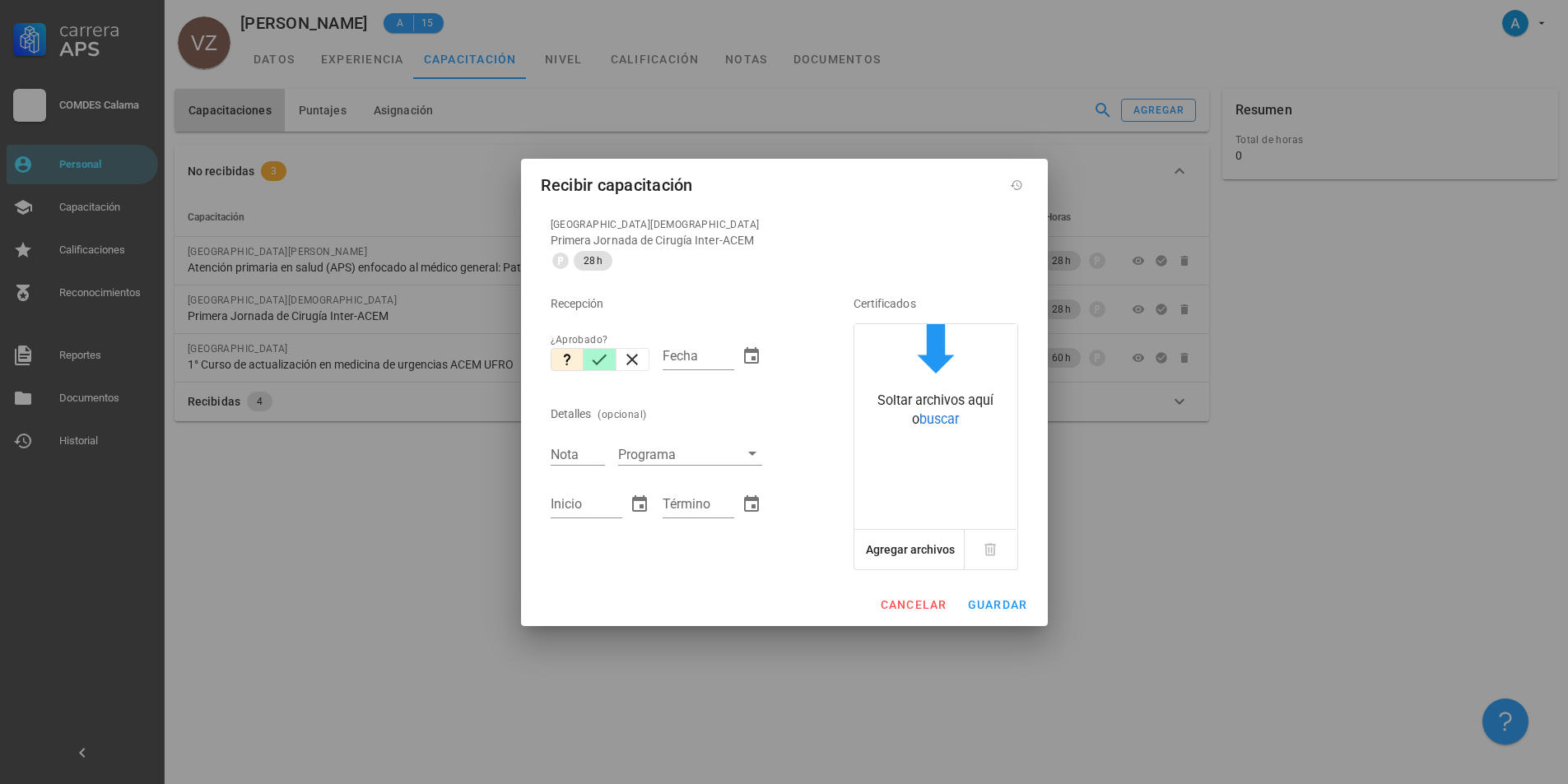
click at [607, 361] on icon "button" at bounding box center [599, 360] width 20 height 20
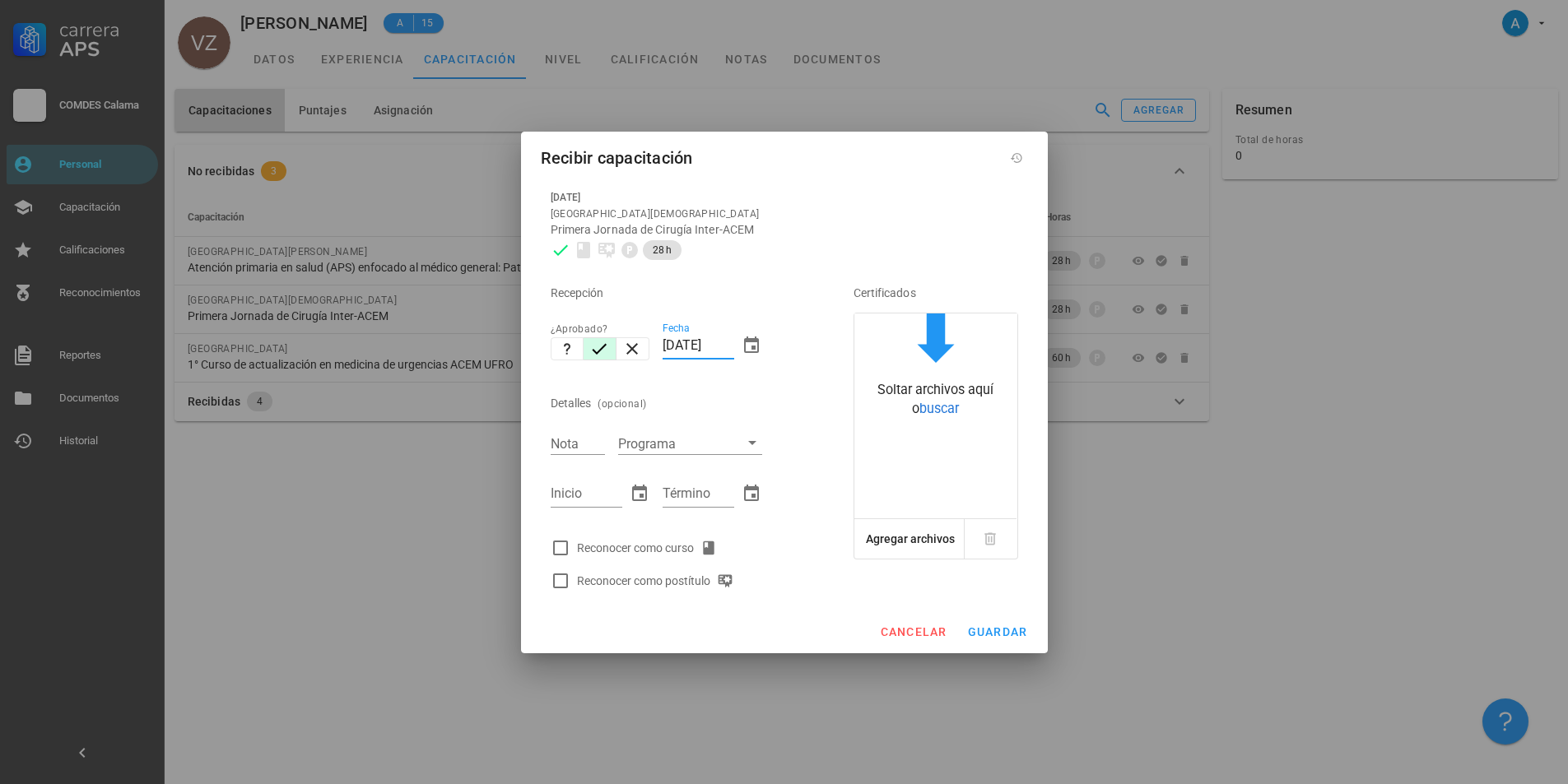
drag, startPoint x: 676, startPoint y: 345, endPoint x: 665, endPoint y: 344, distance: 11.0
click at [665, 344] on input "[DATE]" at bounding box center [699, 345] width 72 height 26
type input "[DATE]"
click at [586, 437] on input "Nota" at bounding box center [577, 444] width 54 height 22
type input "4,6"
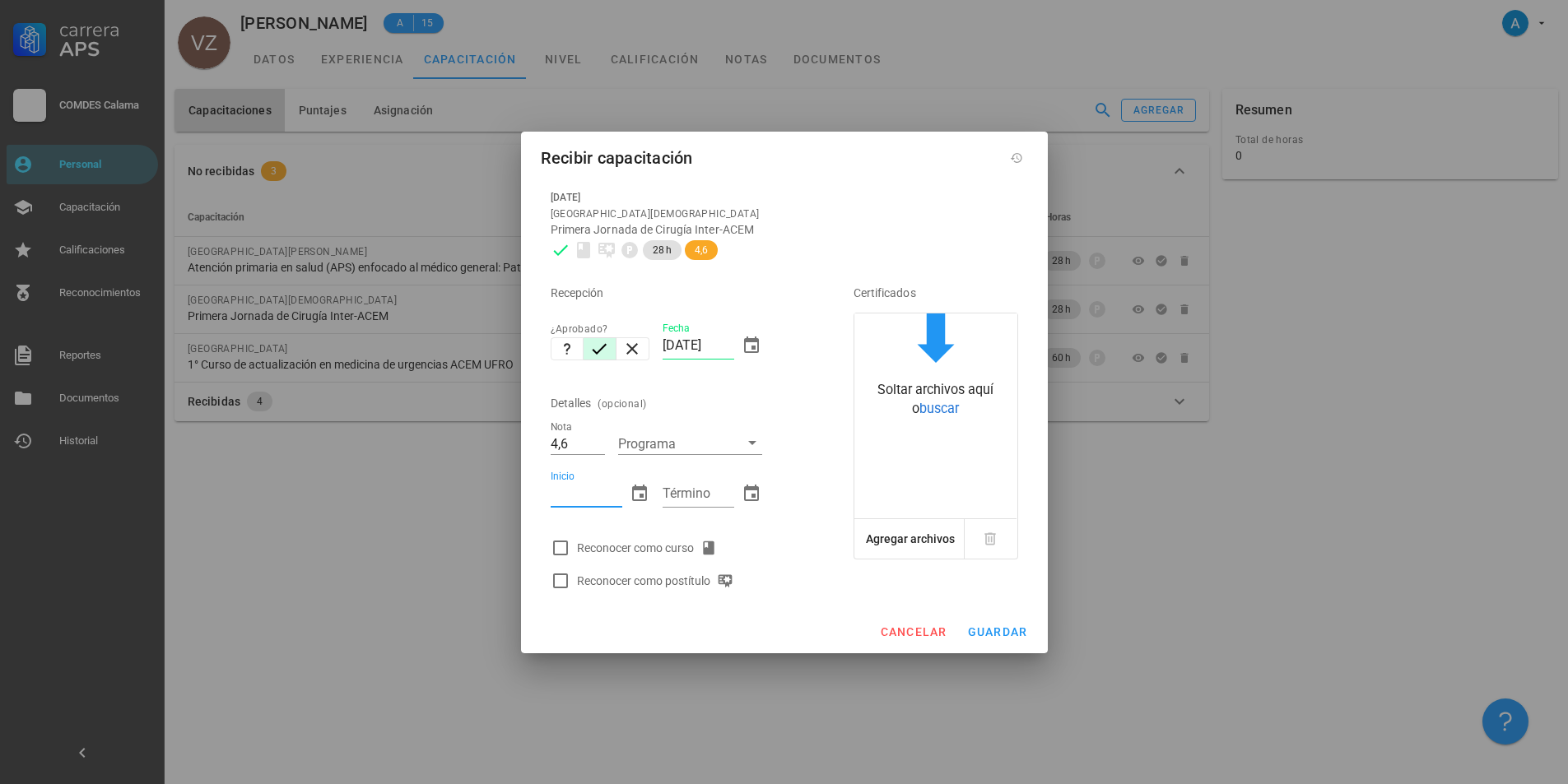
click at [594, 495] on input "Inicio" at bounding box center [586, 493] width 72 height 26
click at [931, 628] on span "cancelar" at bounding box center [912, 632] width 67 height 13
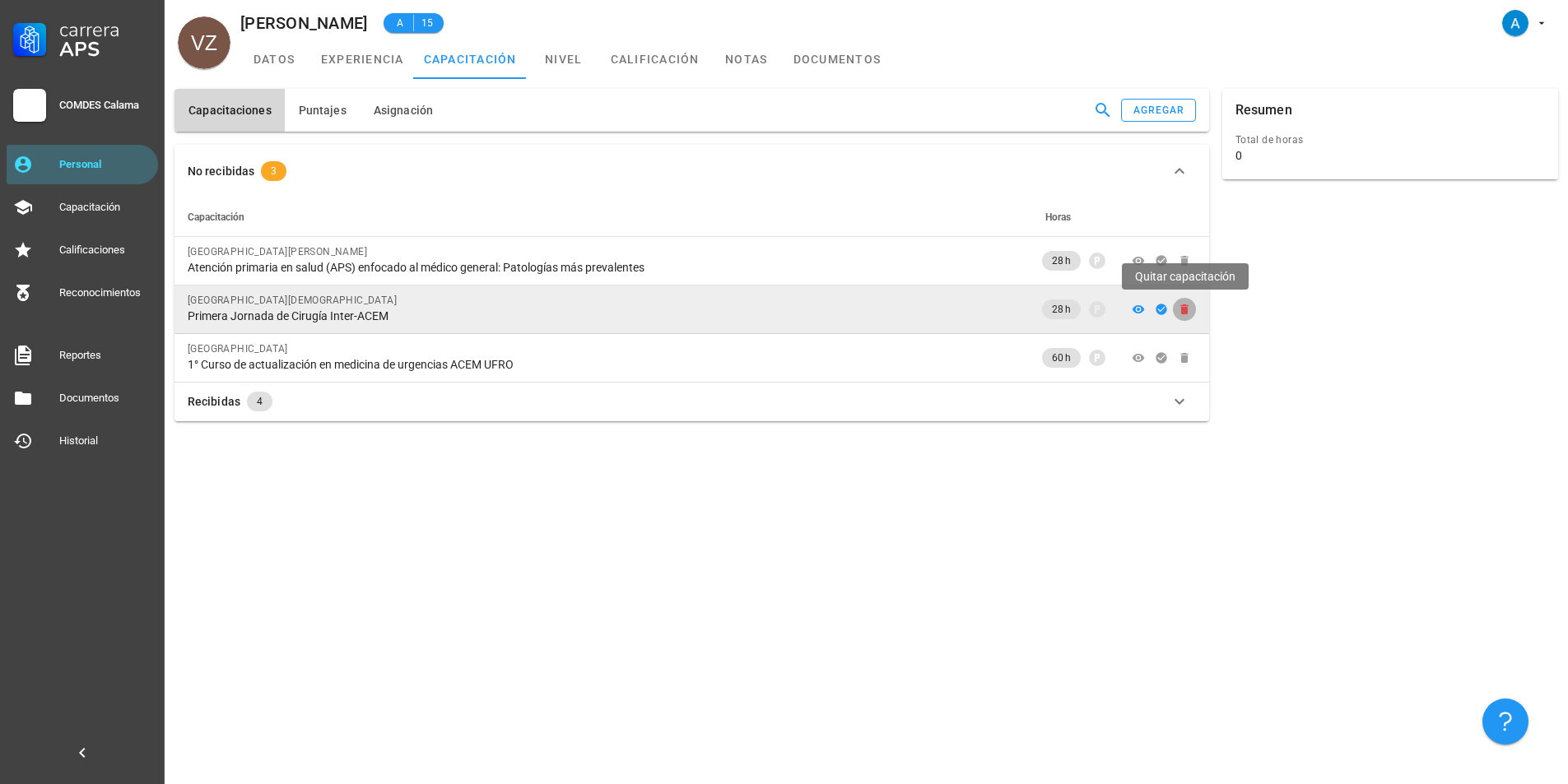
click at [1185, 311] on icon "button" at bounding box center [1184, 309] width 7 height 10
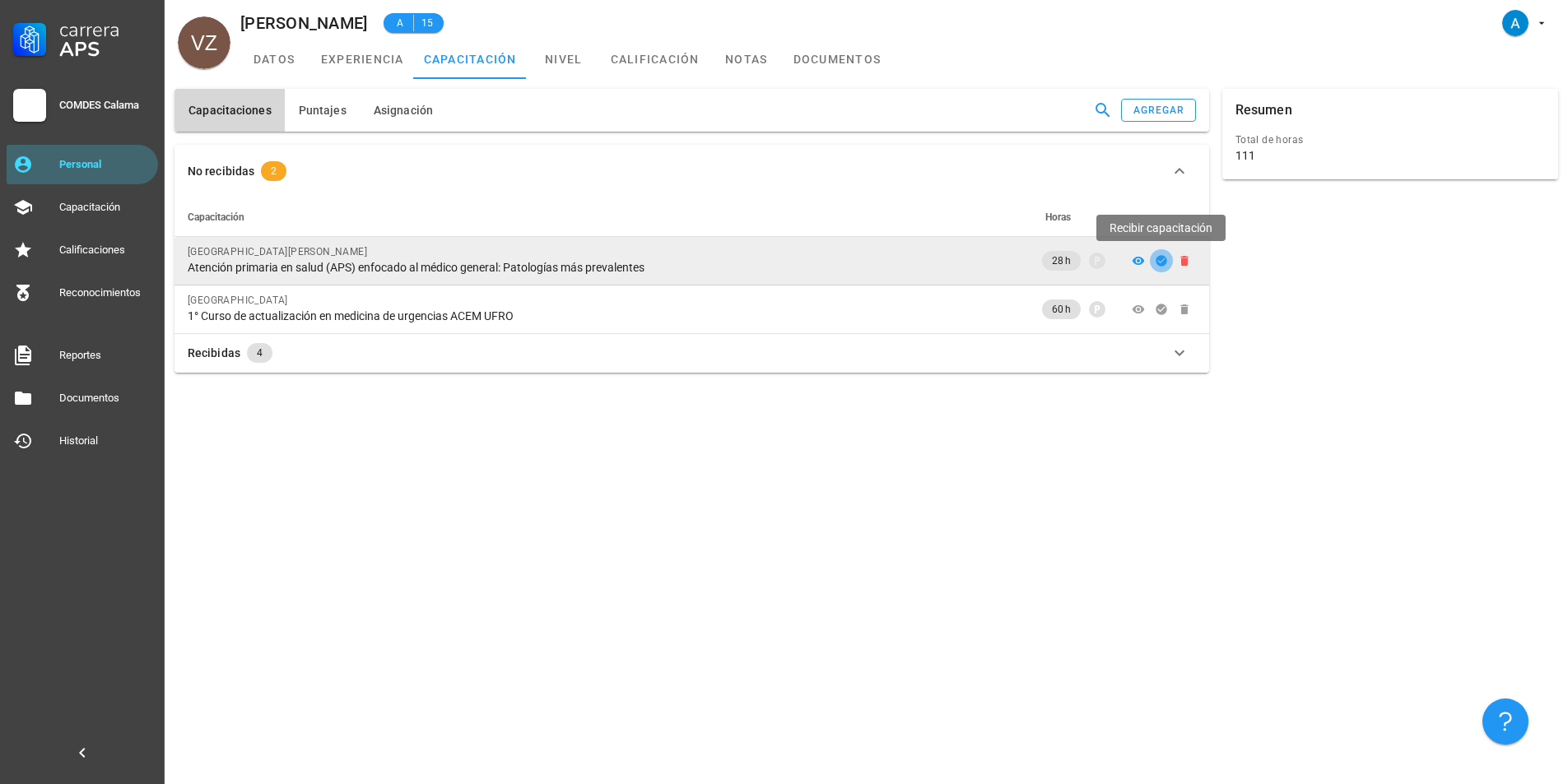
click at [1163, 262] on icon "button" at bounding box center [1161, 260] width 11 height 11
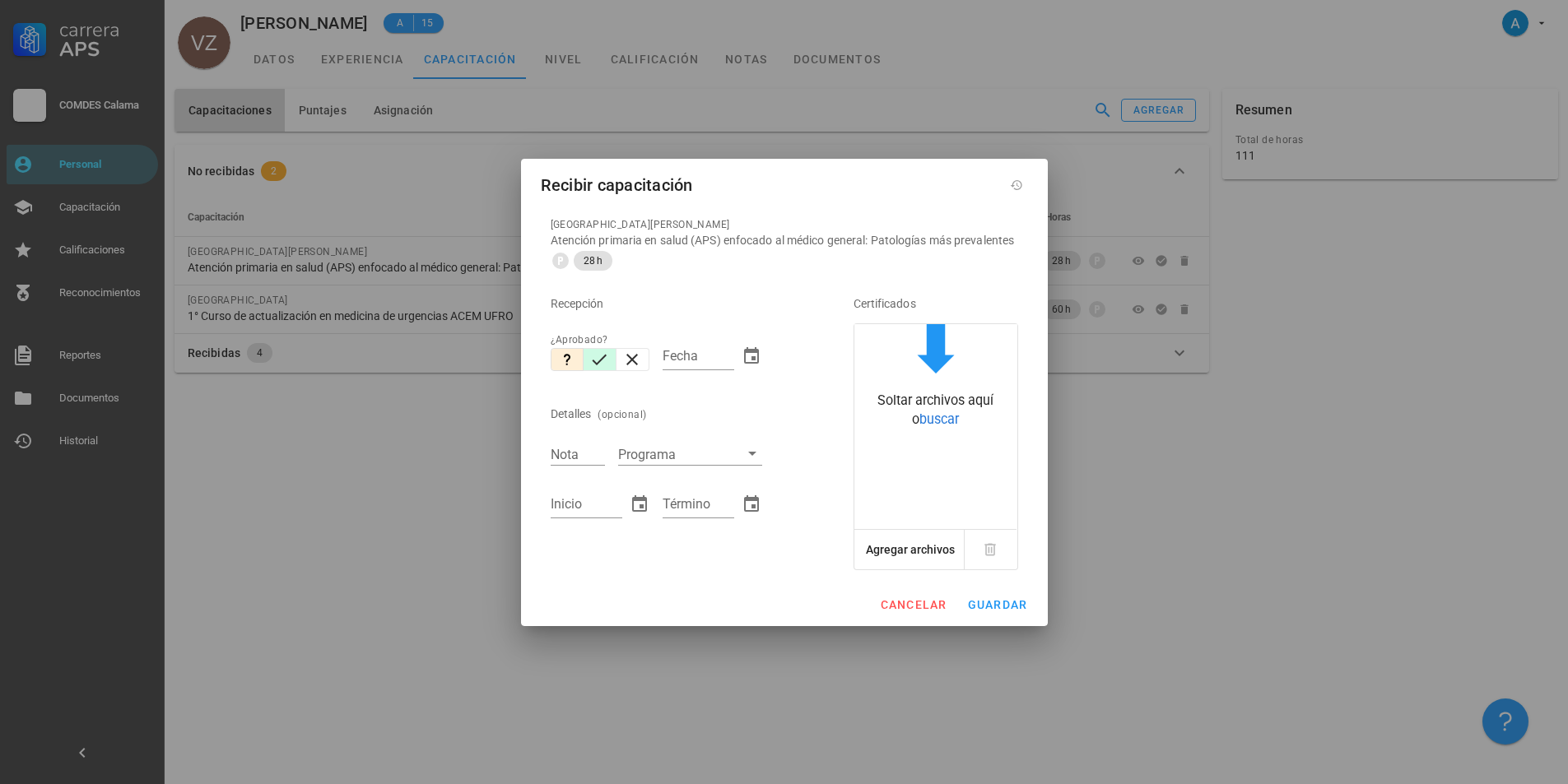
click at [596, 365] on icon "button" at bounding box center [600, 359] width 14 height 11
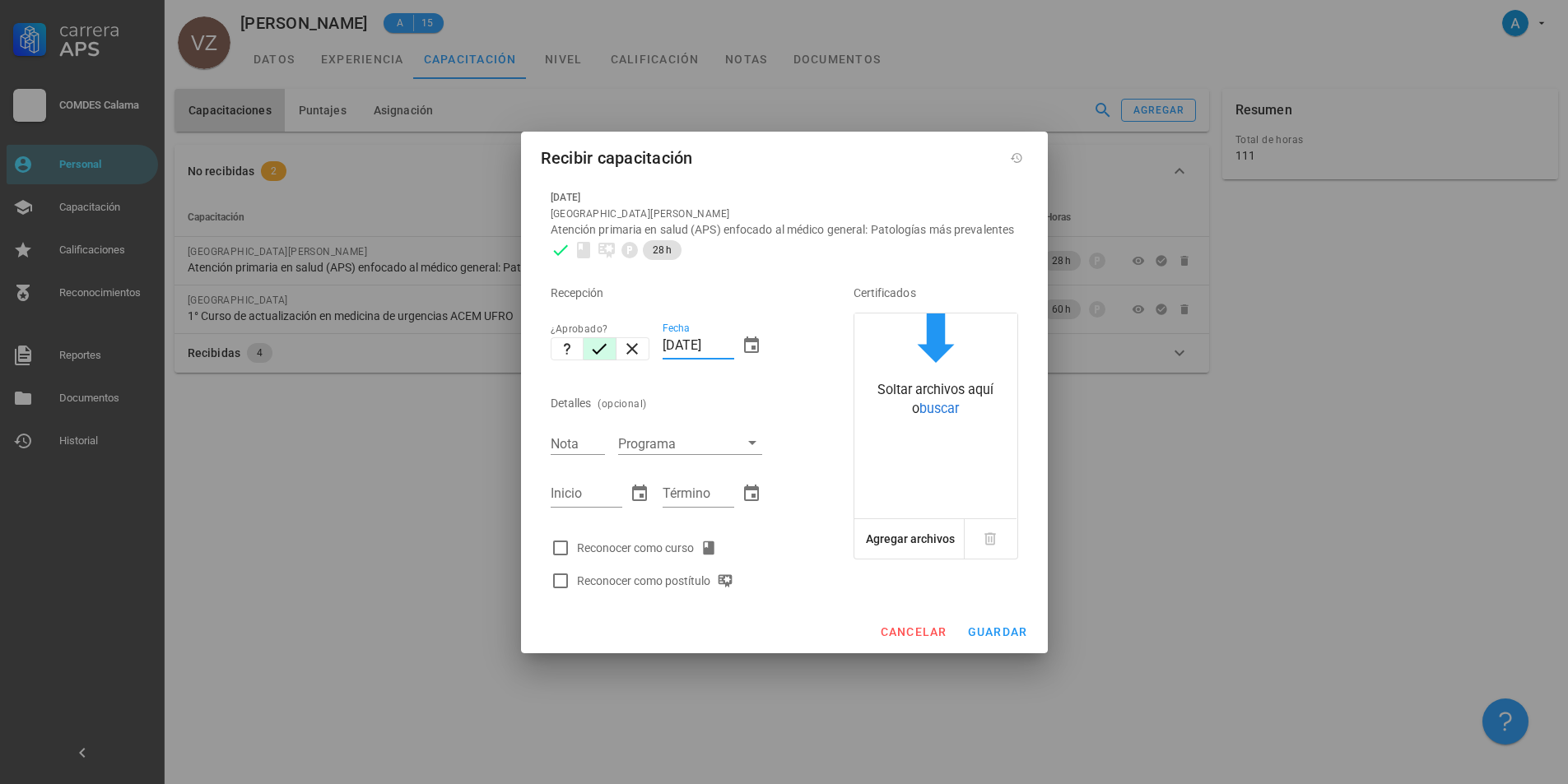
drag, startPoint x: 680, startPoint y: 355, endPoint x: 662, endPoint y: 356, distance: 18.0
click at [662, 356] on div "Fecha [DATE]" at bounding box center [712, 348] width 113 height 71
type input "[DATE]"
click at [578, 454] on input "Nota" at bounding box center [577, 444] width 54 height 22
type input "5,8"
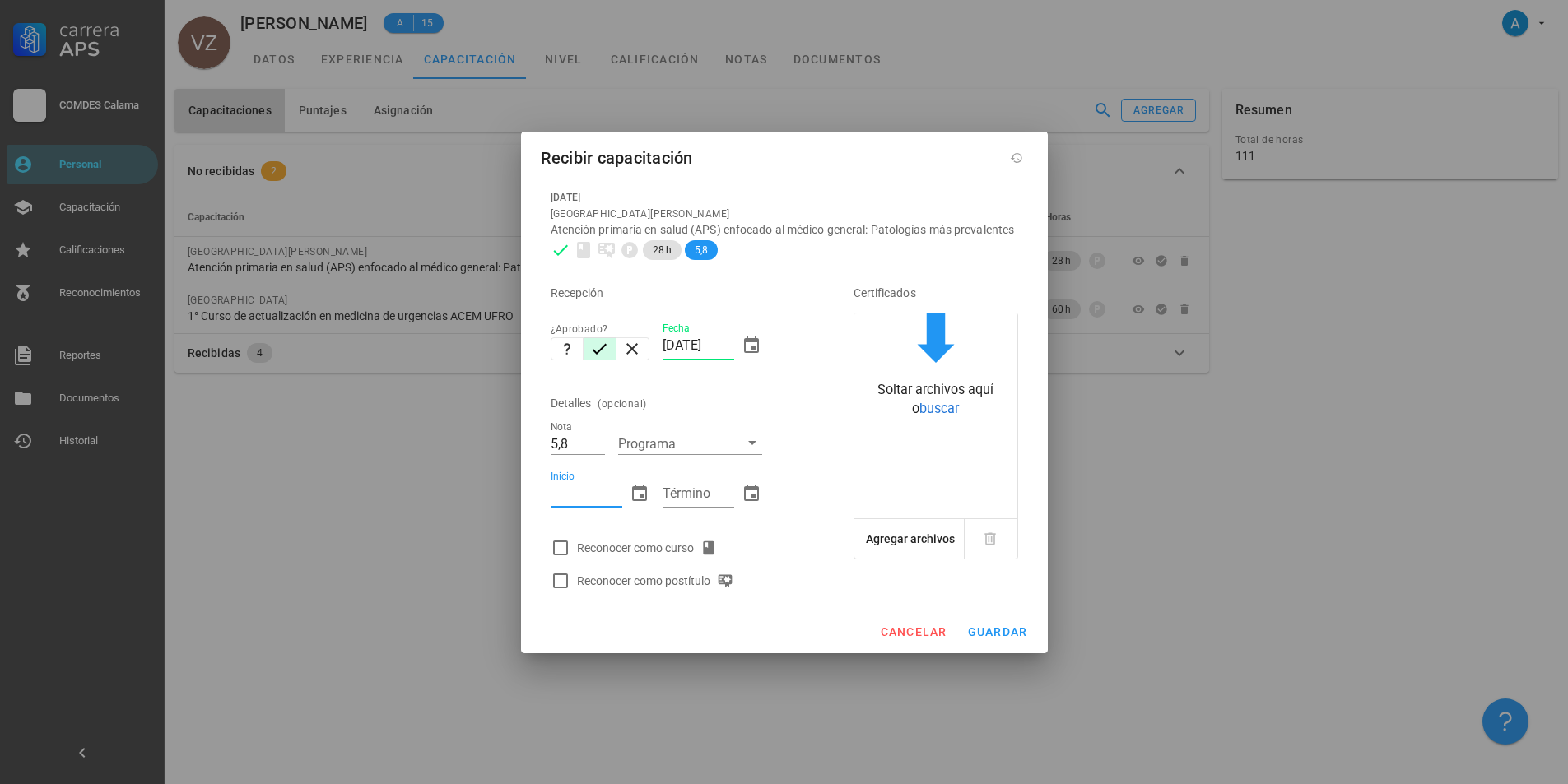
click at [578, 507] on input "Inicio" at bounding box center [586, 493] width 72 height 26
type input "22/07/0202"
click at [695, 502] on input "Término" at bounding box center [699, 493] width 72 height 26
type input "[DATE]"
click at [564, 557] on div at bounding box center [560, 548] width 28 height 28
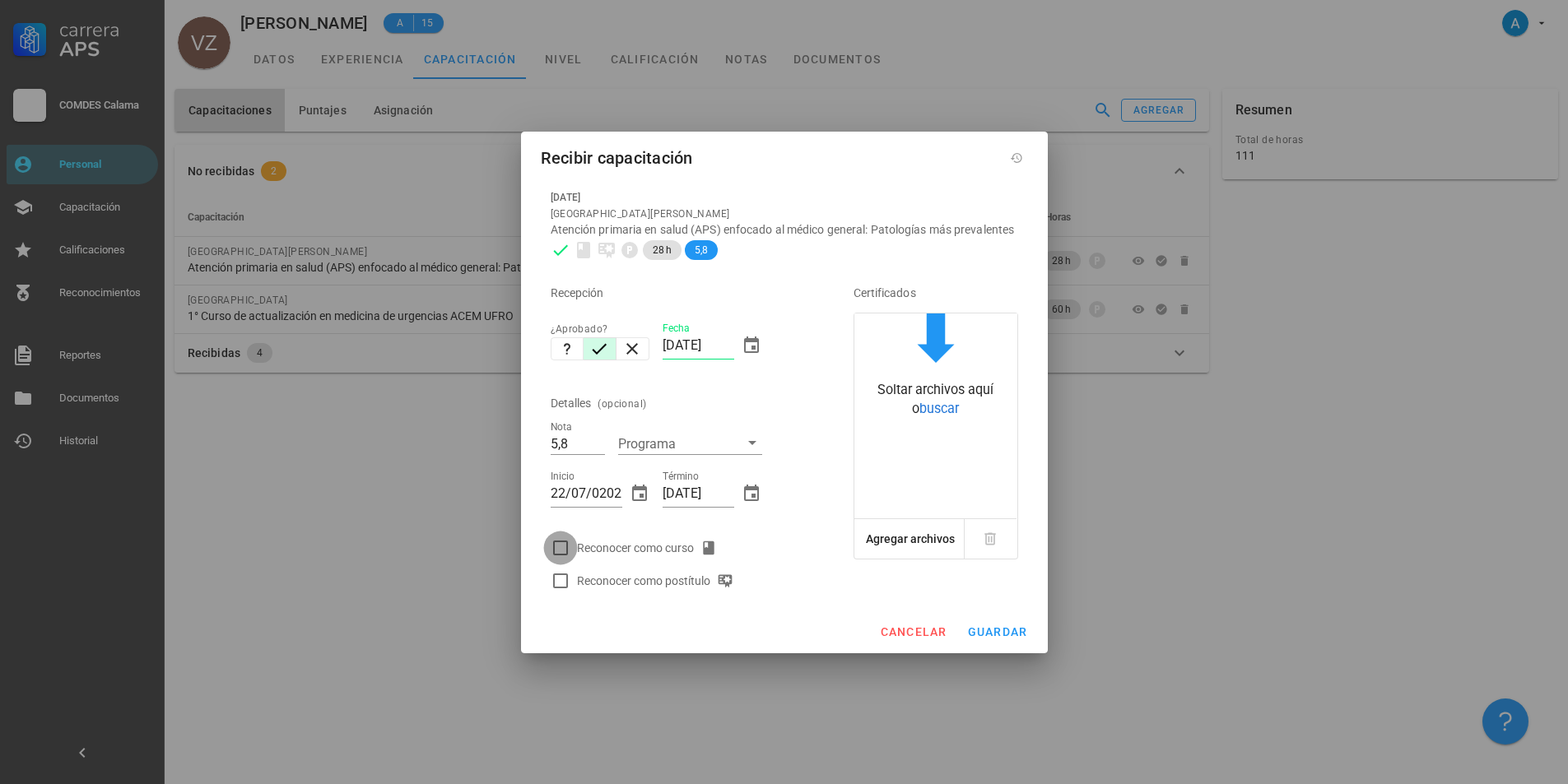
checkbox input "true"
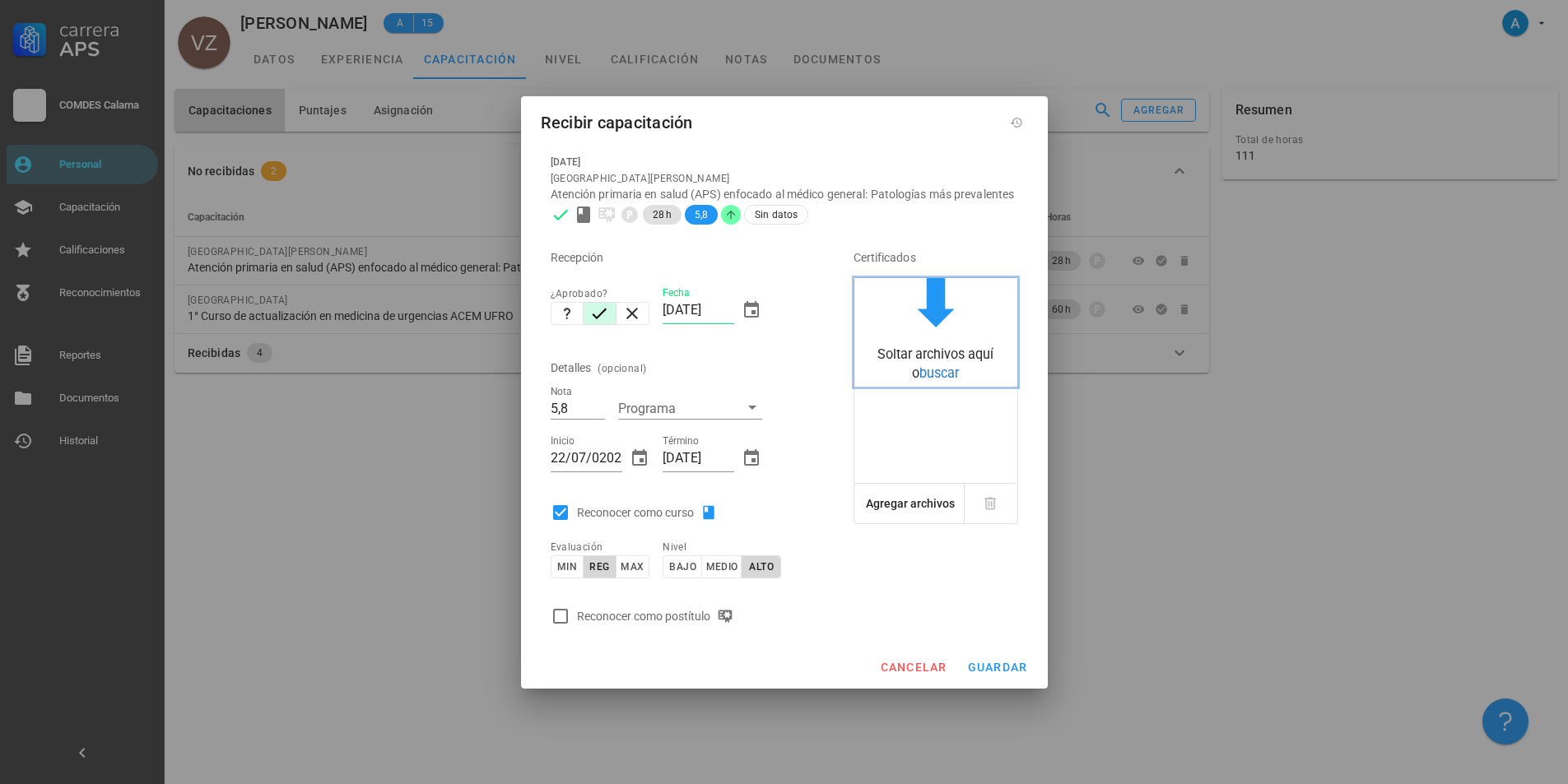
click at [958, 382] on div "Soltar archivos aquí o buscar" at bounding box center [935, 364] width 163 height 37
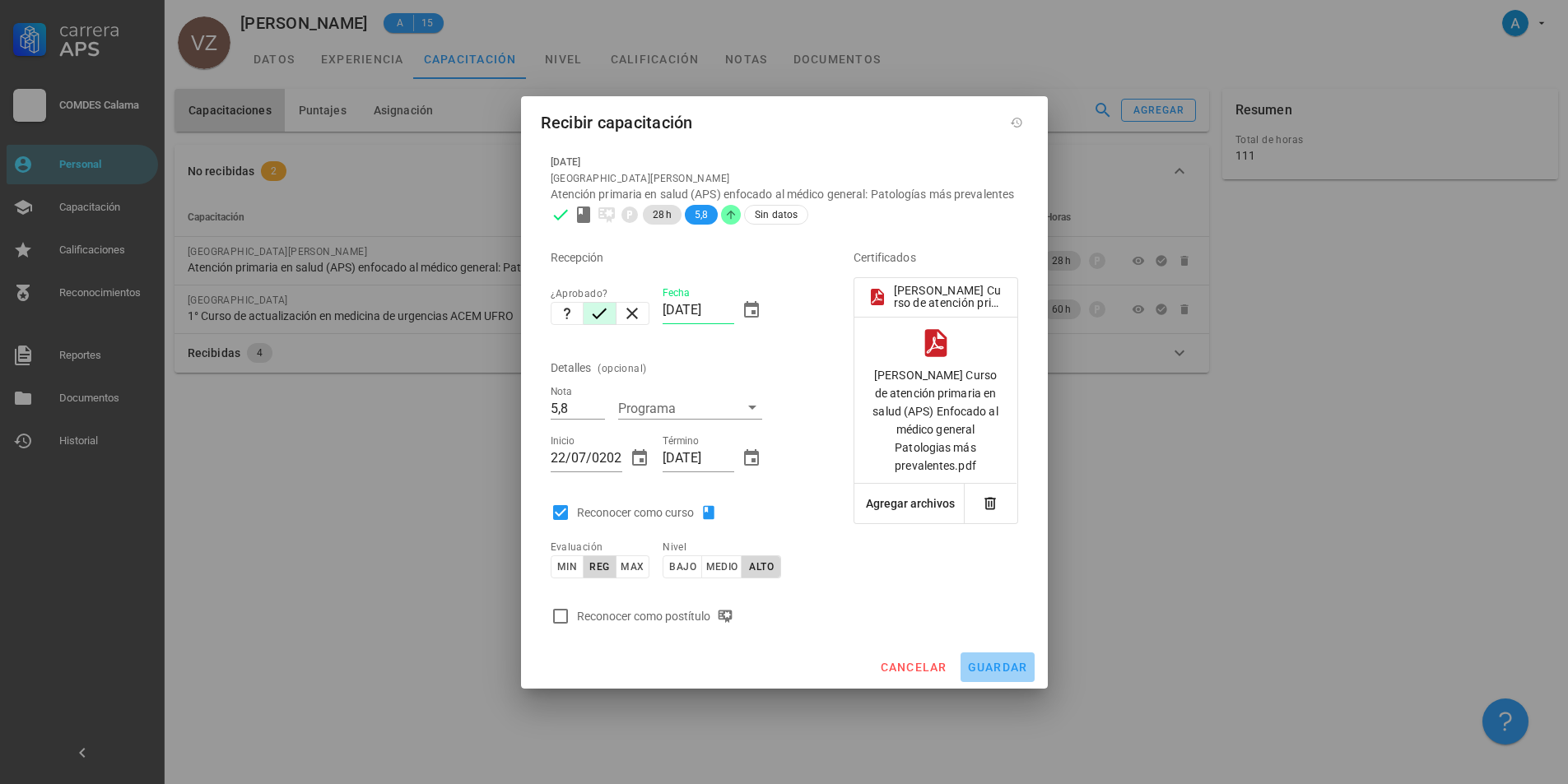
click at [1009, 674] on span "guardar" at bounding box center [998, 667] width 61 height 13
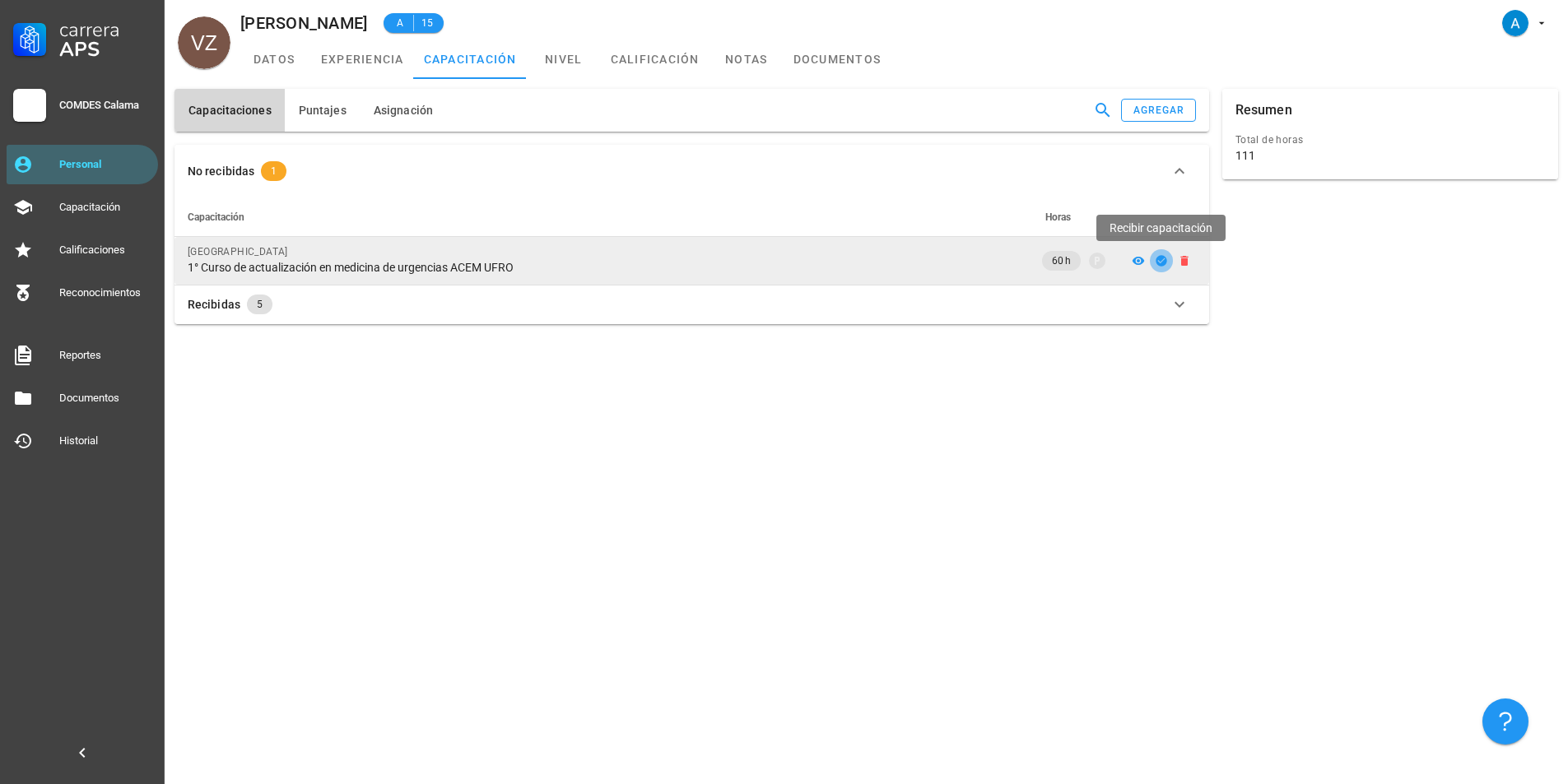
click at [1158, 260] on icon "button" at bounding box center [1161, 260] width 11 height 11
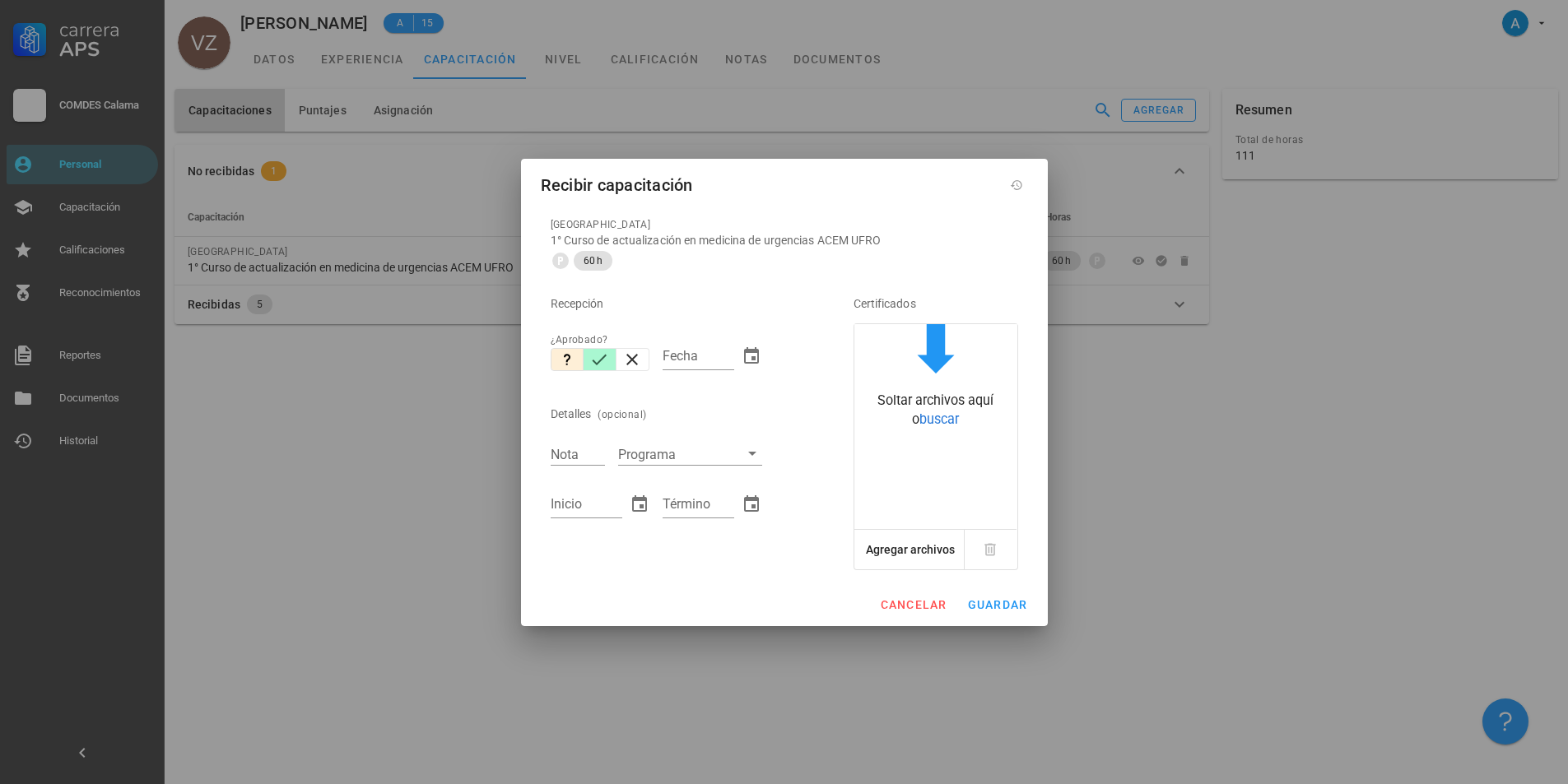
click at [601, 366] on icon "button" at bounding box center [599, 360] width 20 height 20
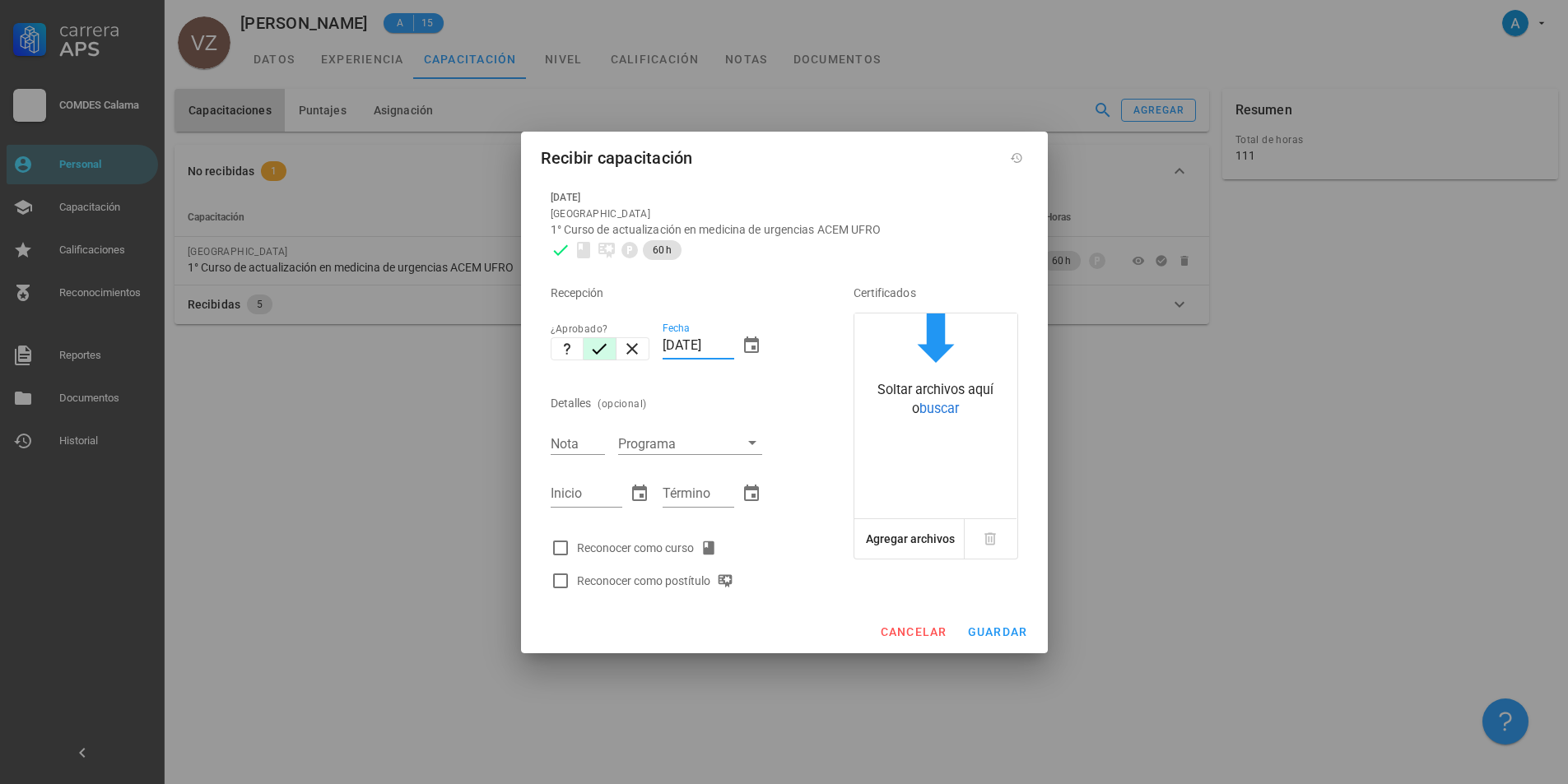
drag, startPoint x: 679, startPoint y: 344, endPoint x: 665, endPoint y: 345, distance: 14.0
click at [665, 345] on input "[DATE]" at bounding box center [699, 345] width 72 height 26
type input "[DATE]"
click at [588, 442] on input "Nota" at bounding box center [577, 444] width 54 height 22
type input "4,2"
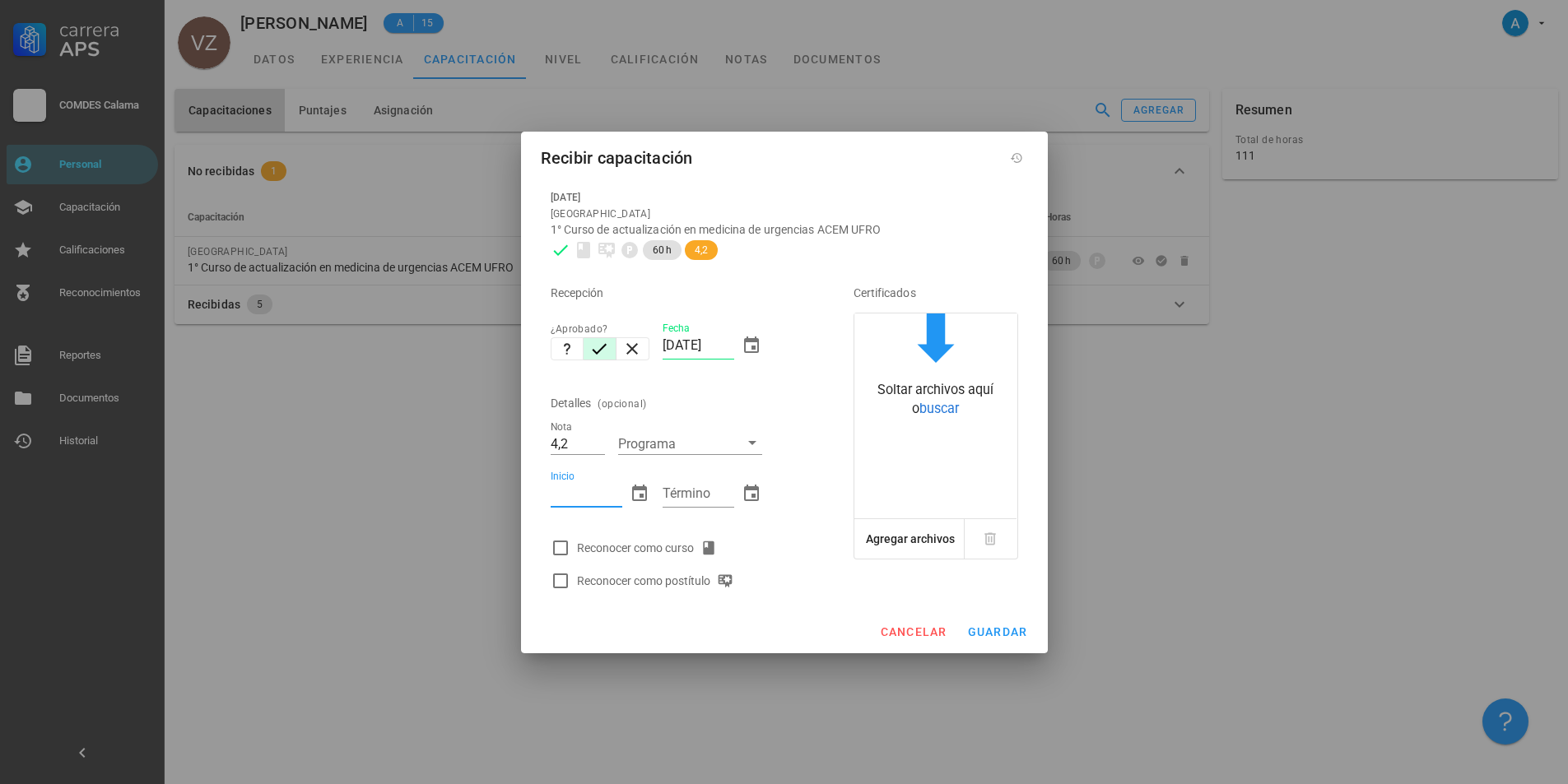
click at [577, 498] on input "Inicio" at bounding box center [586, 493] width 72 height 26
type input "[DATE]"
click at [678, 488] on input "Término" at bounding box center [699, 493] width 72 height 26
type input "[DATE]"
click at [567, 547] on div at bounding box center [560, 548] width 28 height 28
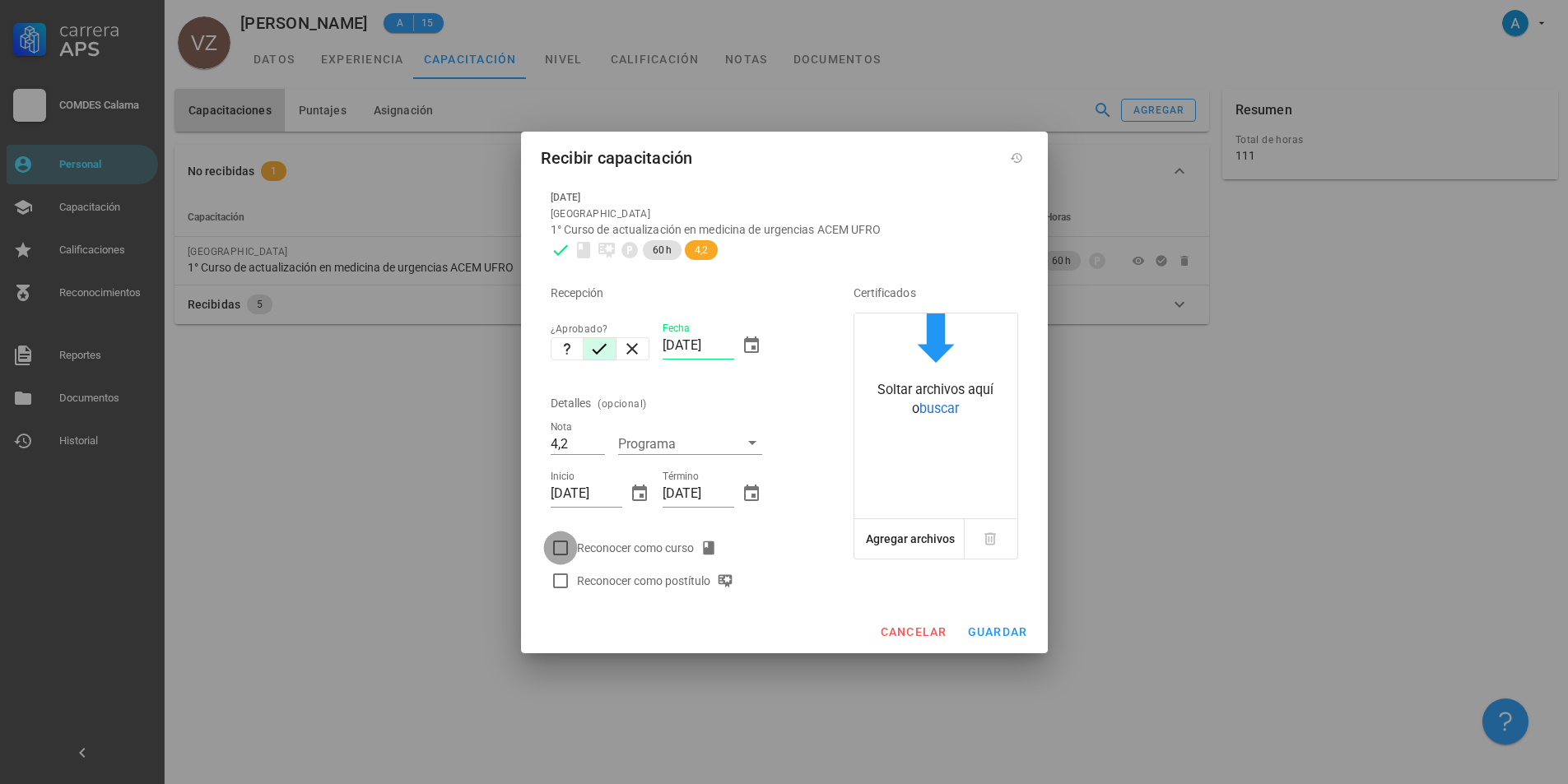
checkbox input "true"
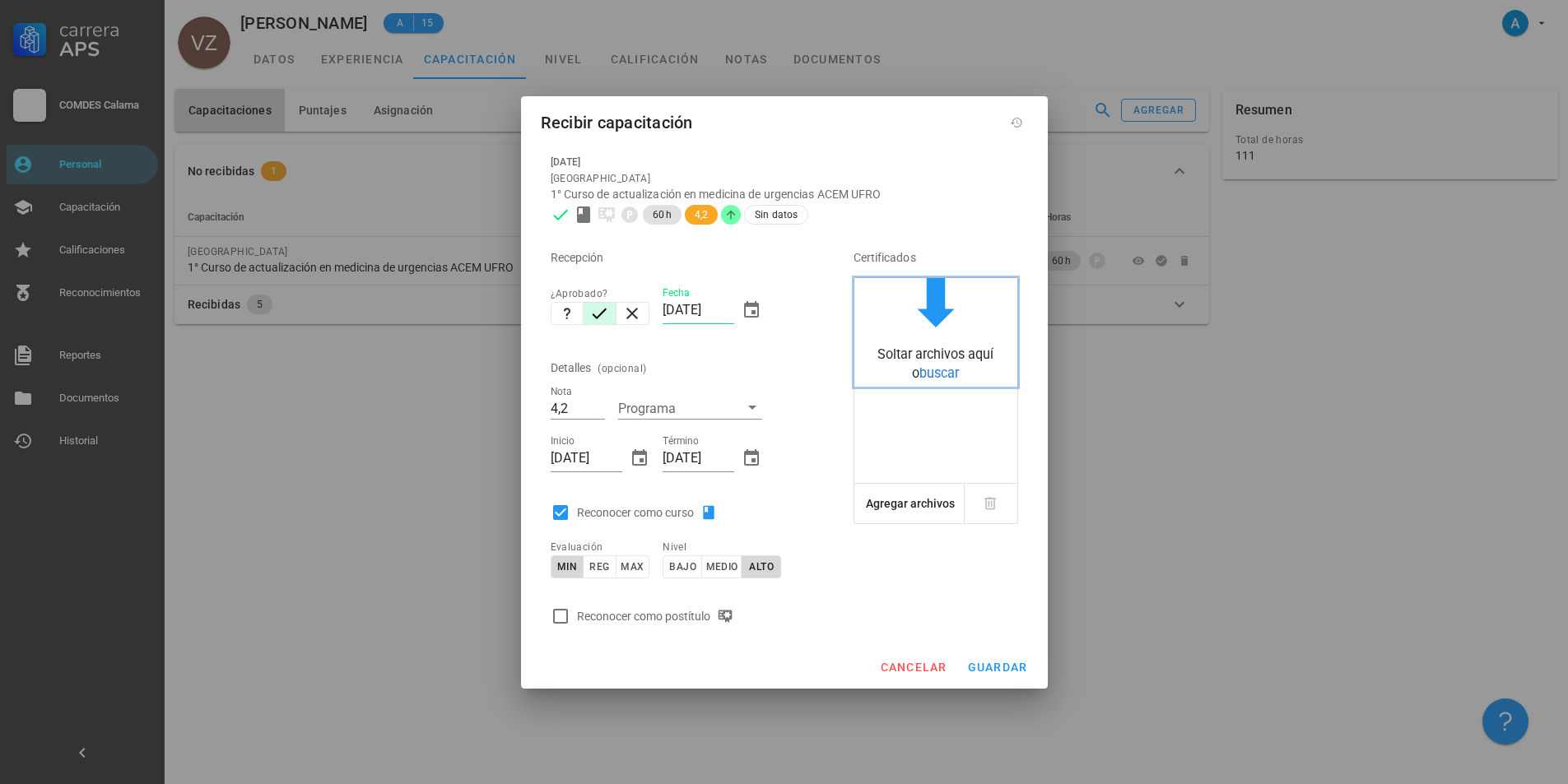
click at [931, 369] on span "buscar" at bounding box center [939, 373] width 40 height 15
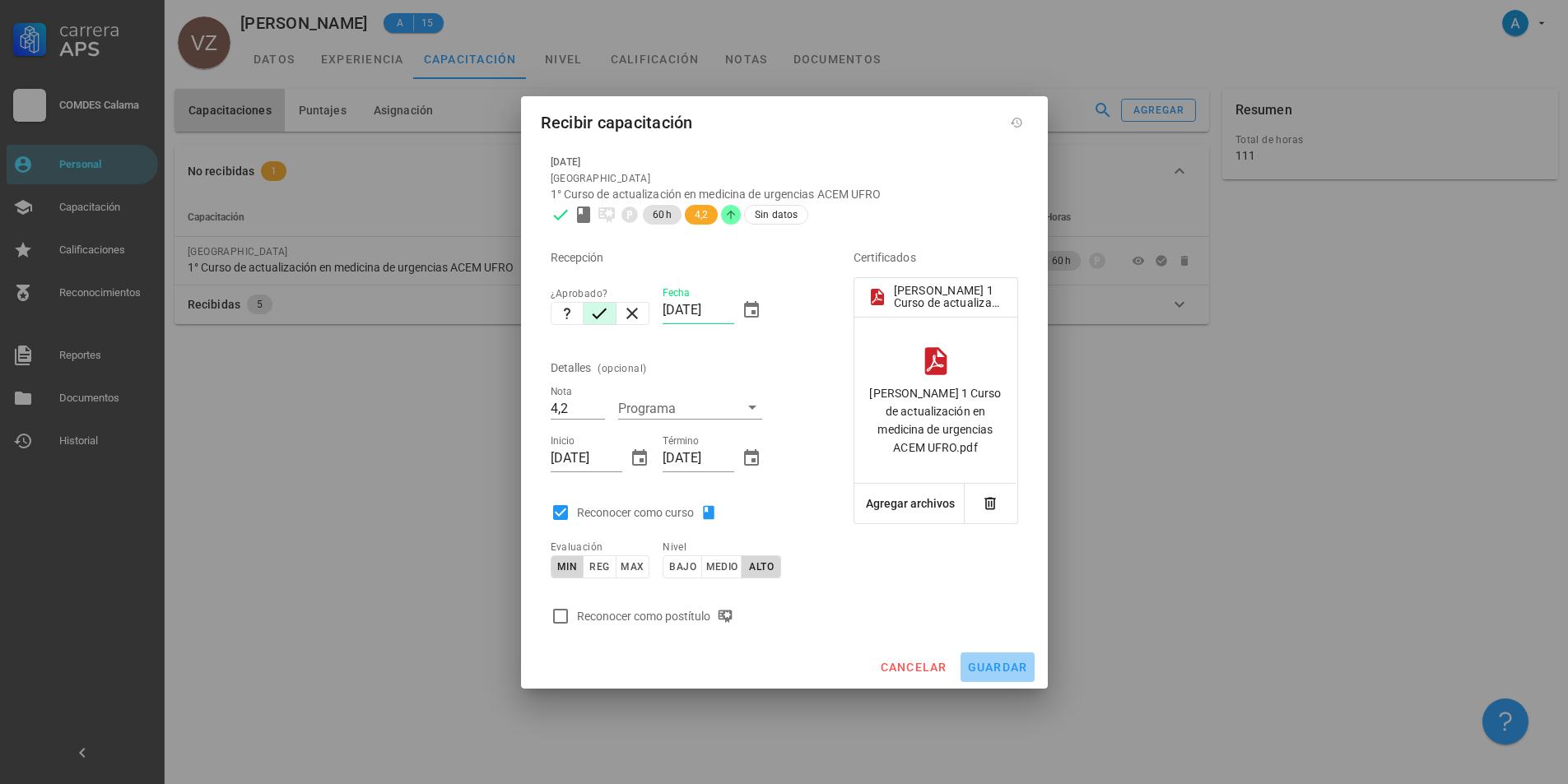
click at [1015, 665] on span "guardar" at bounding box center [998, 667] width 61 height 13
